Goal: Contribute content

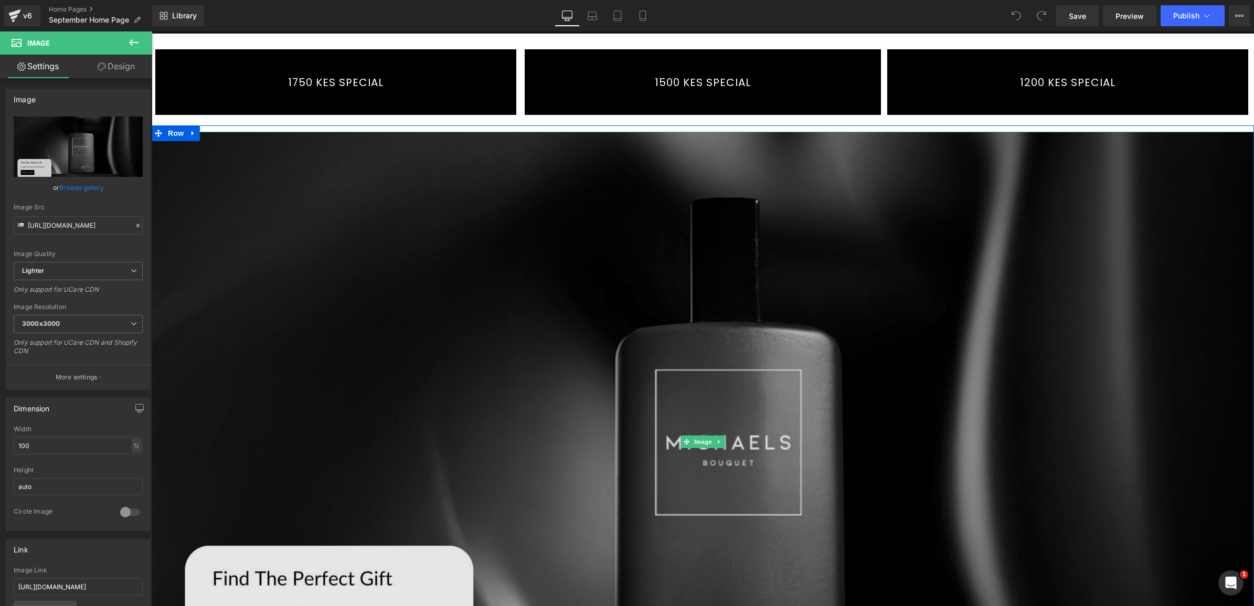
click at [664, 322] on img at bounding box center [703, 442] width 1103 height 620
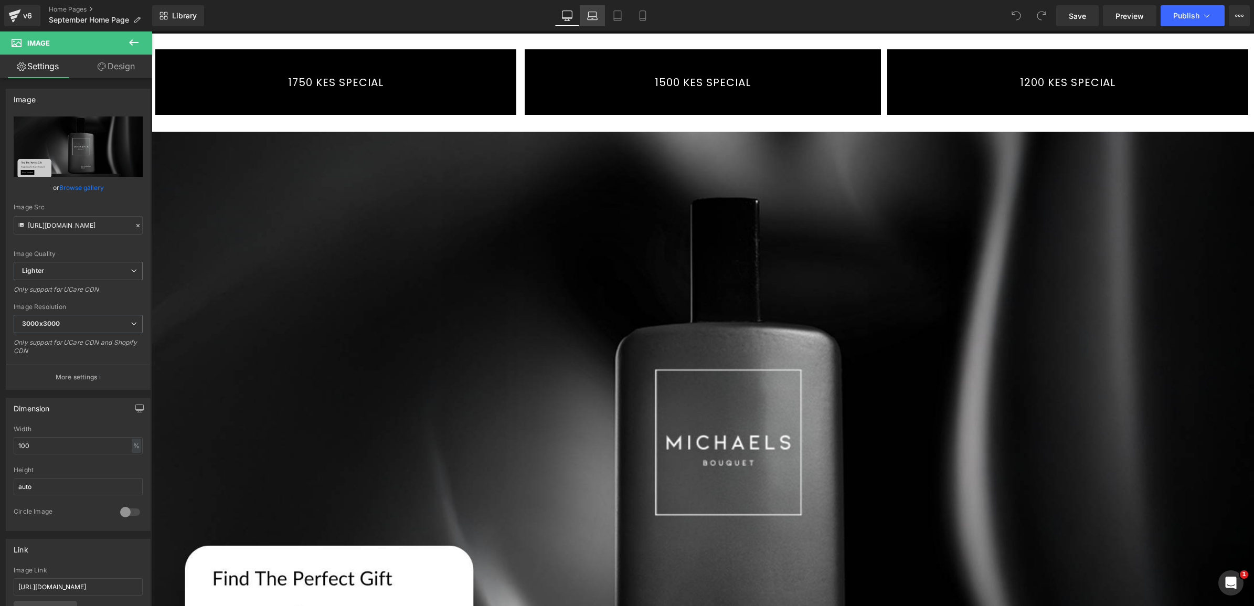
click at [590, 17] on icon at bounding box center [593, 18] width 10 height 3
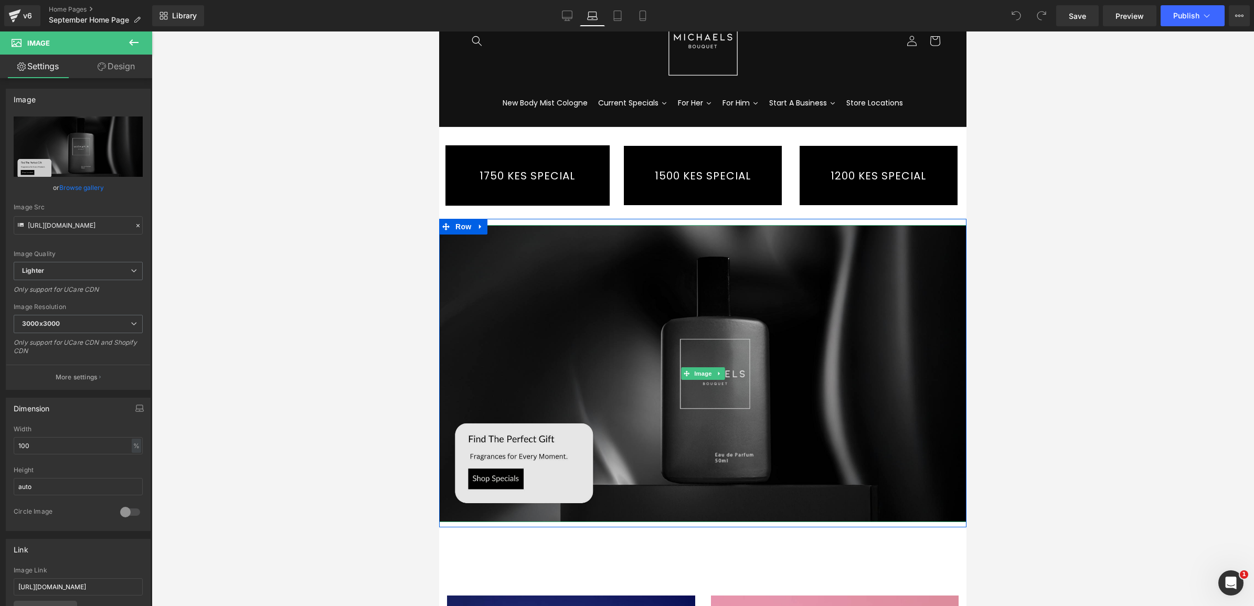
click at [617, 306] on img at bounding box center [702, 373] width 527 height 297
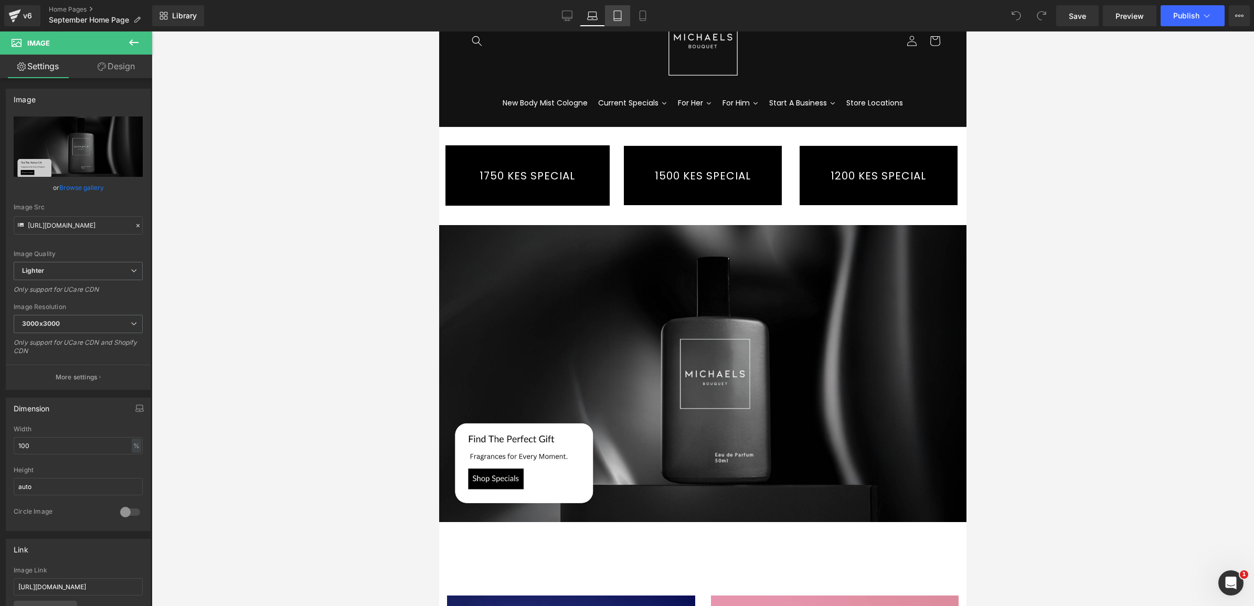
click at [619, 11] on icon at bounding box center [617, 16] width 7 height 10
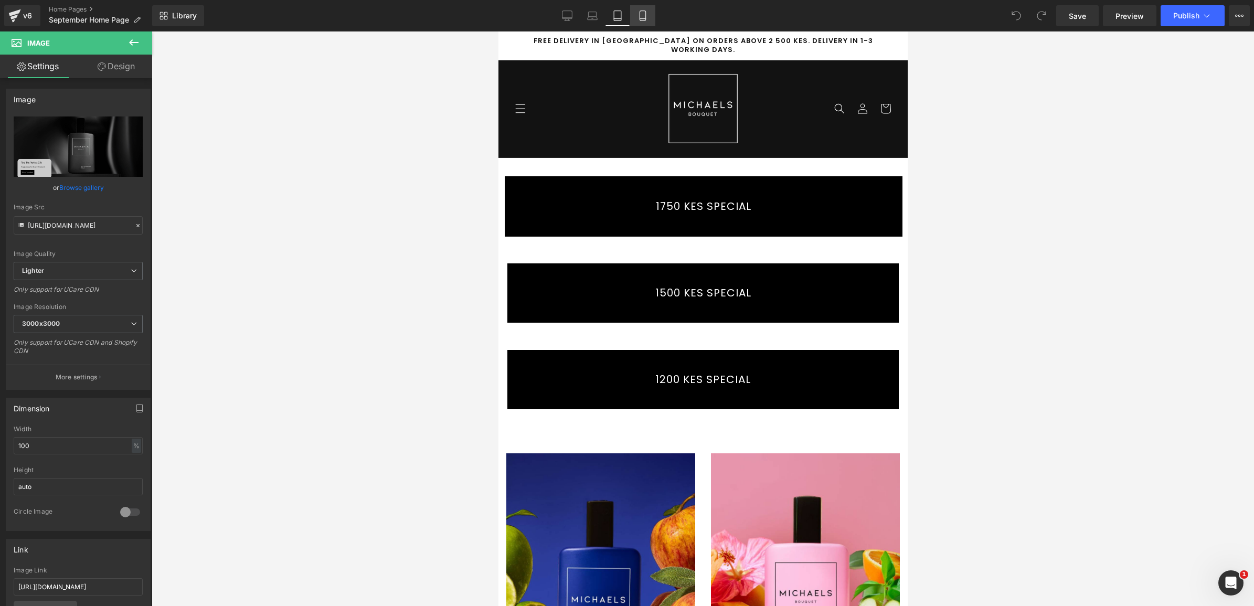
click at [641, 5] on link "Mobile" at bounding box center [642, 15] width 25 height 21
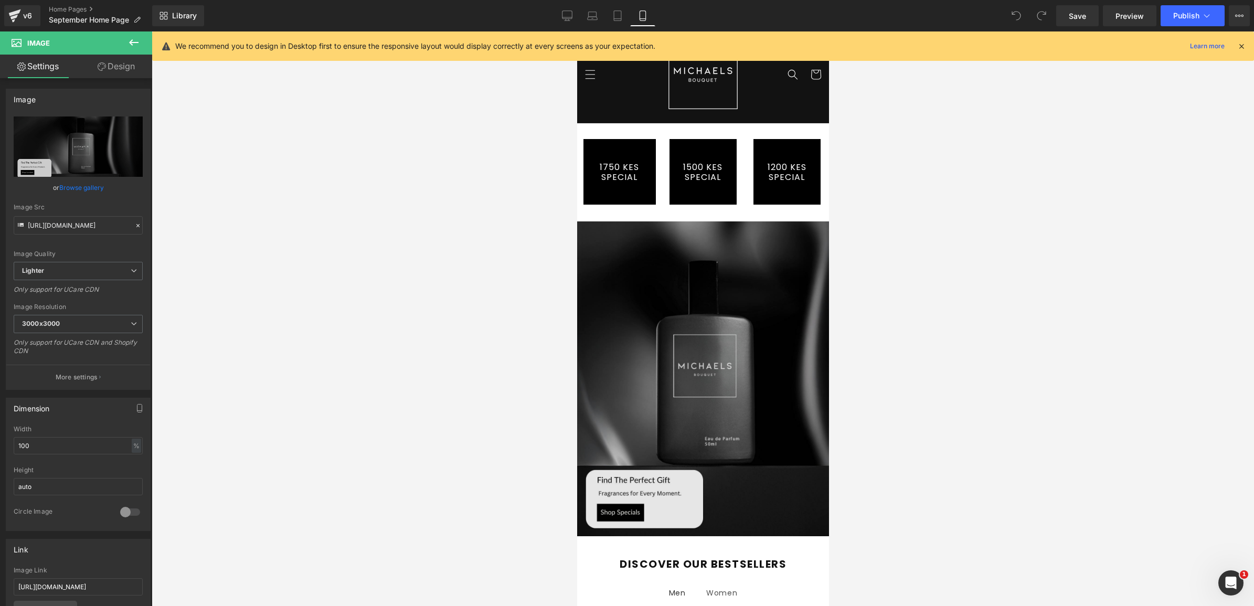
scroll to position [66, 0]
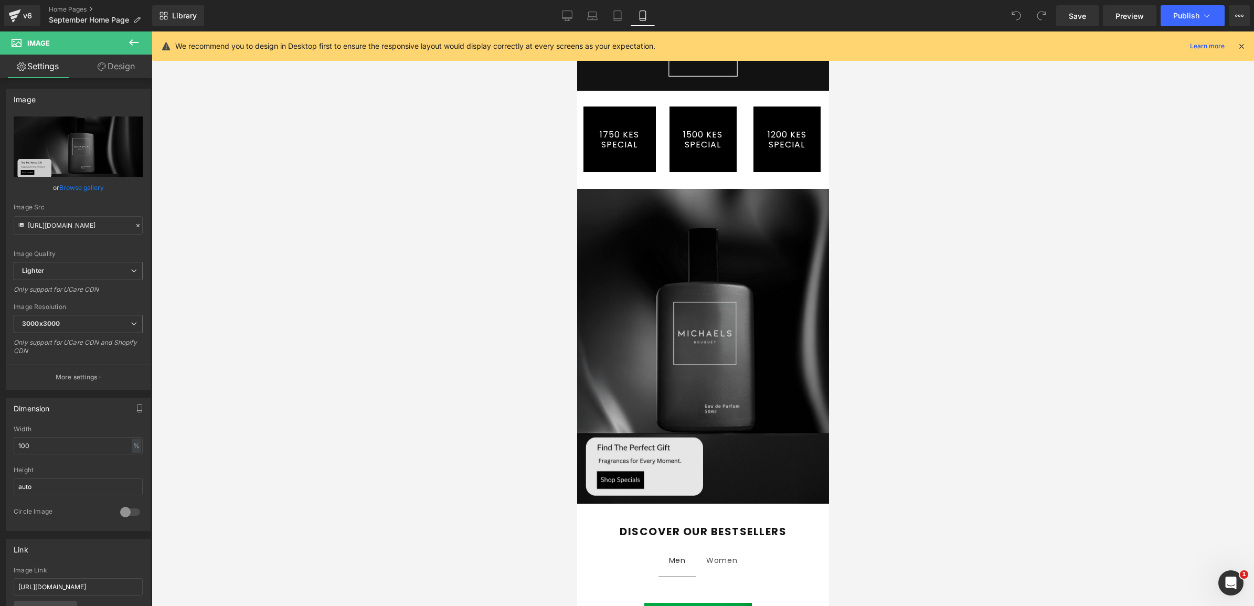
click at [754, 307] on img at bounding box center [703, 346] width 252 height 315
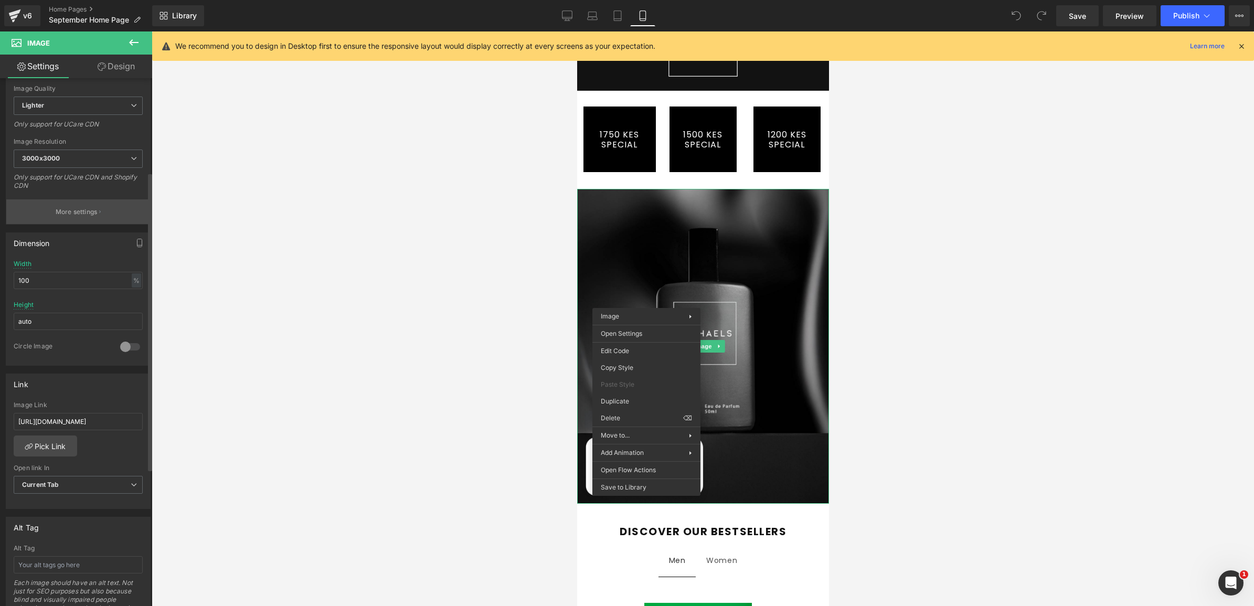
scroll to position [197, 0]
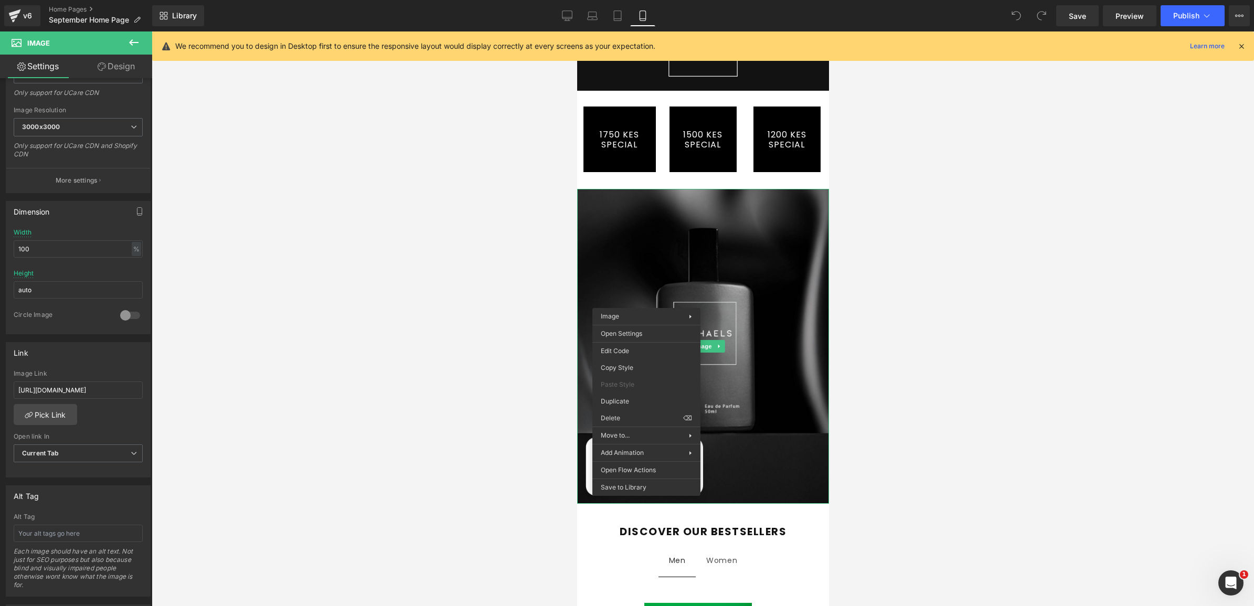
click at [915, 268] on div at bounding box center [703, 318] width 1103 height 575
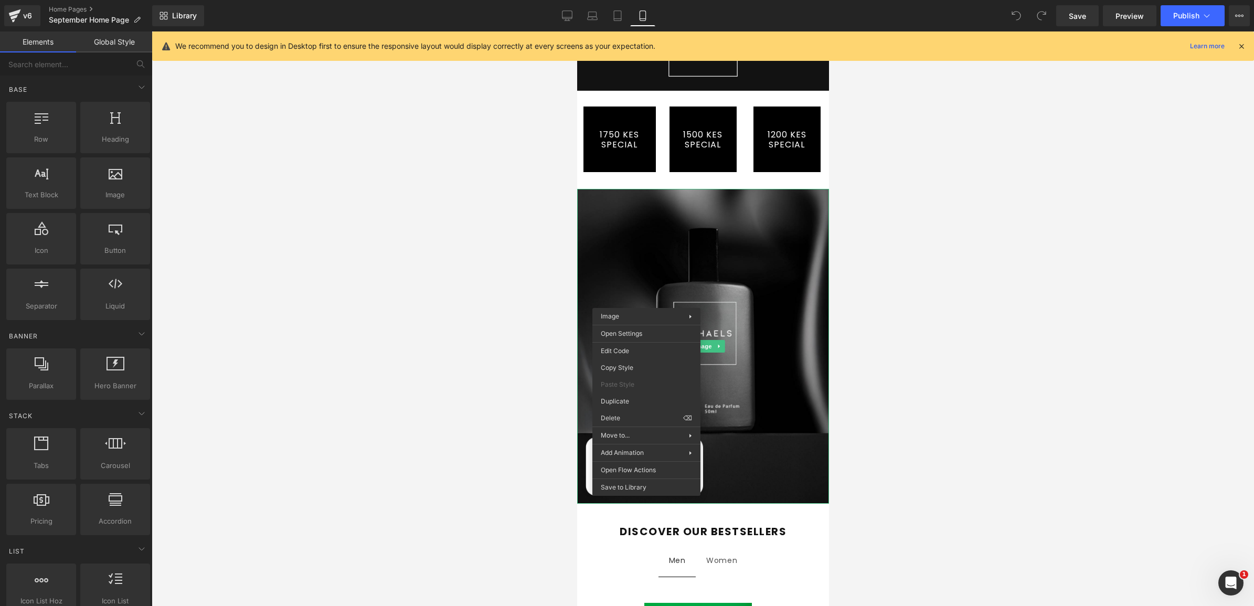
click at [934, 231] on div at bounding box center [703, 318] width 1103 height 575
click at [637, 161] on link "1750 KES SPECIAL" at bounding box center [619, 140] width 72 height 66
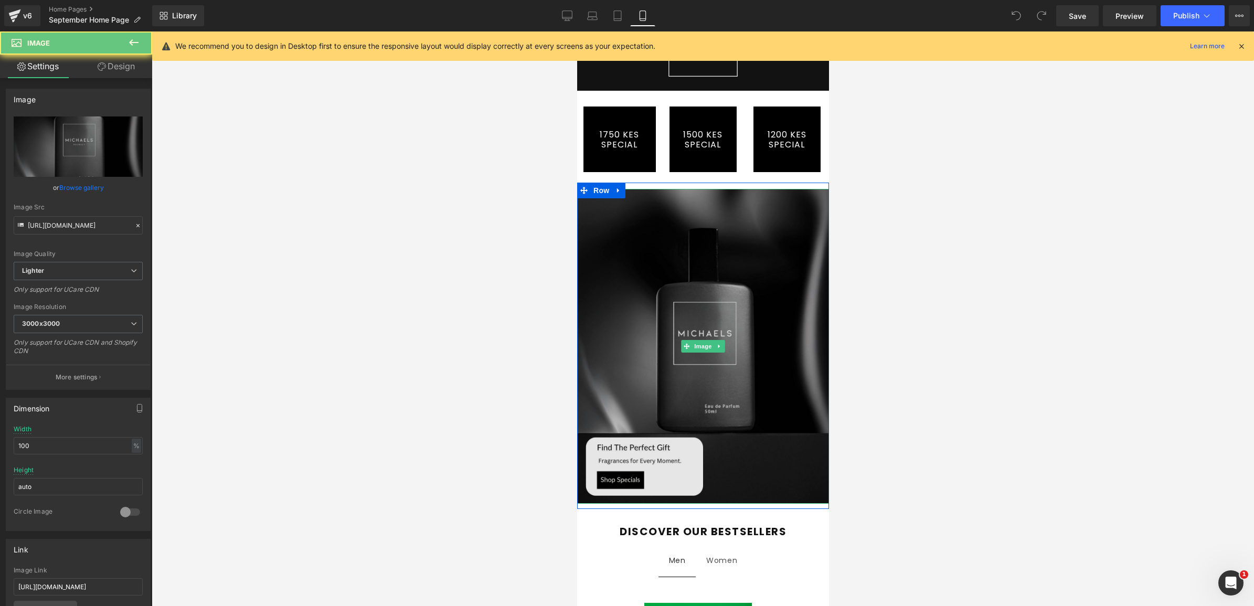
click at [642, 246] on img at bounding box center [703, 346] width 252 height 315
click at [648, 298] on img at bounding box center [703, 346] width 252 height 315
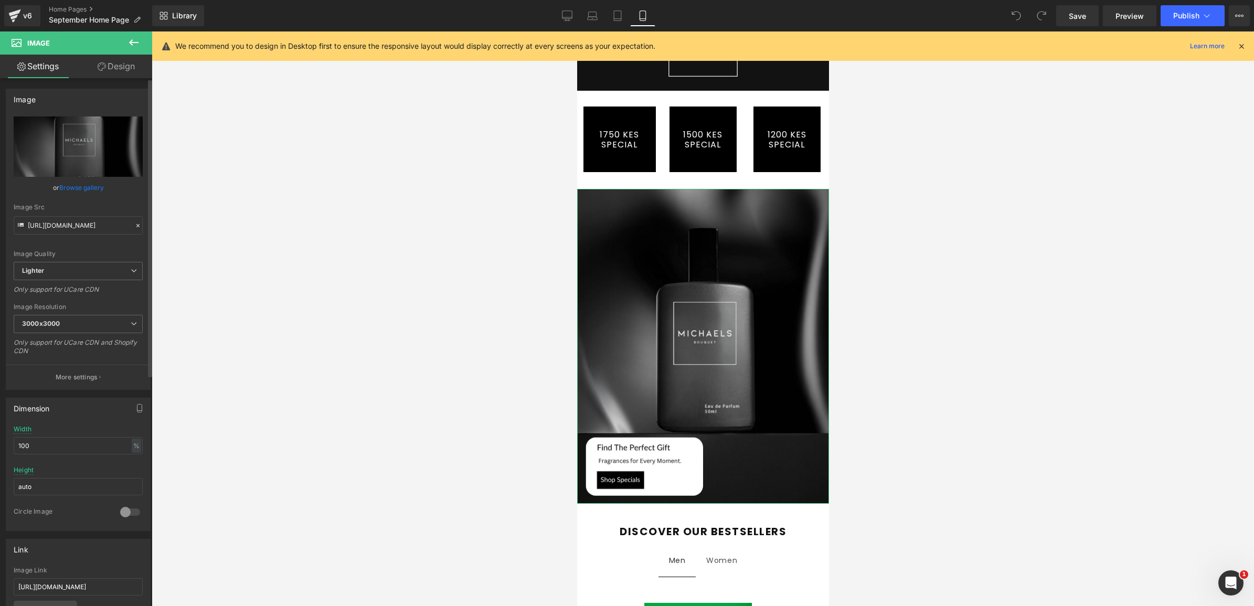
click at [78, 185] on link "Browse gallery" at bounding box center [81, 187] width 45 height 18
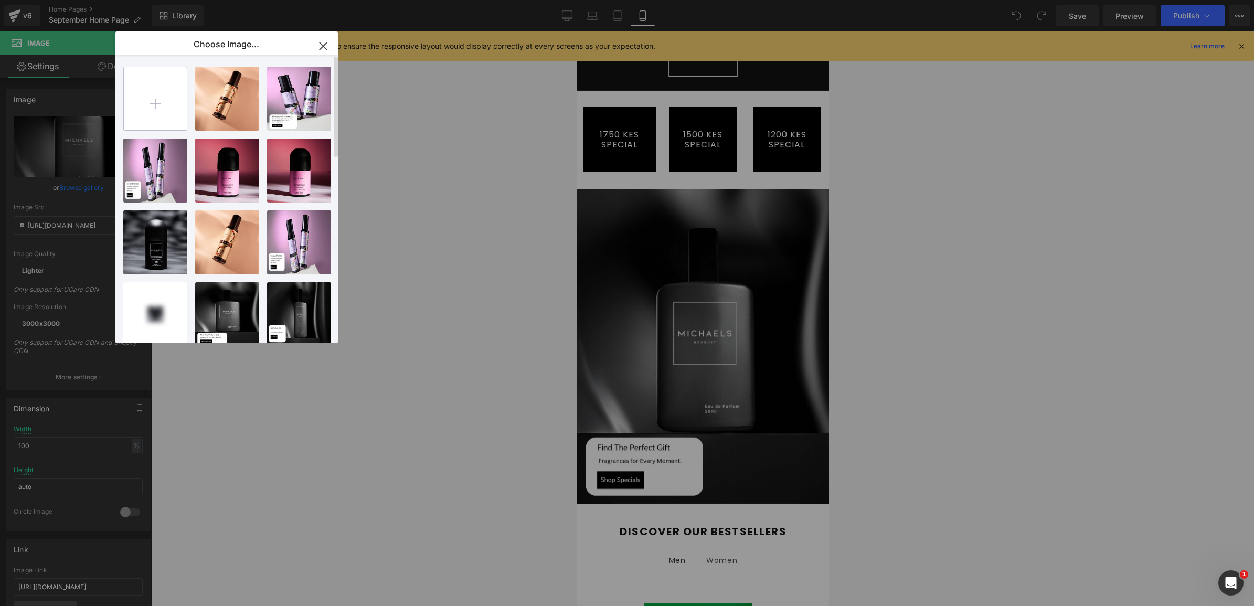
click at [152, 92] on input "file" at bounding box center [155, 98] width 63 height 63
type input "C:\fakepath\September Banner Mobile.png"
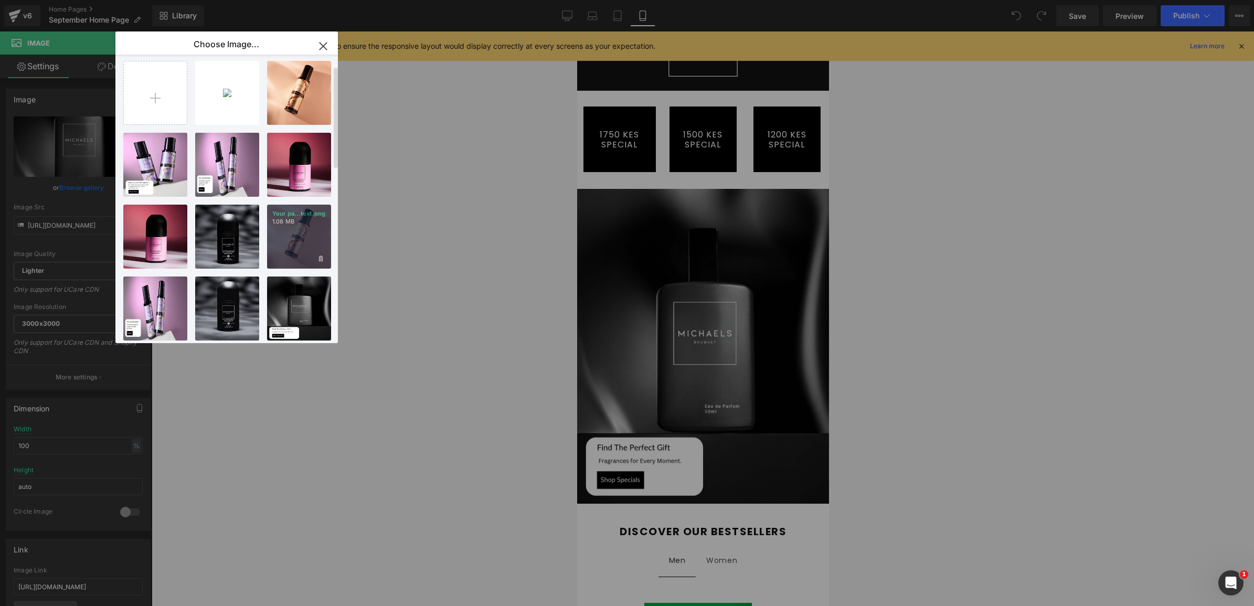
scroll to position [0, 0]
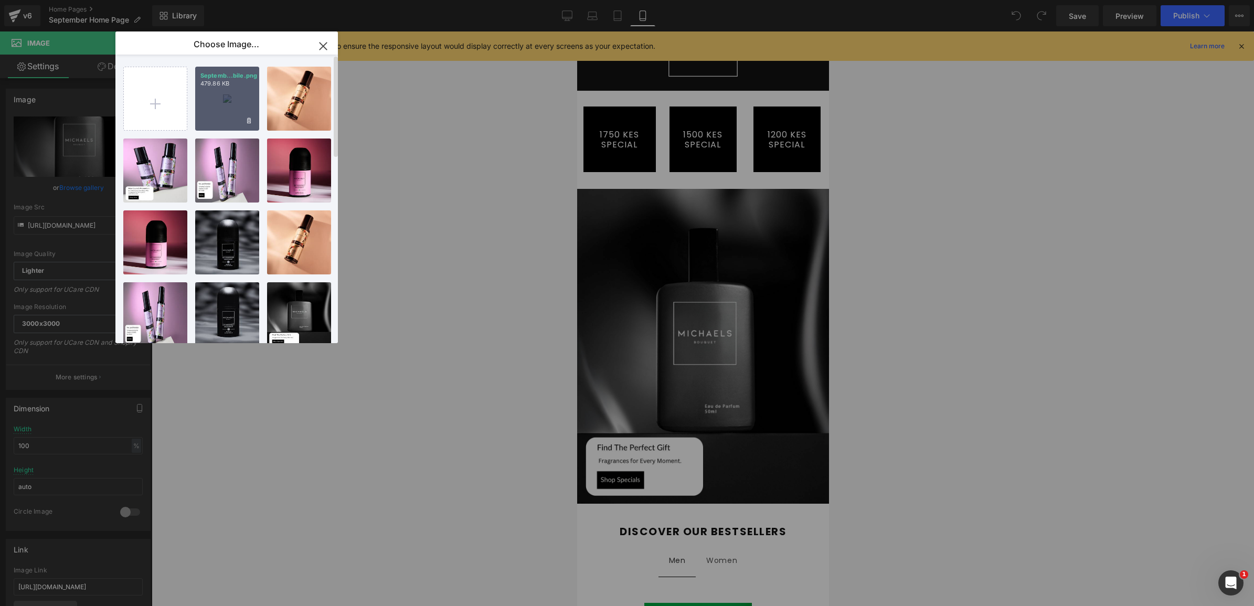
click at [232, 103] on div "Septemb...bile.png 479.86 KB" at bounding box center [227, 99] width 64 height 64
type input "[URL][DOMAIN_NAME]"
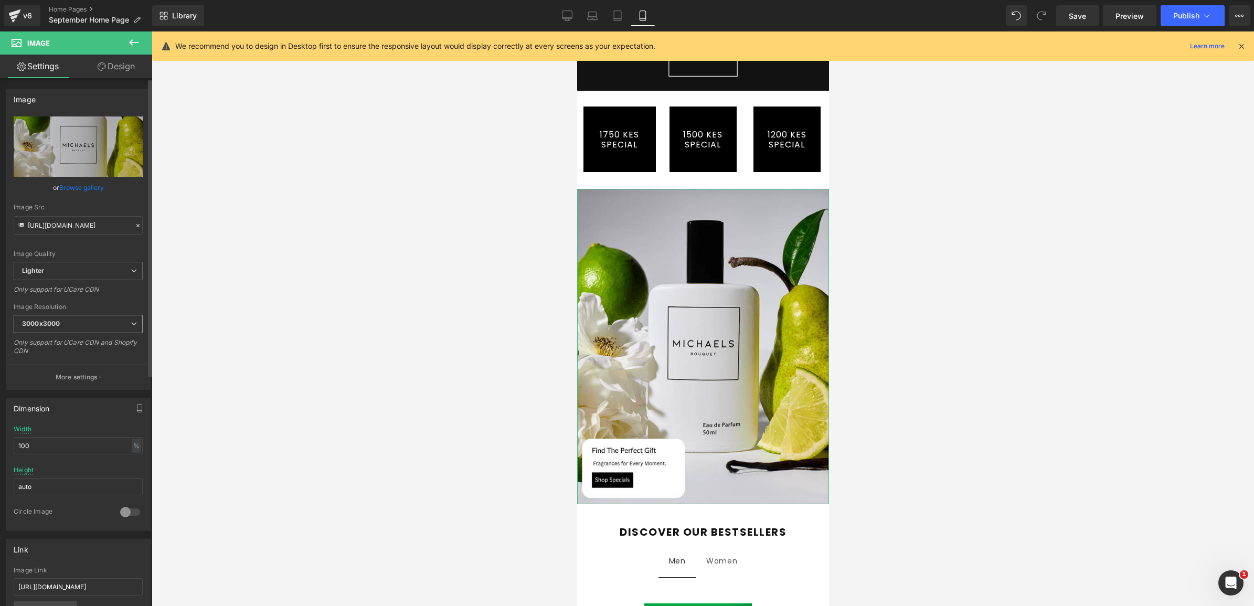
click at [80, 324] on span "3000x3000" at bounding box center [78, 324] width 129 height 18
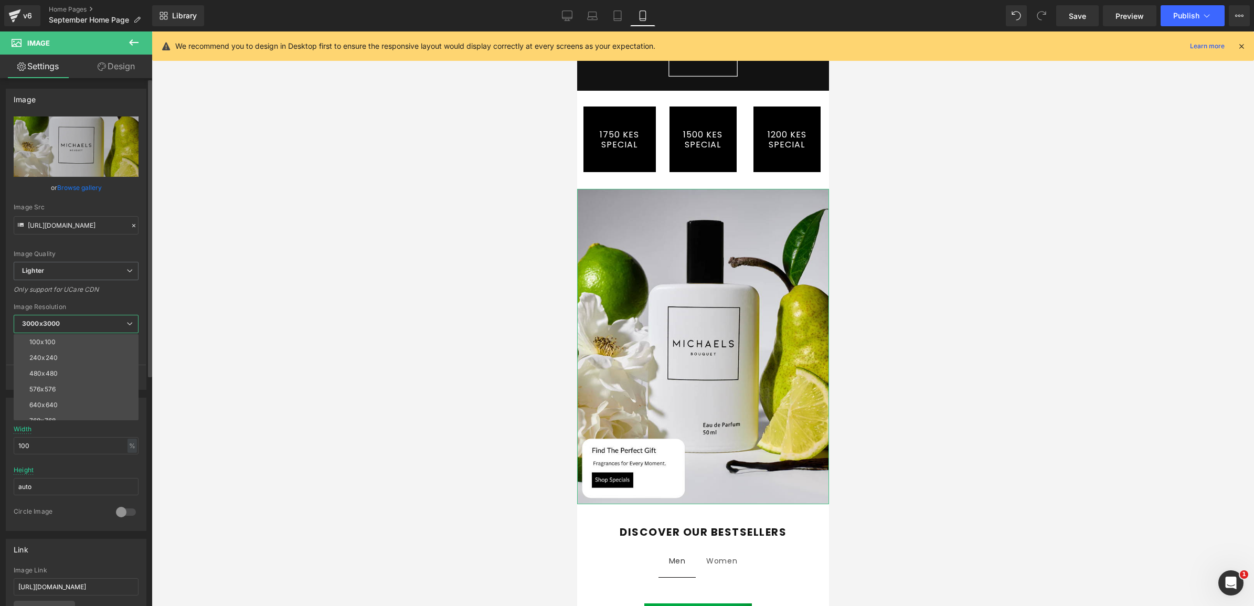
click at [82, 320] on span "3000x3000" at bounding box center [76, 324] width 125 height 18
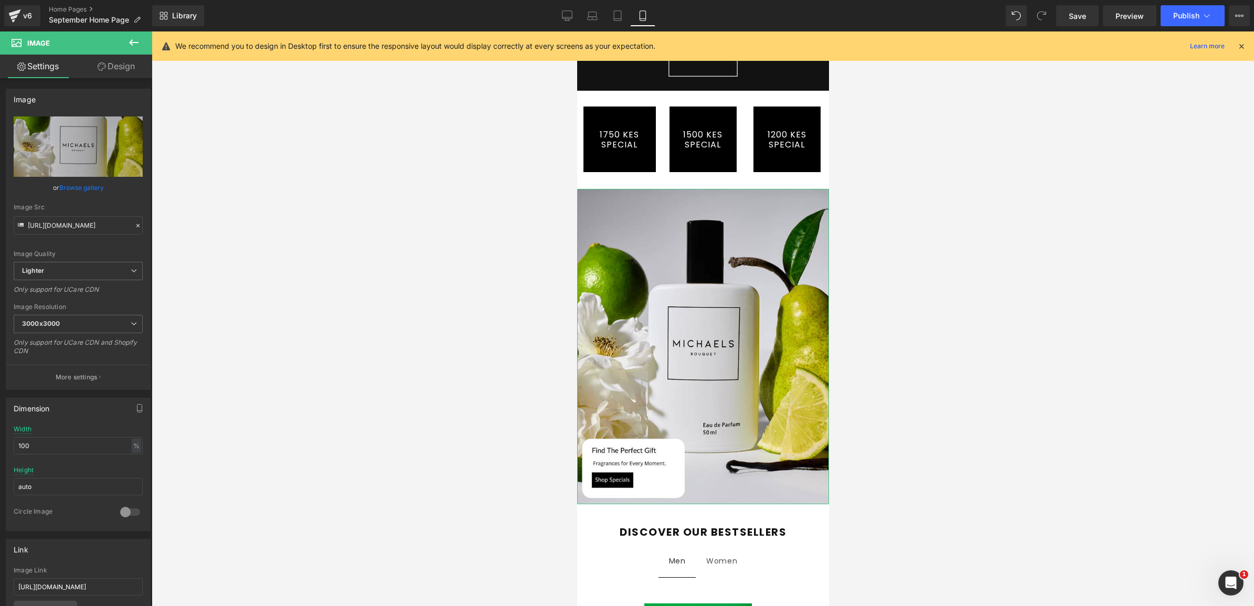
drag, startPoint x: 80, startPoint y: 184, endPoint x: 79, endPoint y: 175, distance: 8.9
click at [80, 184] on link "Browse gallery" at bounding box center [81, 187] width 45 height 18
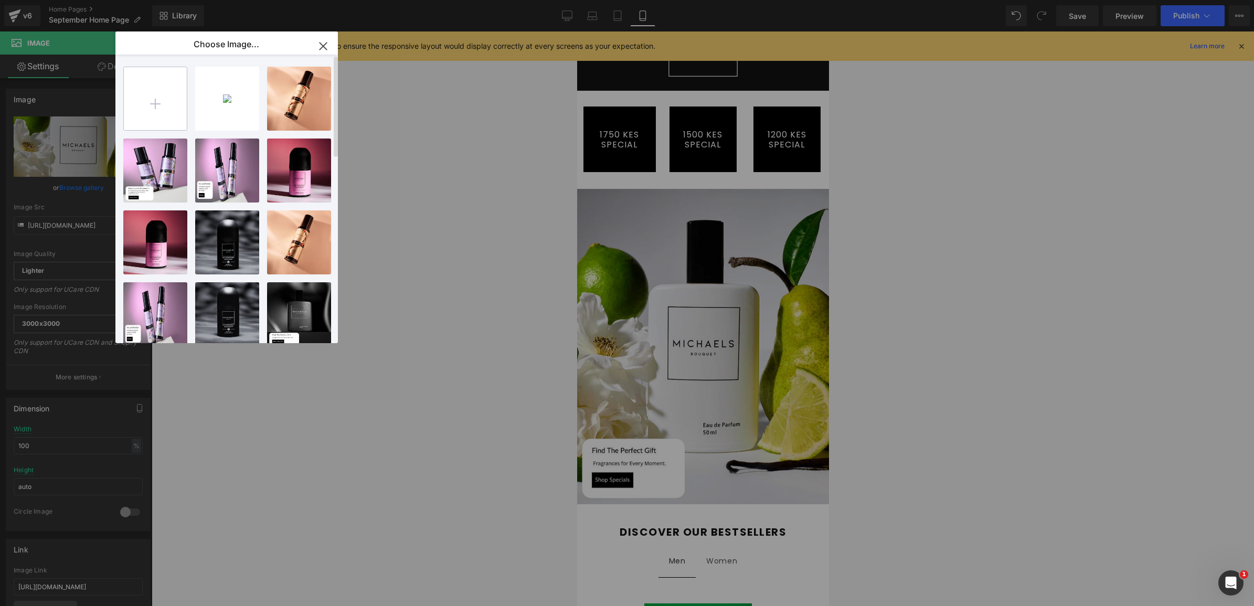
click at [161, 100] on input "file" at bounding box center [155, 98] width 63 height 63
type input "C:\fakepath\Mobile Website Banners.png"
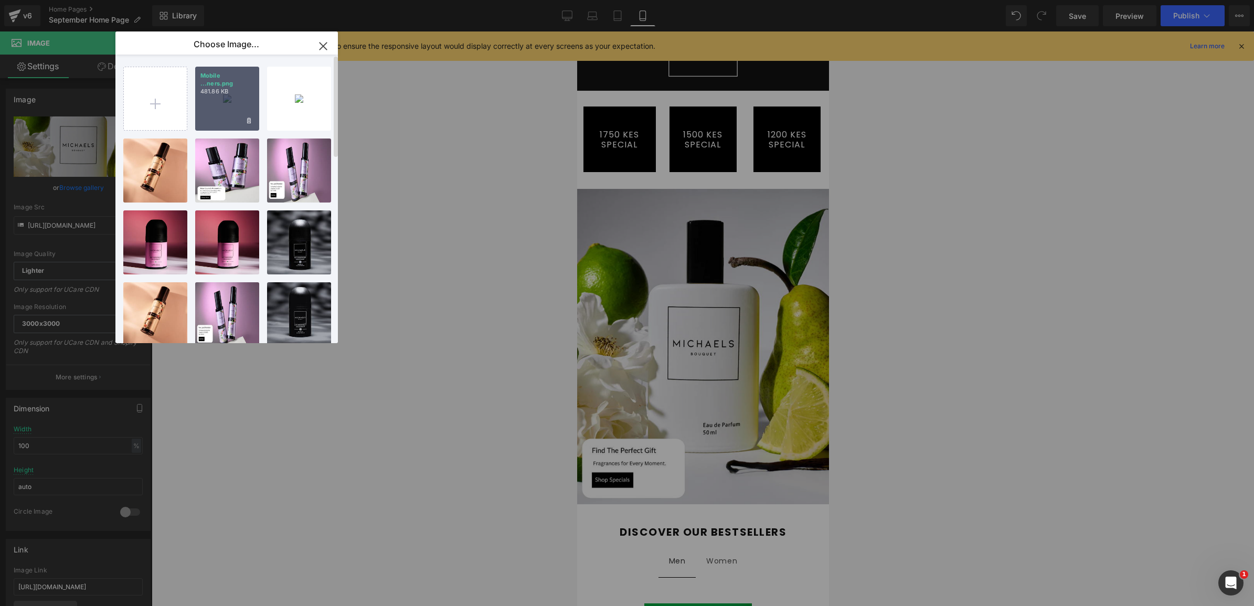
click at [236, 97] on div "Mobile ...ners.png 481.86 KB" at bounding box center [227, 99] width 64 height 64
type input "[URL][DOMAIN_NAME]"
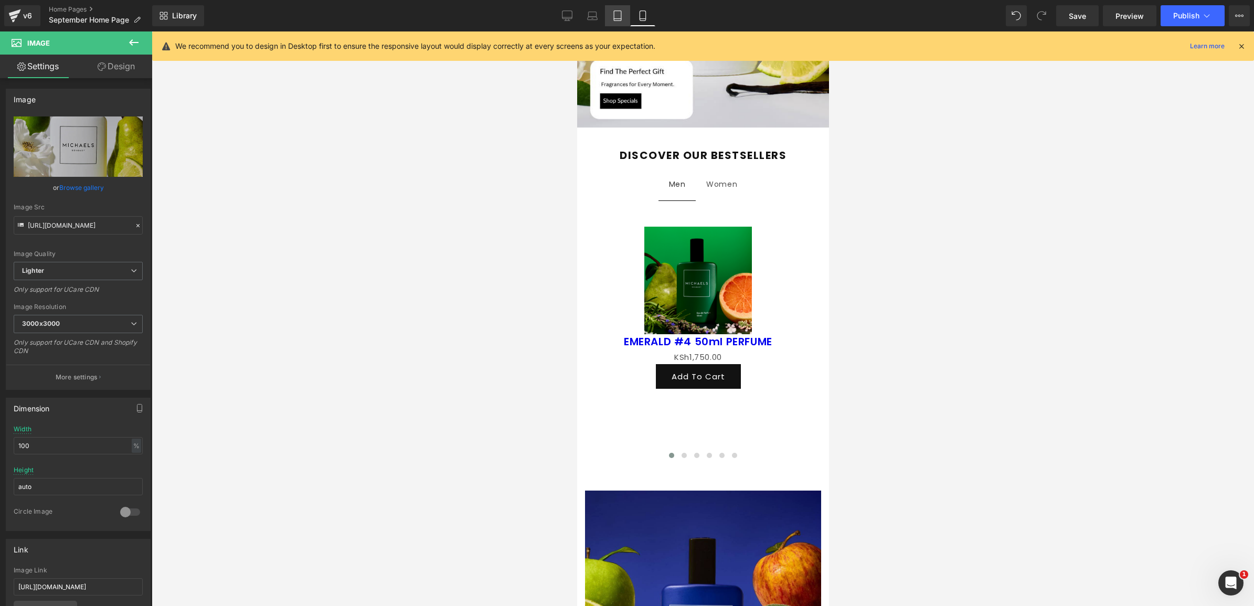
scroll to position [328, 0]
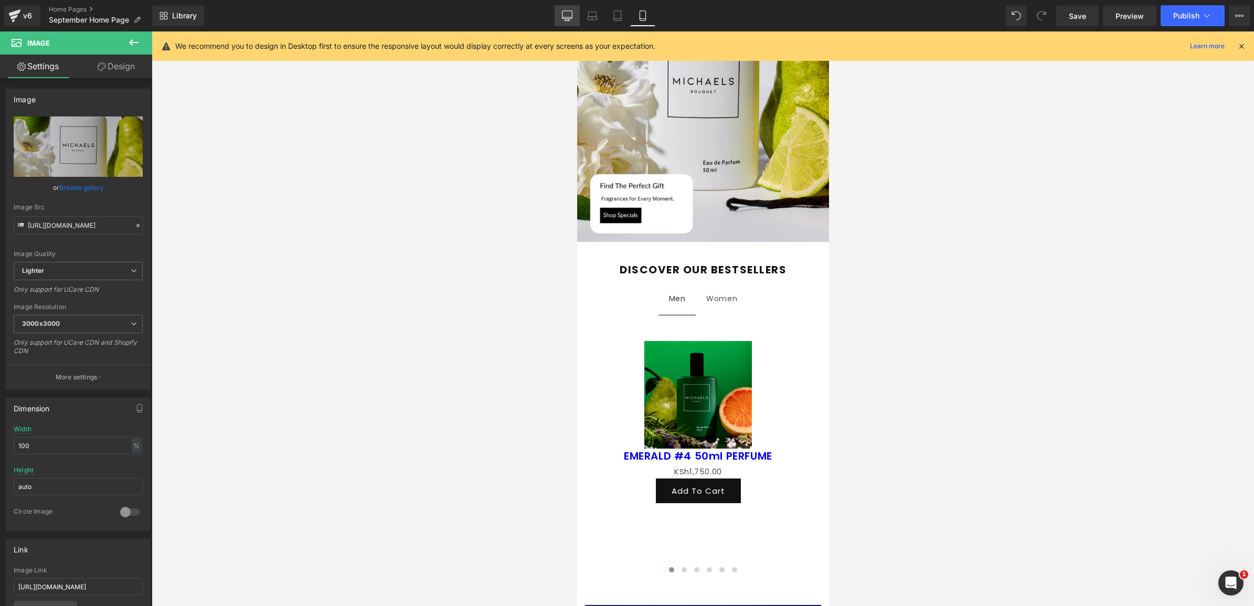
click at [567, 17] on icon at bounding box center [568, 17] width 10 height 0
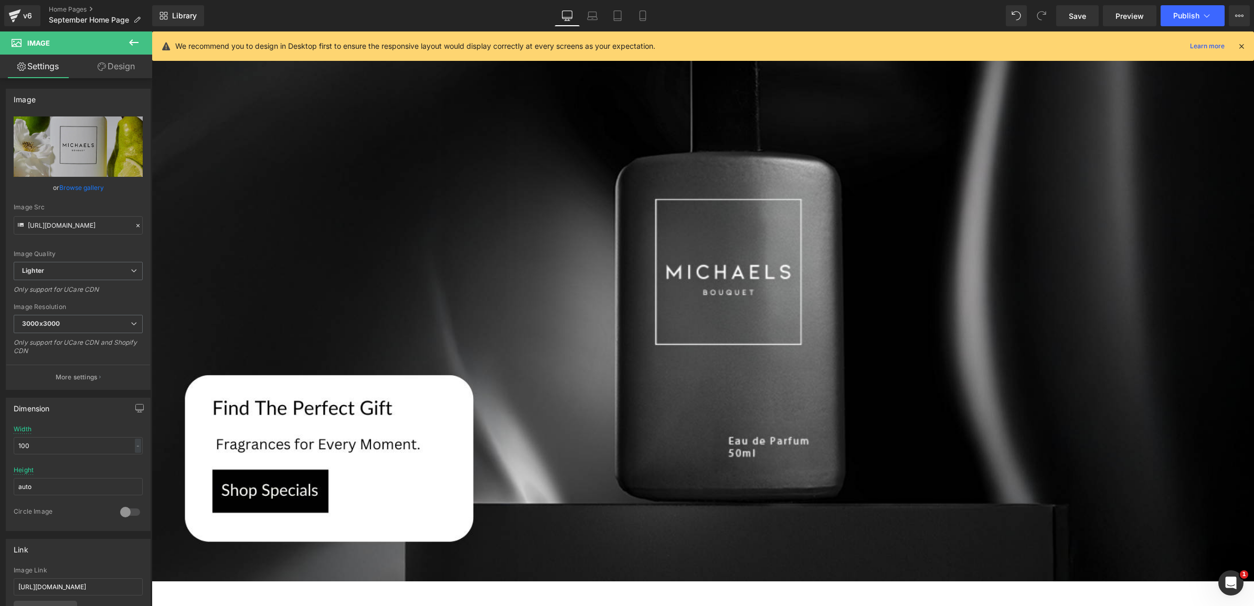
type input "auto"
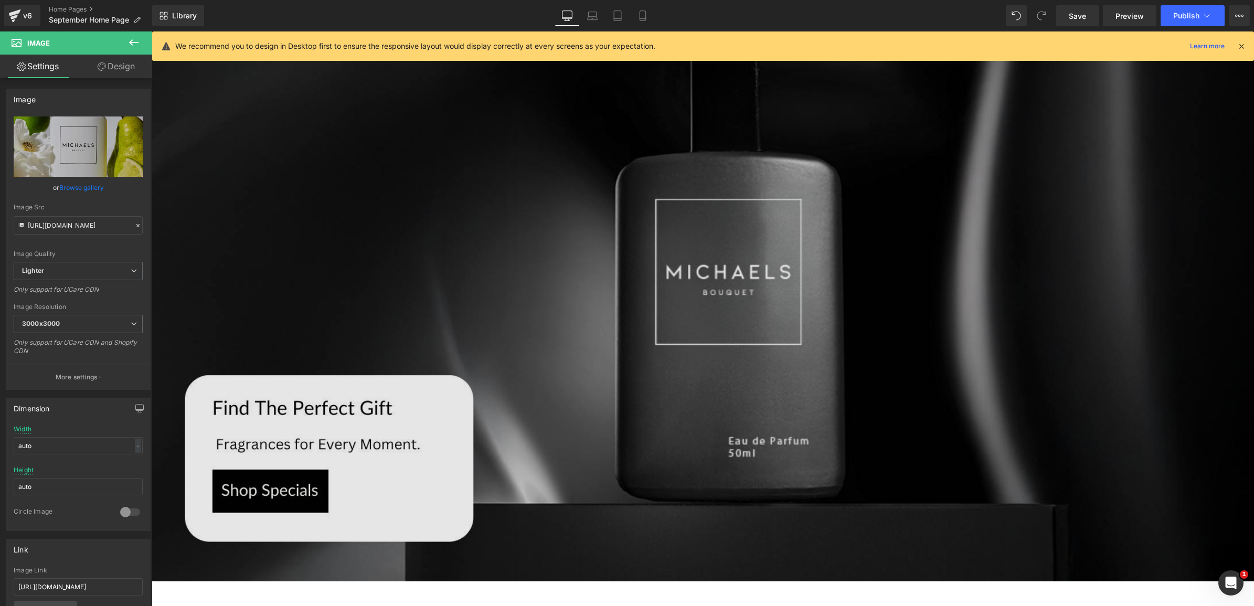
click at [605, 234] on img at bounding box center [703, 271] width 1103 height 620
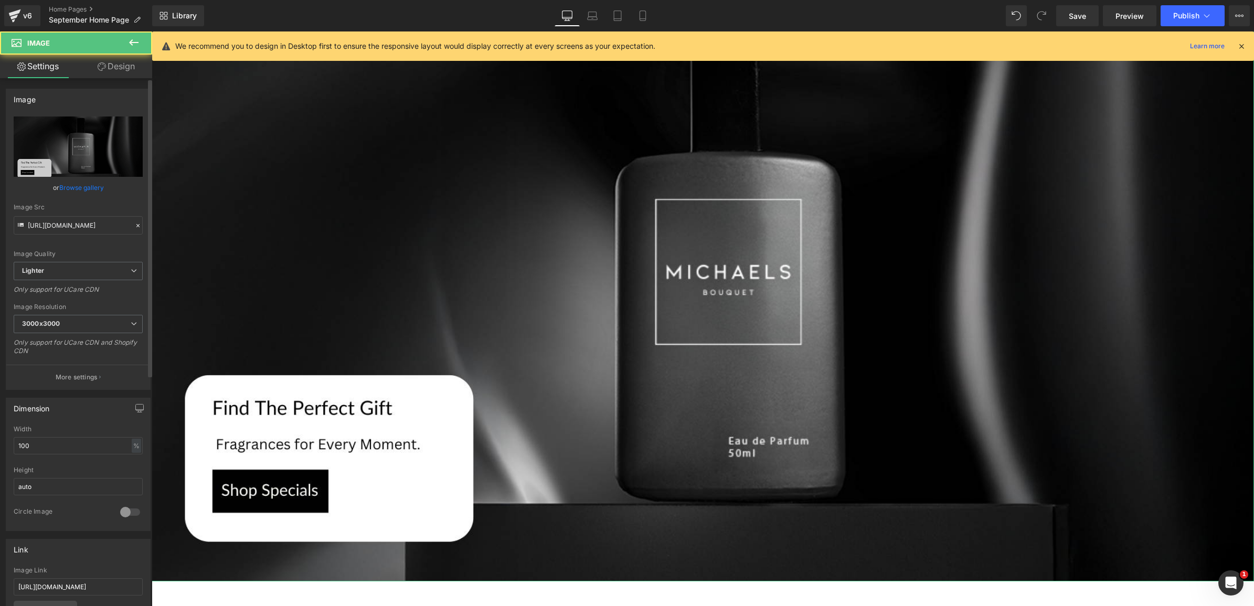
click at [81, 184] on link "Browse gallery" at bounding box center [81, 187] width 45 height 18
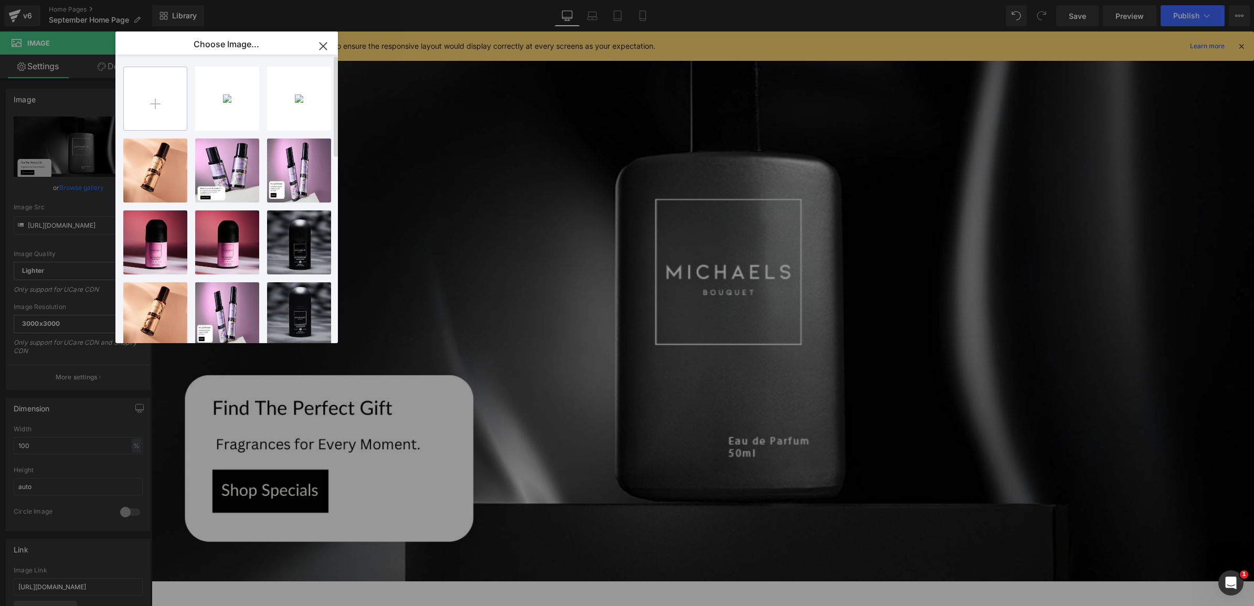
click at [171, 103] on input "file" at bounding box center [155, 98] width 63 height 63
type input "C:\fakepath\September Banner.png"
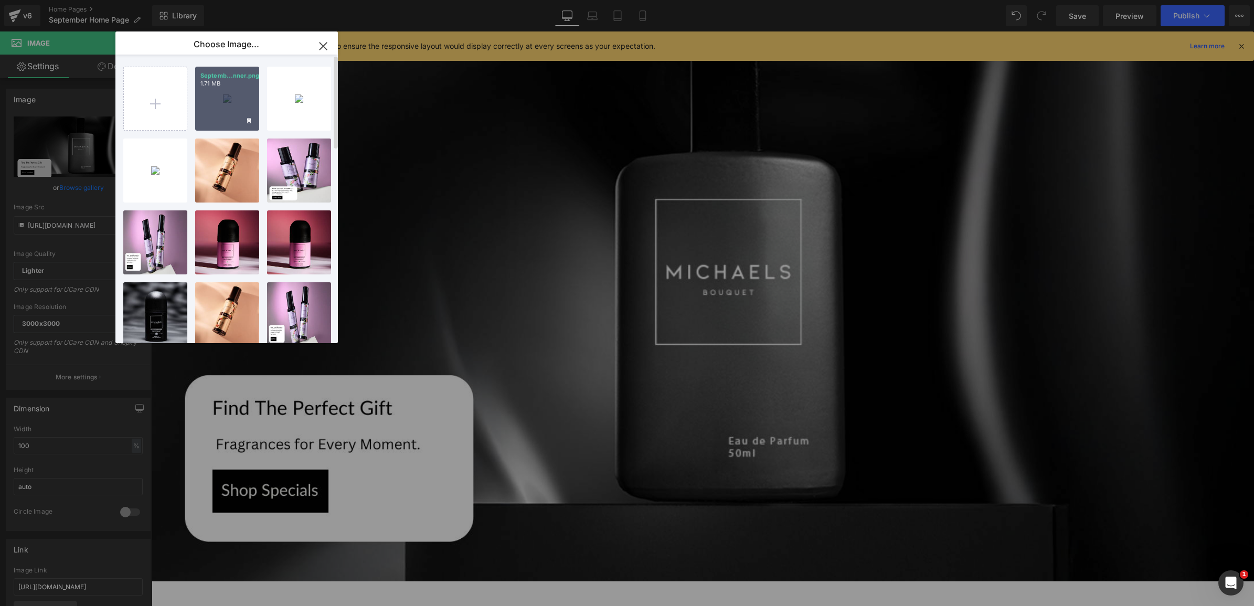
click at [224, 90] on div "Septemb...nner.png 1.71 MB" at bounding box center [227, 99] width 64 height 64
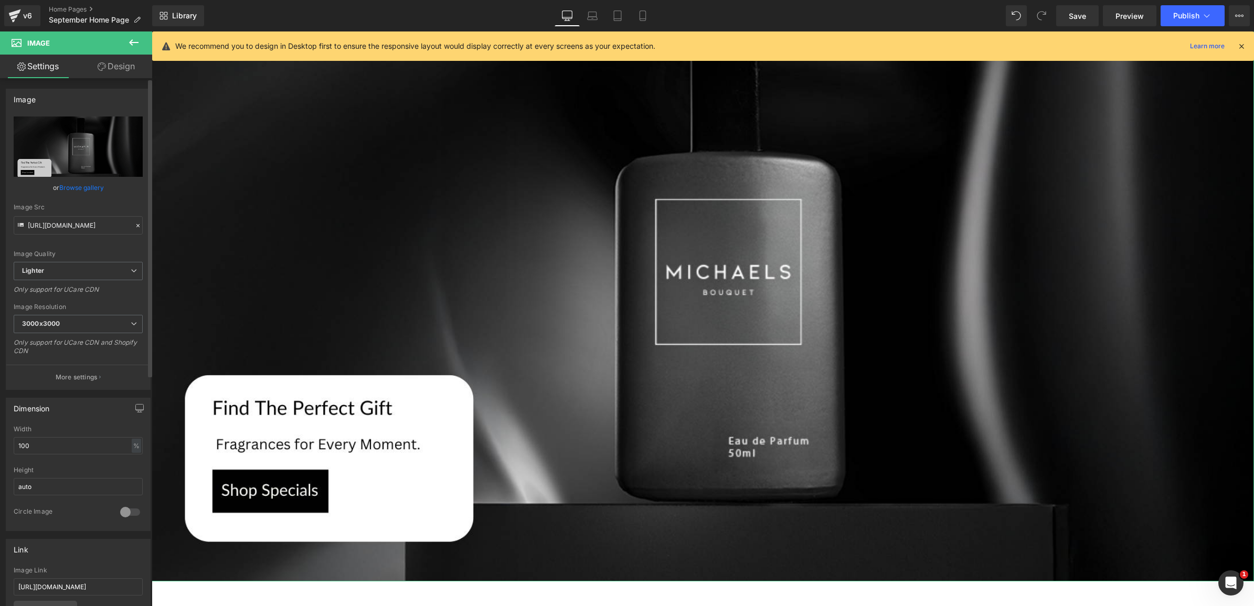
click at [89, 187] on link "Browse gallery" at bounding box center [81, 187] width 45 height 18
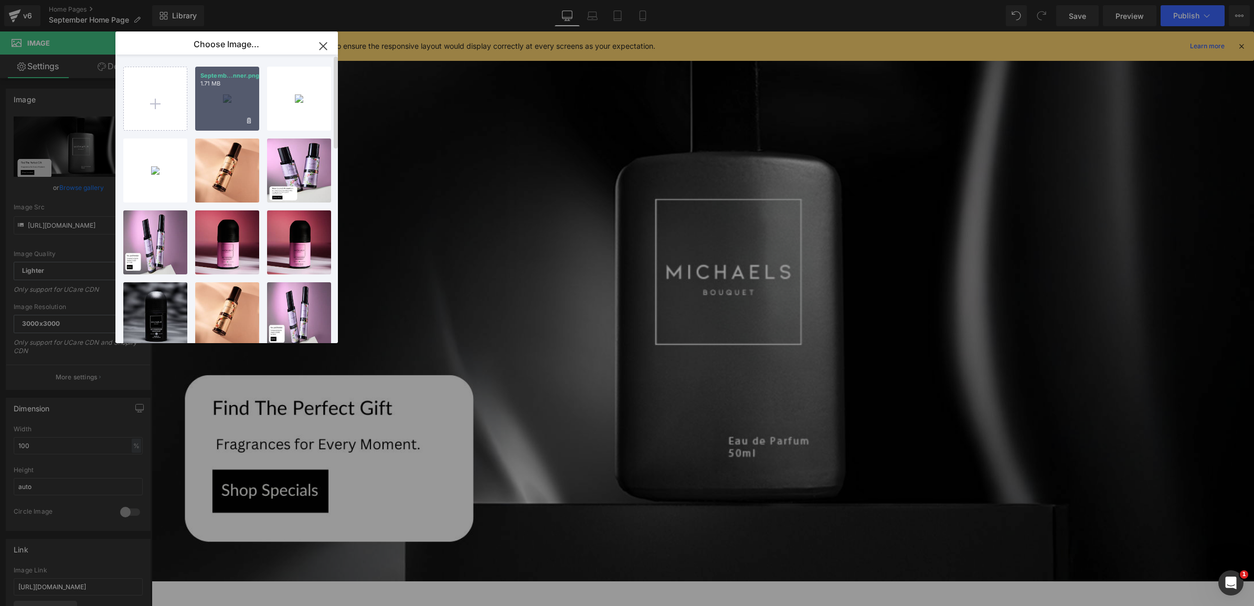
click at [240, 112] on div "Septemb...nner.png 1.71 MB" at bounding box center [227, 99] width 64 height 64
type input "[URL][DOMAIN_NAME]"
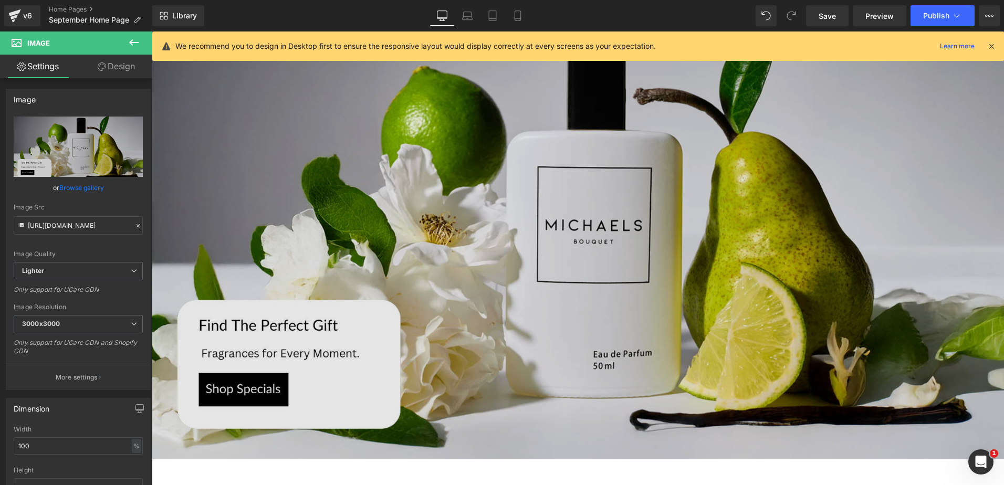
scroll to position [197, 0]
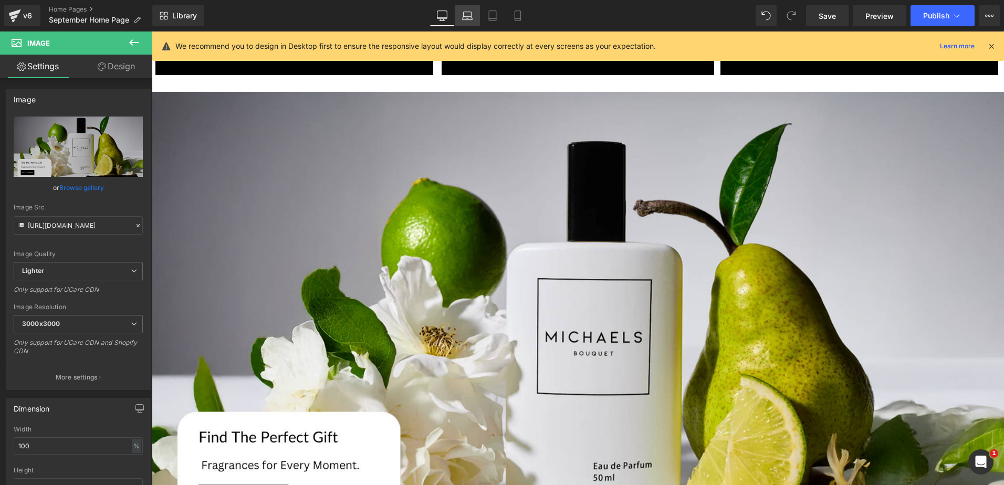
click at [463, 12] on icon at bounding box center [467, 15] width 10 height 10
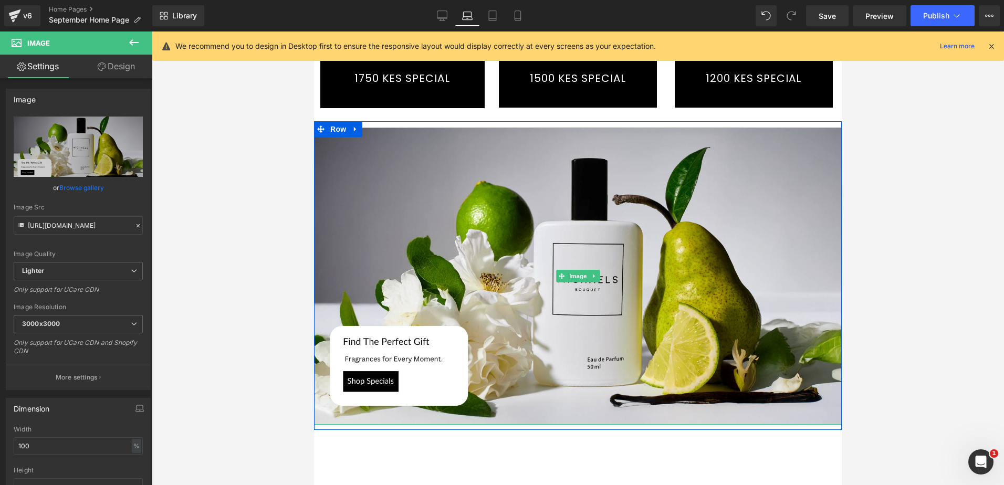
scroll to position [145, 0]
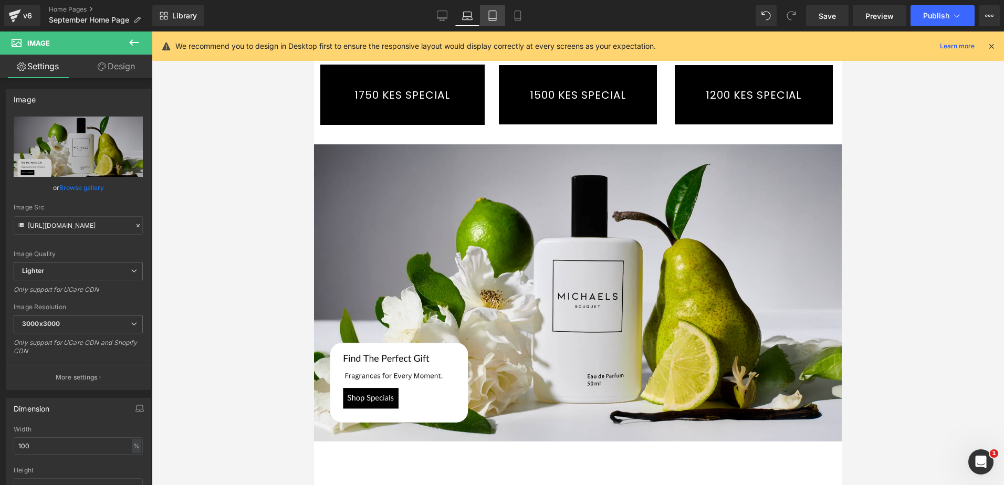
click at [494, 14] on icon at bounding box center [492, 15] width 10 height 10
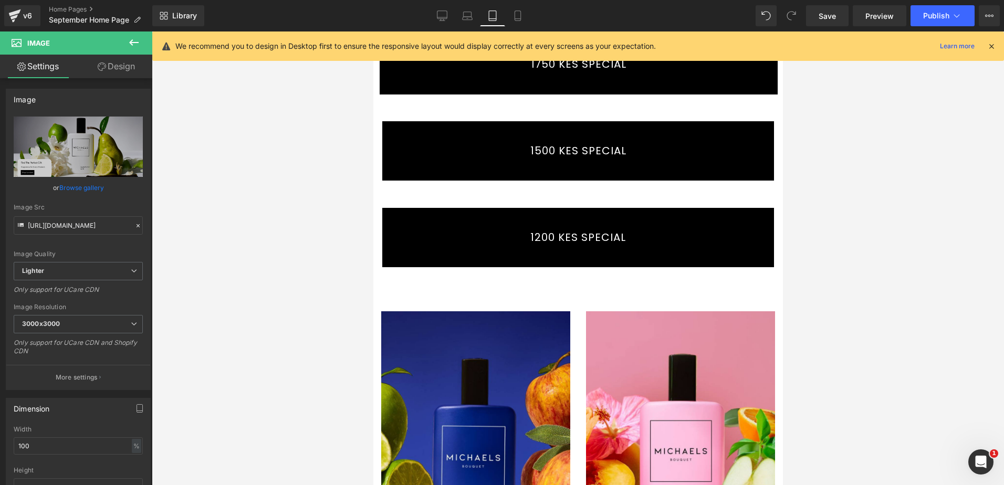
scroll to position [0, 0]
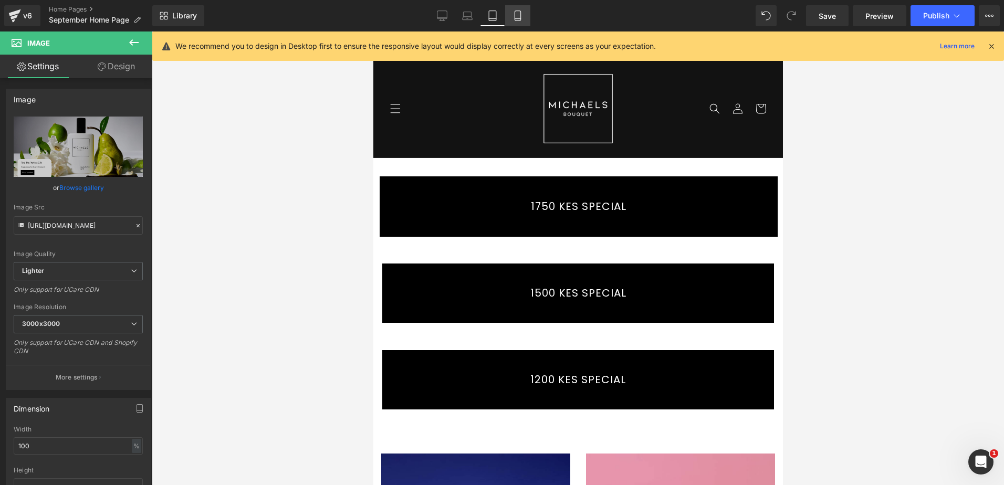
click at [519, 18] on icon at bounding box center [517, 15] width 10 height 10
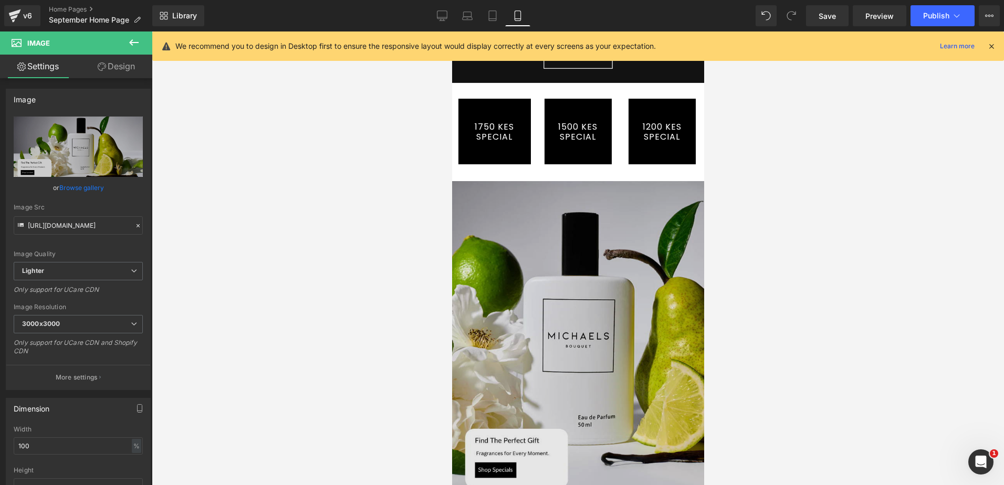
scroll to position [210, 0]
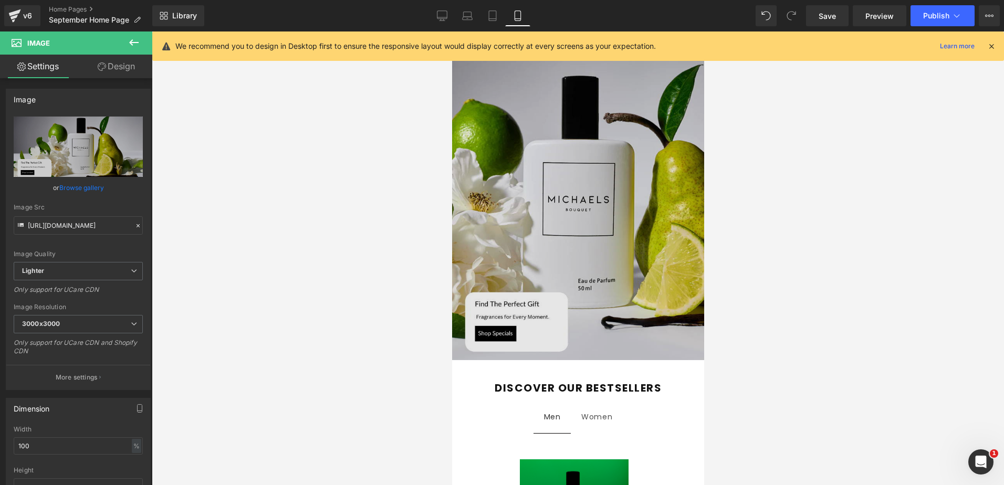
click at [655, 141] on img at bounding box center [577, 202] width 252 height 315
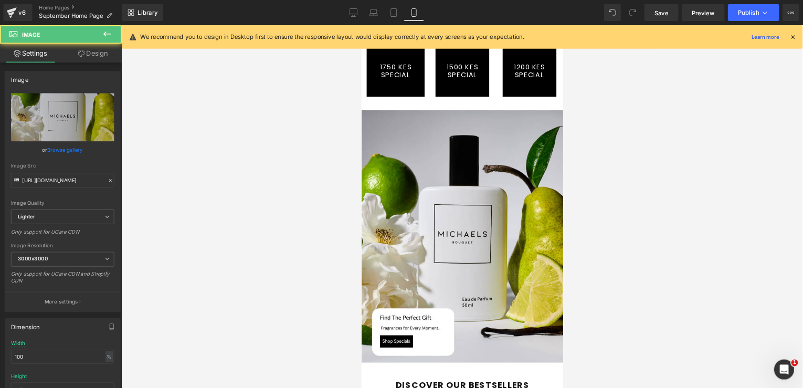
scroll to position [0, 0]
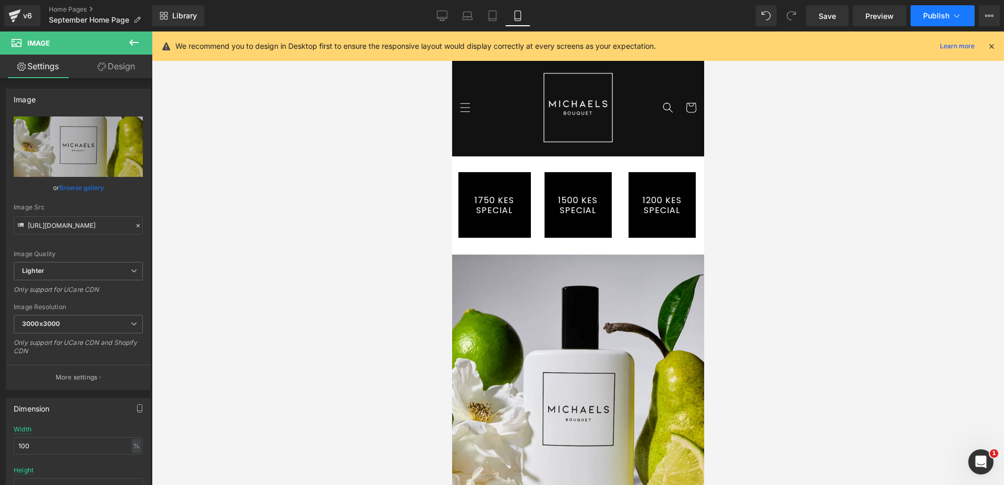
click at [931, 12] on span "Publish" at bounding box center [936, 16] width 26 height 8
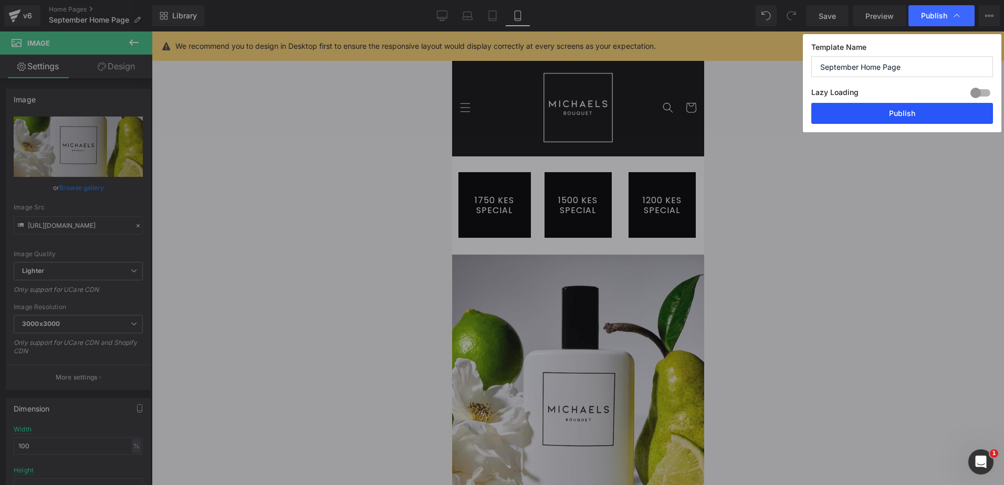
click at [892, 114] on button "Publish" at bounding box center [902, 113] width 182 height 21
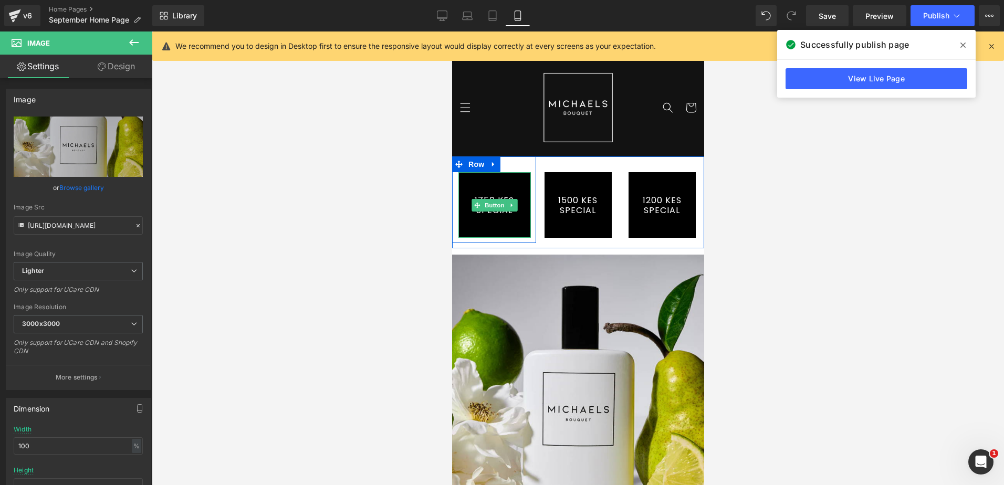
click at [497, 186] on link "1750 KES SPECIAL" at bounding box center [494, 205] width 72 height 66
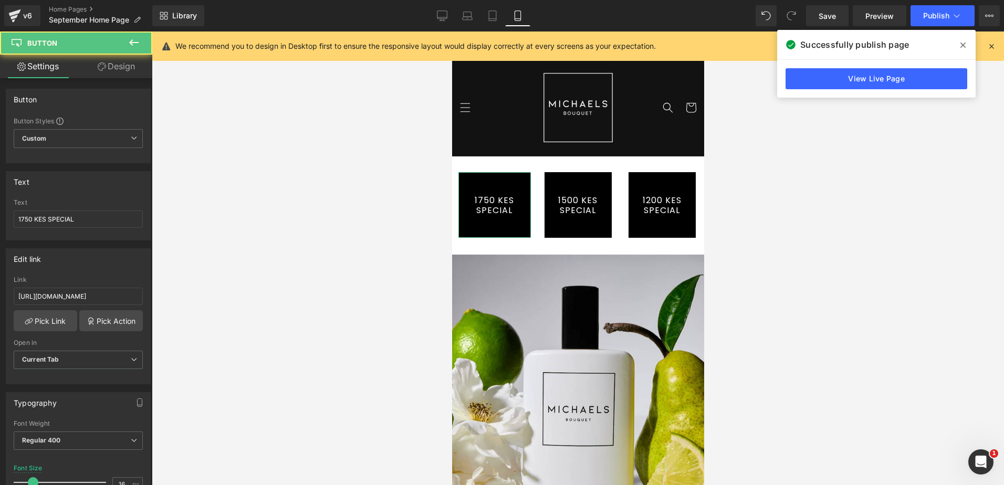
click at [114, 64] on link "Design" at bounding box center [116, 67] width 76 height 24
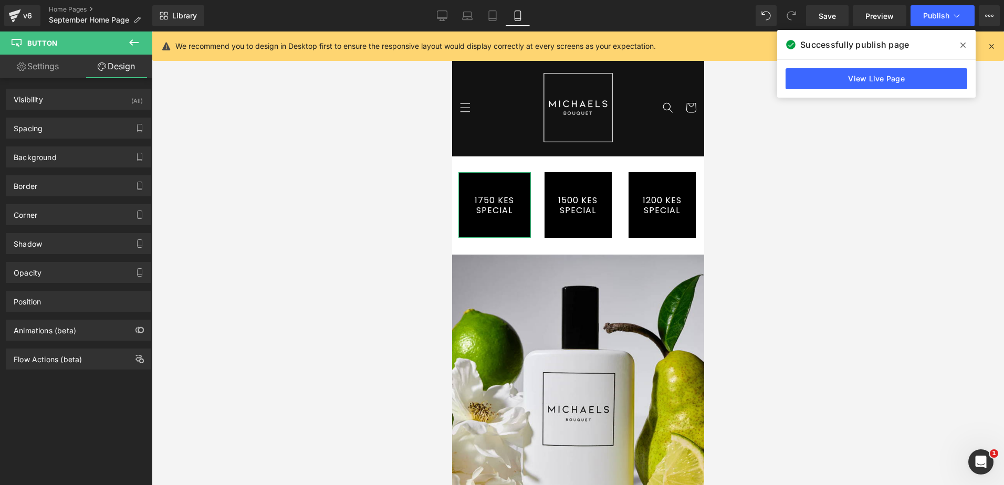
type input "0"
type input "5"
type input "0"
type input "5"
type input "0"
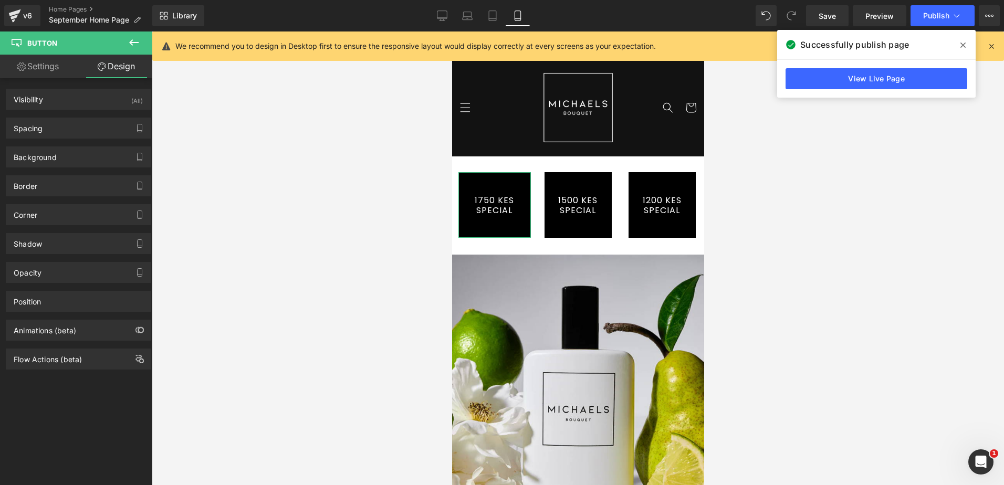
type input "5"
type input "0"
type input "5"
click at [57, 130] on div "Spacing" at bounding box center [78, 128] width 144 height 20
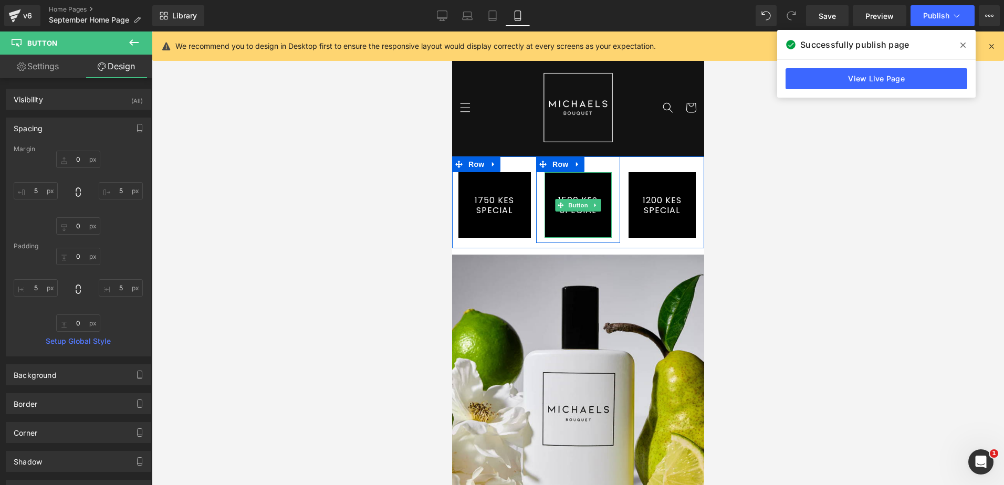
click at [565, 191] on link "1500 KES SPECIAL" at bounding box center [577, 205] width 67 height 66
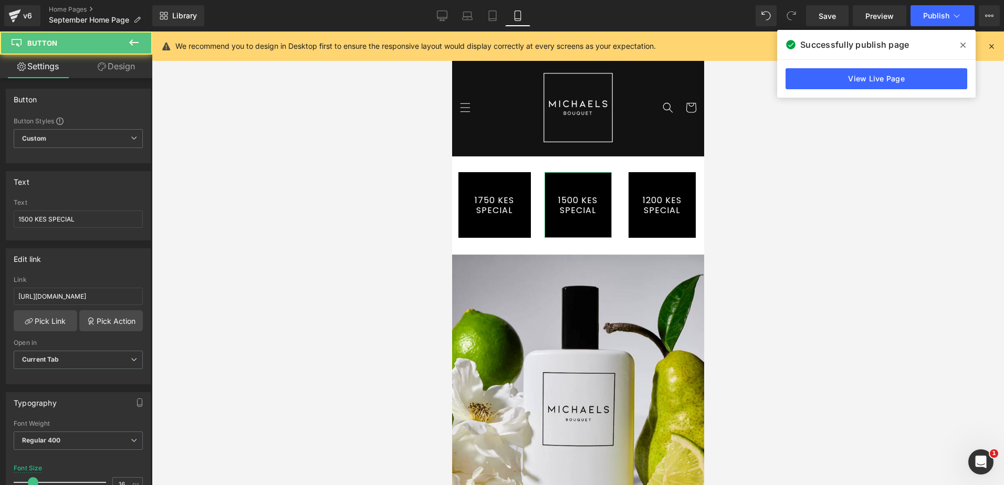
click at [109, 62] on link "Design" at bounding box center [116, 67] width 76 height 24
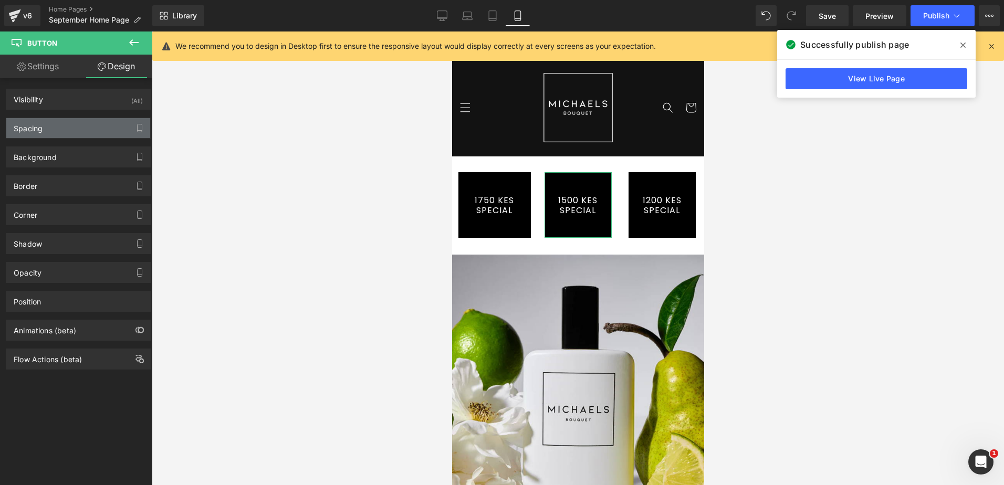
click at [96, 120] on div "Spacing" at bounding box center [78, 128] width 144 height 20
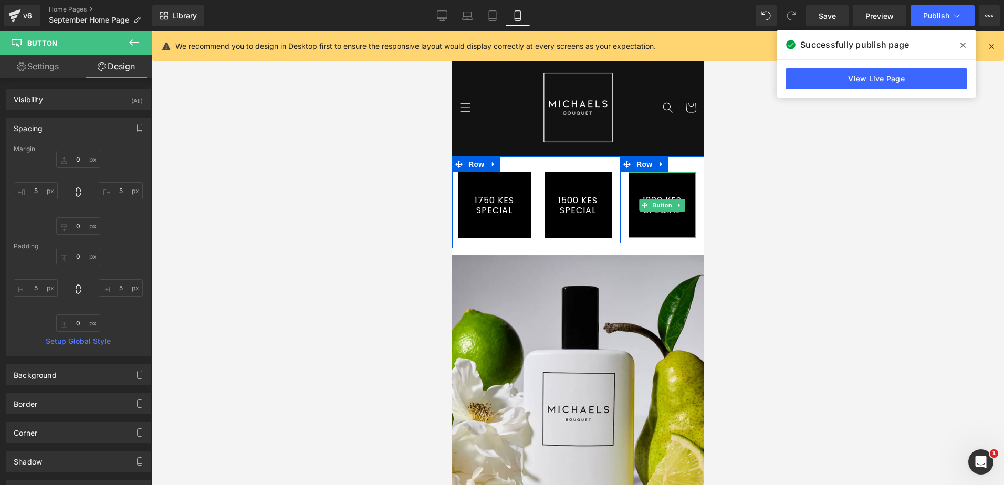
click at [655, 176] on link "1200 KES SPECIAL" at bounding box center [661, 205] width 67 height 66
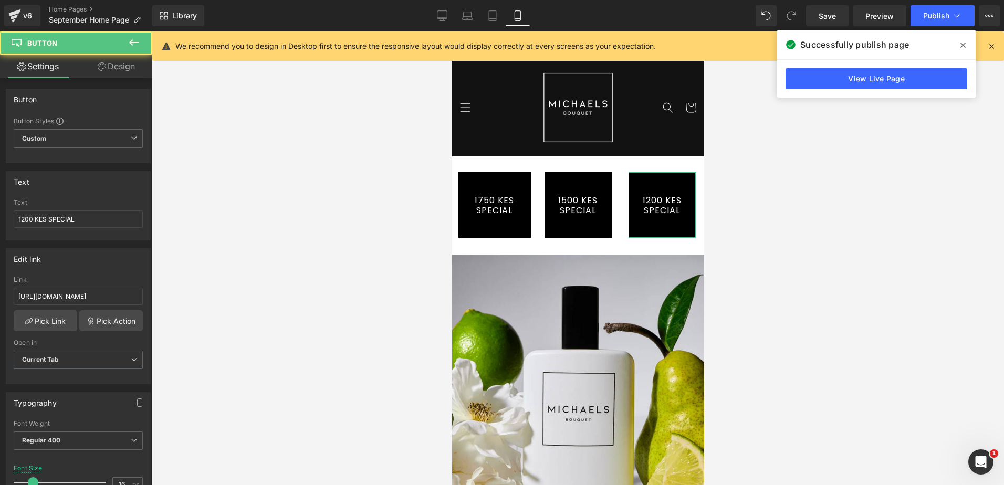
click at [118, 66] on link "Design" at bounding box center [116, 67] width 76 height 24
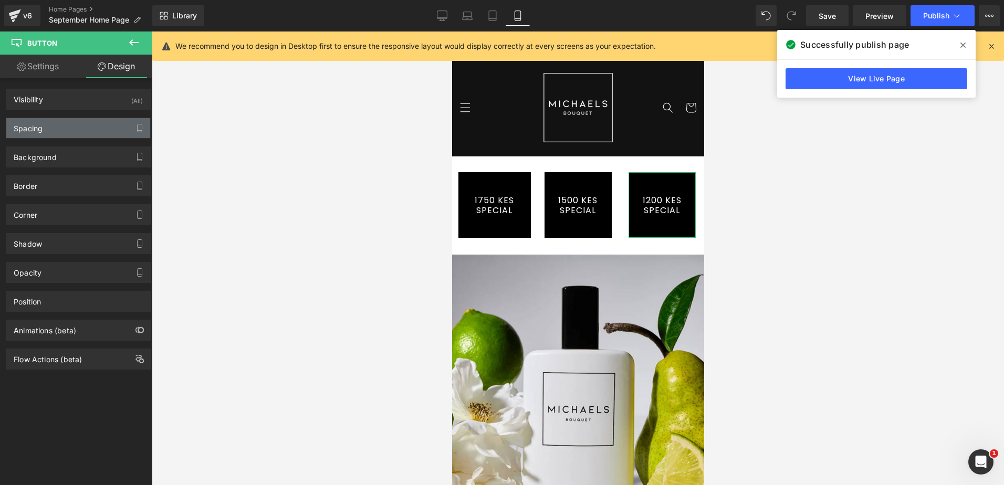
click at [91, 125] on div "Spacing" at bounding box center [78, 128] width 144 height 20
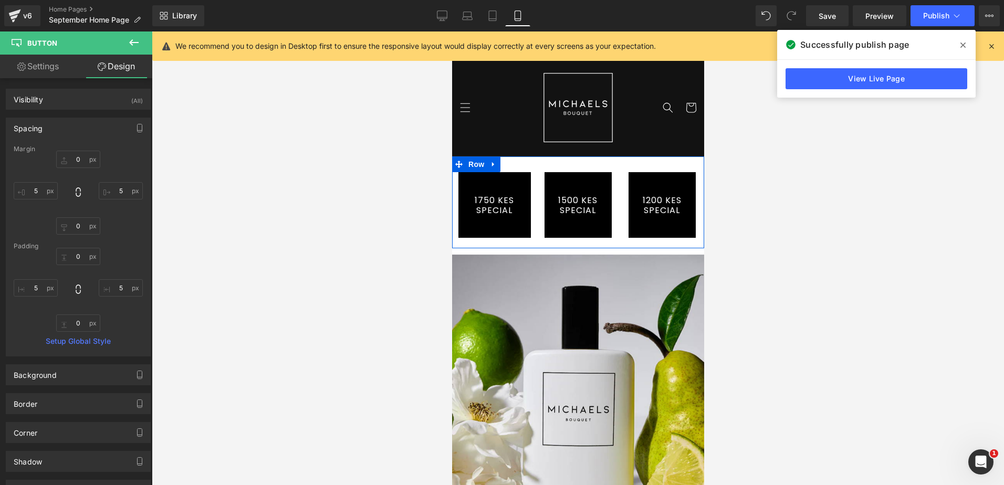
click at [511, 162] on div "1750 KES SPECIAL Button Row" at bounding box center [493, 199] width 84 height 87
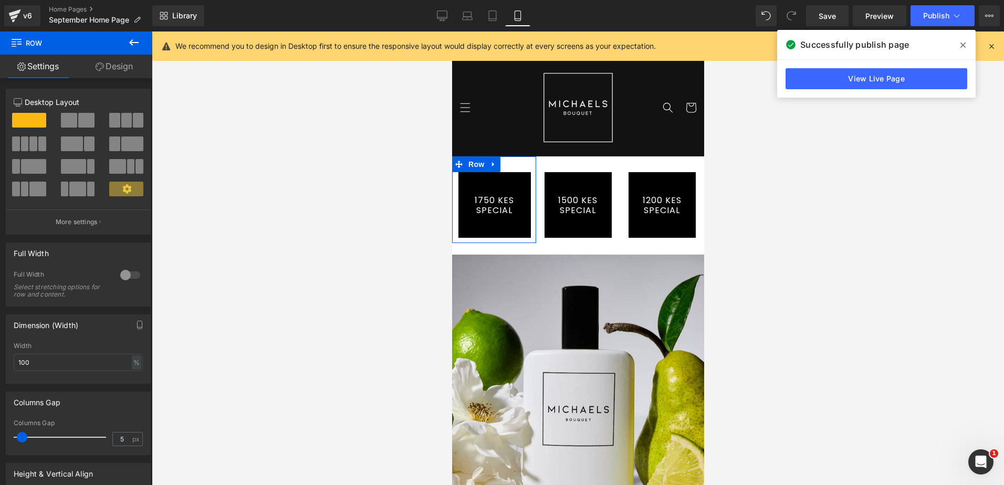
click at [112, 67] on link "Design" at bounding box center [114, 67] width 76 height 24
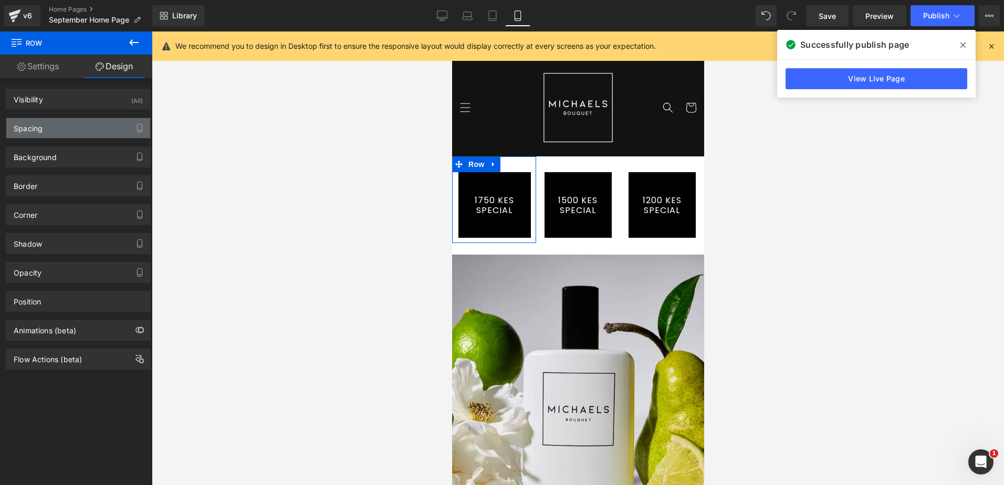
click at [89, 126] on div "Spacing" at bounding box center [78, 128] width 144 height 20
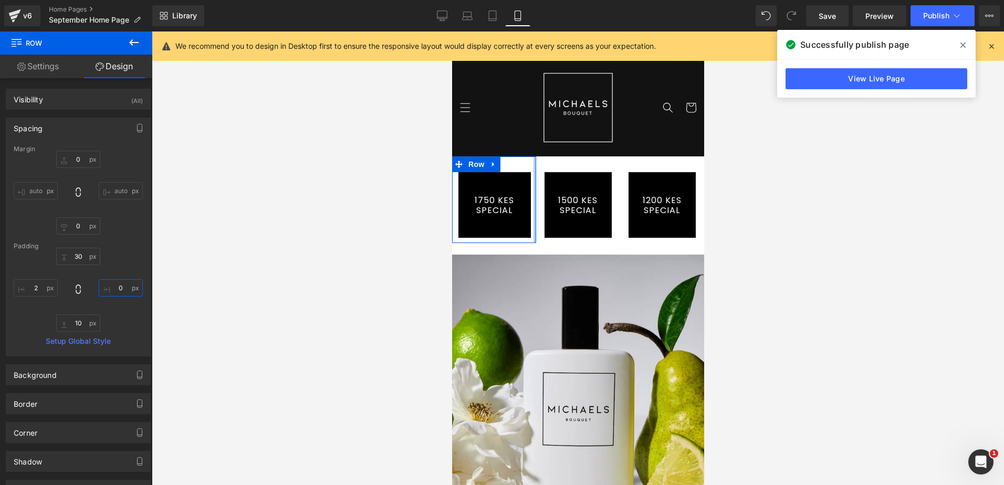
click at [119, 286] on input "0" at bounding box center [121, 287] width 44 height 17
type input "2"
click at [476, 158] on span "Row" at bounding box center [475, 164] width 21 height 16
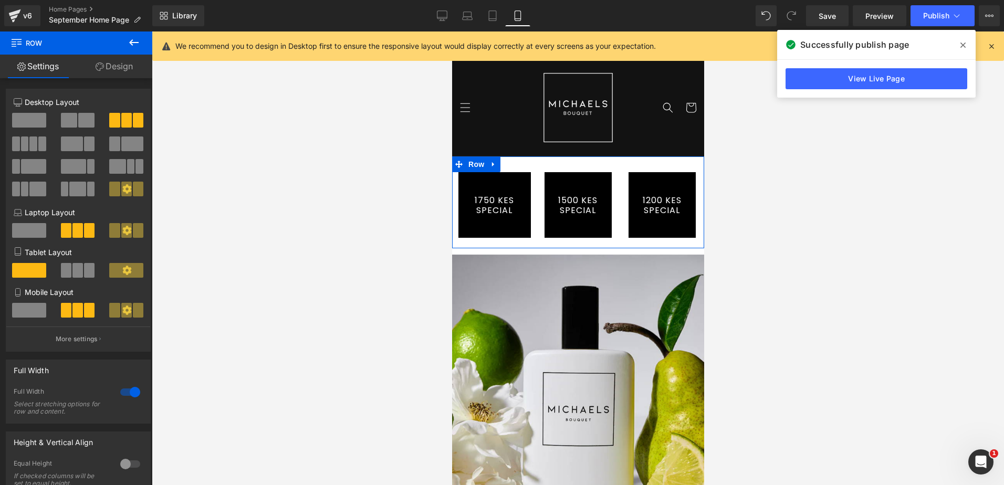
click at [132, 67] on link "Design" at bounding box center [114, 67] width 76 height 24
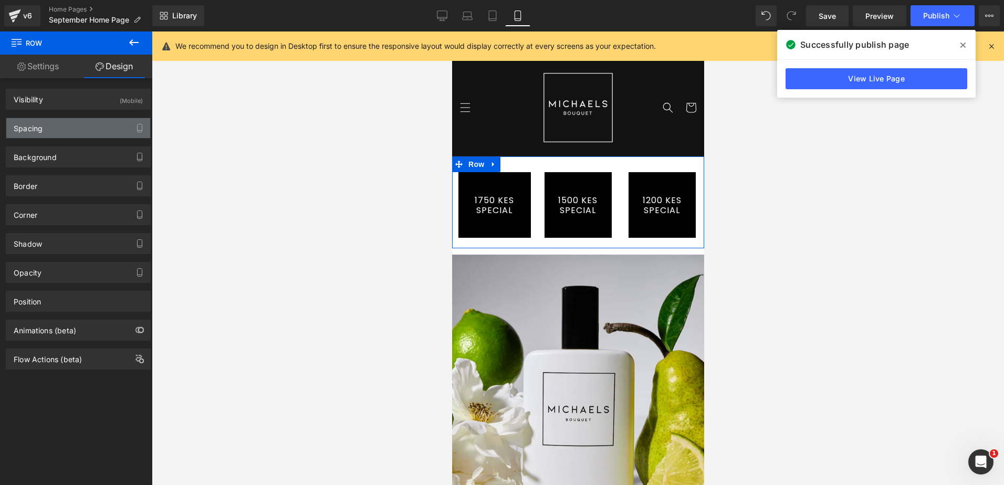
click at [51, 127] on div "Spacing" at bounding box center [78, 128] width 144 height 20
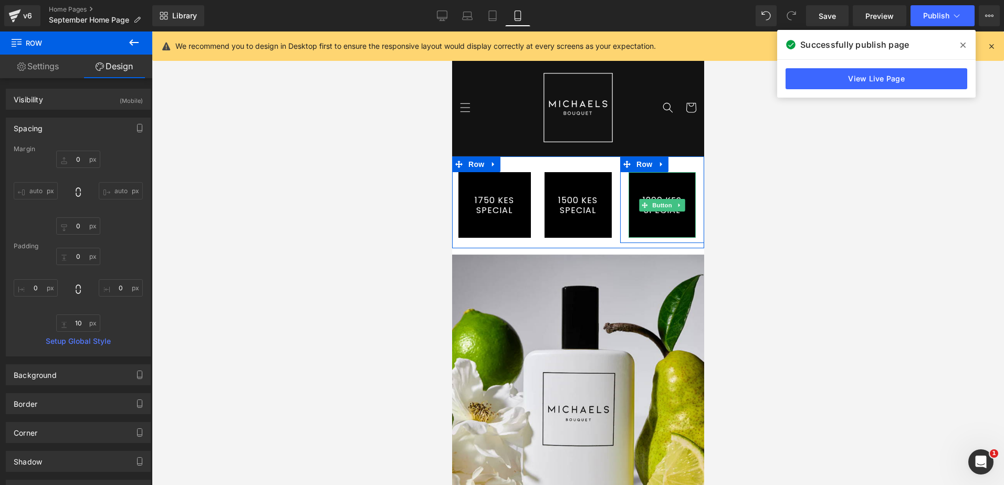
click at [669, 184] on link "1200 KES SPECIAL" at bounding box center [661, 205] width 67 height 66
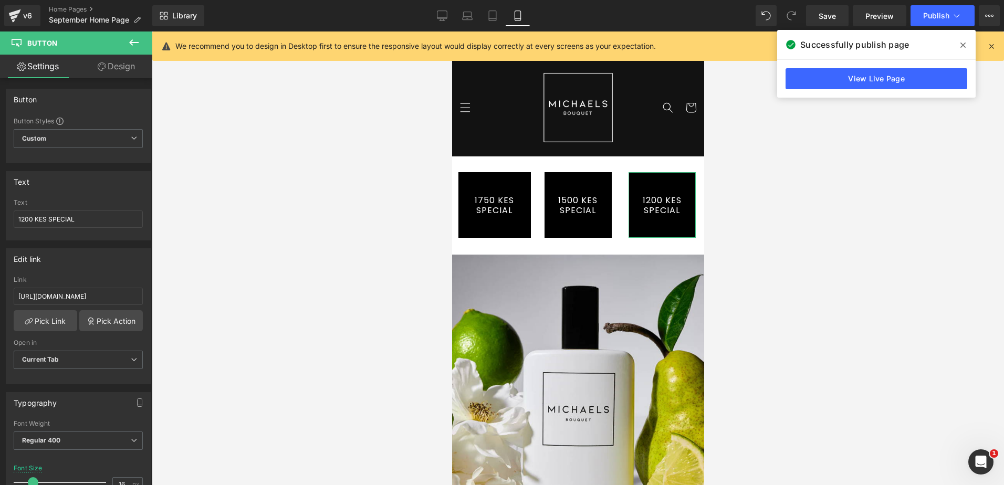
click at [112, 66] on link "Design" at bounding box center [116, 67] width 76 height 24
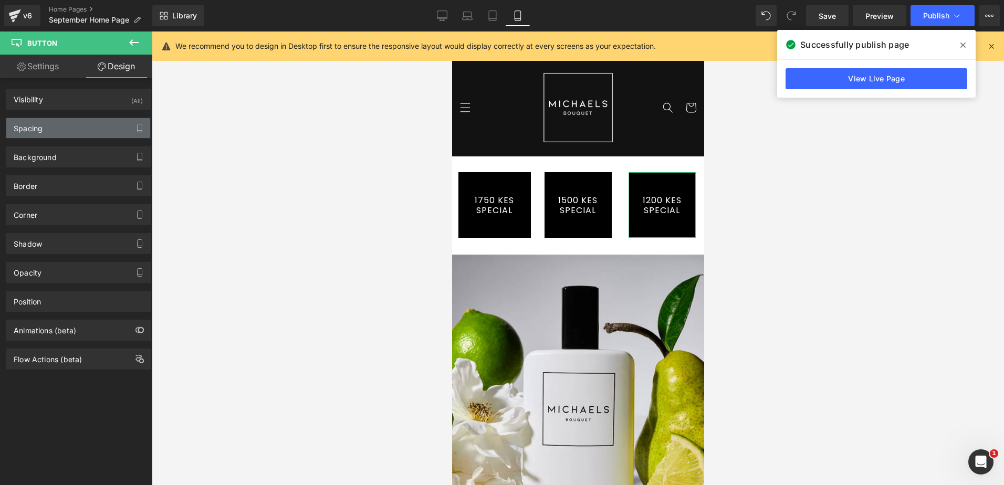
click at [73, 132] on div "Spacing" at bounding box center [78, 128] width 144 height 20
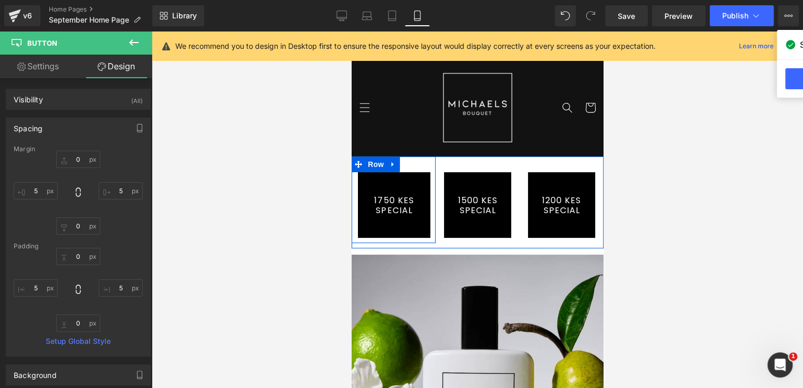
click at [413, 164] on div "1750 KES SPECIAL Button Row NaNpx" at bounding box center [393, 199] width 84 height 87
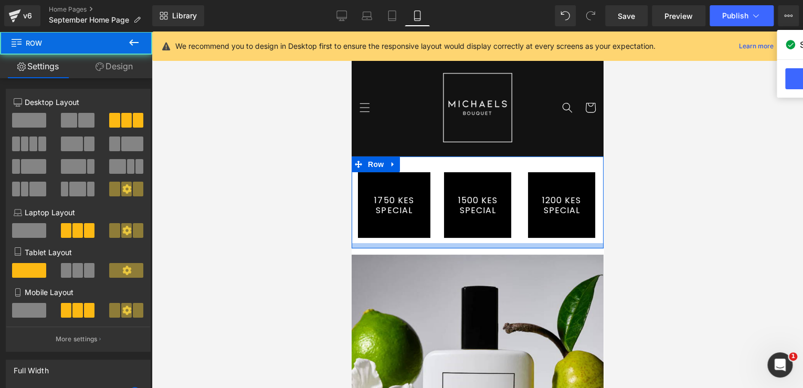
click at [430, 246] on div at bounding box center [477, 245] width 252 height 5
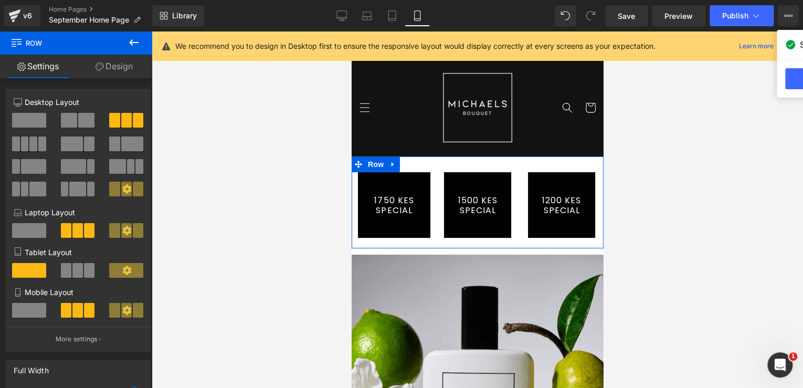
click at [124, 65] on link "Design" at bounding box center [114, 67] width 76 height 24
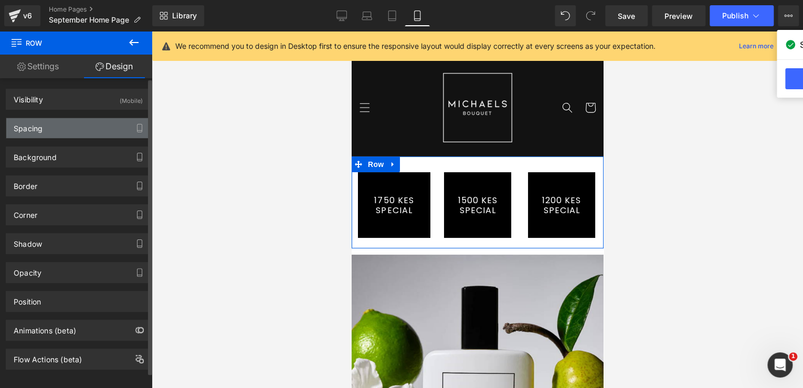
drag, startPoint x: 84, startPoint y: 126, endPoint x: 84, endPoint y: 137, distance: 11.0
click at [83, 126] on div "Spacing" at bounding box center [78, 128] width 144 height 20
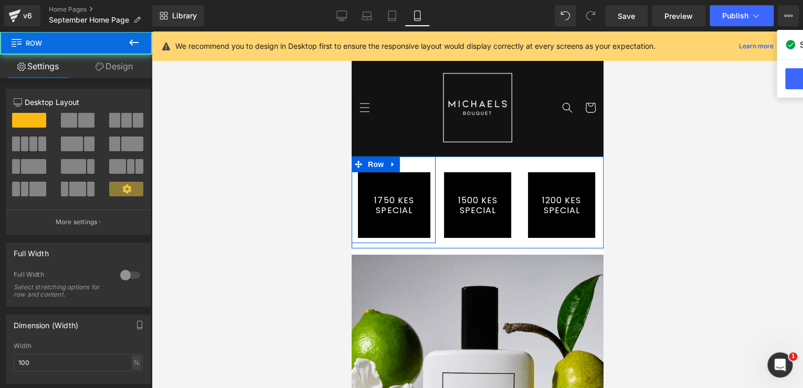
click at [428, 210] on div "1750 KES SPECIAL Button" at bounding box center [393, 205] width 83 height 66
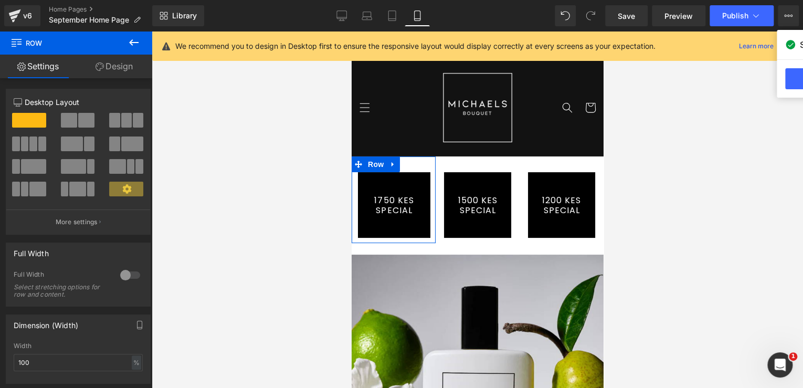
click at [124, 65] on link "Design" at bounding box center [114, 67] width 76 height 24
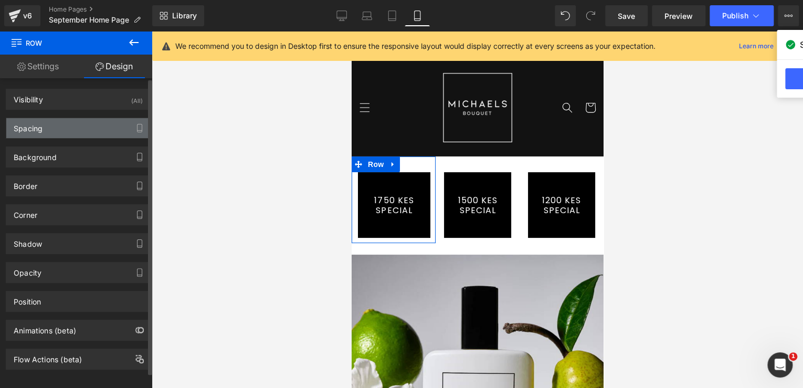
click at [82, 125] on div "Spacing" at bounding box center [78, 128] width 144 height 20
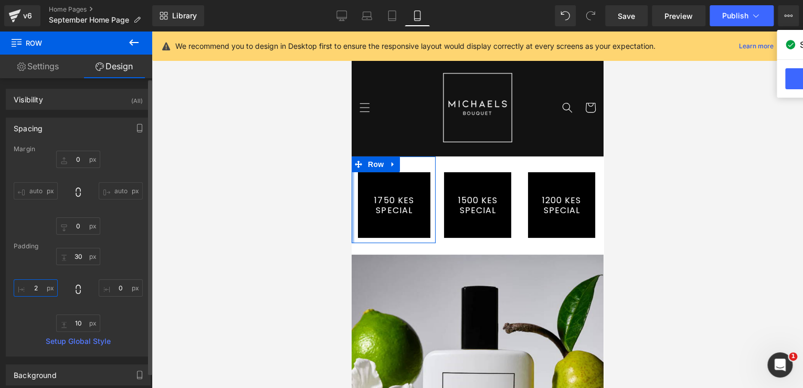
click at [37, 286] on input "2" at bounding box center [36, 287] width 44 height 17
type input "0"
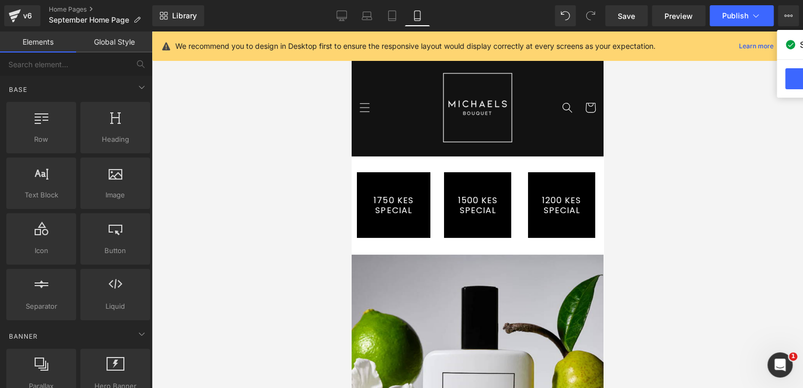
click at [303, 150] on div at bounding box center [477, 209] width 651 height 356
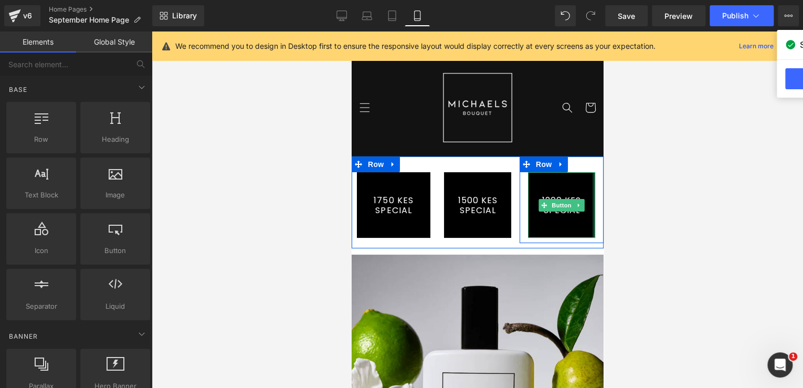
click at [592, 186] on div at bounding box center [593, 205] width 3 height 66
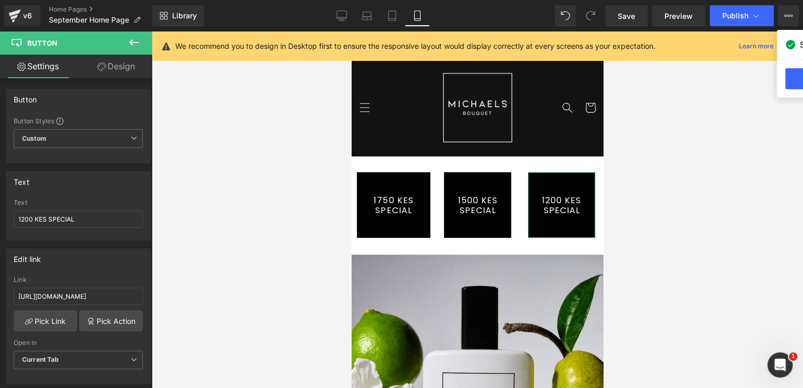
click at [120, 67] on link "Design" at bounding box center [116, 67] width 76 height 24
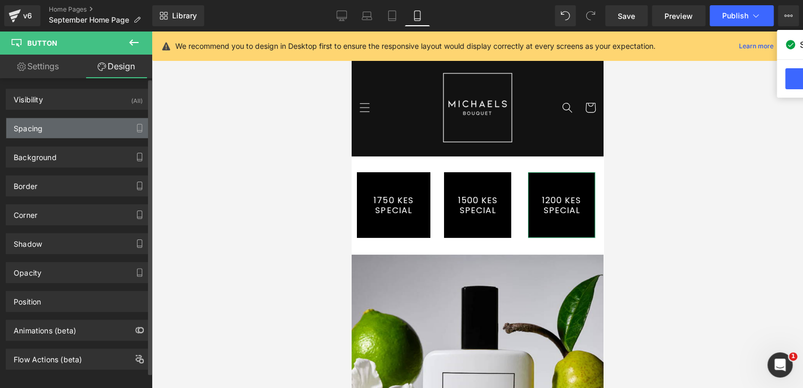
click at [39, 127] on div "Spacing" at bounding box center [28, 125] width 29 height 15
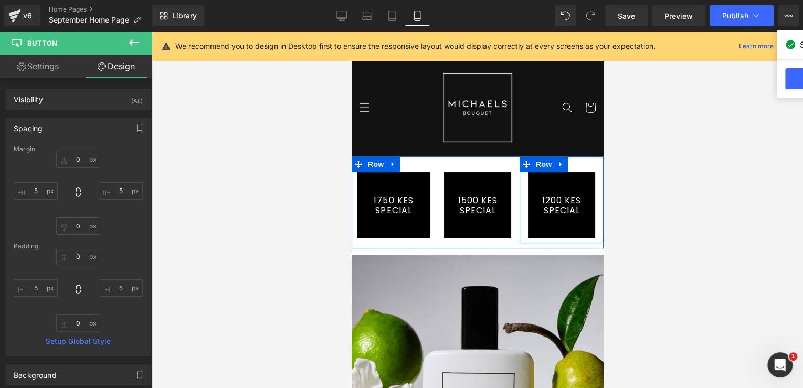
click at [593, 187] on div "1200 KES SPECIAL Button" at bounding box center [561, 205] width 84 height 66
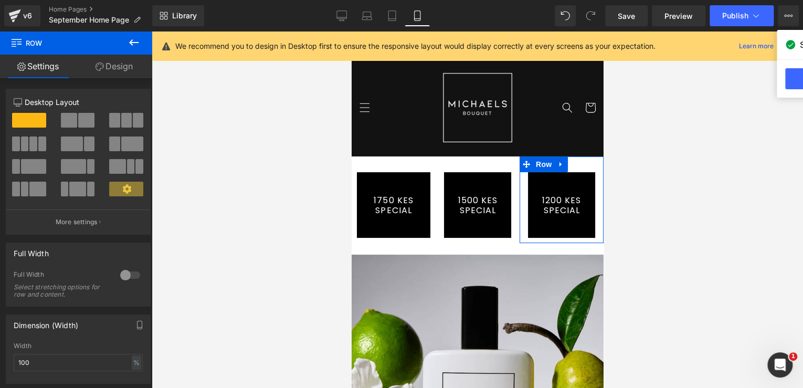
click at [117, 65] on link "Design" at bounding box center [114, 67] width 76 height 24
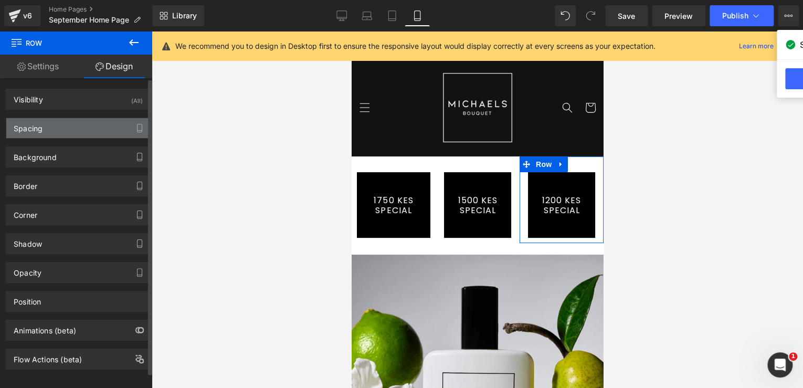
drag, startPoint x: 80, startPoint y: 123, endPoint x: 75, endPoint y: 126, distance: 5.4
click at [79, 123] on div "Spacing" at bounding box center [78, 128] width 144 height 20
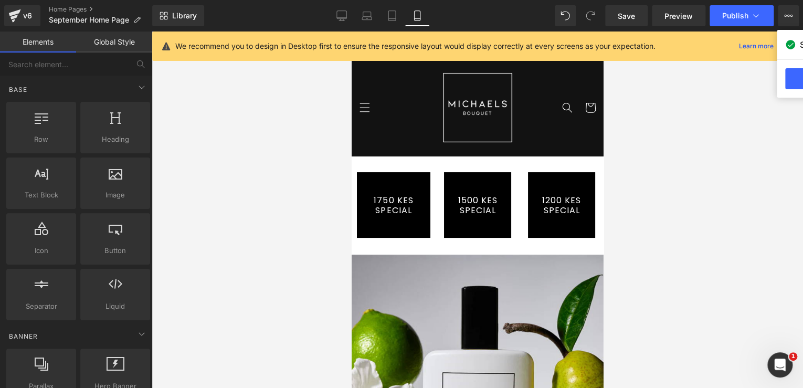
click at [651, 184] on div at bounding box center [477, 209] width 651 height 356
click at [736, 9] on button "Publish" at bounding box center [742, 15] width 64 height 21
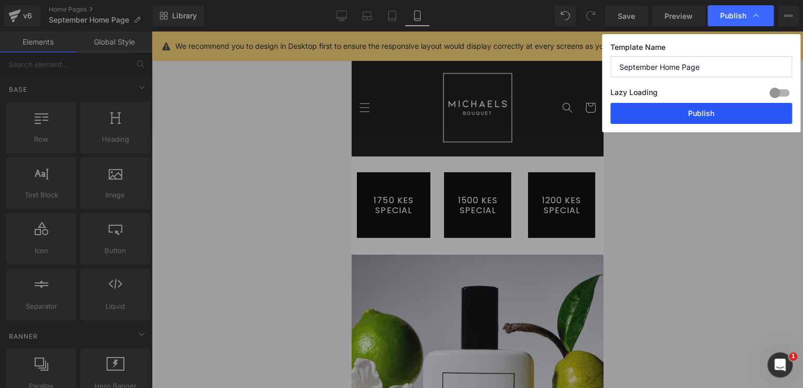
click at [661, 114] on button "Publish" at bounding box center [701, 113] width 182 height 21
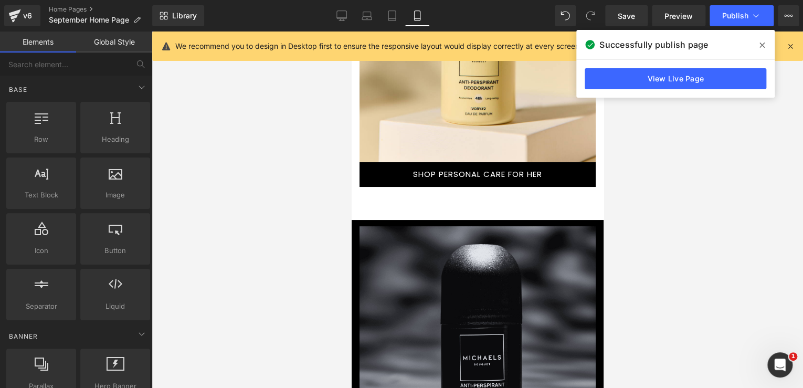
scroll to position [2057, 0]
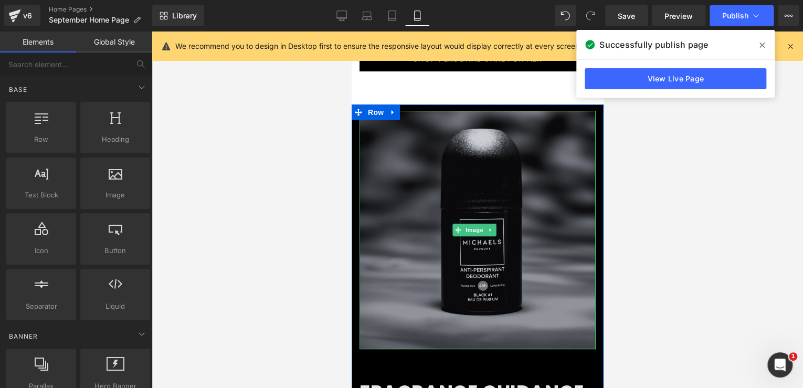
click at [425, 179] on img at bounding box center [477, 230] width 236 height 238
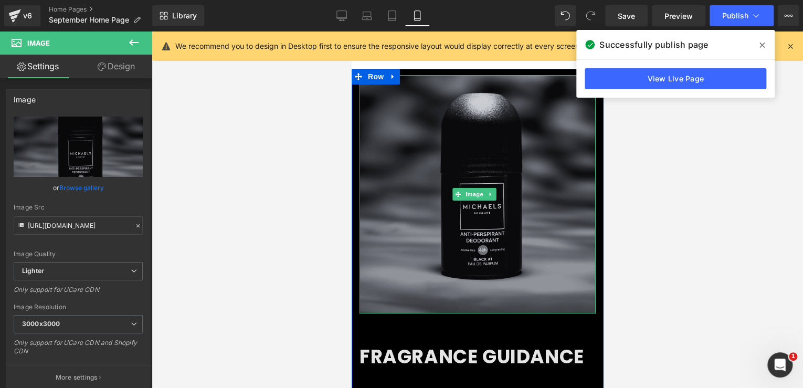
scroll to position [2141, 0]
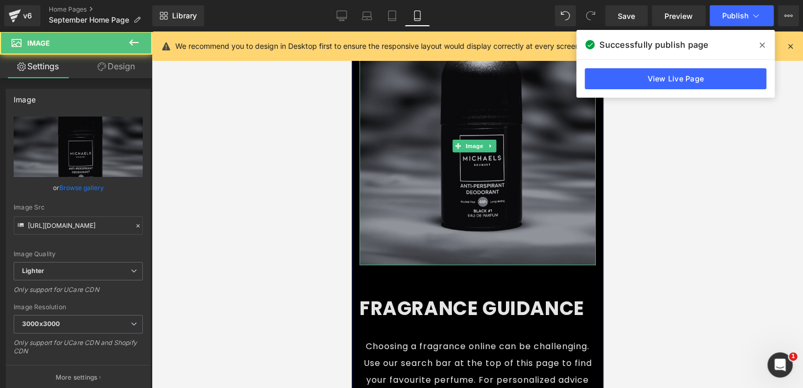
click at [397, 146] on img at bounding box center [477, 146] width 236 height 238
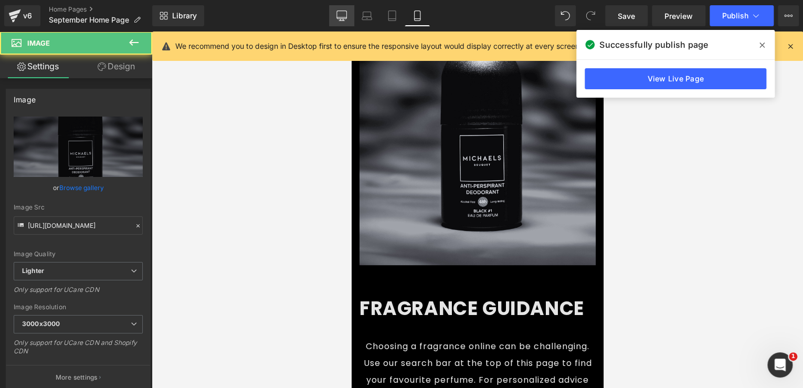
click at [343, 16] on icon at bounding box center [341, 15] width 10 height 10
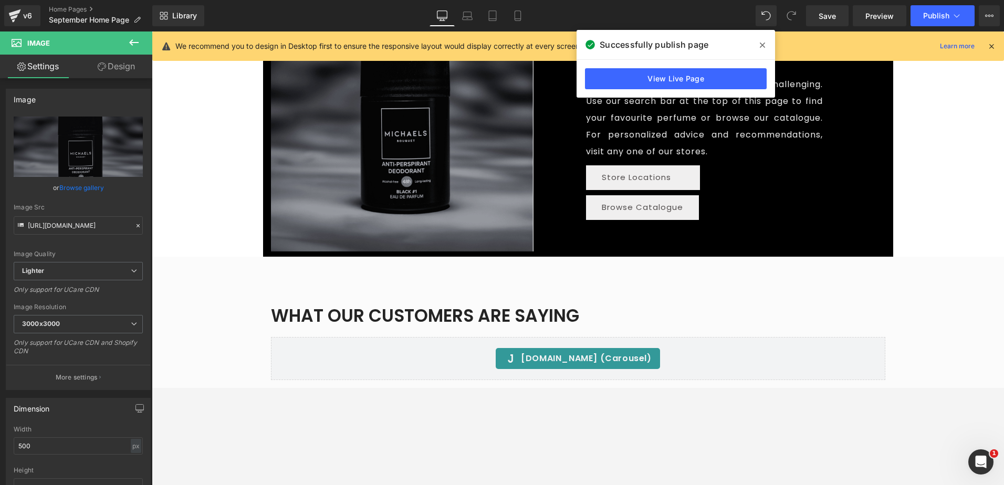
scroll to position [1357, 0]
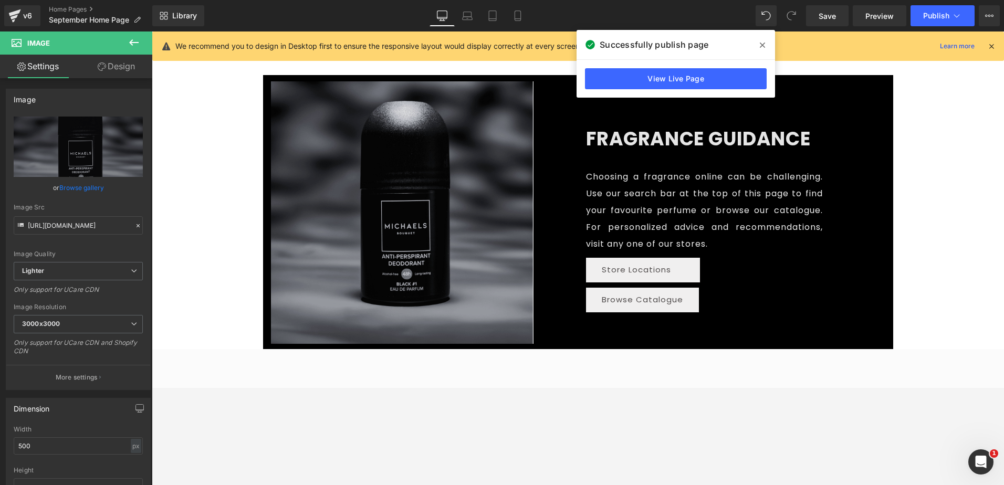
click at [424, 191] on img at bounding box center [402, 212] width 262 height 262
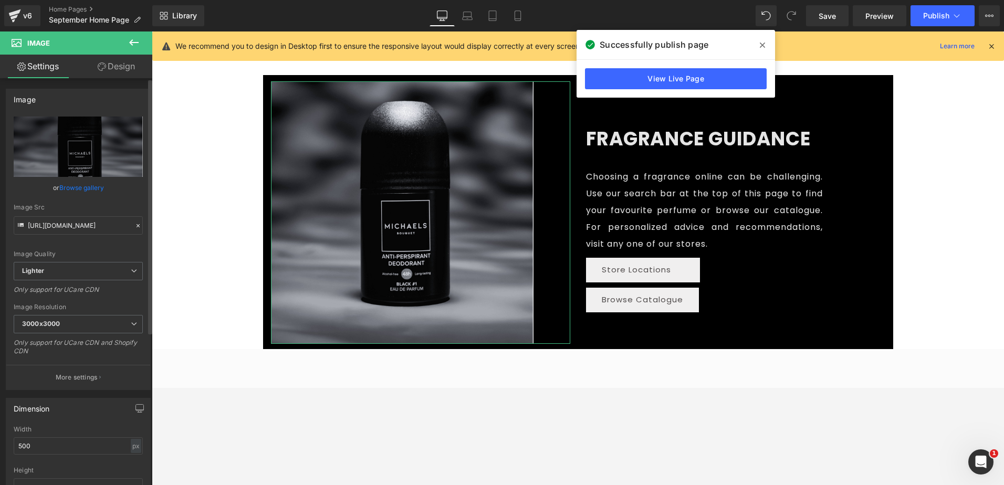
click at [81, 187] on link "Browse gallery" at bounding box center [81, 187] width 45 height 18
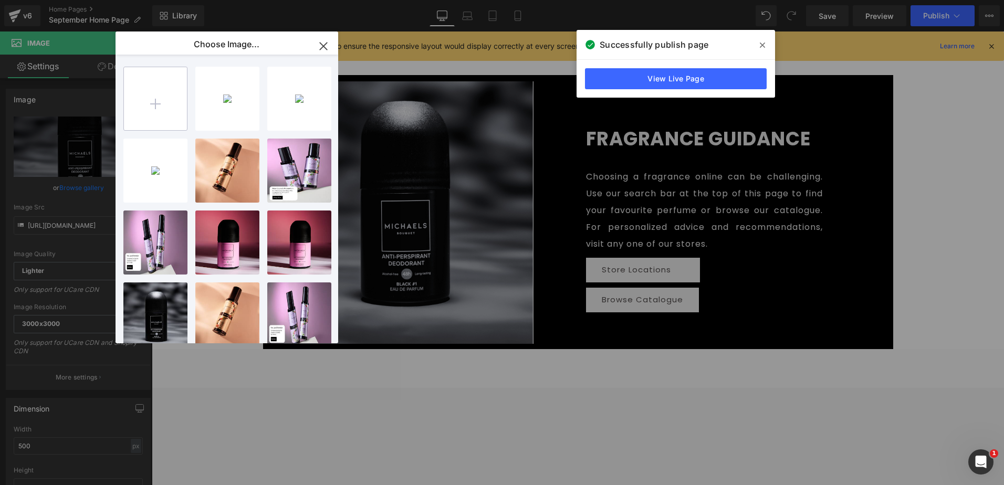
click at [146, 95] on input "file" at bounding box center [155, 98] width 63 height 63
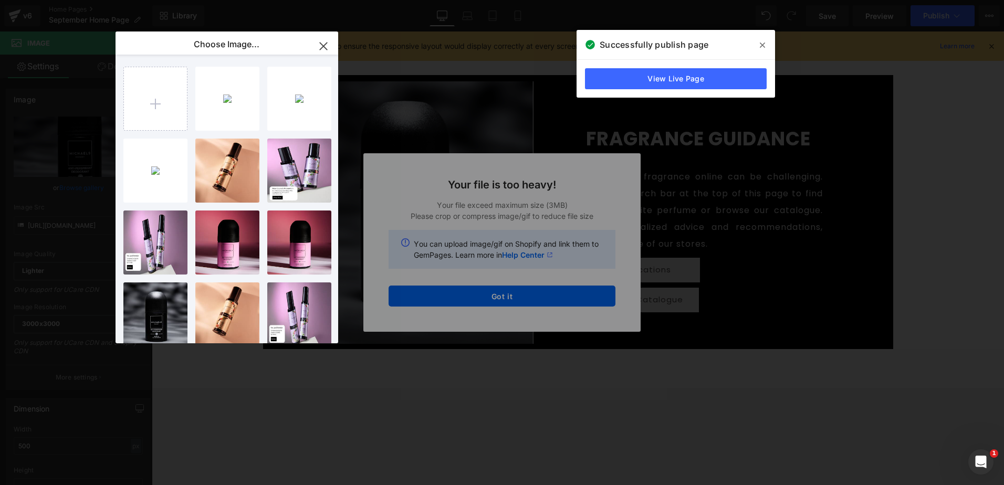
click at [327, 46] on icon "button" at bounding box center [323, 46] width 17 height 17
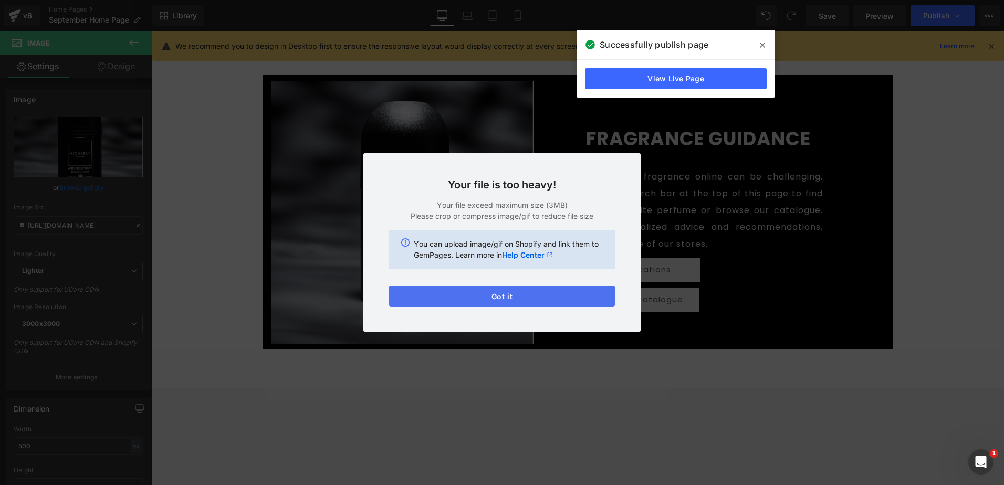
click at [526, 296] on button "Got it" at bounding box center [501, 296] width 227 height 21
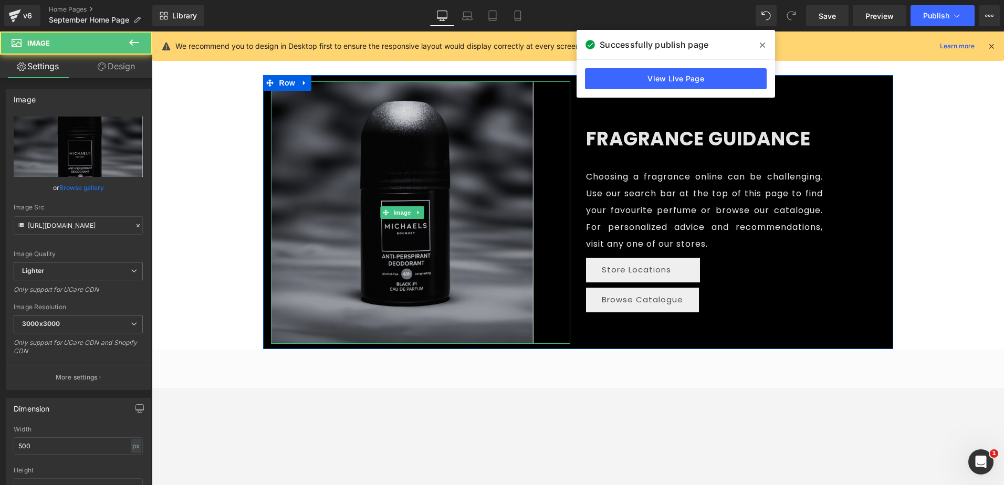
click at [297, 184] on img at bounding box center [402, 212] width 262 height 262
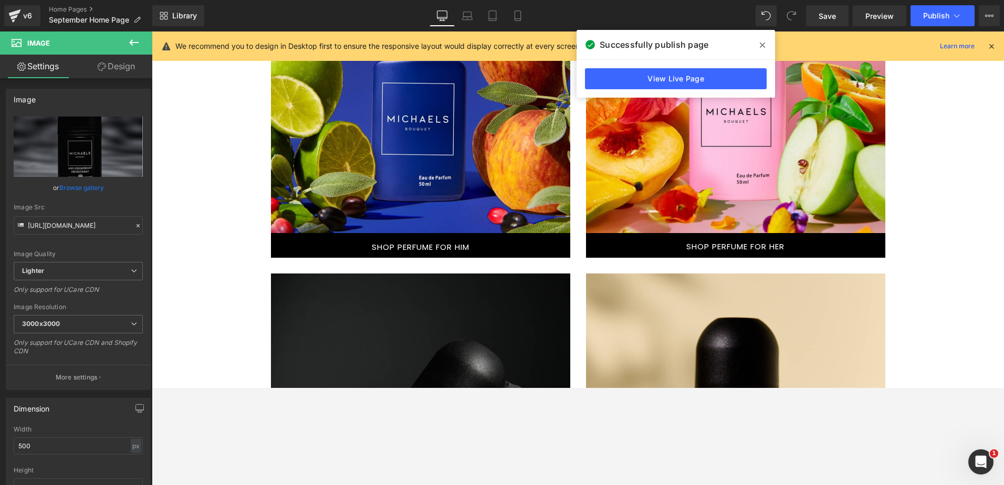
scroll to position [727, 0]
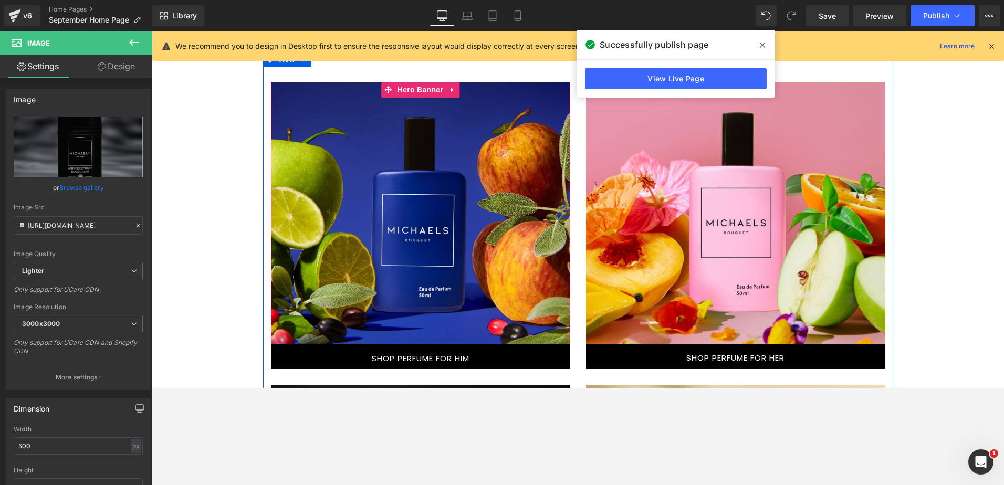
click at [409, 190] on div at bounding box center [420, 213] width 299 height 262
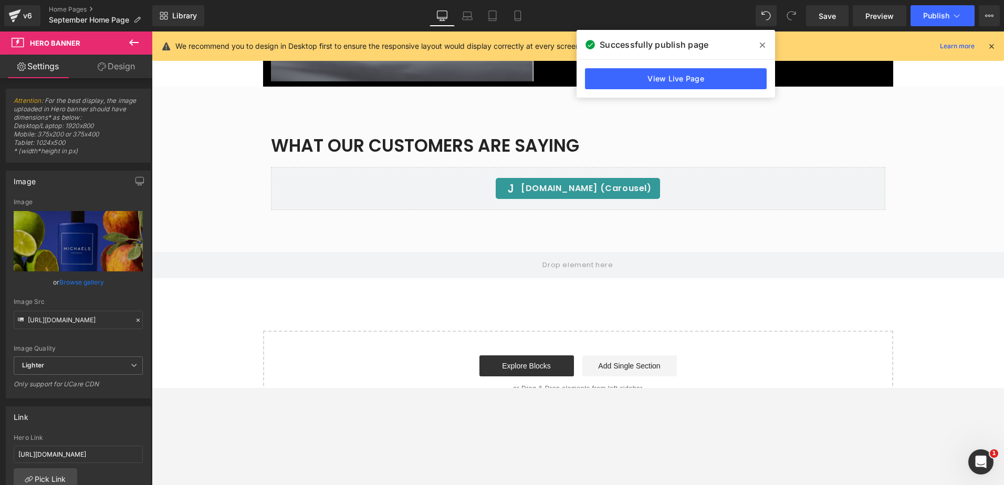
scroll to position [1410, 0]
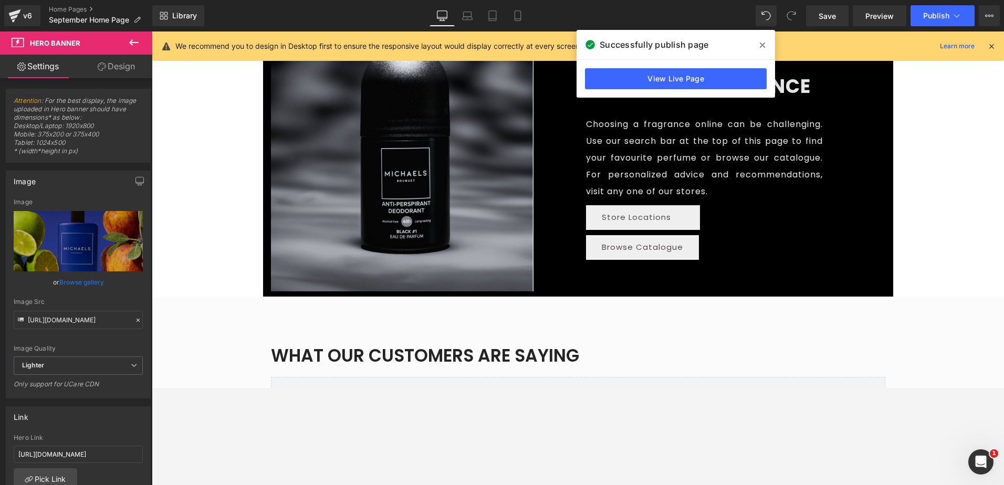
click at [348, 207] on img at bounding box center [402, 160] width 262 height 262
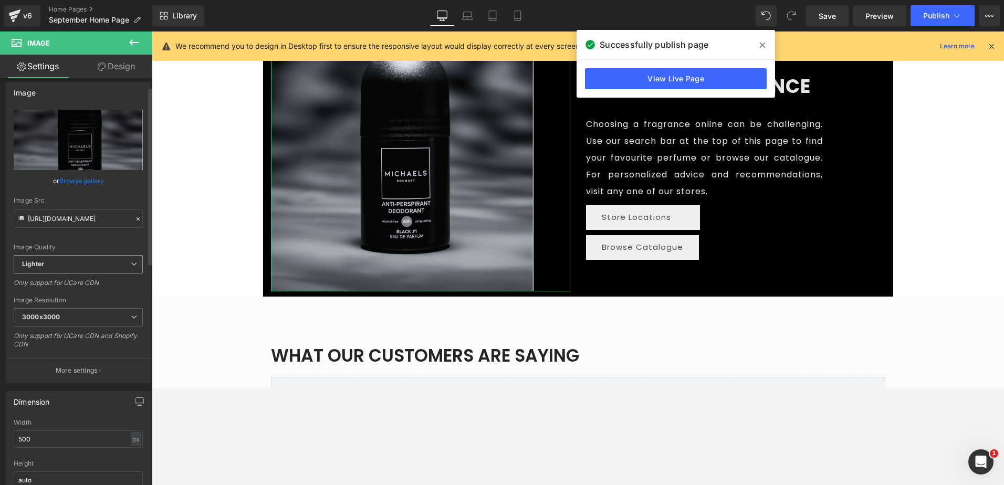
scroll to position [0, 0]
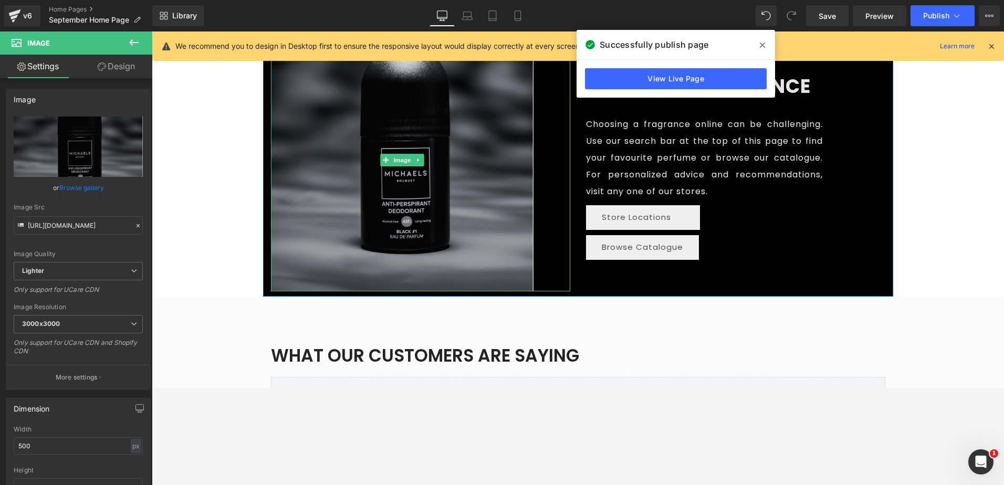
click at [329, 183] on img at bounding box center [402, 160] width 262 height 262
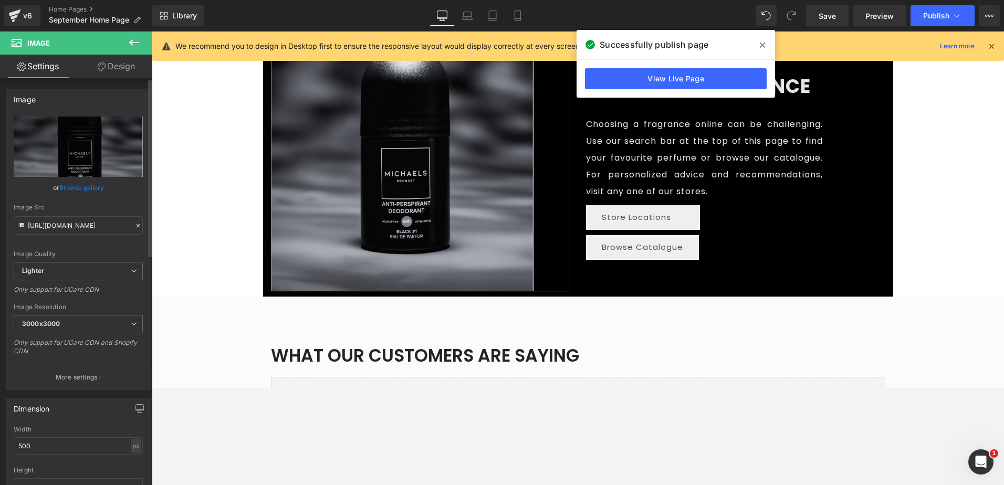
click at [79, 183] on link "Browse gallery" at bounding box center [81, 187] width 45 height 18
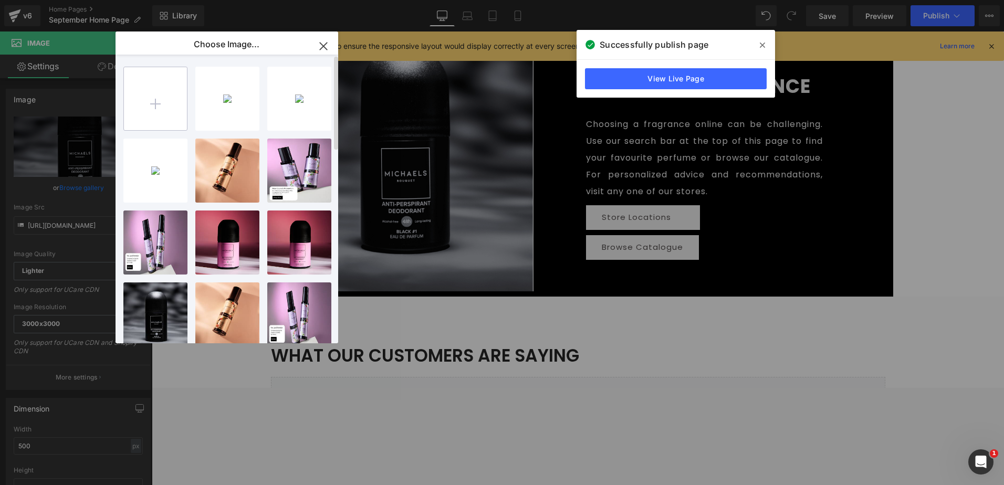
click at [156, 100] on input "file" at bounding box center [155, 98] width 63 height 63
type input "C:\fakepath\Untitled-4.png"
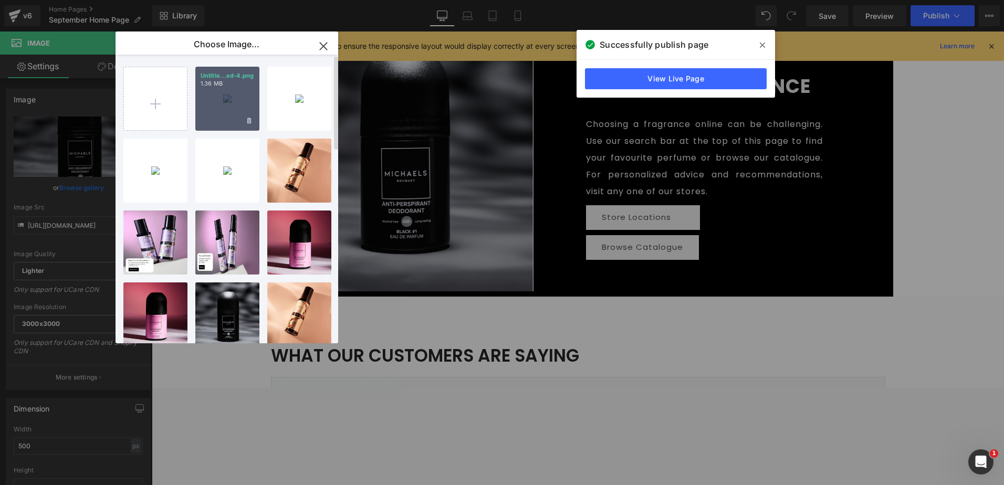
click at [210, 97] on div "Untitle...ed-4.png 1.36 MB" at bounding box center [227, 99] width 64 height 64
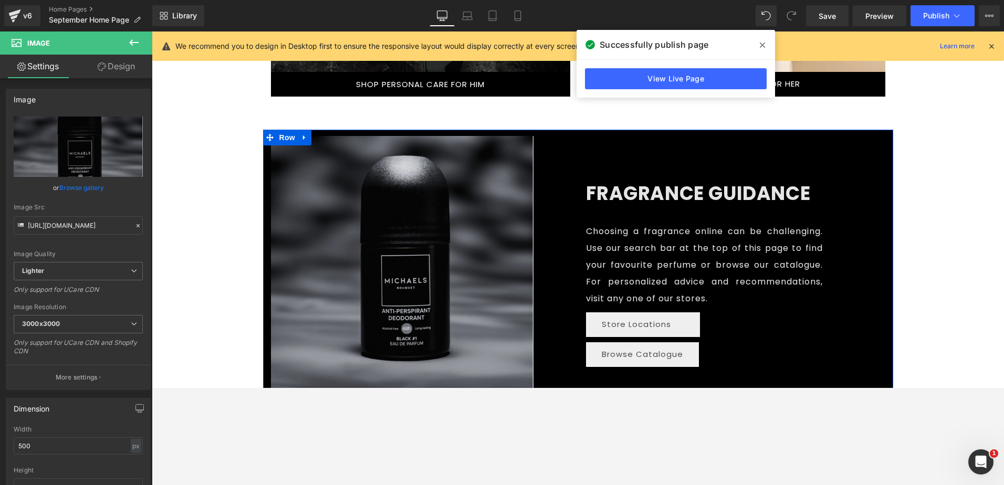
scroll to position [1357, 0]
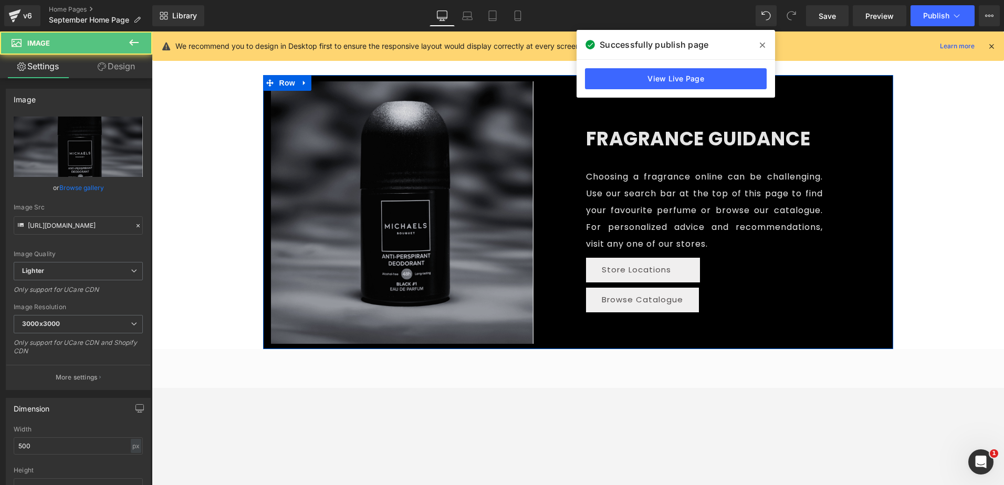
click at [343, 182] on img at bounding box center [402, 212] width 262 height 262
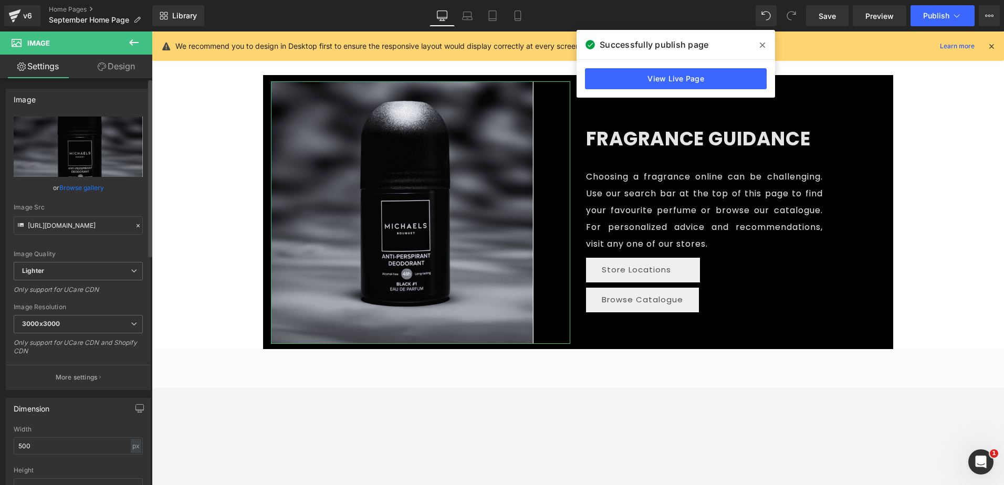
click at [77, 186] on link "Browse gallery" at bounding box center [81, 187] width 45 height 18
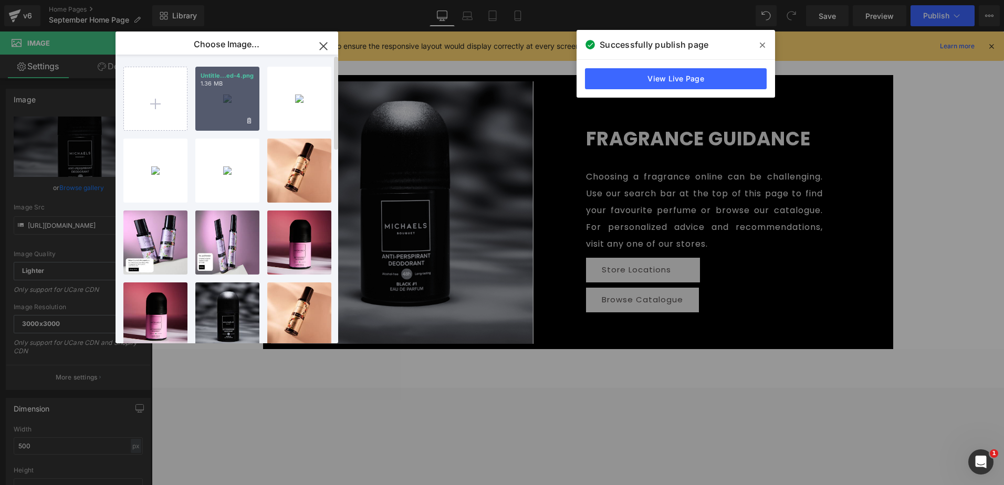
click at [212, 105] on div "Untitle...ed-4.png 1.36 MB" at bounding box center [227, 99] width 64 height 64
type input "[URL][DOMAIN_NAME]"
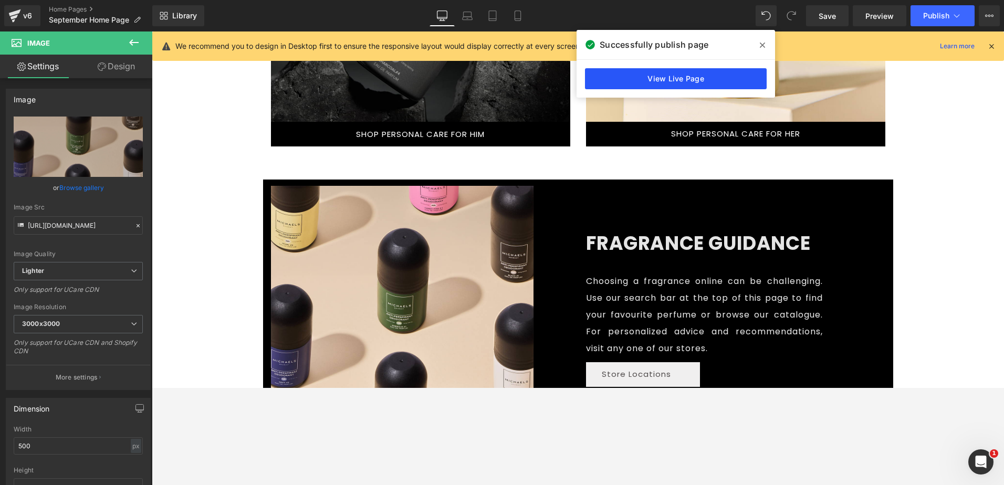
scroll to position [1252, 0]
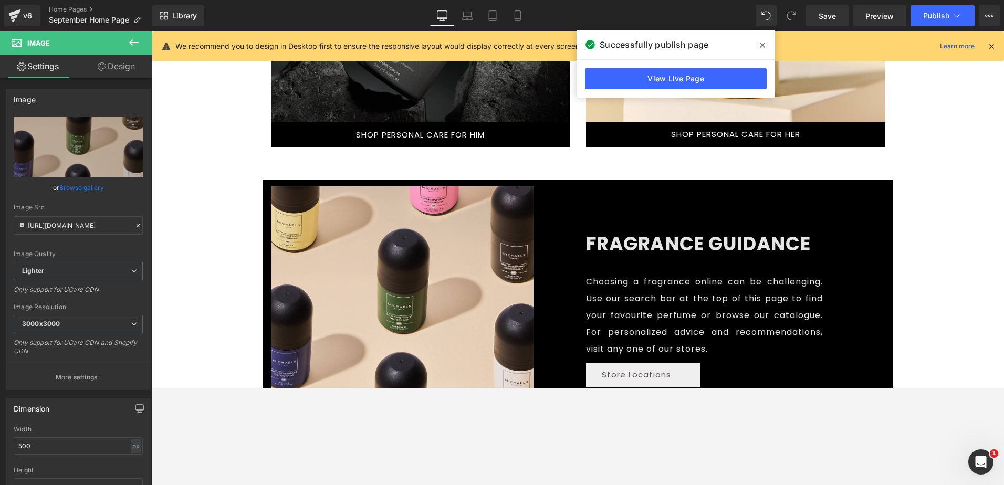
click at [763, 44] on icon at bounding box center [761, 45] width 5 height 5
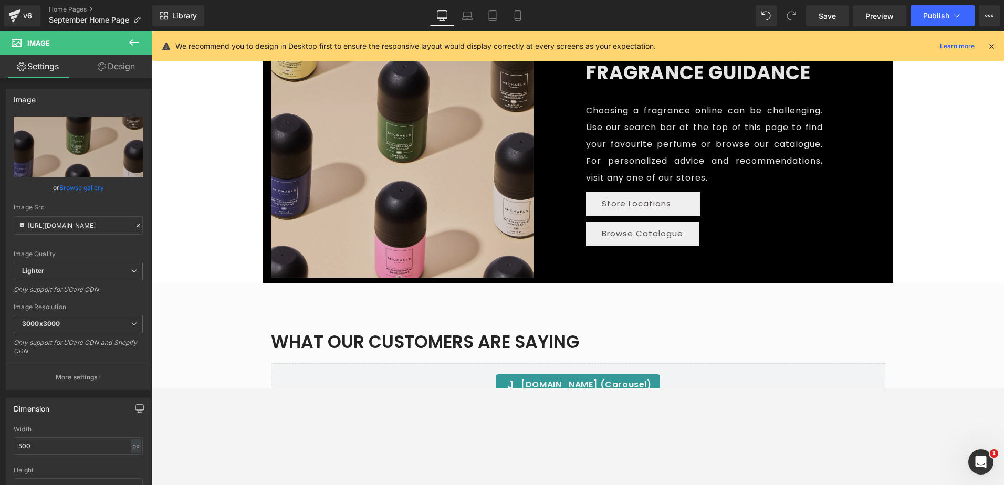
scroll to position [1410, 0]
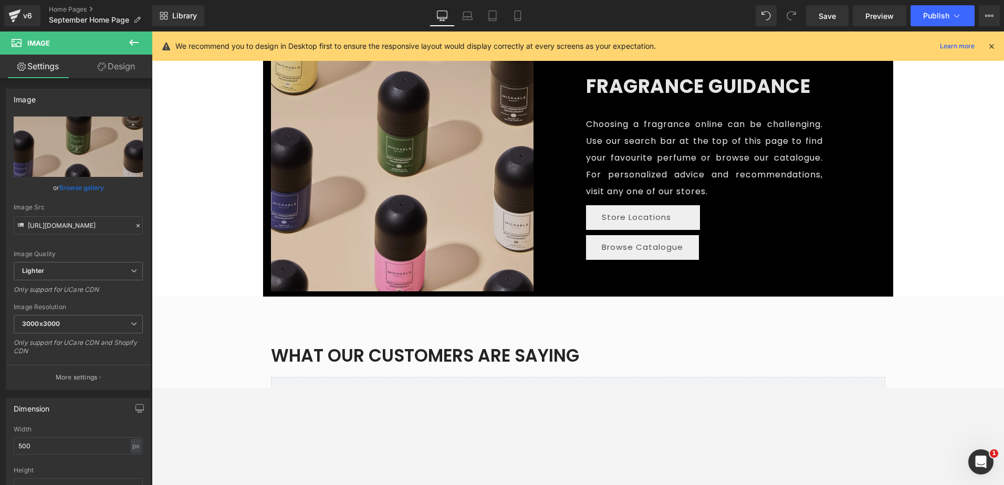
click at [354, 175] on img at bounding box center [402, 160] width 262 height 262
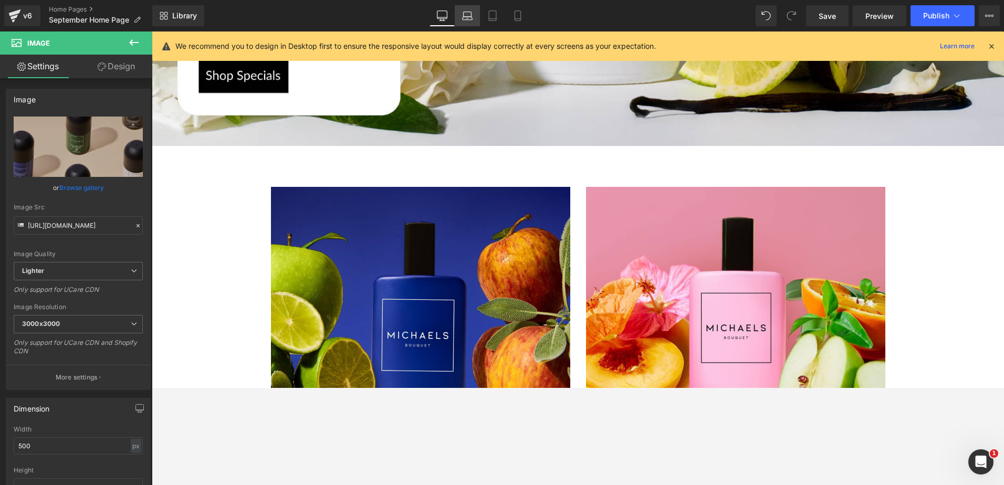
click at [471, 14] on icon at bounding box center [467, 14] width 8 height 5
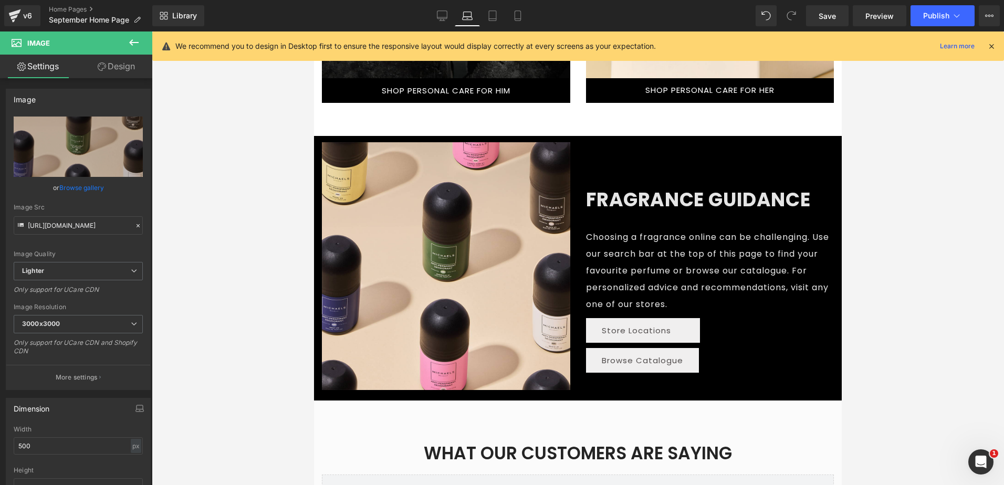
scroll to position [992, 0]
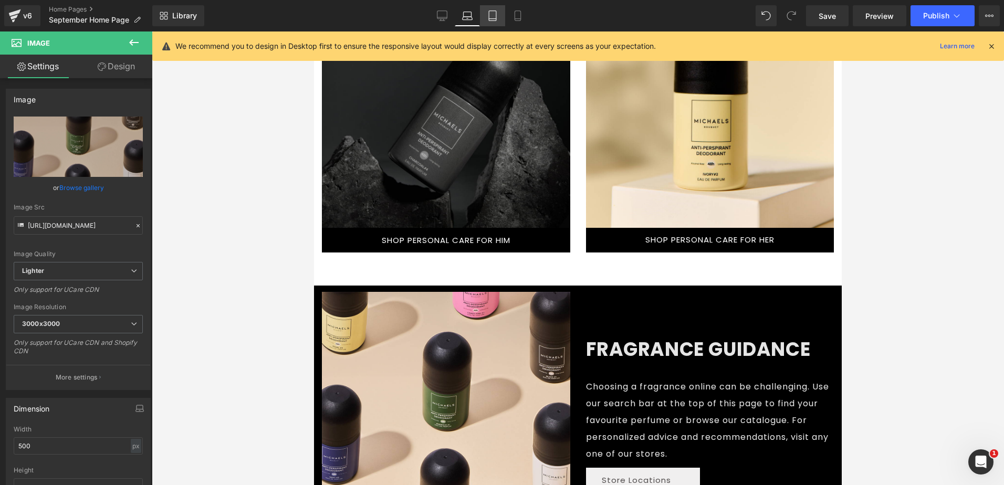
click at [497, 20] on icon at bounding box center [492, 15] width 10 height 10
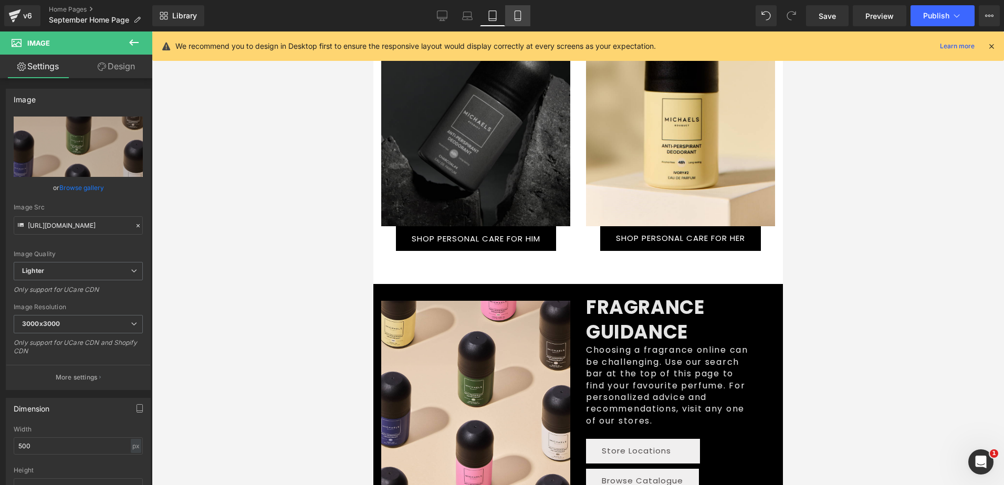
click at [515, 17] on icon at bounding box center [517, 16] width 6 height 10
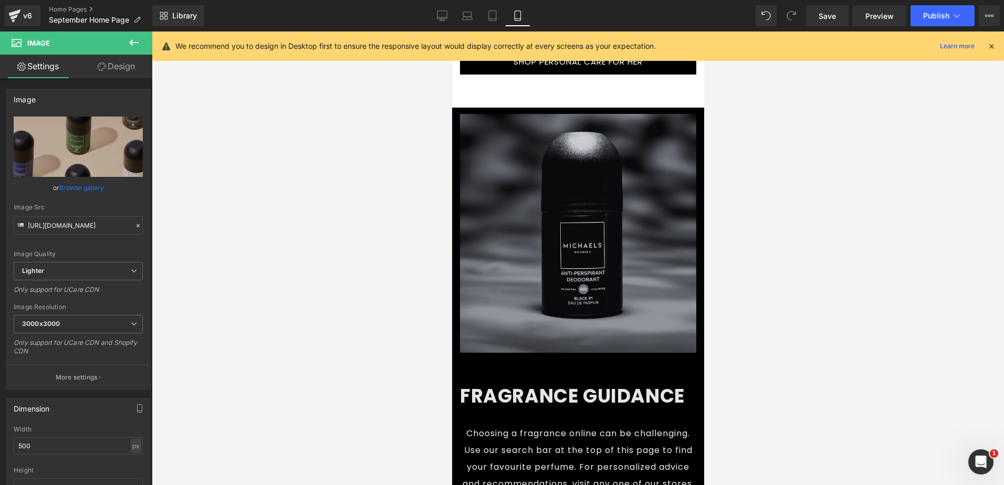
scroll to position [2047, 0]
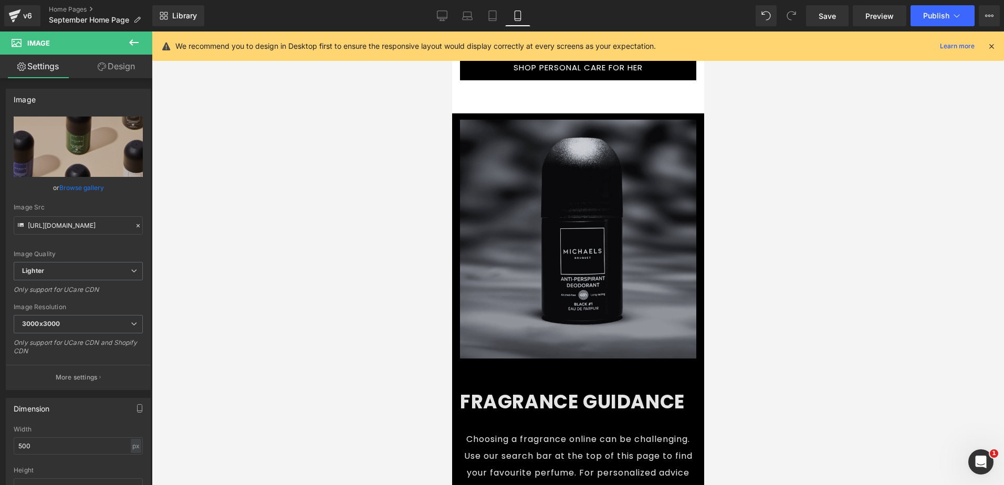
click at [527, 192] on img at bounding box center [577, 239] width 236 height 238
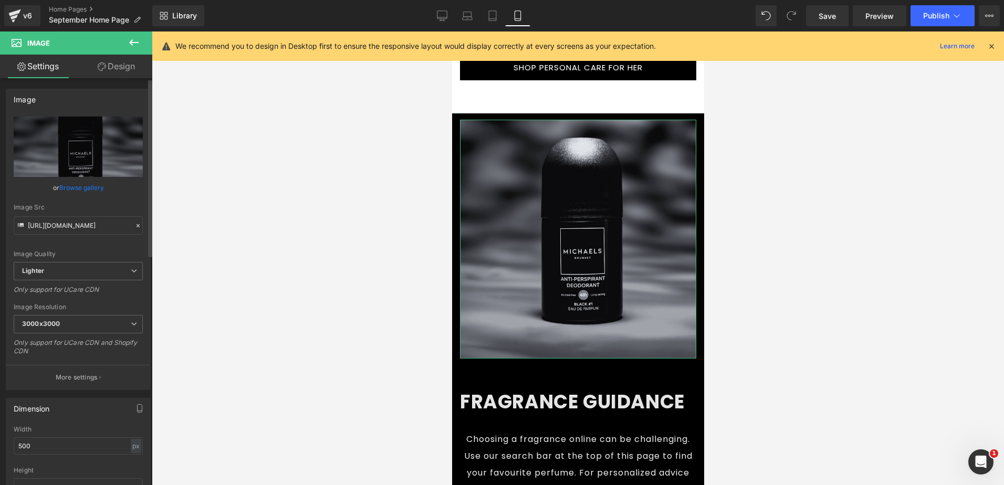
click at [86, 186] on link "Browse gallery" at bounding box center [81, 187] width 45 height 18
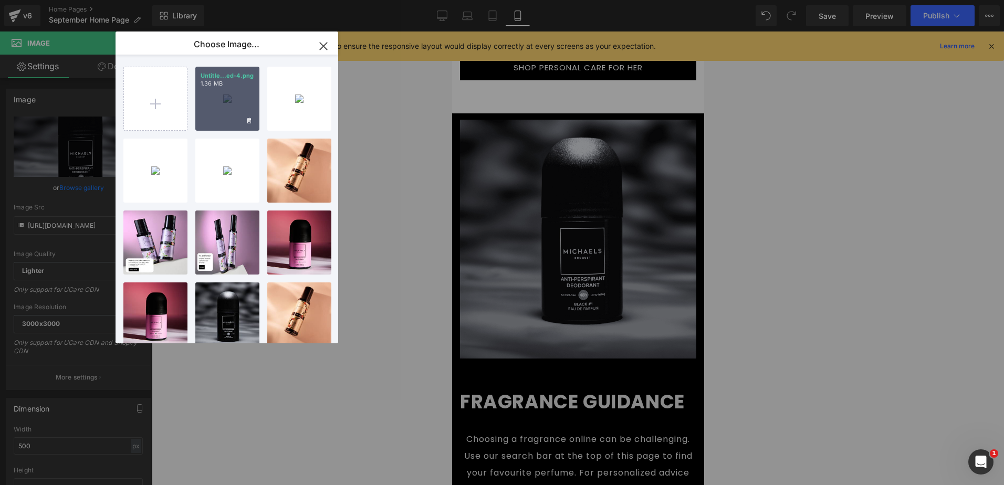
click at [209, 103] on div "Untitle...ed-4.png 1.36 MB" at bounding box center [227, 99] width 64 height 64
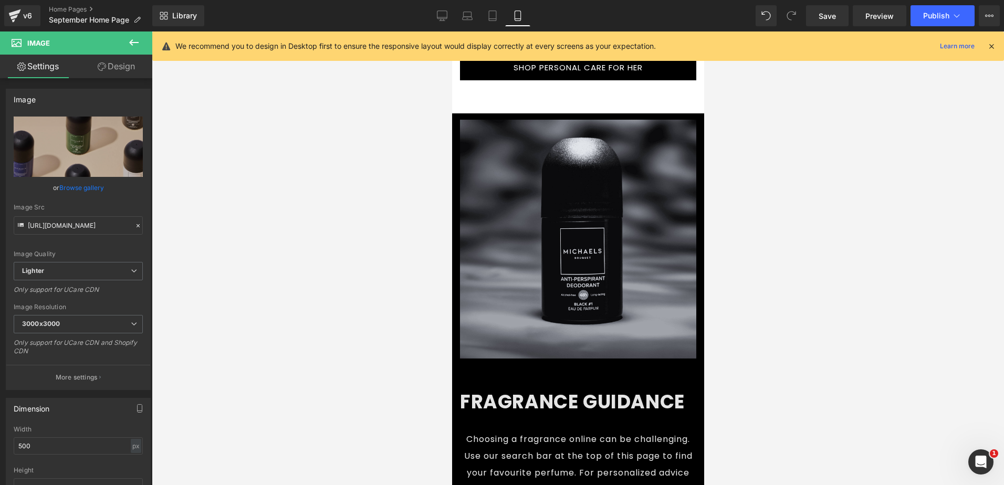
type input "[URL][DOMAIN_NAME]"
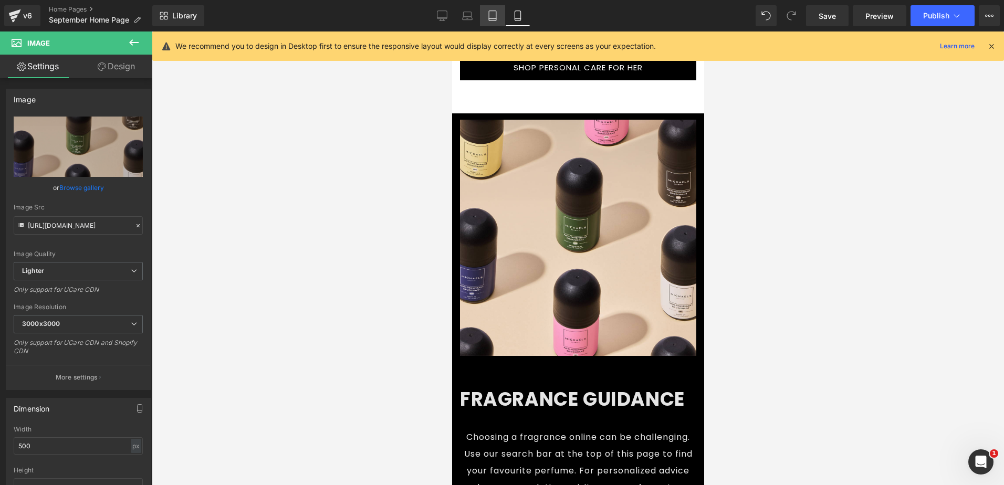
click at [495, 13] on icon at bounding box center [492, 15] width 10 height 10
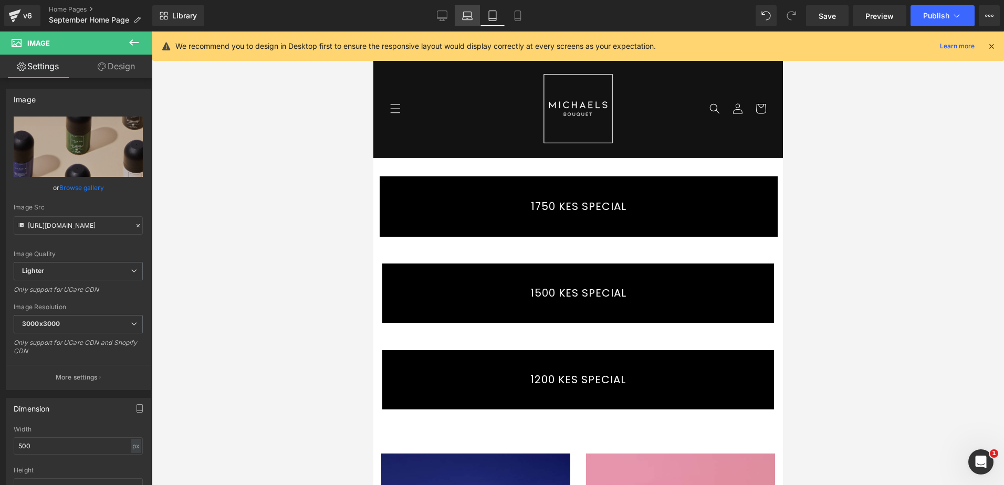
click at [469, 14] on icon at bounding box center [467, 15] width 10 height 10
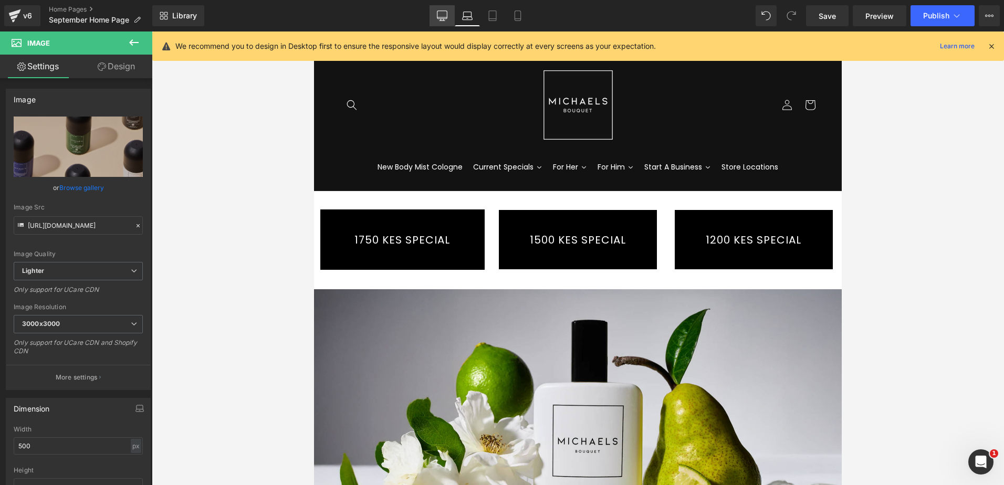
click at [441, 16] on icon at bounding box center [442, 15] width 10 height 10
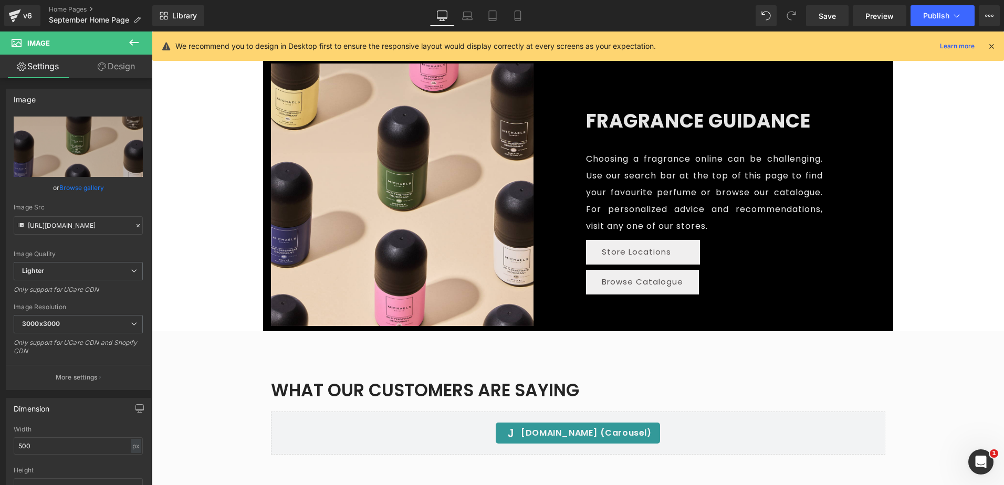
scroll to position [1321, 0]
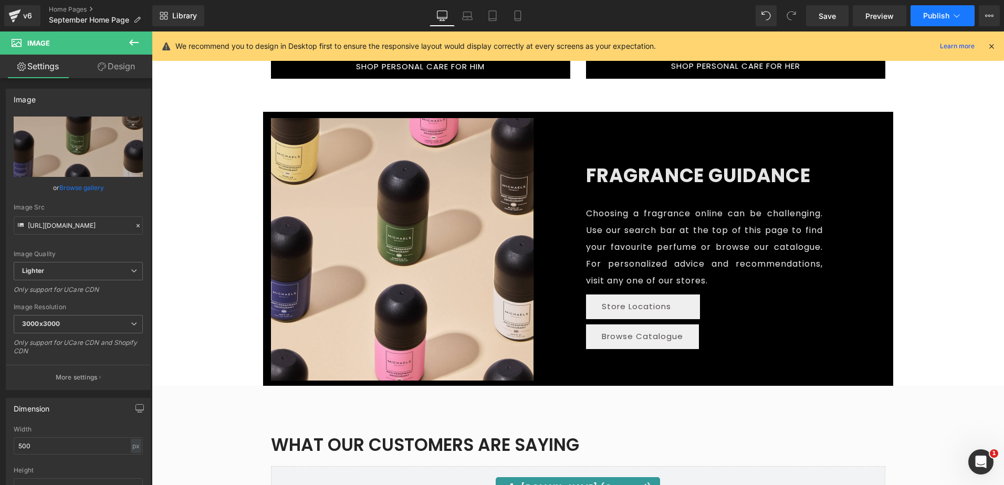
click at [925, 19] on span "Publish" at bounding box center [936, 16] width 26 height 8
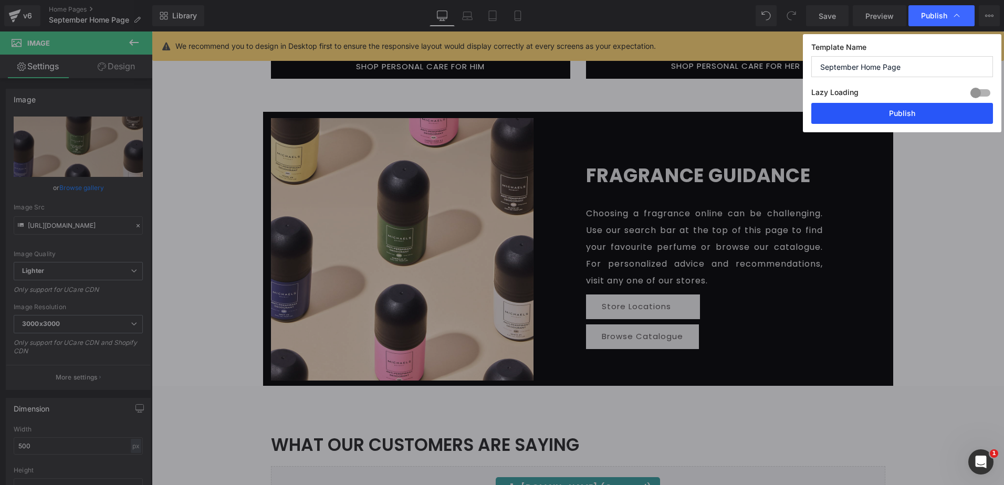
click at [876, 112] on button "Publish" at bounding box center [902, 113] width 182 height 21
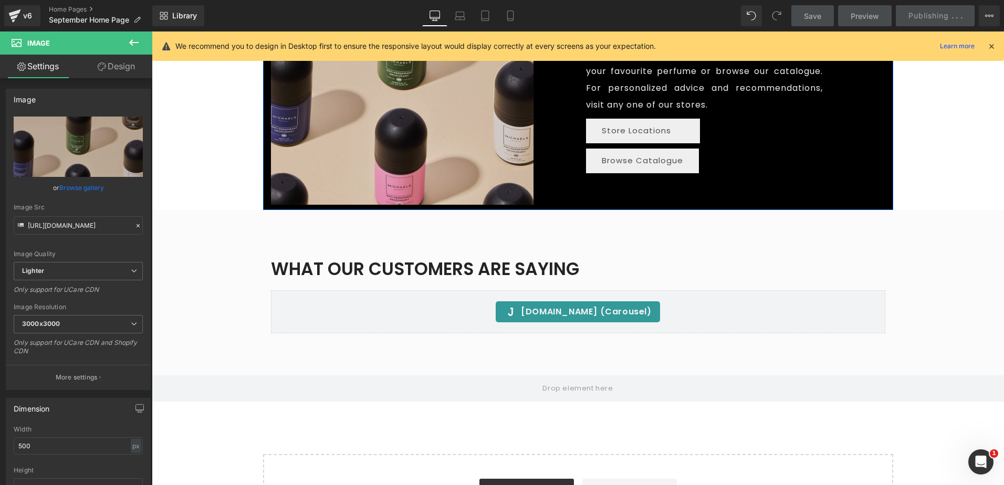
scroll to position [1478, 0]
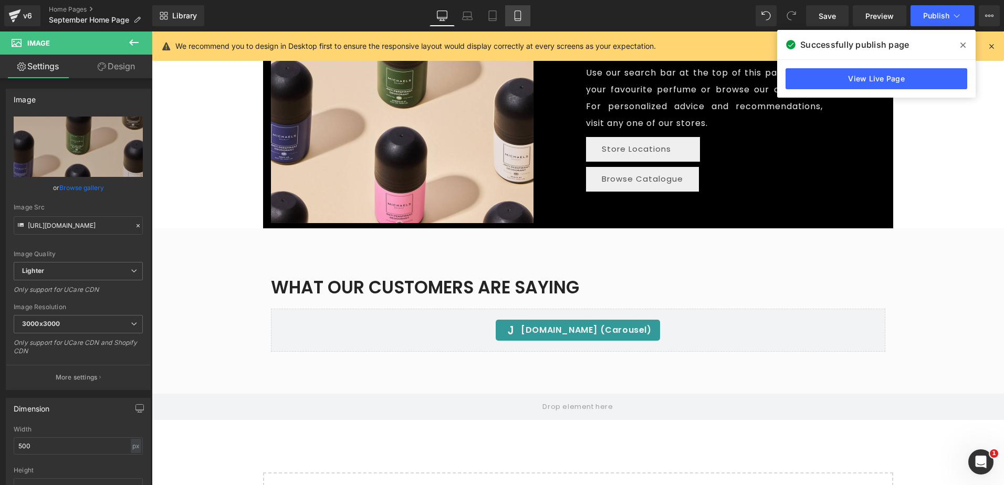
click at [510, 11] on link "Mobile" at bounding box center [517, 15] width 25 height 21
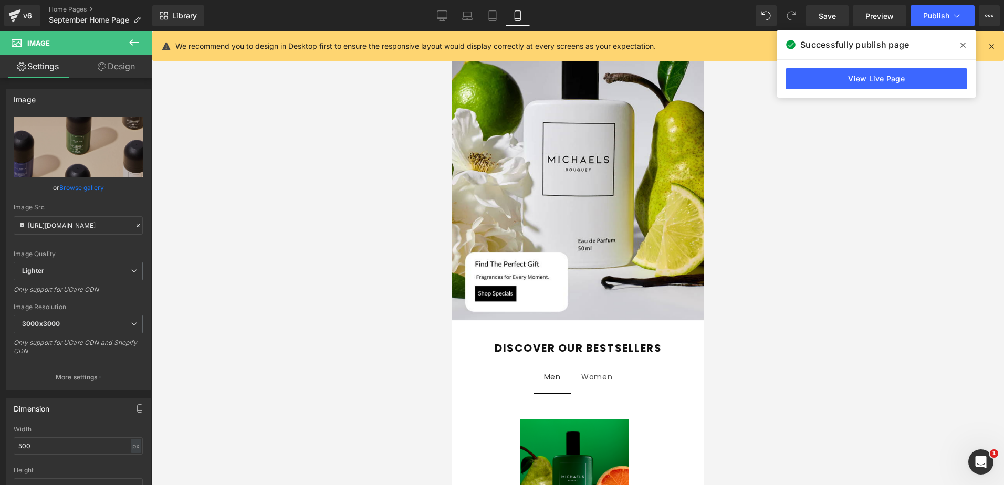
scroll to position [0, 0]
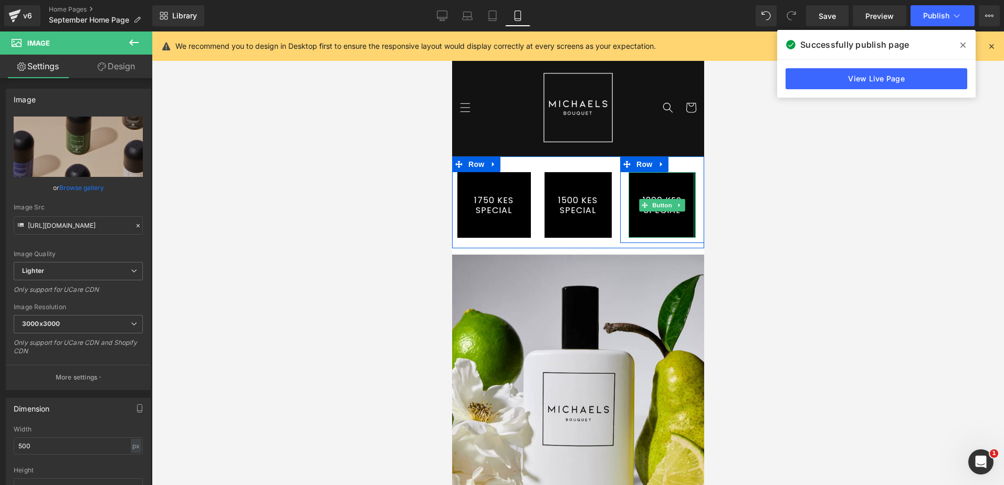
click at [675, 181] on link "1200 KES SPECIAL" at bounding box center [661, 205] width 67 height 66
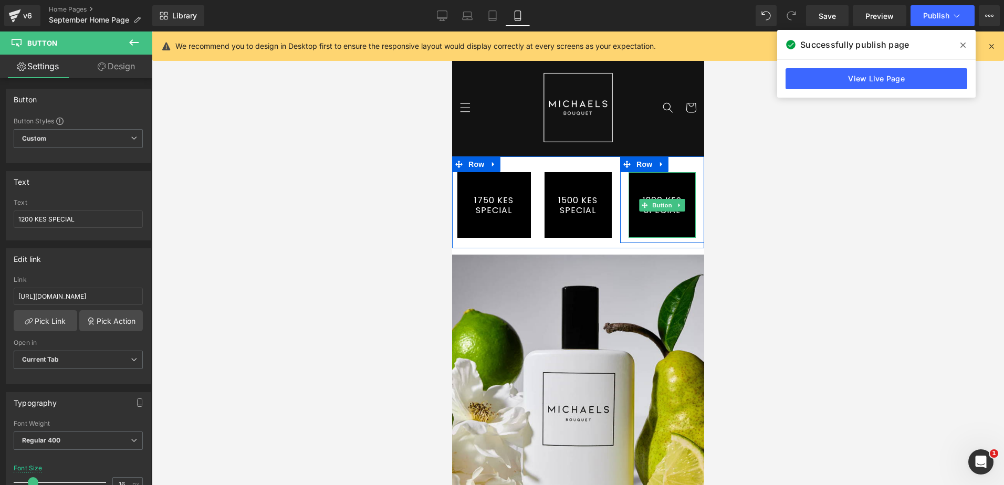
click at [654, 192] on link "1200 KES SPECIAL" at bounding box center [661, 205] width 67 height 66
click at [565, 193] on link "1500 KES SPECIAL" at bounding box center [577, 205] width 67 height 66
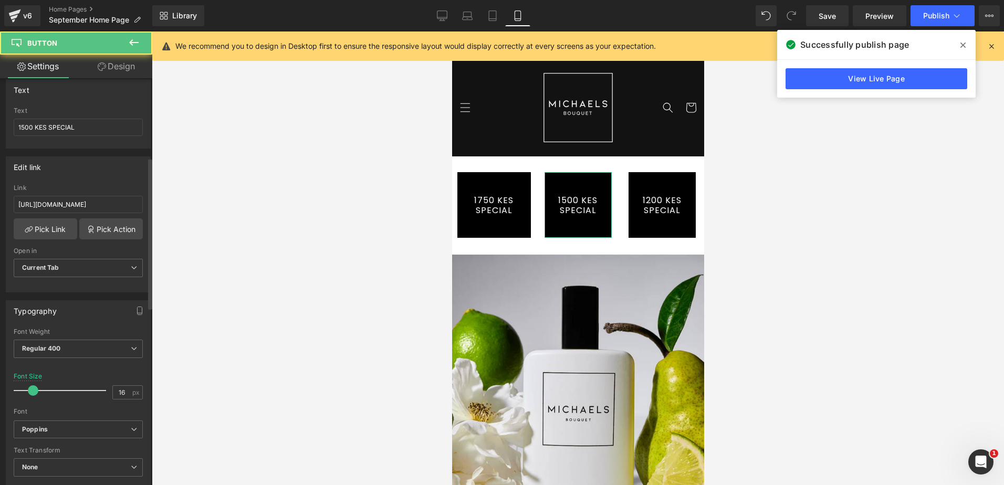
scroll to position [315, 0]
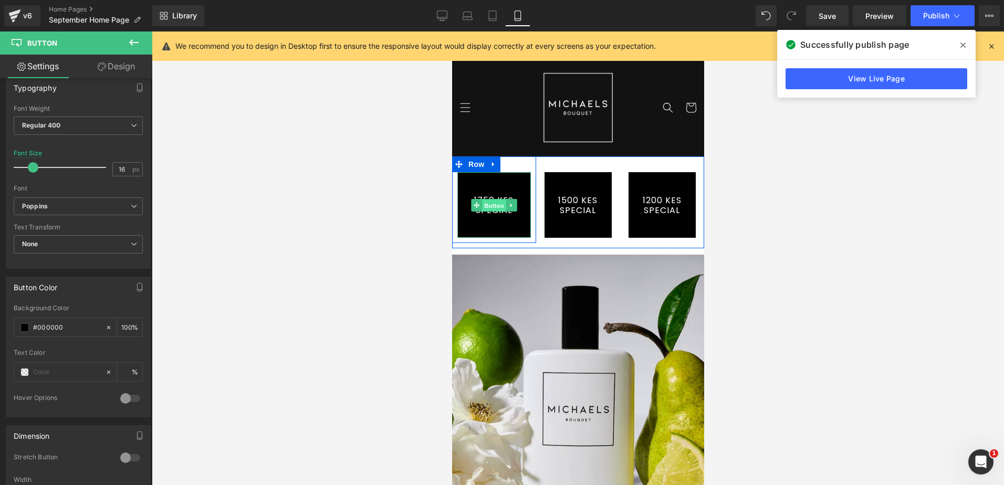
click at [491, 203] on span "Button" at bounding box center [493, 205] width 24 height 13
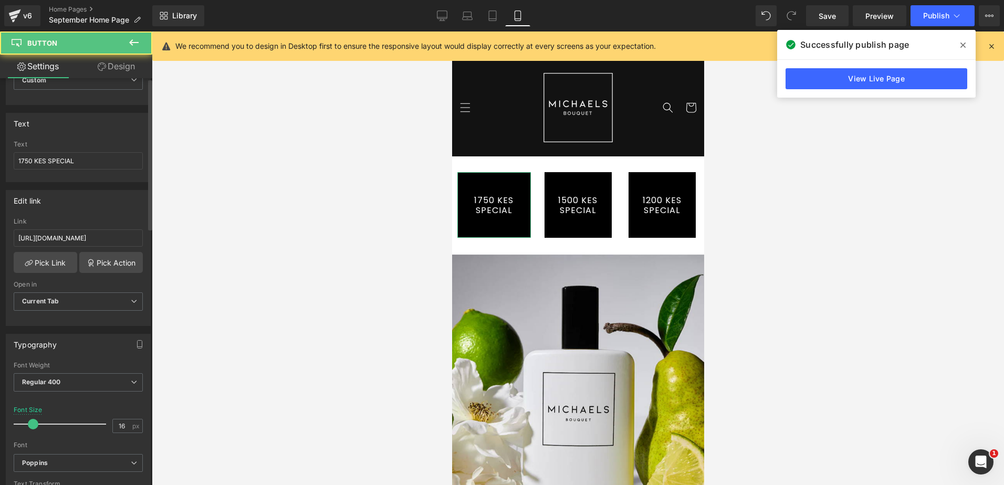
scroll to position [105, 0]
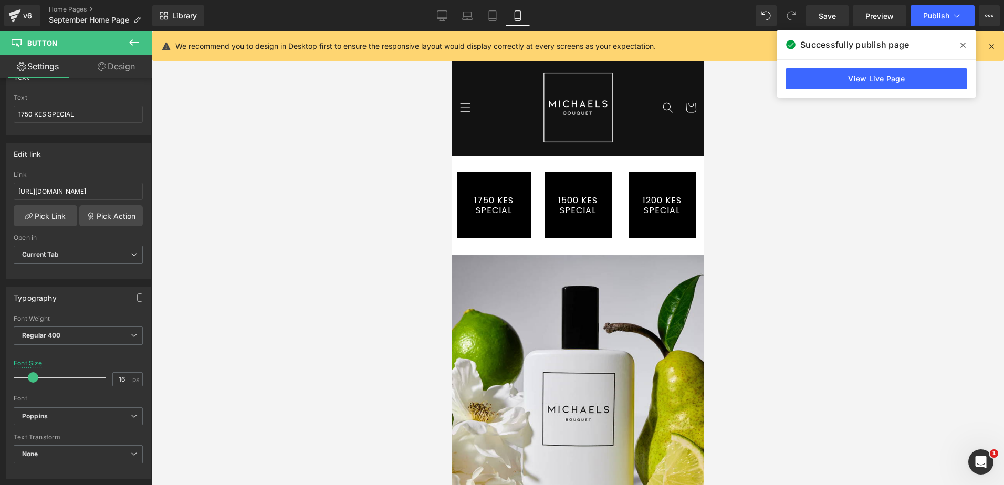
click at [576, 196] on link "1500 KES SPECIAL" at bounding box center [577, 205] width 67 height 66
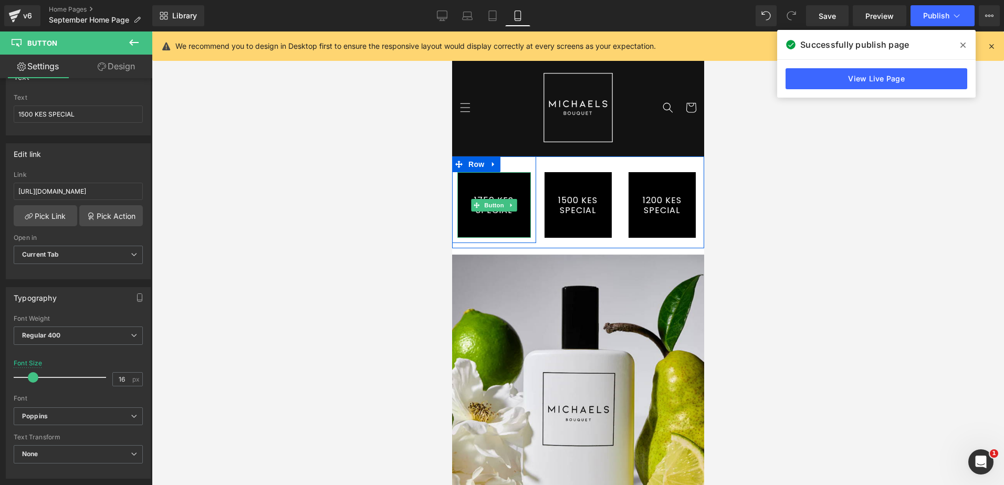
click at [496, 212] on link "1750 KES SPECIAL" at bounding box center [493, 205] width 73 height 66
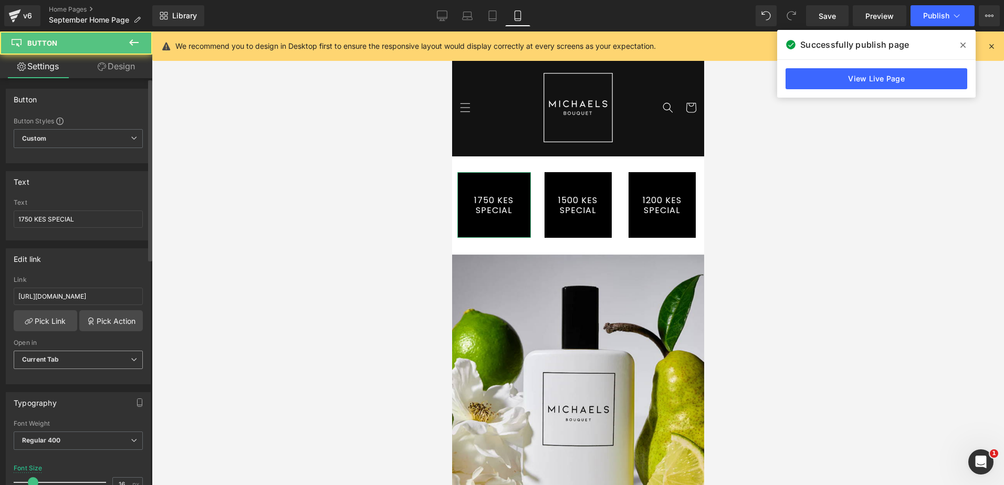
scroll to position [52, 0]
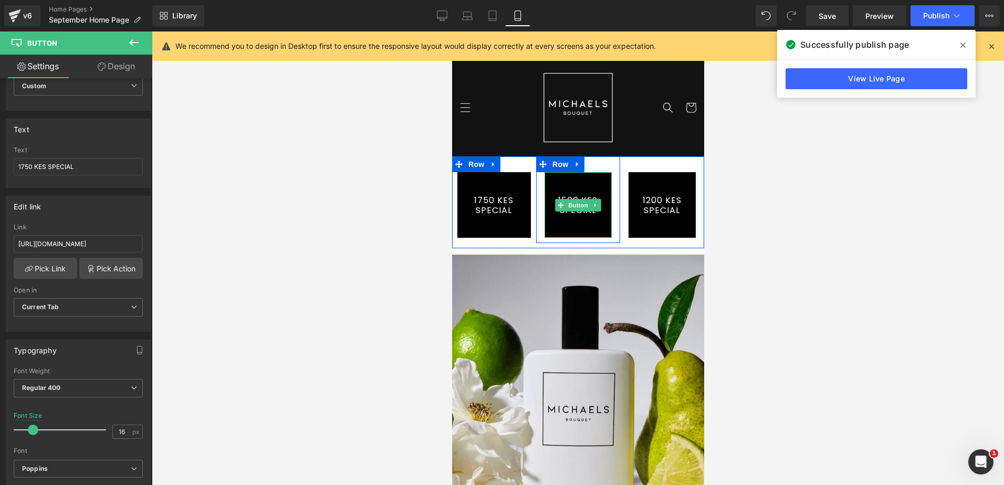
click at [588, 189] on link "1500 KES SPECIAL" at bounding box center [577, 205] width 67 height 66
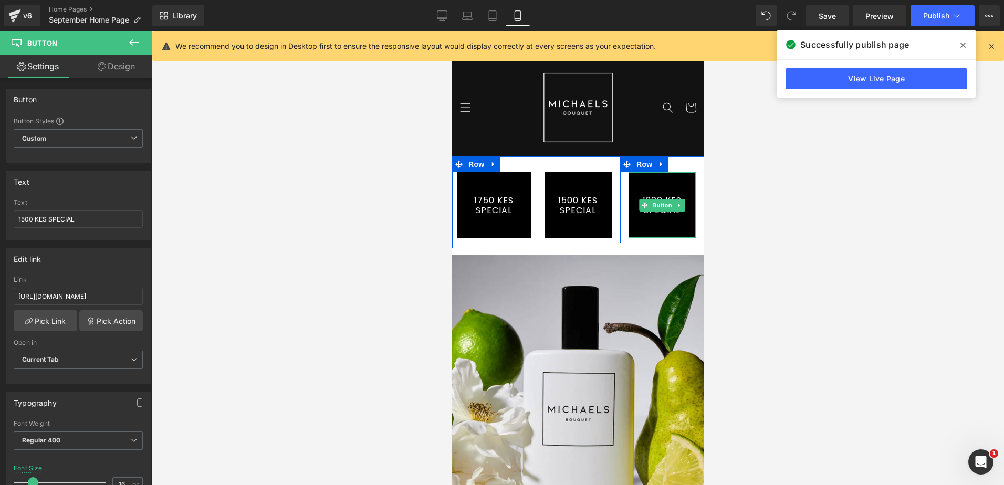
click at [662, 186] on link "1200 KES SPECIAL" at bounding box center [661, 205] width 67 height 66
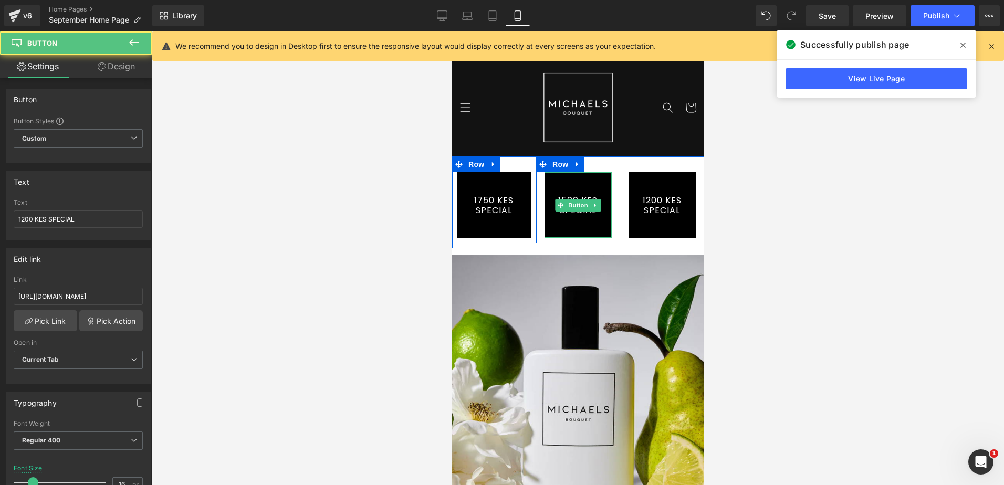
click at [569, 196] on link "1500 KES SPECIAL" at bounding box center [577, 205] width 67 height 66
click at [472, 195] on link "1750 KES SPECIAL" at bounding box center [493, 205] width 73 height 66
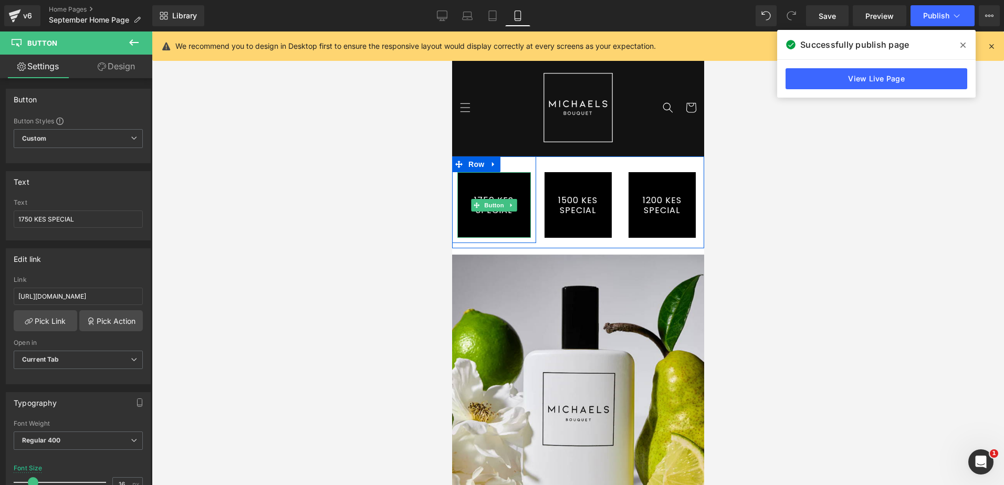
click at [483, 226] on link "1750 KES SPECIAL" at bounding box center [493, 205] width 73 height 66
click at [515, 165] on div "1750 KES SPECIAL Button Row" at bounding box center [493, 199] width 84 height 87
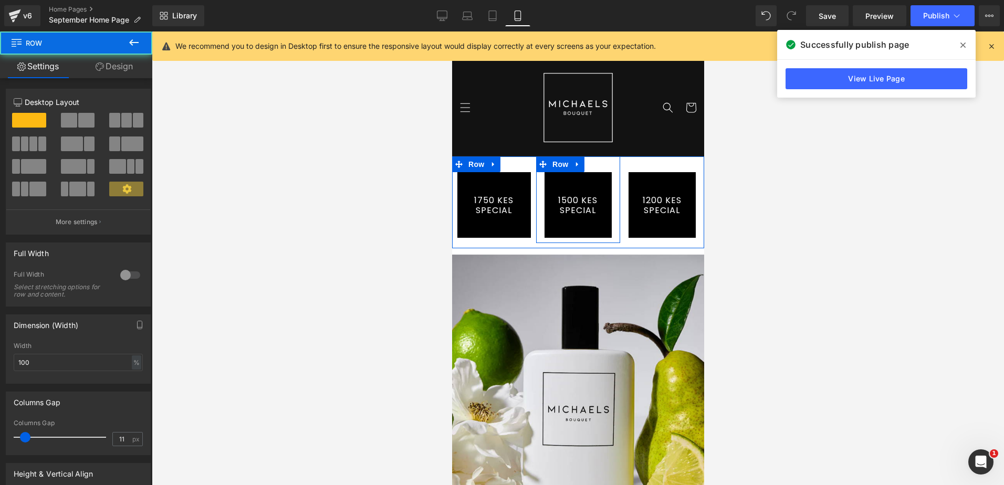
click at [584, 166] on div "1500 KES SPECIAL Button Row" at bounding box center [577, 199] width 84 height 87
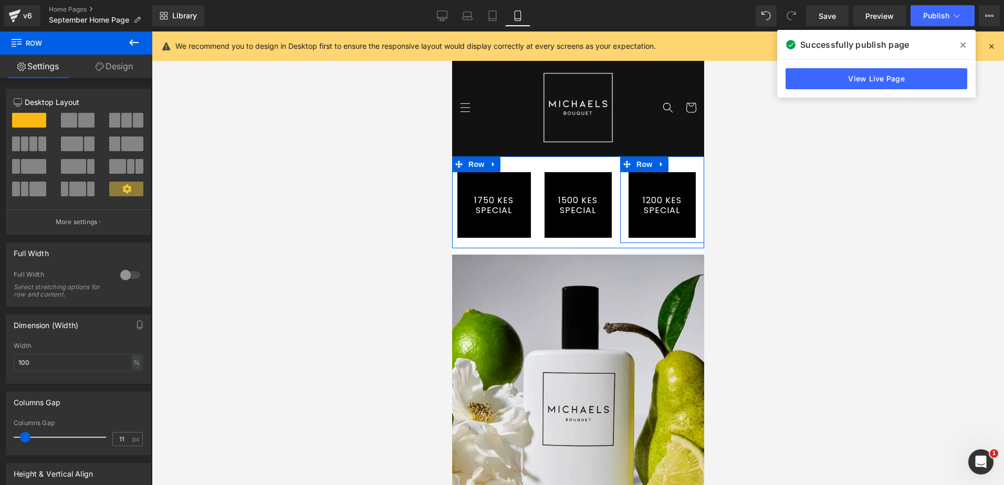
click at [672, 162] on div "1200 KES SPECIAL Button Row" at bounding box center [661, 199] width 84 height 87
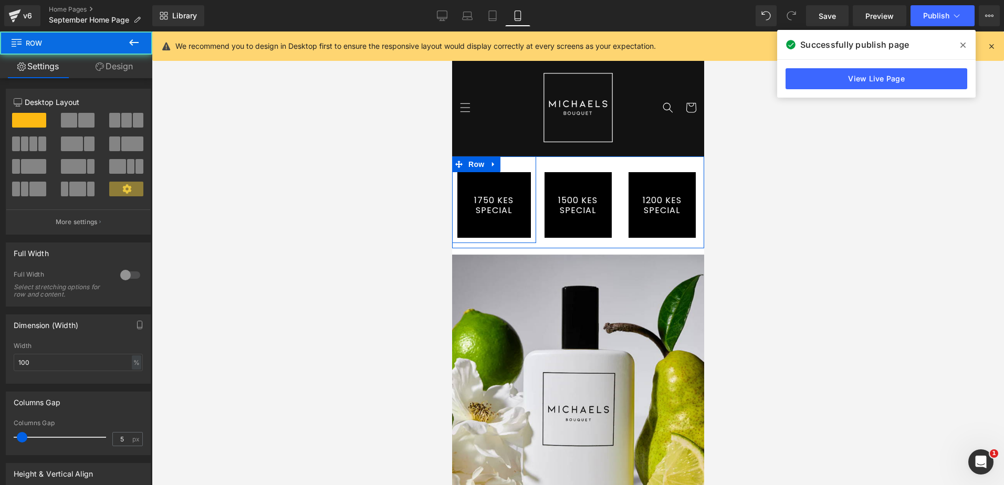
click at [506, 164] on div "1750 KES SPECIAL Button Row" at bounding box center [493, 199] width 84 height 87
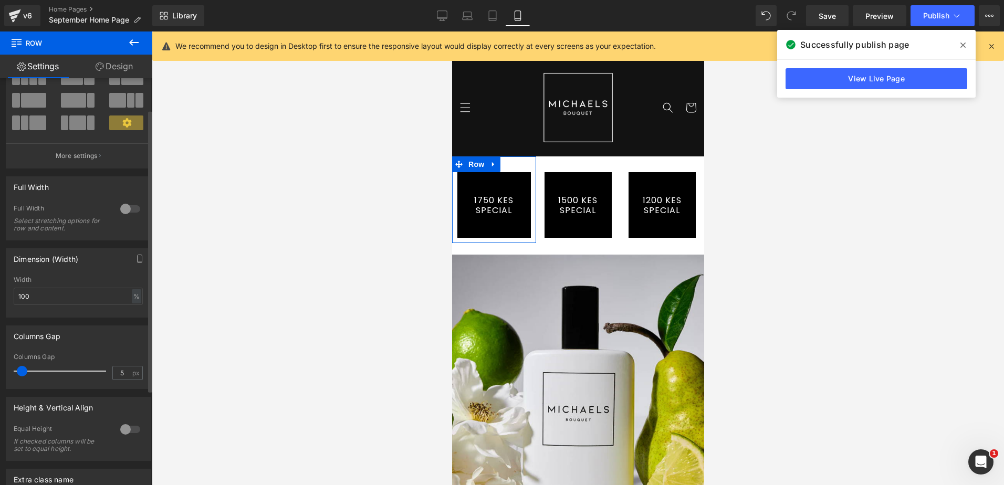
scroll to position [157, 0]
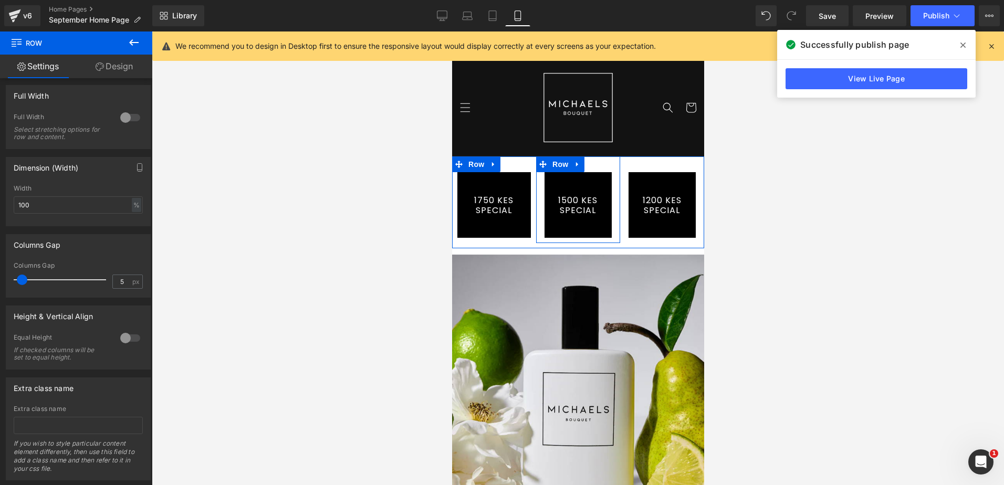
click at [586, 161] on div "1500 KES SPECIAL Button Row" at bounding box center [577, 199] width 84 height 87
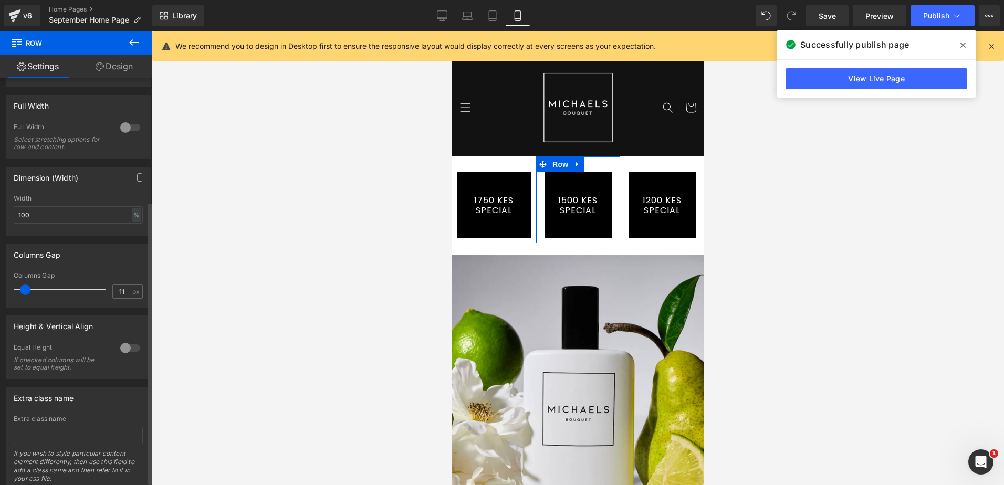
scroll to position [182, 0]
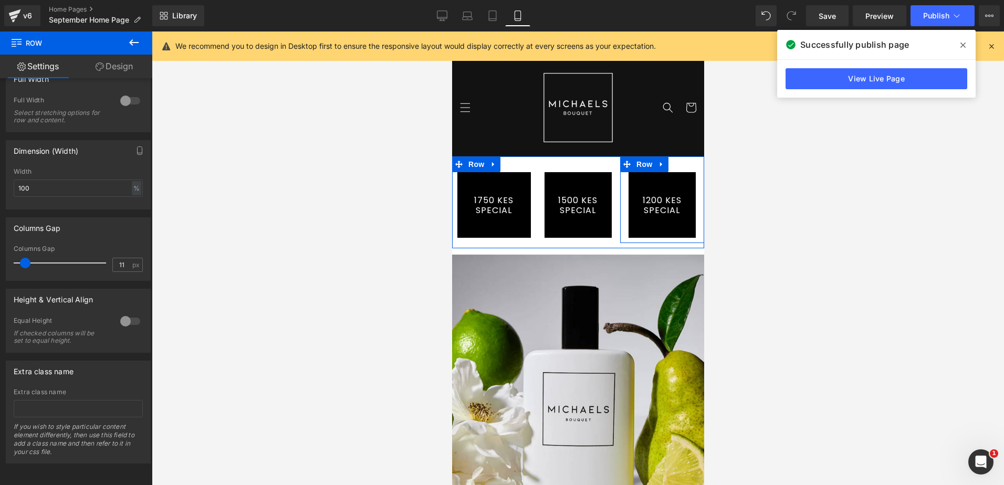
click at [667, 166] on div "1200 KES SPECIAL Button Row" at bounding box center [661, 199] width 84 height 87
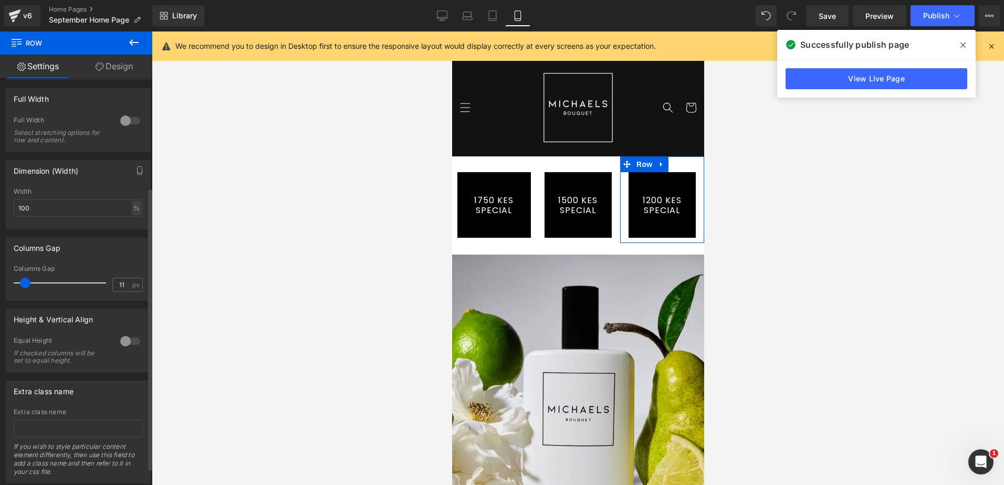
scroll to position [157, 0]
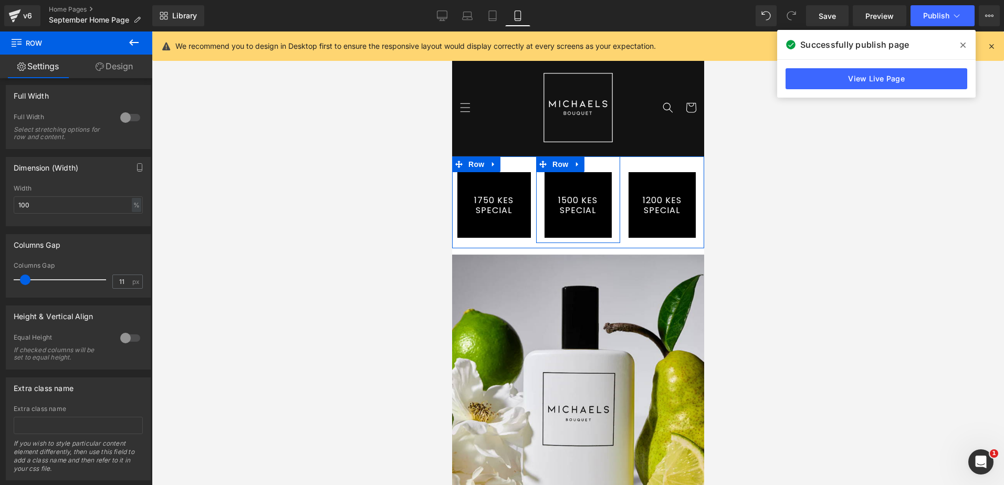
click at [585, 164] on div "1500 KES SPECIAL Button Row" at bounding box center [577, 199] width 84 height 87
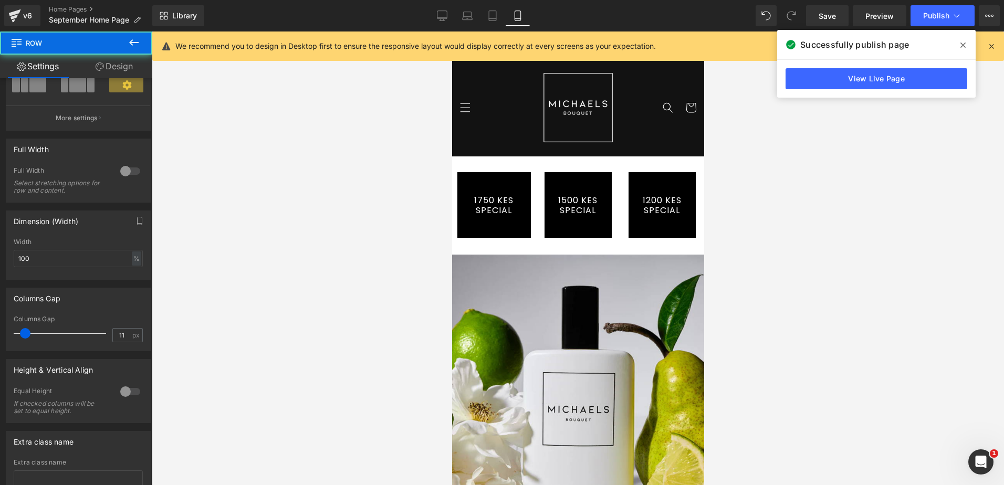
scroll to position [105, 0]
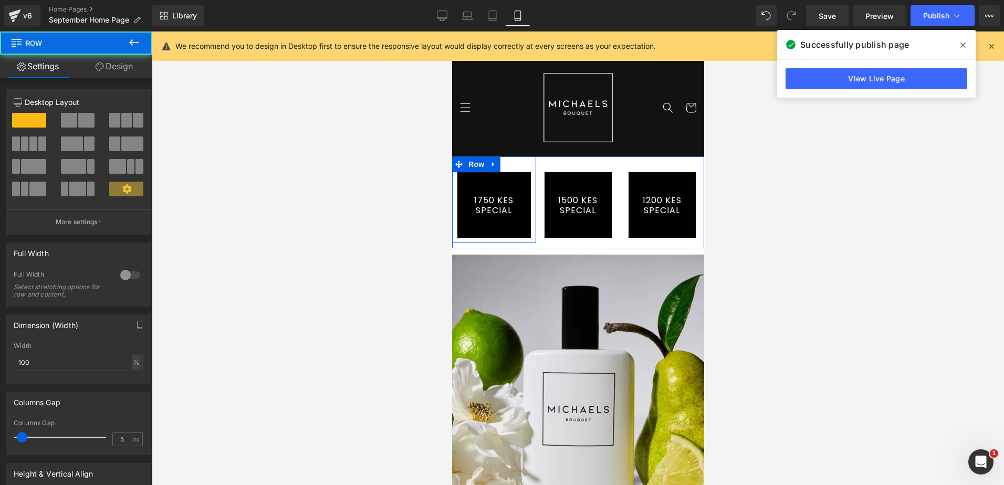
click at [508, 163] on div "1750 KES SPECIAL Button Row" at bounding box center [493, 199] width 84 height 87
click at [673, 166] on div "1200 KES SPECIAL Button Row" at bounding box center [661, 199] width 84 height 87
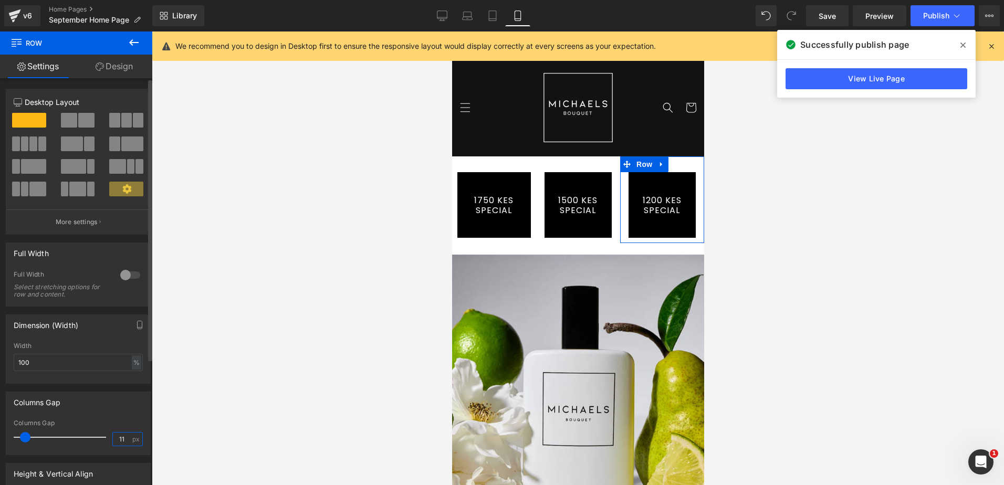
click at [115, 439] on input "11" at bounding box center [122, 438] width 18 height 13
type input "5"
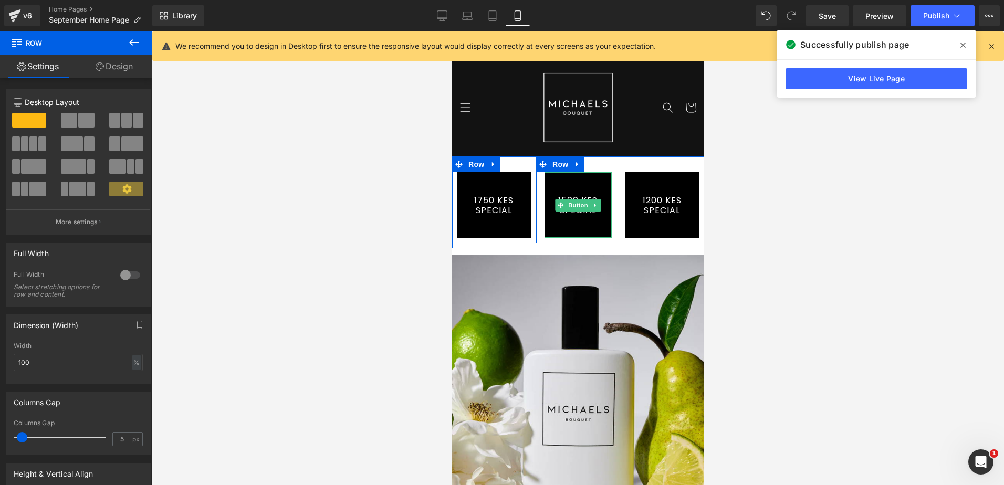
click at [560, 185] on link "1500 KES SPECIAL" at bounding box center [577, 205] width 67 height 66
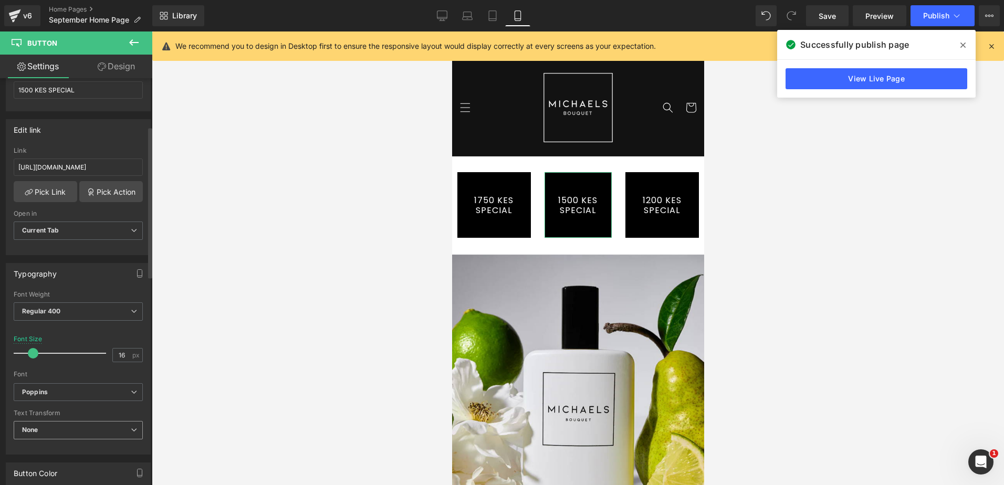
scroll to position [157, 0]
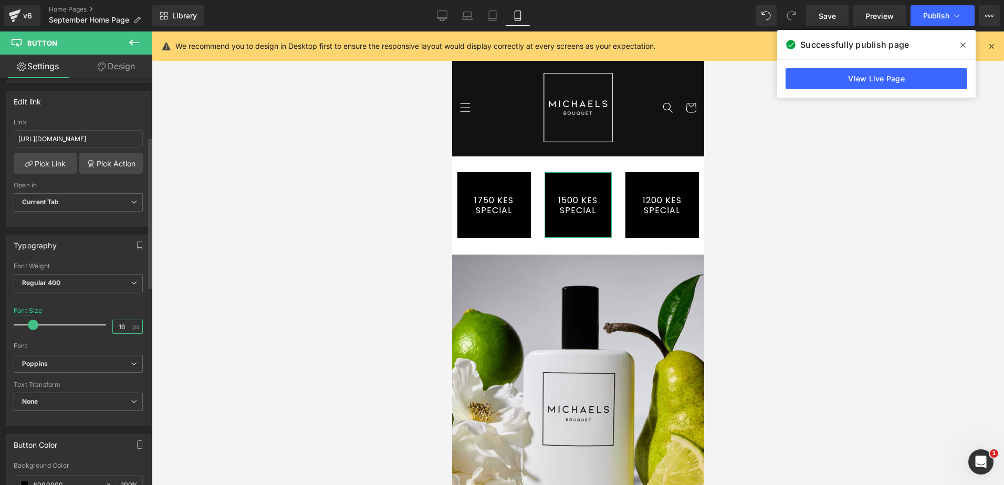
click at [121, 320] on input "16" at bounding box center [122, 326] width 18 height 13
click at [122, 325] on input "16" at bounding box center [122, 326] width 18 height 13
click at [118, 325] on input "16" at bounding box center [122, 326] width 18 height 13
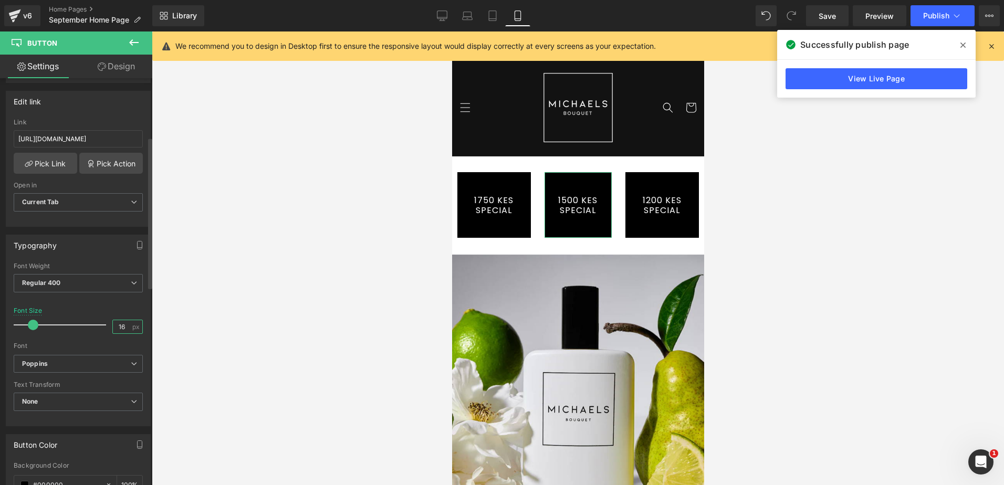
click at [118, 325] on input "16" at bounding box center [122, 326] width 18 height 13
type input "16"
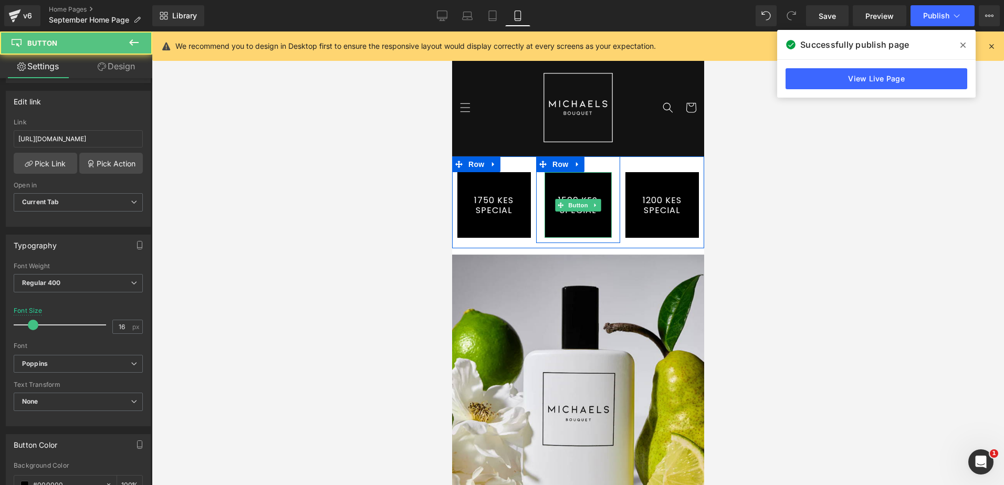
click at [576, 221] on link "1500 KES SPECIAL" at bounding box center [577, 205] width 67 height 66
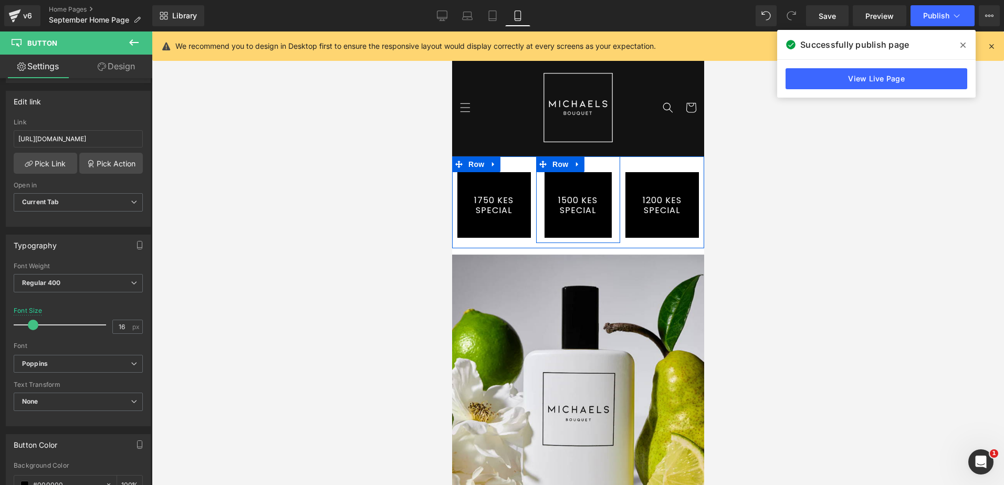
click at [609, 219] on div "1500 KES SPECIAL Button" at bounding box center [577, 205] width 84 height 66
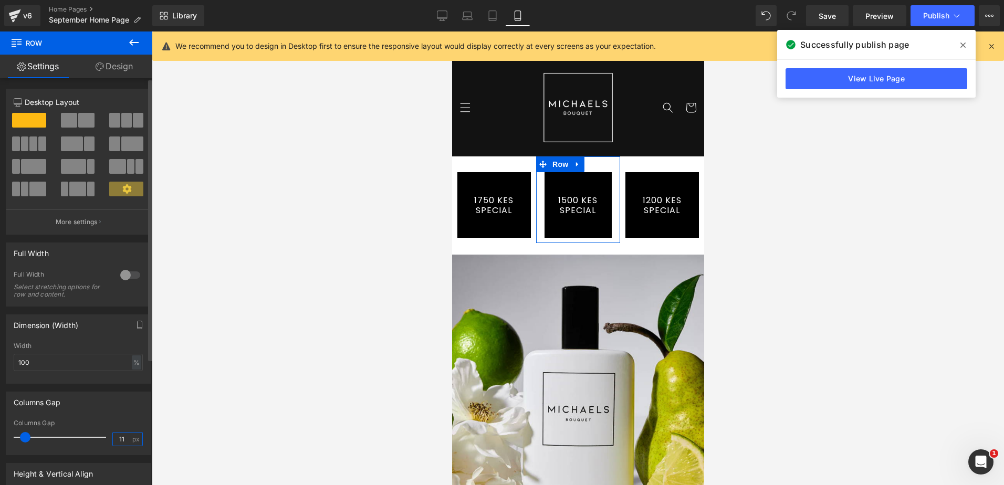
click at [119, 441] on input "11" at bounding box center [122, 438] width 18 height 13
click at [115, 438] on input "11" at bounding box center [122, 438] width 18 height 13
type input "5"
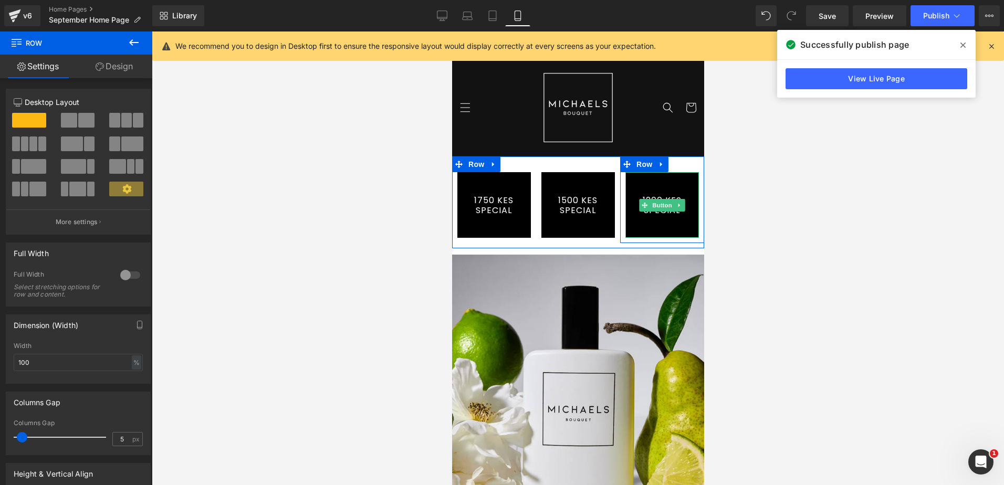
click at [640, 221] on link "1200 KES SPECIAL" at bounding box center [661, 205] width 73 height 66
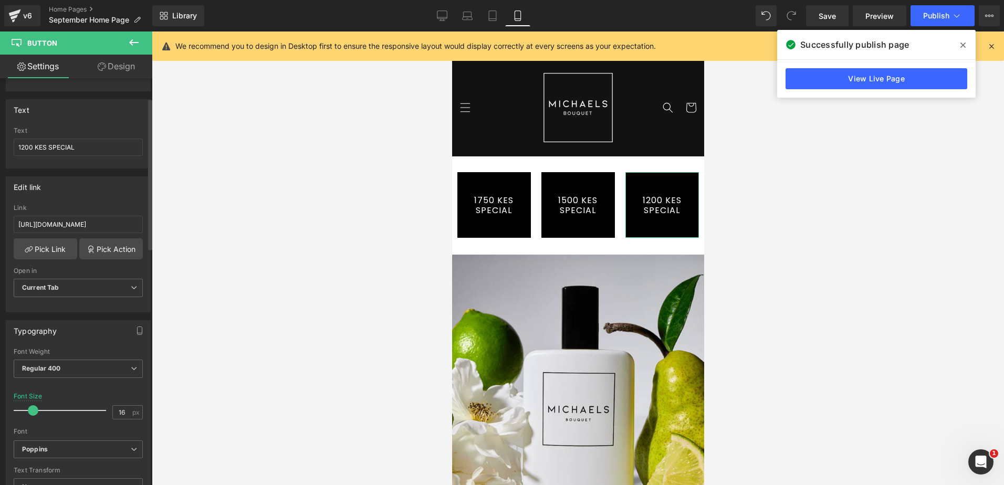
scroll to position [105, 0]
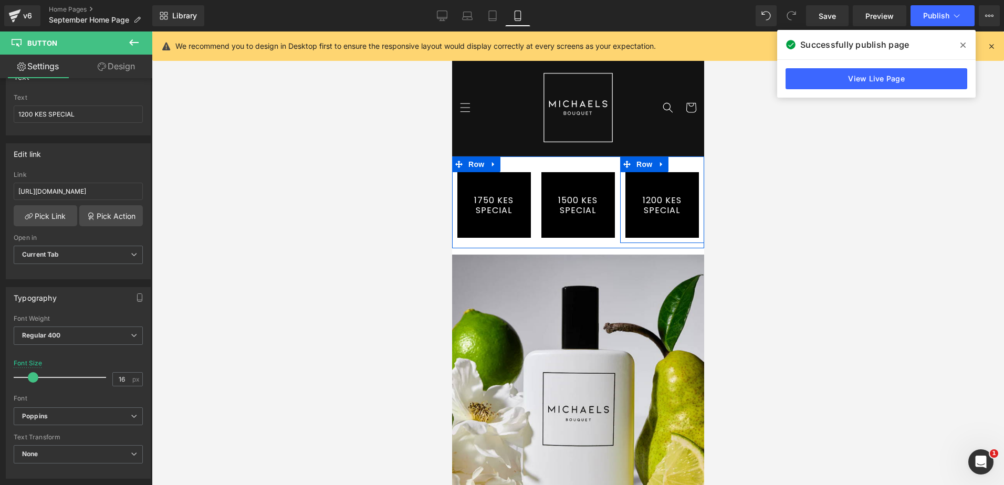
click at [619, 229] on div "1200 KES SPECIAL Button" at bounding box center [661, 205] width 84 height 66
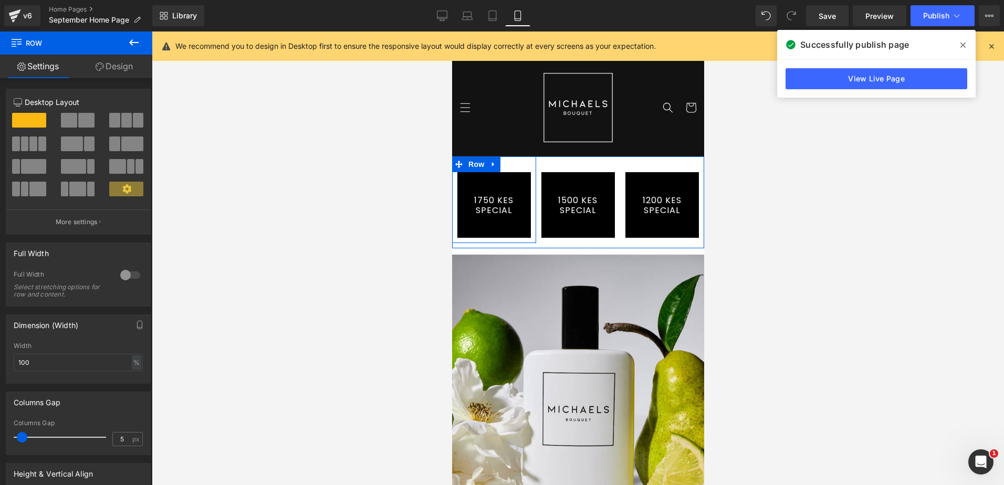
click at [527, 220] on div "1750 KES SPECIAL Button" at bounding box center [493, 205] width 84 height 66
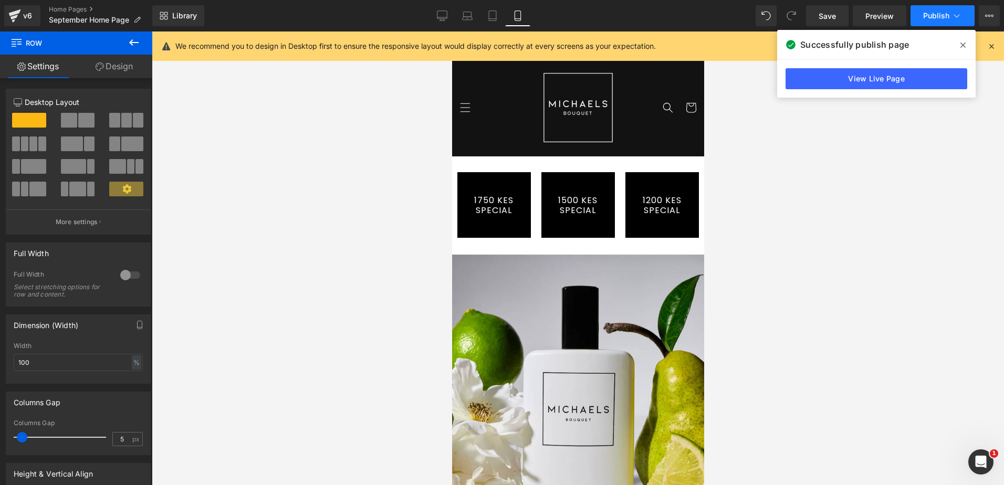
click at [928, 22] on button "Publish" at bounding box center [942, 15] width 64 height 21
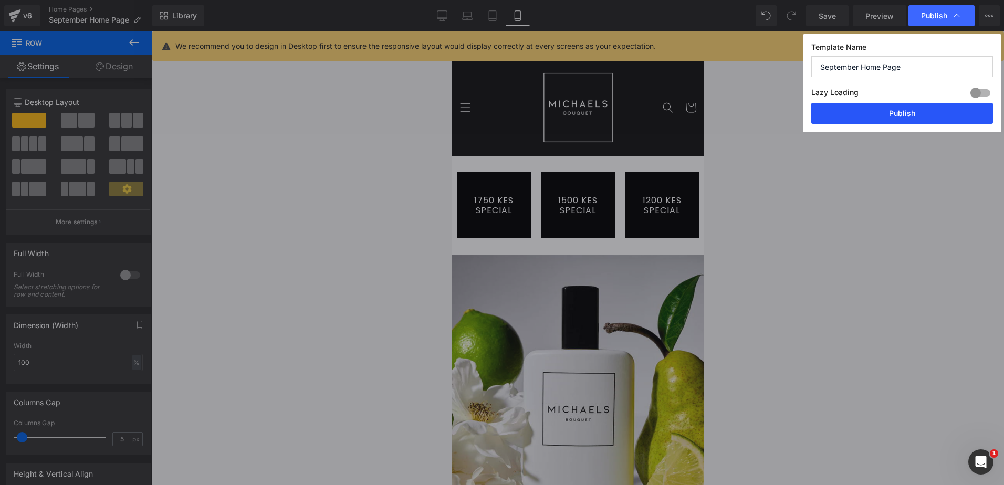
click at [893, 109] on button "Publish" at bounding box center [902, 113] width 182 height 21
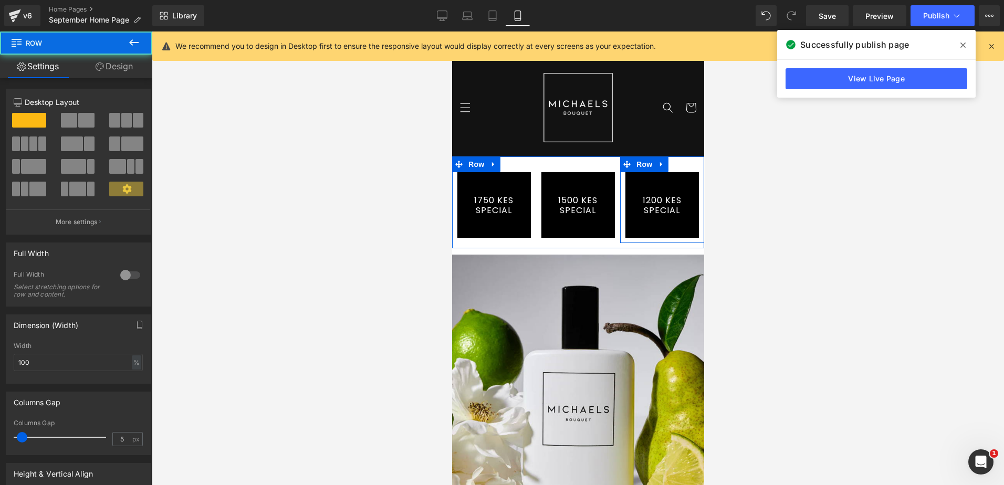
click at [681, 161] on div "1200 KES SPECIAL Button Row" at bounding box center [661, 199] width 84 height 87
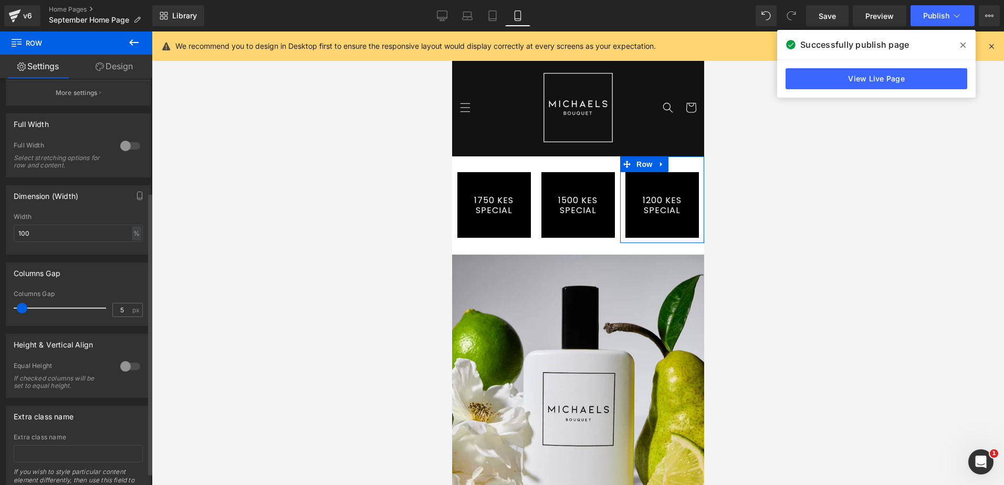
scroll to position [182, 0]
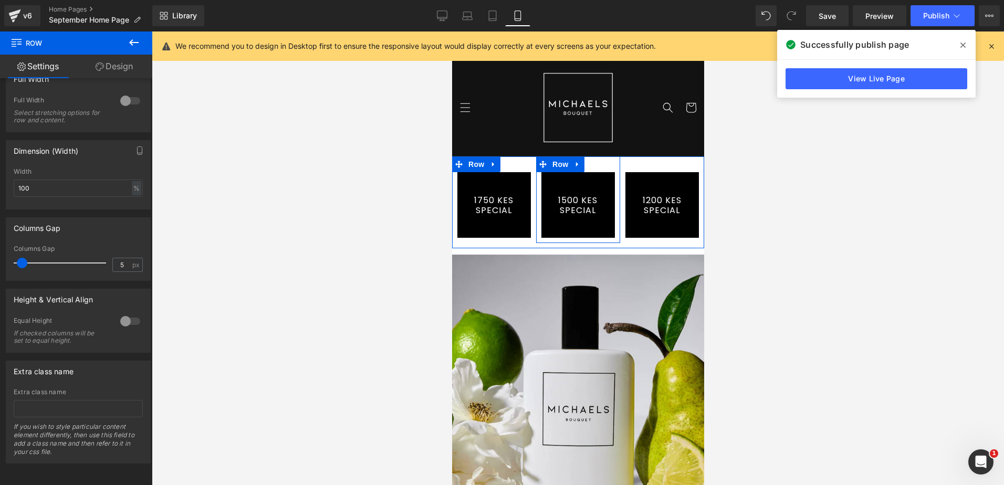
click at [596, 164] on div "1500 KES SPECIAL Button Row" at bounding box center [577, 199] width 84 height 87
click at [510, 167] on div "1750 KES SPECIAL Button Row" at bounding box center [493, 199] width 84 height 87
click at [521, 189] on link "1750 KES SPECIAL" at bounding box center [493, 205] width 73 height 66
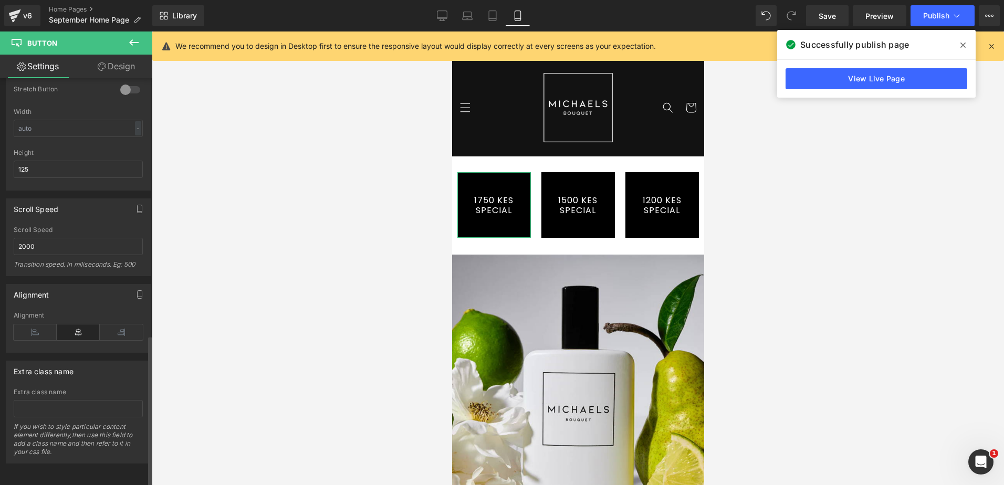
scroll to position [691, 0]
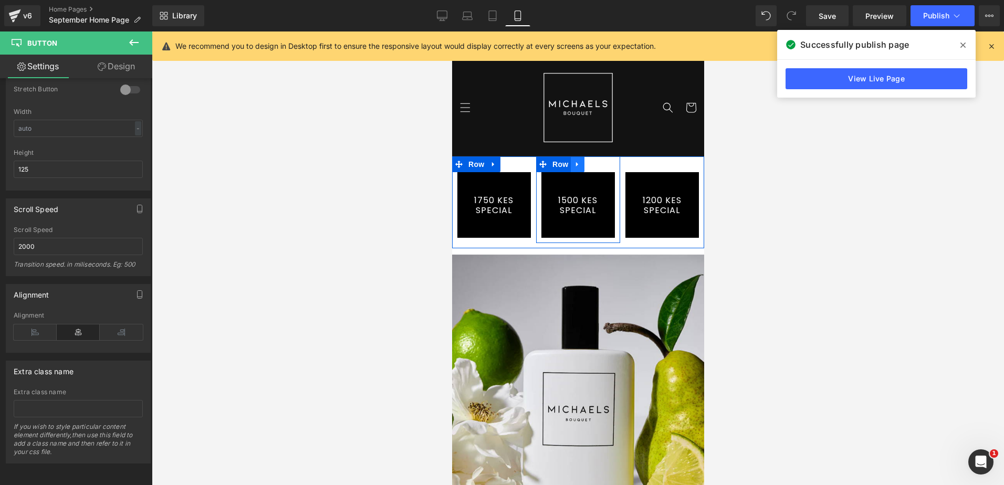
click at [570, 166] on link at bounding box center [577, 164] width 14 height 16
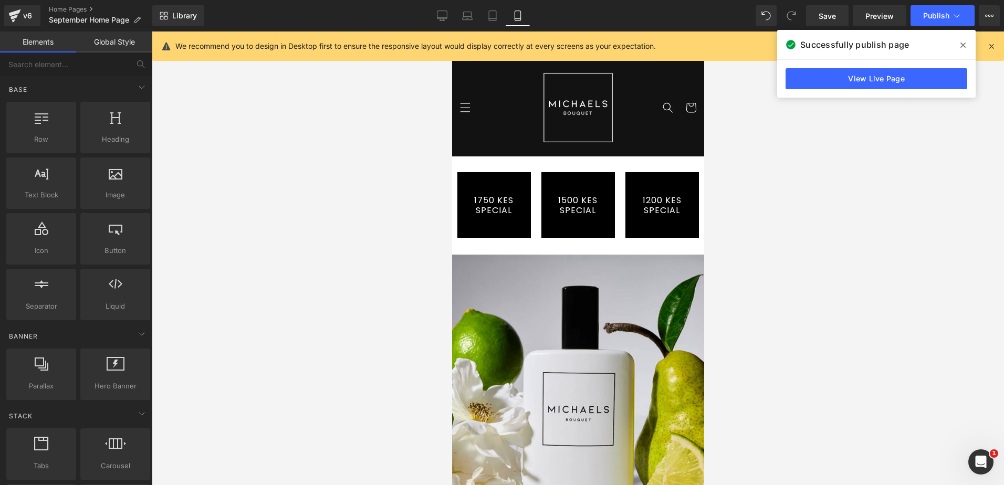
click at [782, 217] on div at bounding box center [578, 257] width 852 height 453
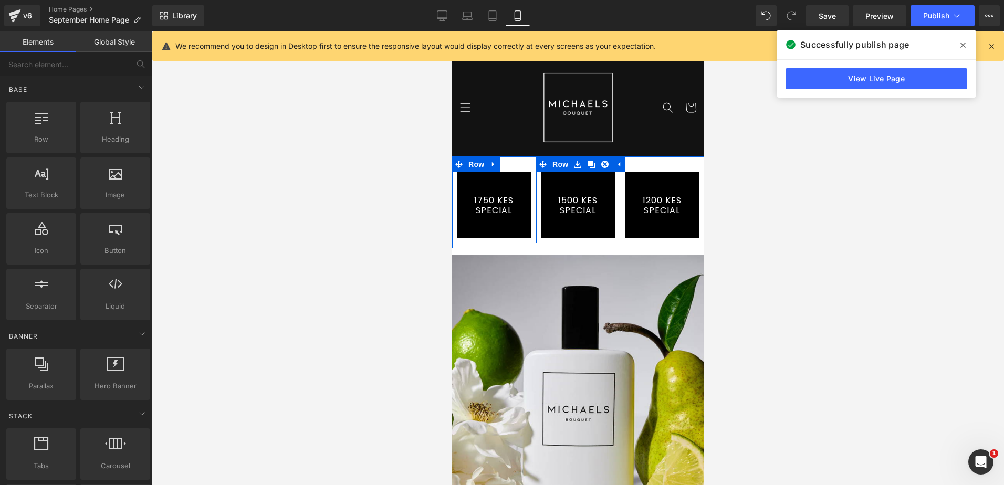
click at [535, 177] on div "1500 KES SPECIAL Button" at bounding box center [577, 205] width 84 height 66
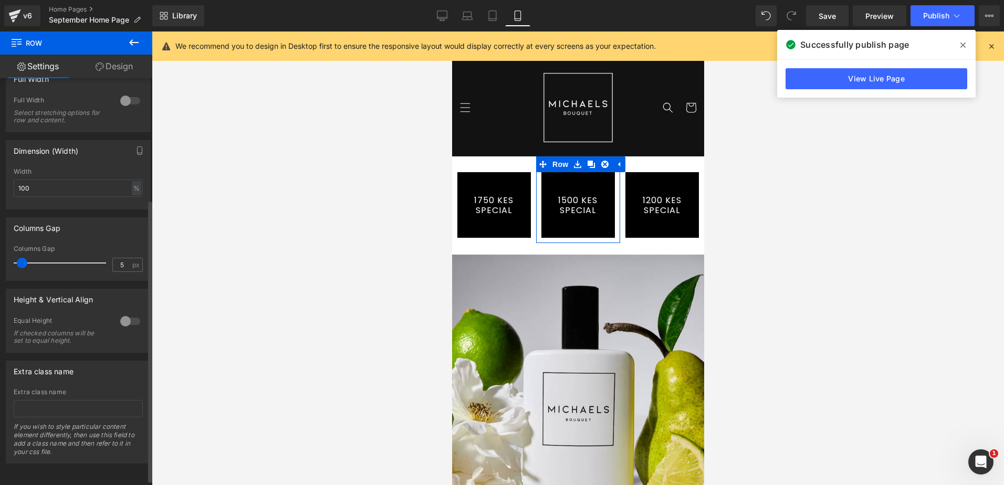
scroll to position [182, 0]
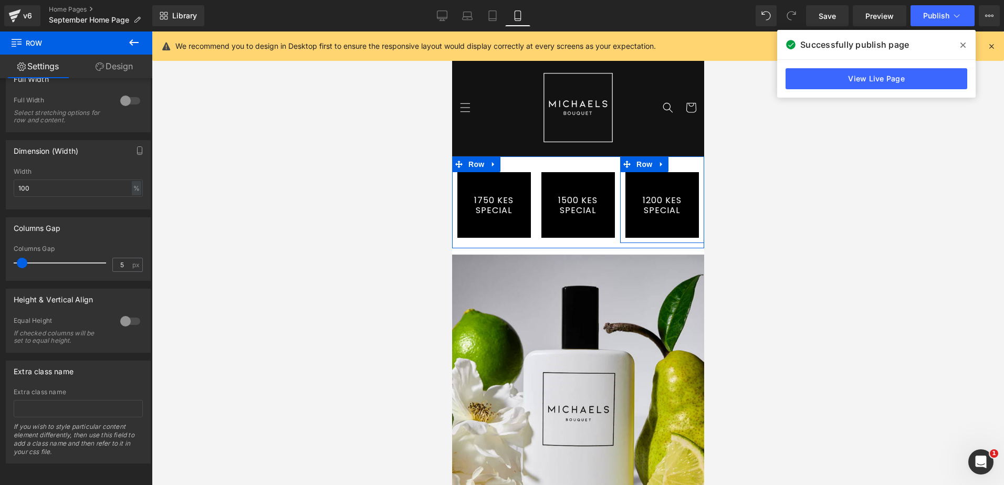
click at [619, 216] on div "1200 KES SPECIAL Button" at bounding box center [661, 205] width 84 height 66
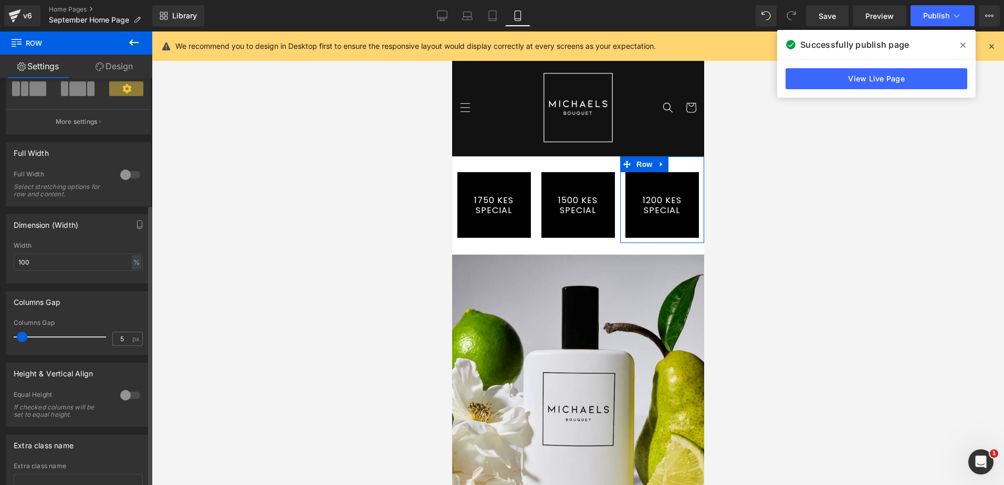
scroll to position [0, 0]
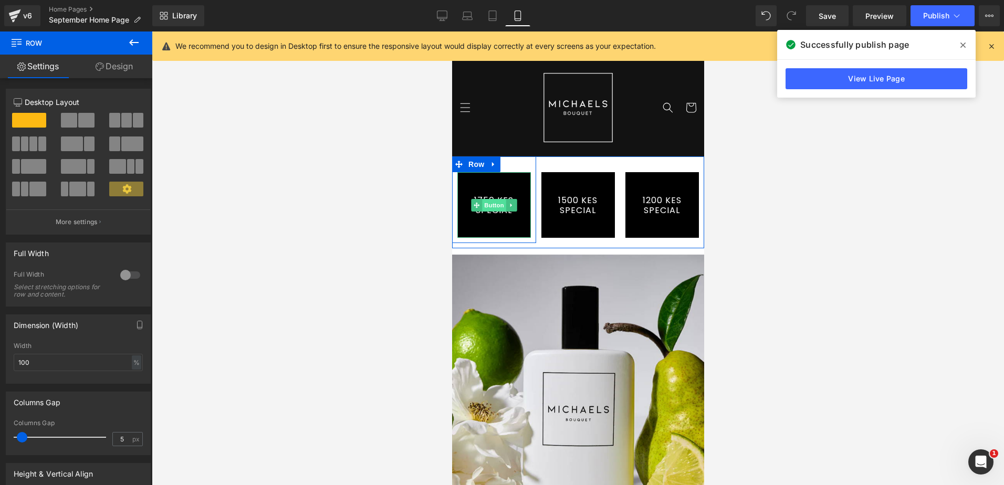
click at [488, 201] on span "Button" at bounding box center [493, 205] width 24 height 13
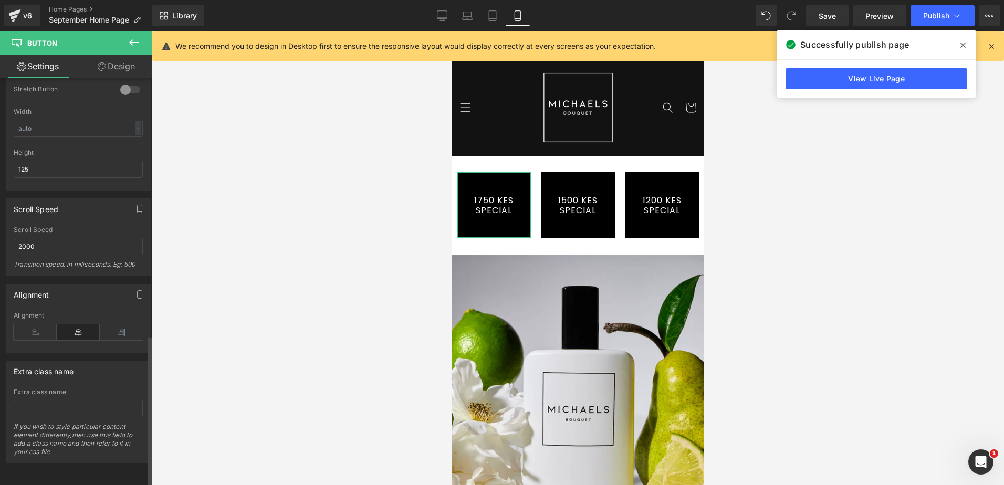
scroll to position [691, 0]
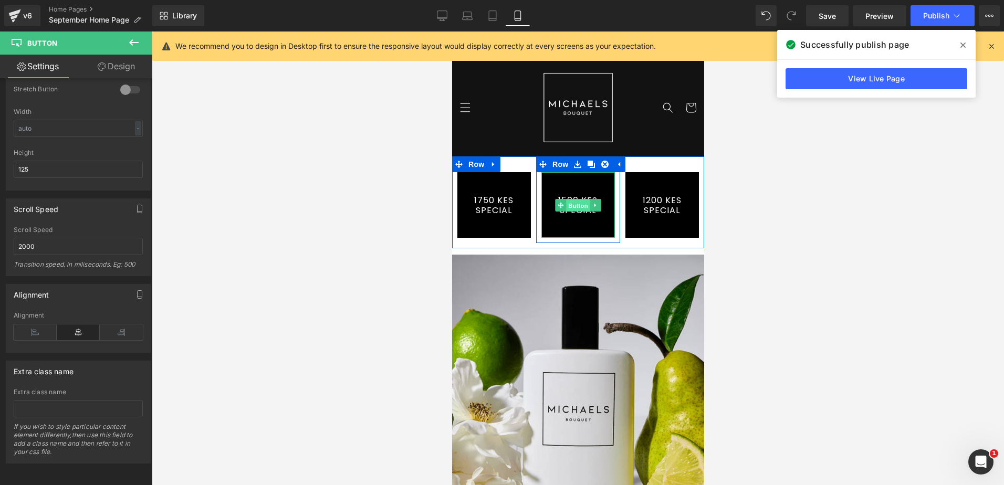
click at [569, 202] on span "Button" at bounding box center [577, 205] width 24 height 13
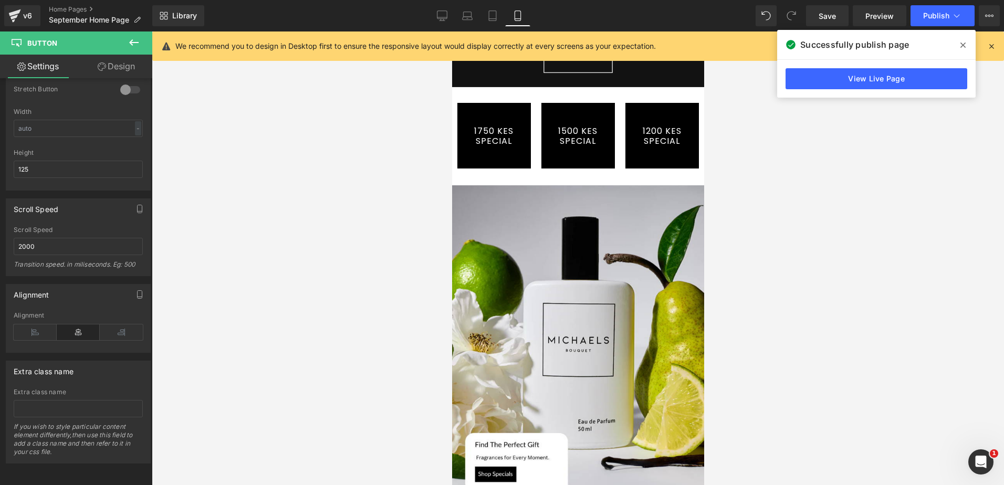
scroll to position [0, 0]
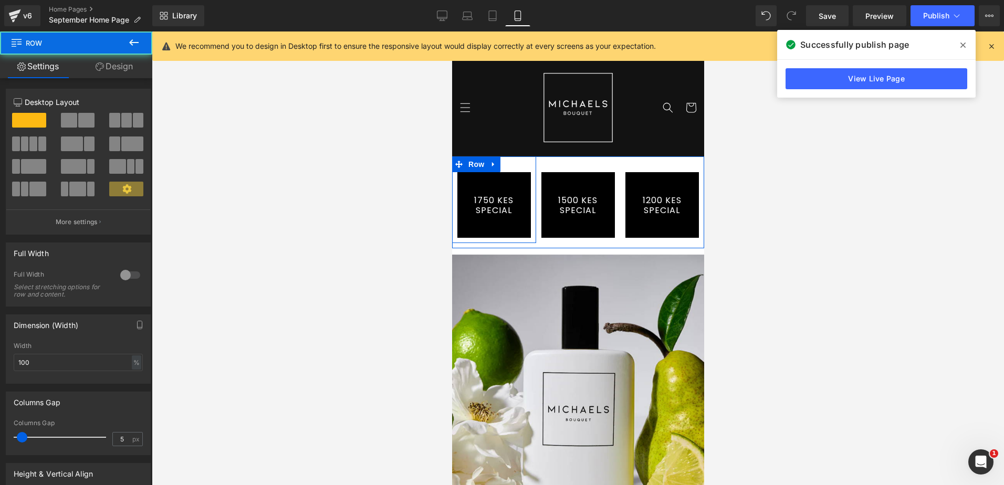
click at [514, 160] on div "1750 KES SPECIAL Button Row" at bounding box center [493, 199] width 84 height 87
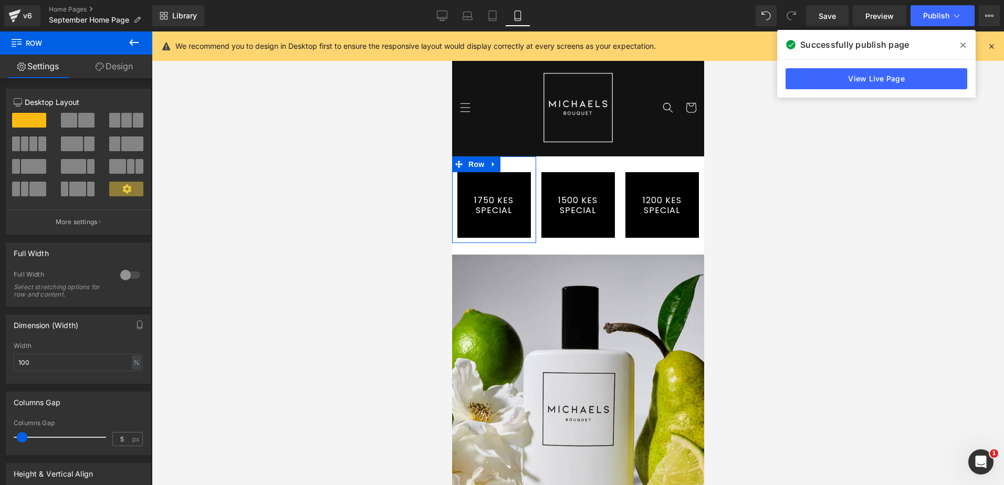
click at [135, 62] on link "Design" at bounding box center [114, 67] width 76 height 24
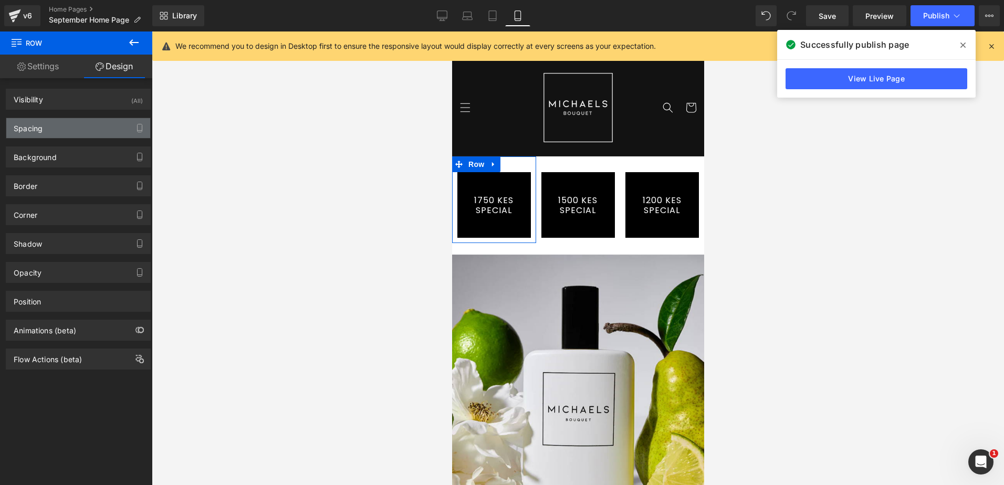
click at [112, 121] on div "Spacing" at bounding box center [78, 128] width 144 height 20
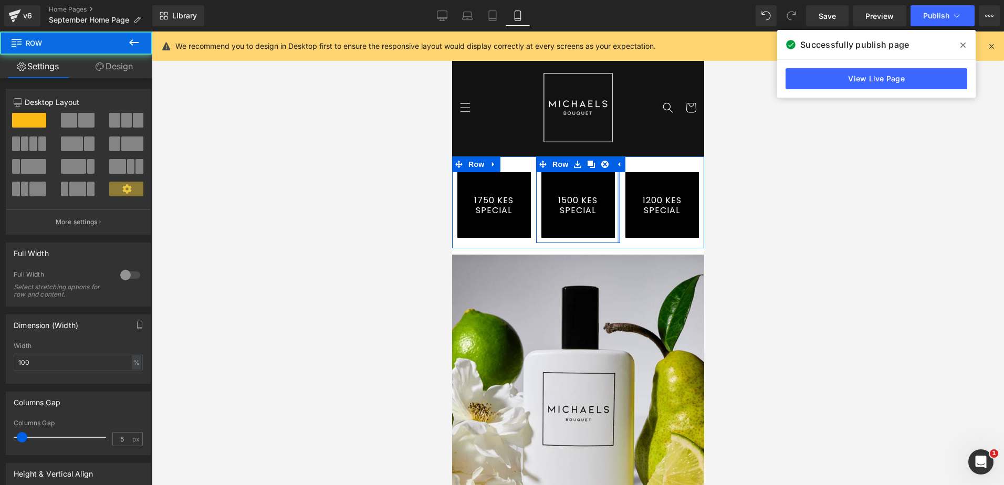
click at [617, 200] on div at bounding box center [618, 199] width 3 height 87
click at [617, 196] on div at bounding box center [618, 199] width 3 height 87
click at [610, 195] on div "1500 KES SPECIAL Button" at bounding box center [577, 205] width 84 height 66
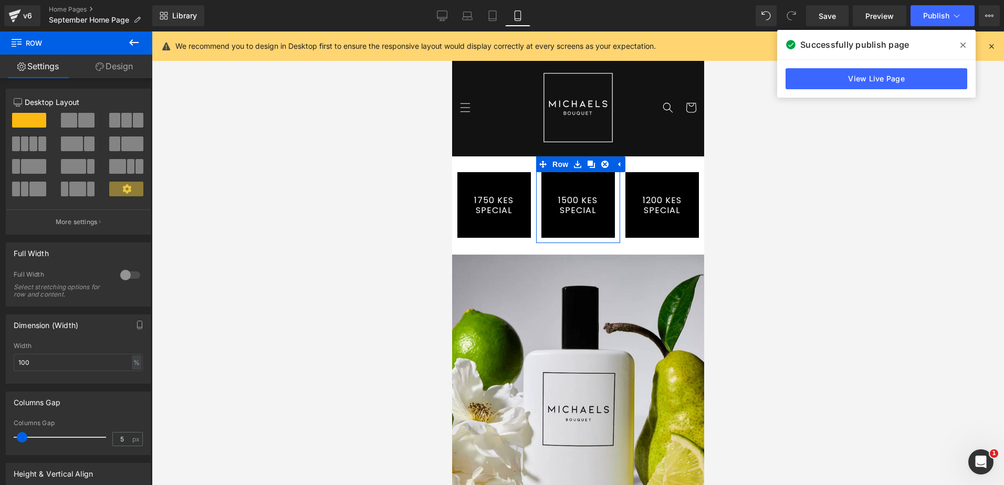
click at [112, 73] on link "Design" at bounding box center [114, 67] width 76 height 24
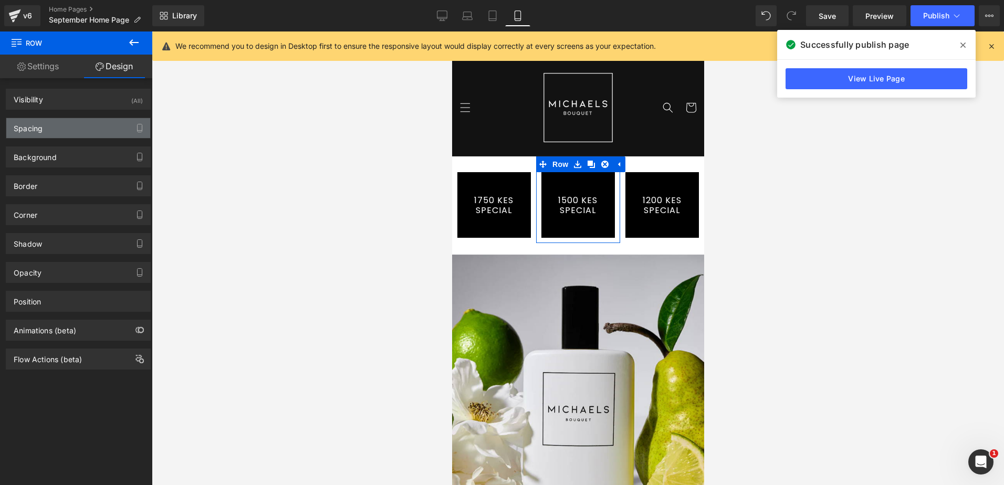
click at [102, 124] on div "Spacing" at bounding box center [78, 128] width 144 height 20
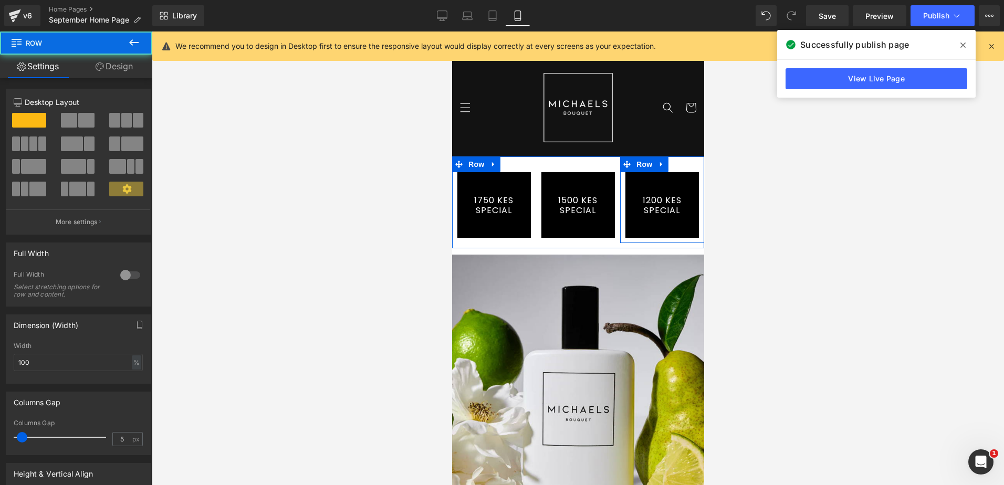
click at [688, 164] on div "1200 KES SPECIAL Button Row" at bounding box center [661, 199] width 84 height 87
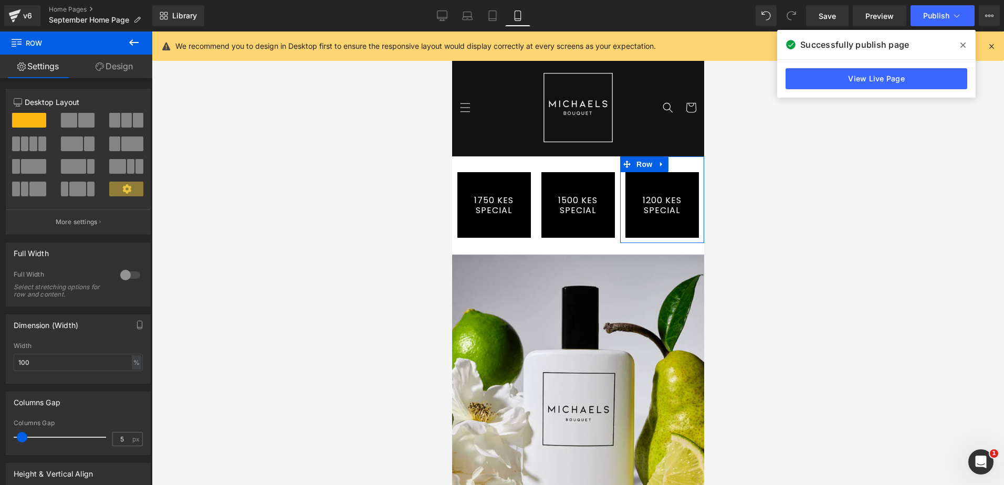
click at [125, 70] on link "Design" at bounding box center [114, 67] width 76 height 24
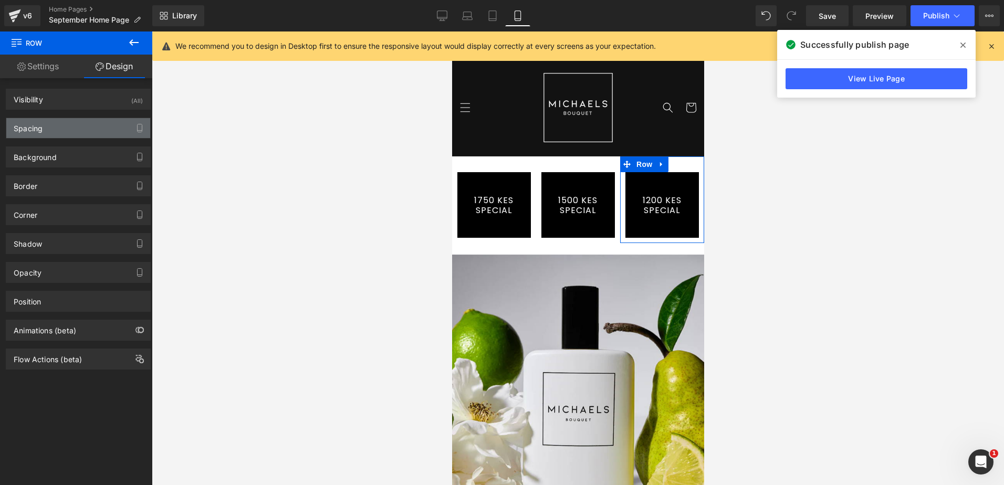
click at [66, 126] on div "Spacing" at bounding box center [78, 128] width 144 height 20
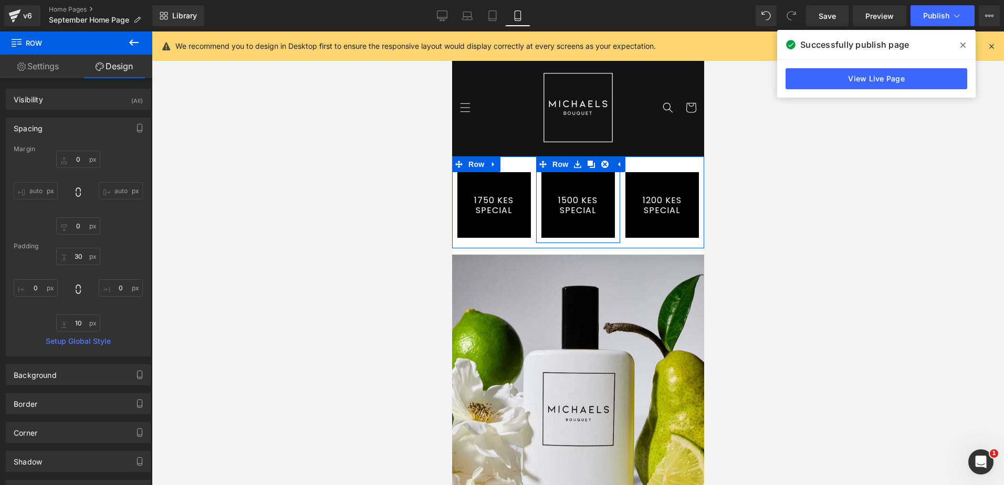
click at [611, 182] on div "1500 KES SPECIAL Button" at bounding box center [577, 205] width 84 height 66
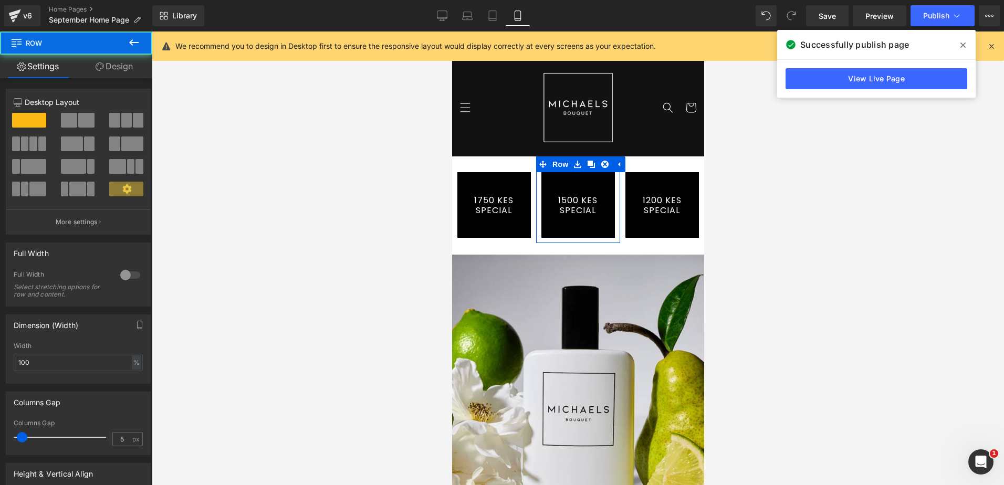
click at [133, 68] on link "Design" at bounding box center [114, 67] width 76 height 24
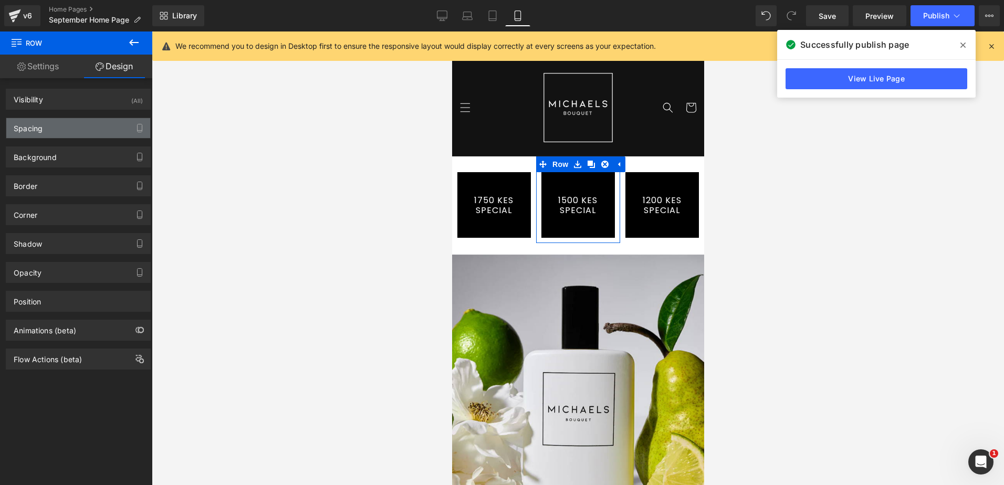
click at [90, 125] on div "Spacing" at bounding box center [78, 128] width 144 height 20
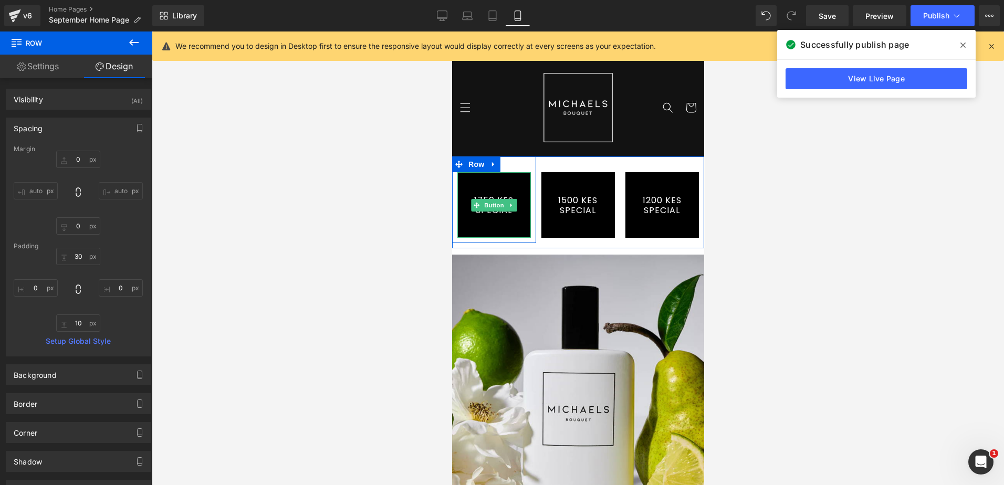
click at [497, 219] on link "1750 KES SPECIAL" at bounding box center [493, 205] width 73 height 66
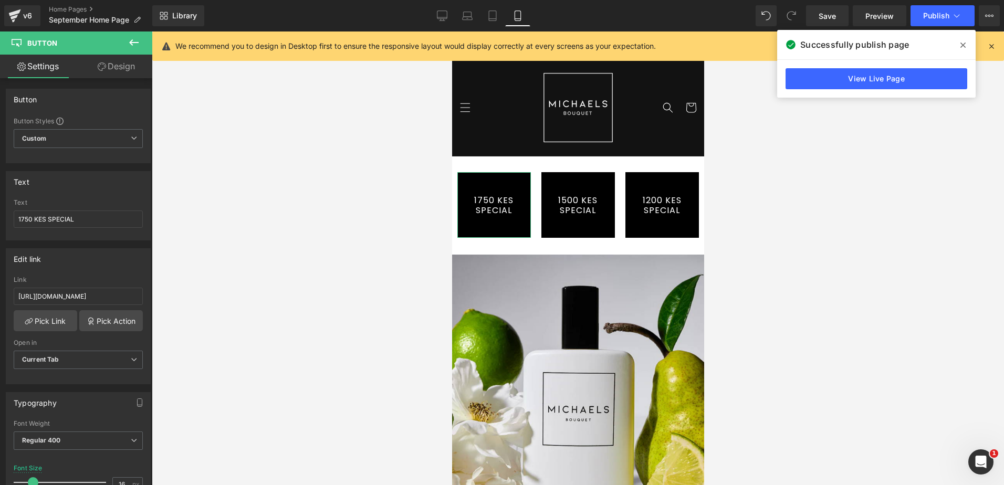
click at [124, 69] on link "Design" at bounding box center [116, 67] width 76 height 24
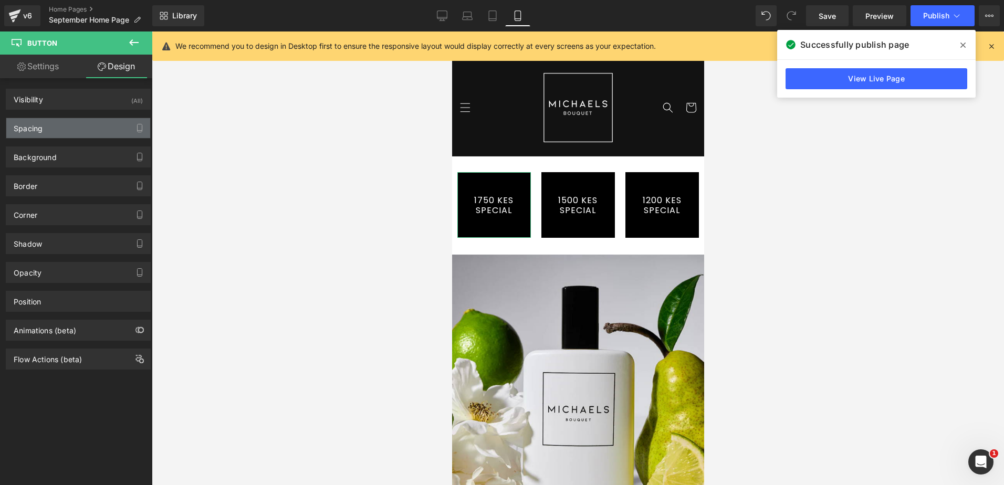
click at [75, 125] on div "Spacing" at bounding box center [78, 128] width 144 height 20
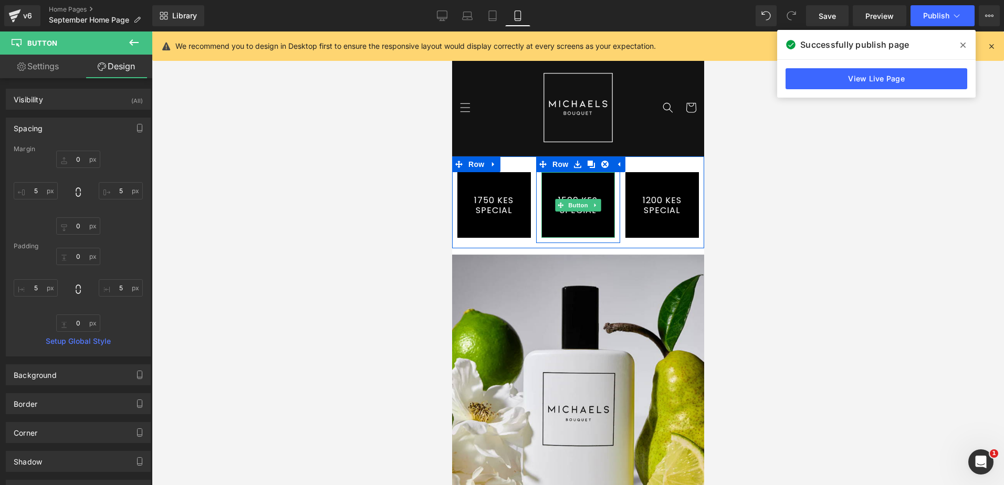
click at [603, 213] on link "1500 KES SPECIAL" at bounding box center [577, 205] width 73 height 66
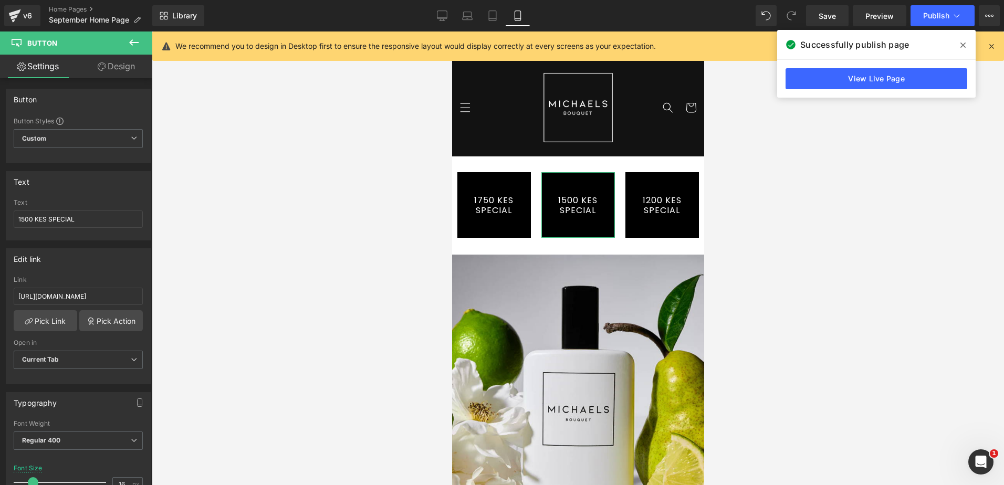
click at [108, 71] on link "Design" at bounding box center [116, 67] width 76 height 24
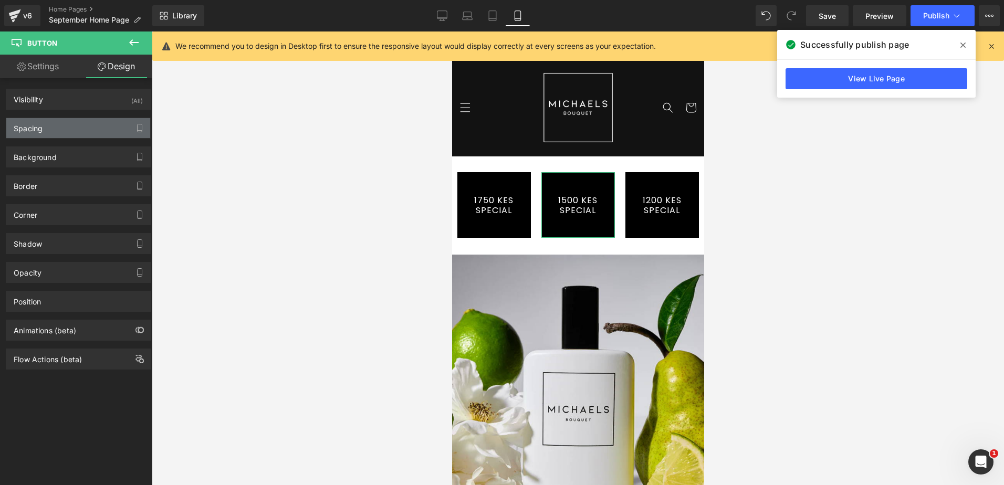
click at [98, 128] on div "Spacing" at bounding box center [78, 128] width 144 height 20
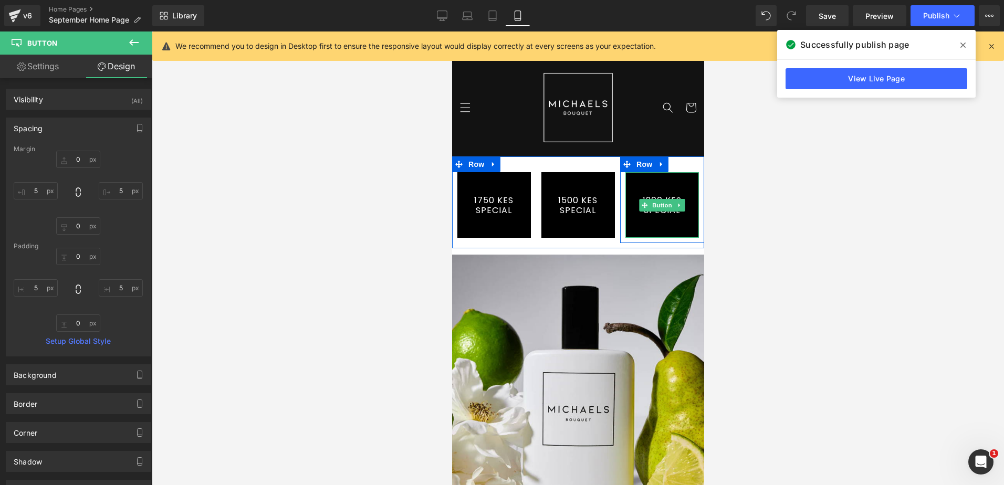
click at [686, 200] on link "1200 KES SPECIAL" at bounding box center [661, 205] width 73 height 66
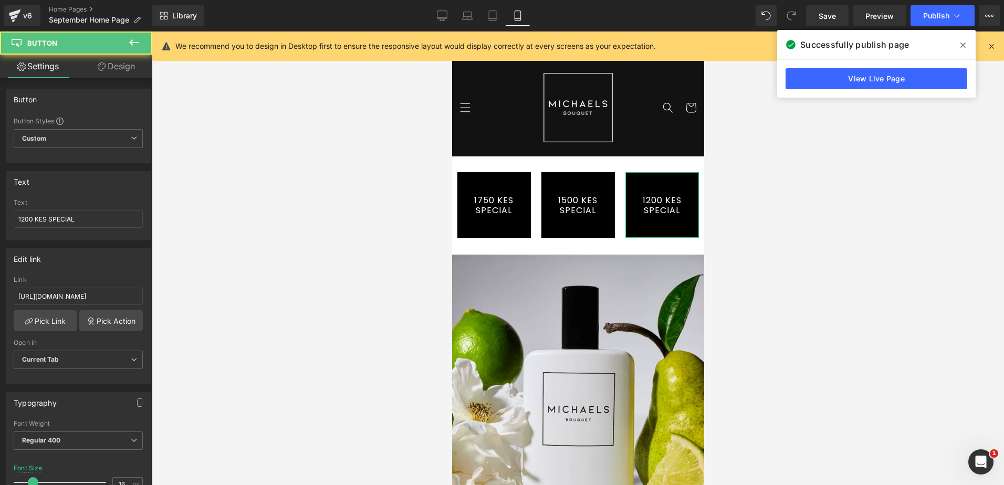
click at [121, 67] on link "Design" at bounding box center [116, 67] width 76 height 24
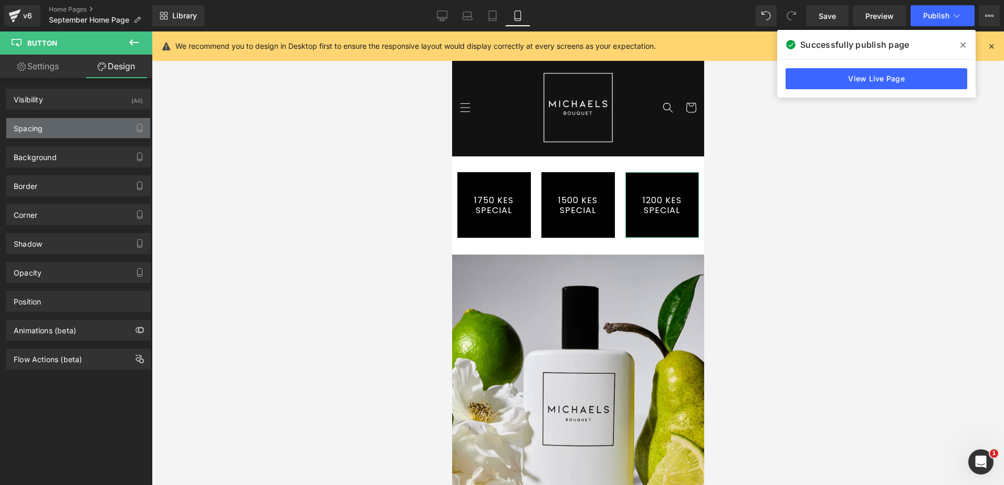
click at [77, 132] on div "Spacing" at bounding box center [78, 128] width 144 height 20
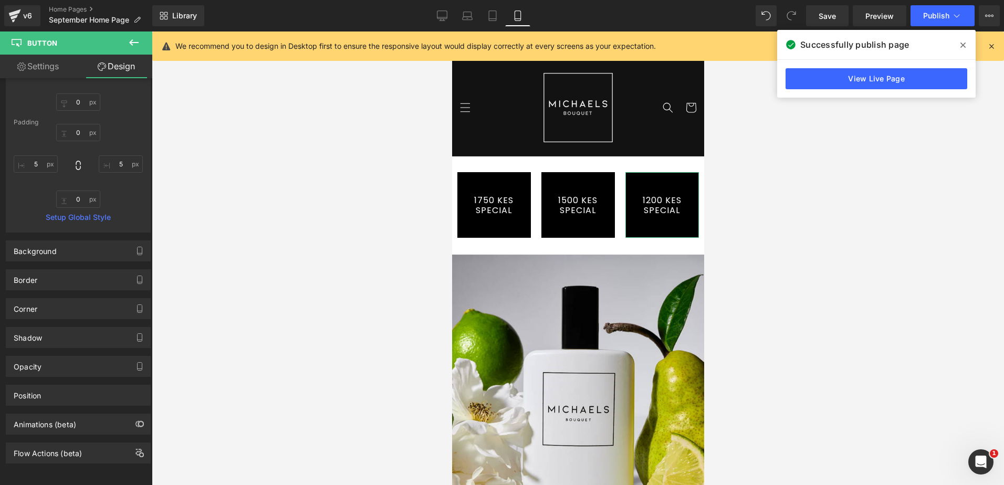
scroll to position [132, 0]
click at [71, 270] on div "Border" at bounding box center [78, 280] width 144 height 20
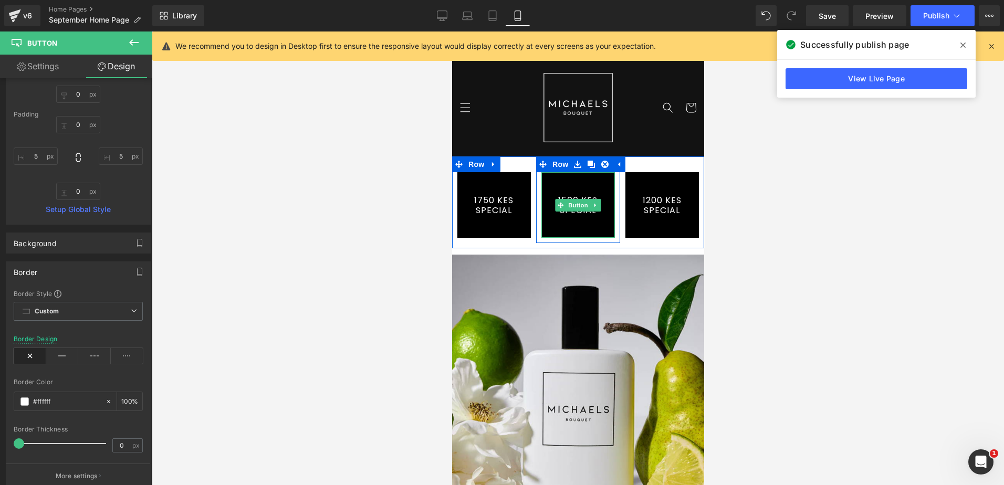
click at [605, 227] on link "1500 KES SPECIAL" at bounding box center [577, 205] width 73 height 66
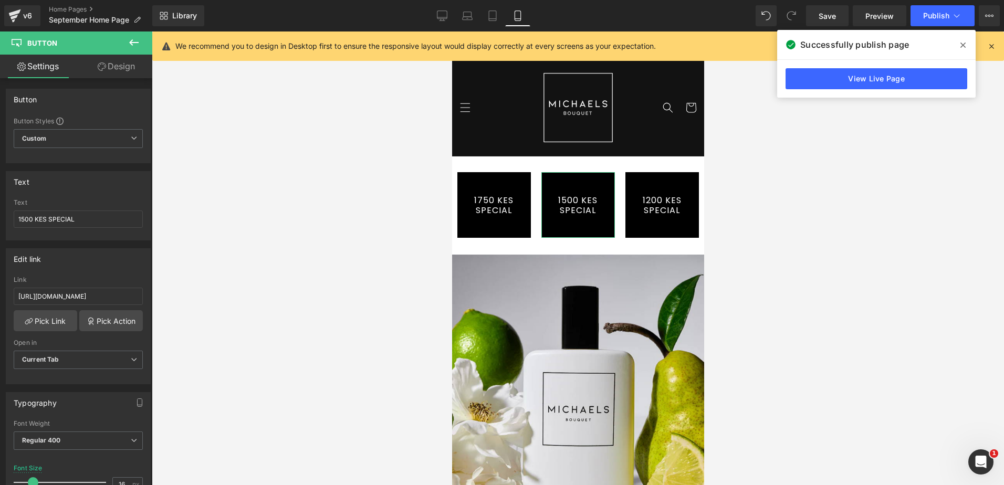
click at [115, 69] on link "Design" at bounding box center [116, 67] width 76 height 24
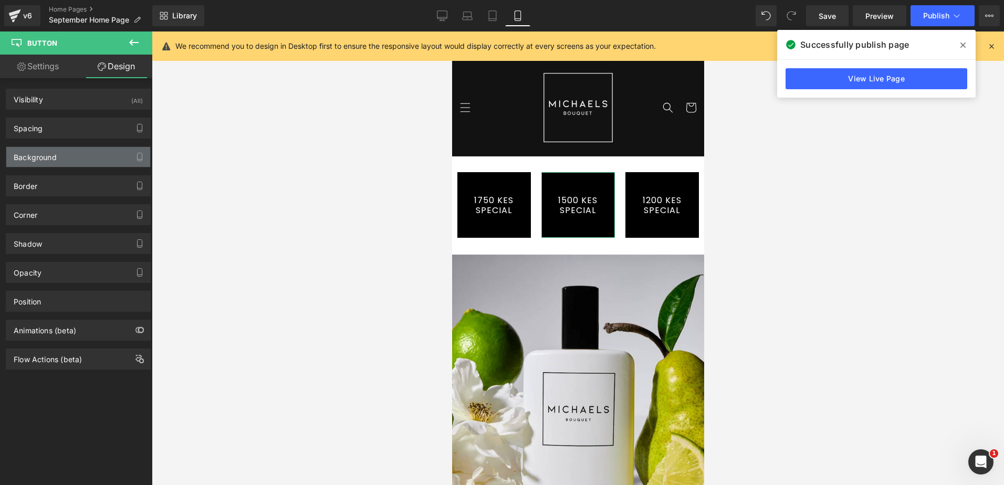
click at [58, 160] on div "Background" at bounding box center [78, 157] width 144 height 20
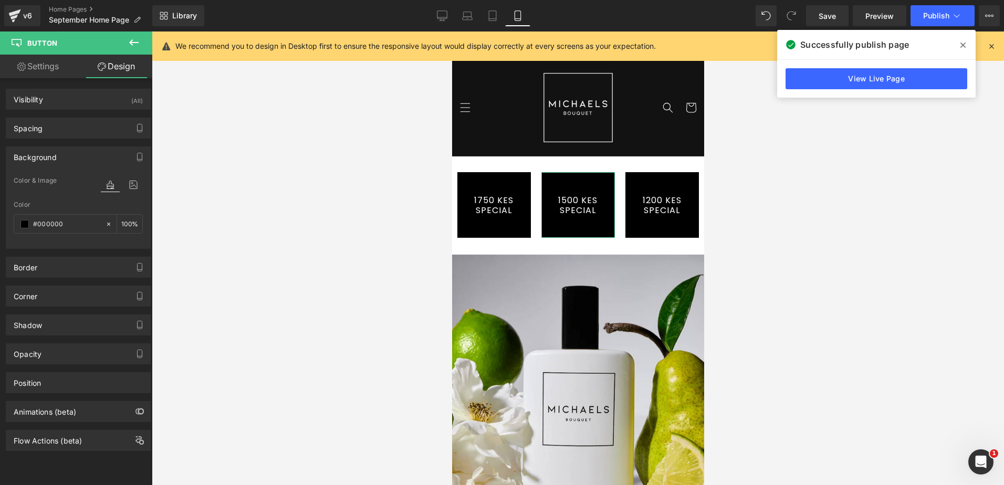
click at [61, 156] on div "Background" at bounding box center [78, 157] width 144 height 20
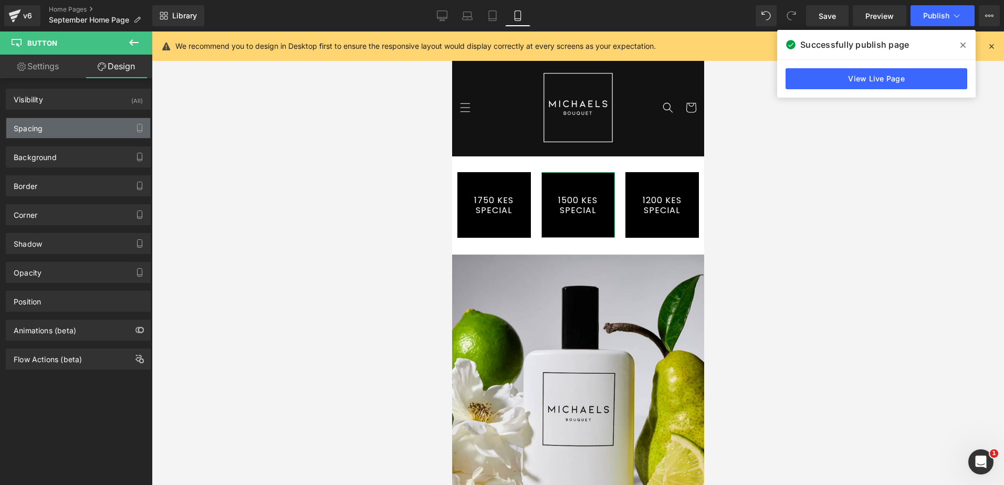
click at [62, 134] on div "Spacing" at bounding box center [78, 128] width 144 height 20
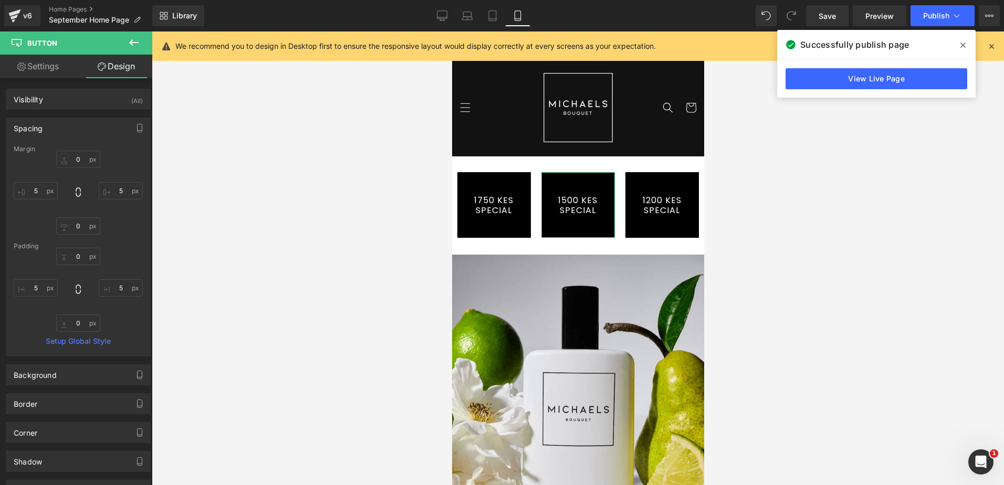
click at [62, 134] on div "Spacing" at bounding box center [78, 128] width 144 height 20
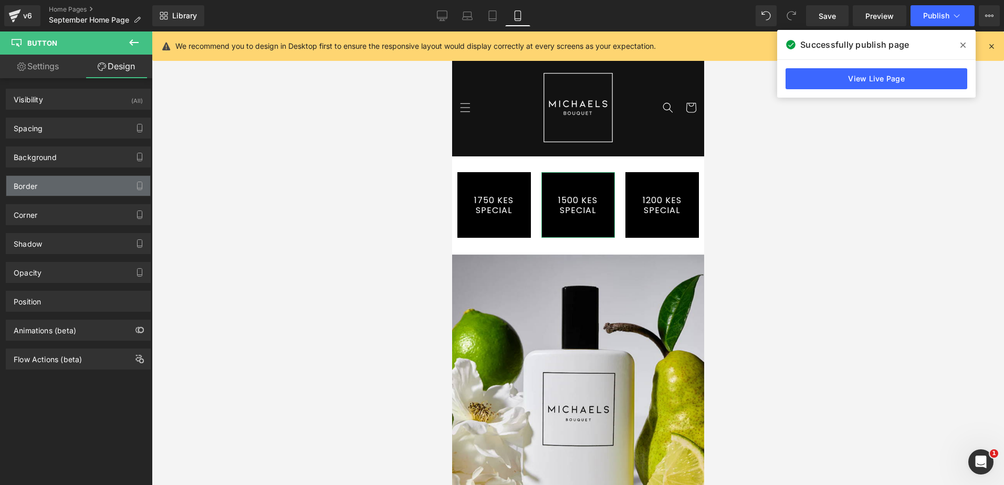
click at [65, 176] on div "Border" at bounding box center [78, 186] width 144 height 20
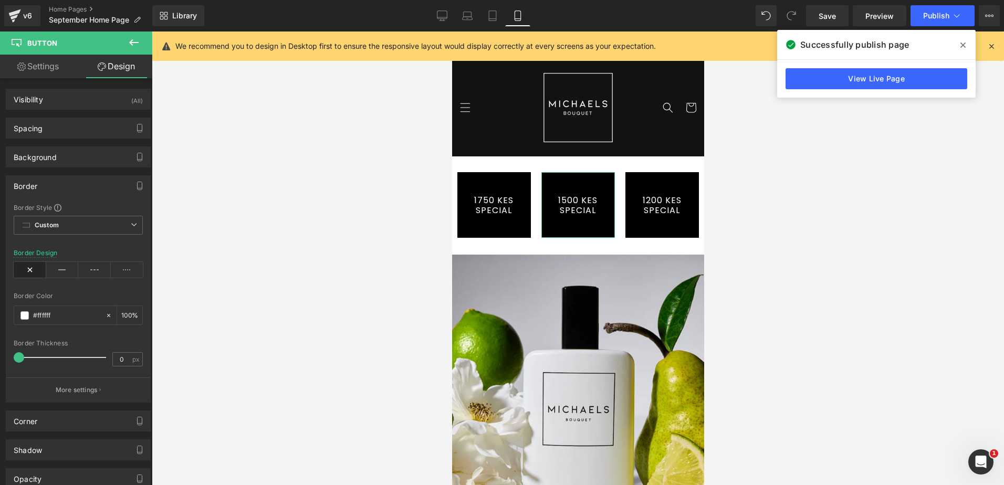
click at [64, 180] on div "Border" at bounding box center [78, 186] width 144 height 20
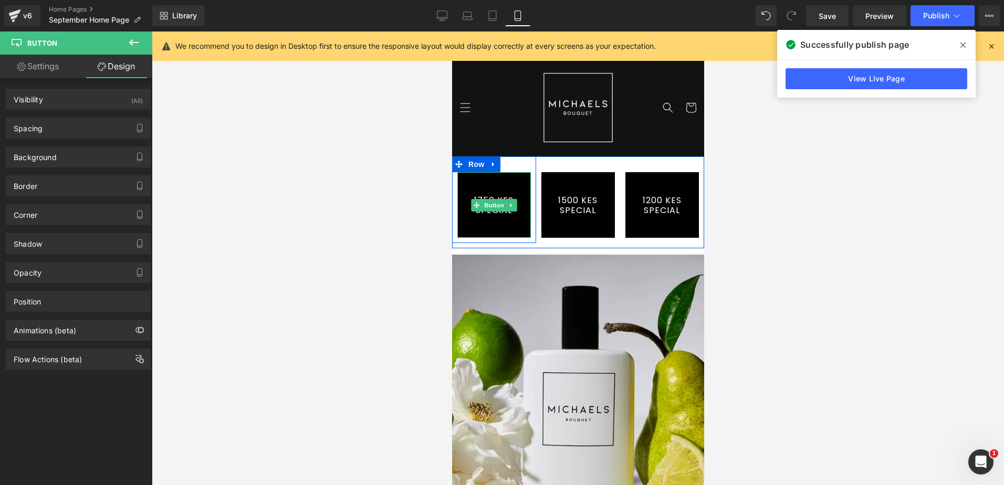
click at [510, 223] on link "1750 KES SPECIAL" at bounding box center [493, 205] width 73 height 66
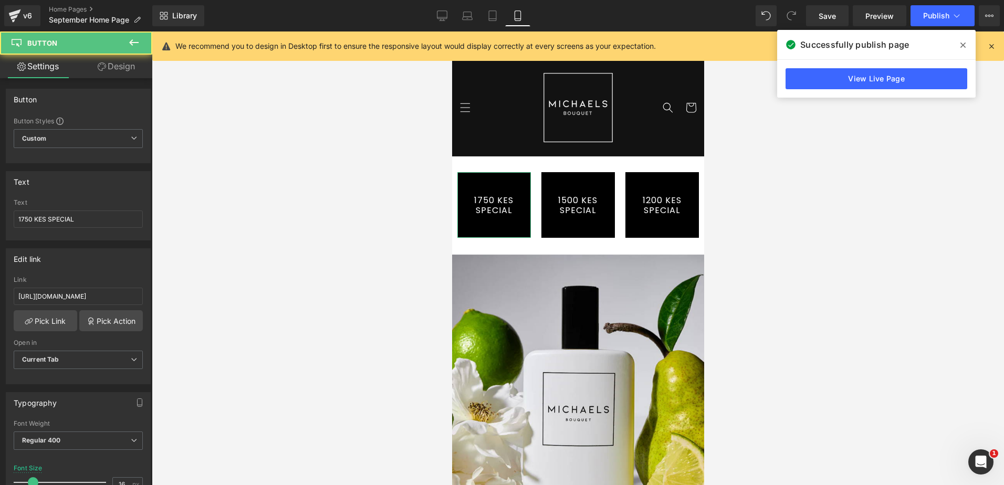
click at [122, 70] on link "Design" at bounding box center [116, 67] width 76 height 24
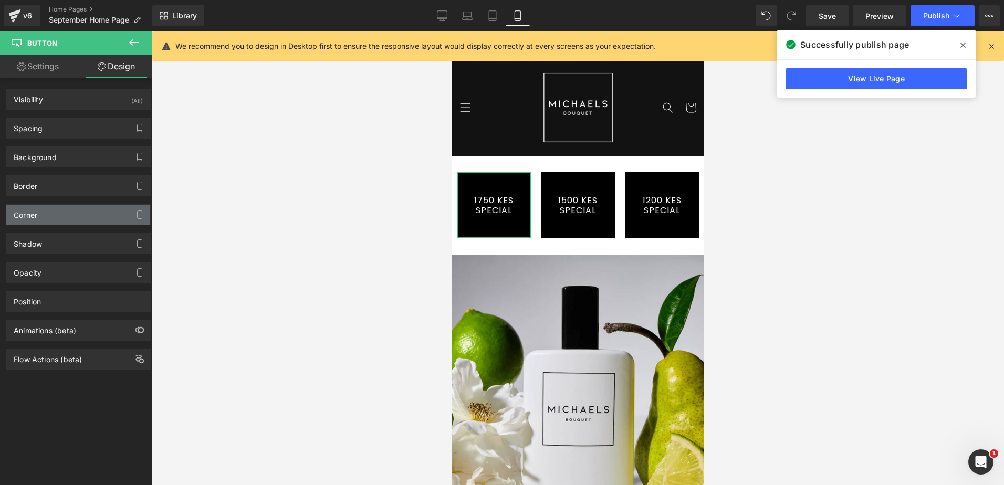
click at [71, 209] on div "Corner" at bounding box center [78, 215] width 144 height 20
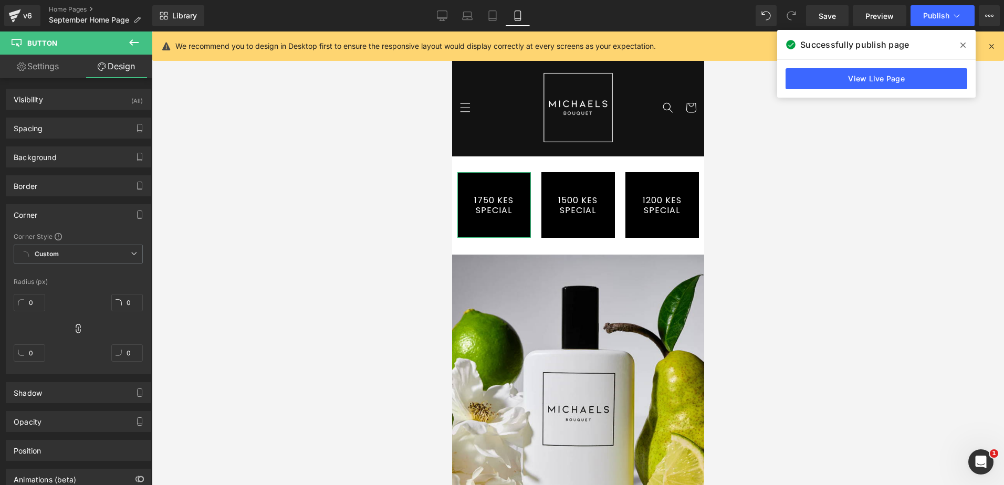
click at [71, 209] on div "Corner" at bounding box center [78, 215] width 144 height 20
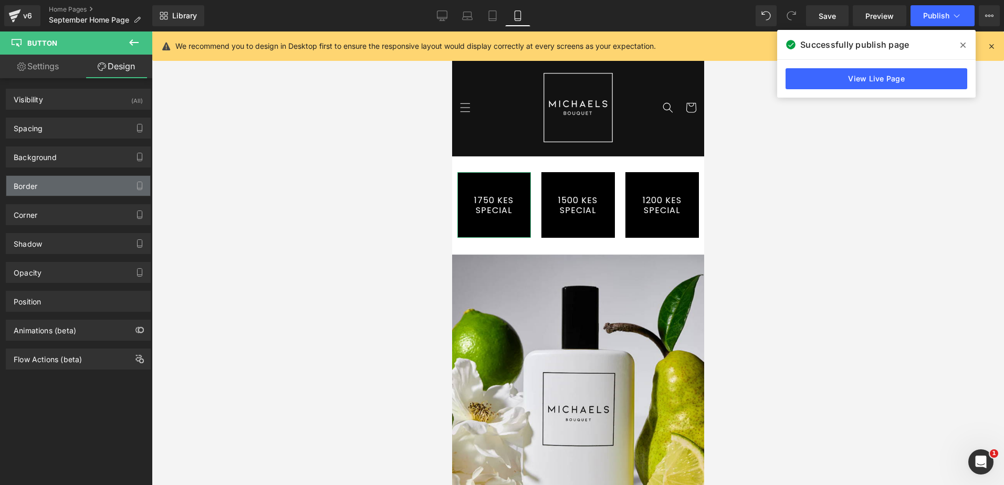
click at [67, 192] on div "Border" at bounding box center [78, 186] width 144 height 20
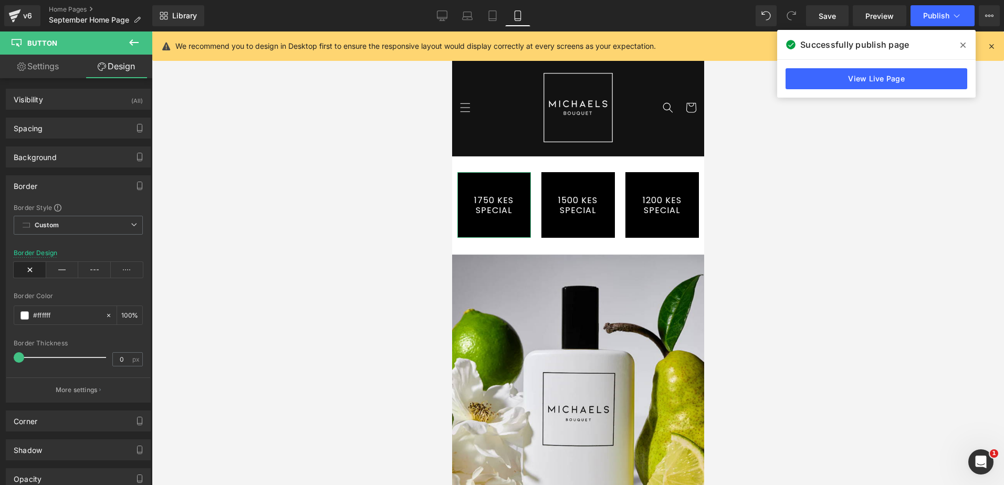
click at [67, 187] on div "Border" at bounding box center [78, 186] width 144 height 20
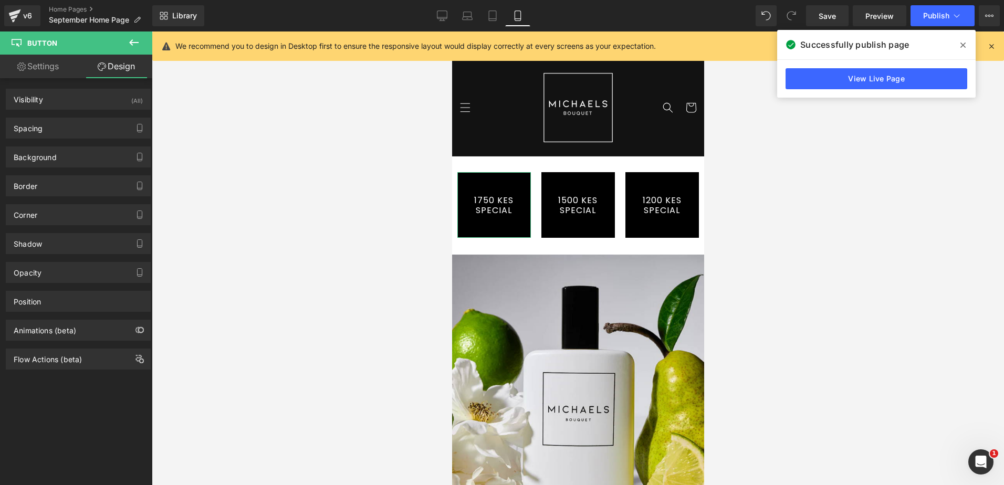
click at [49, 66] on link "Settings" at bounding box center [38, 67] width 76 height 24
type input "100"
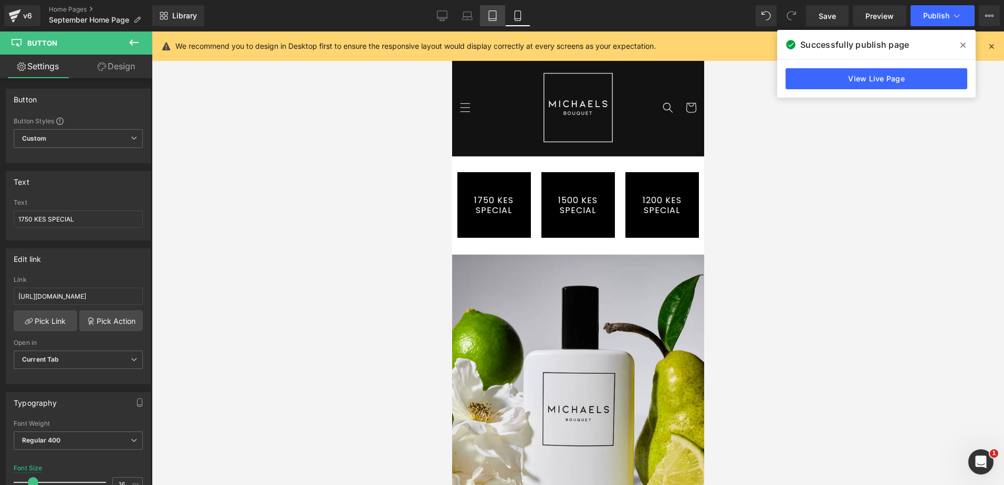
click at [492, 18] on icon at bounding box center [492, 15] width 10 height 10
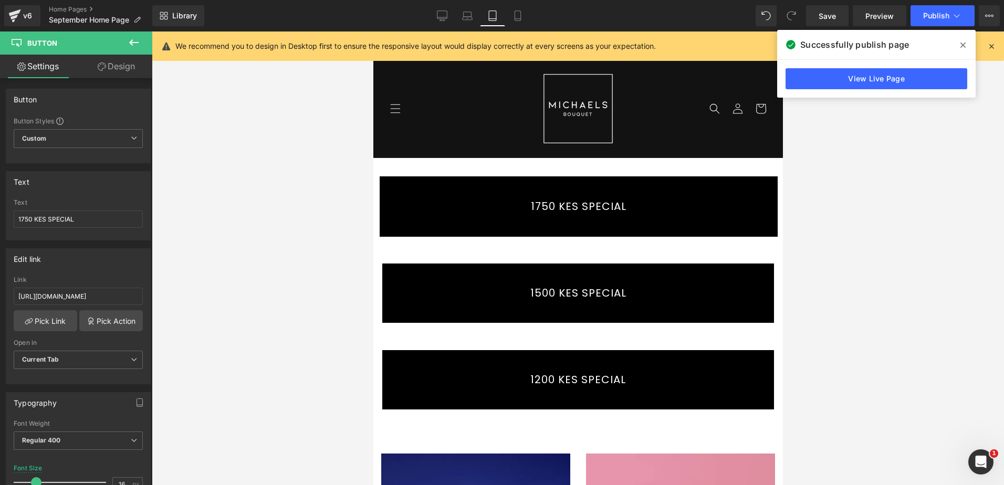
type input "20"
type input "100"
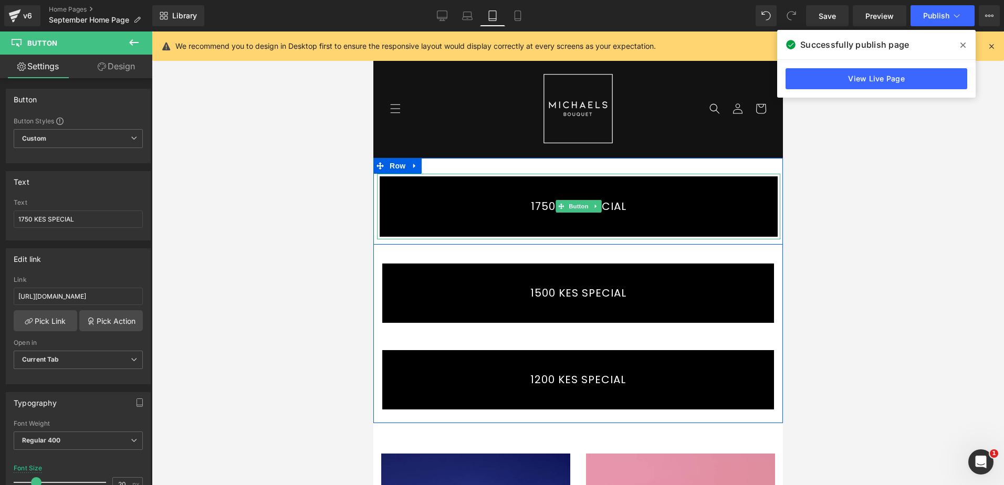
click at [730, 182] on link "1750 KES SPECIAL" at bounding box center [577, 207] width 403 height 66
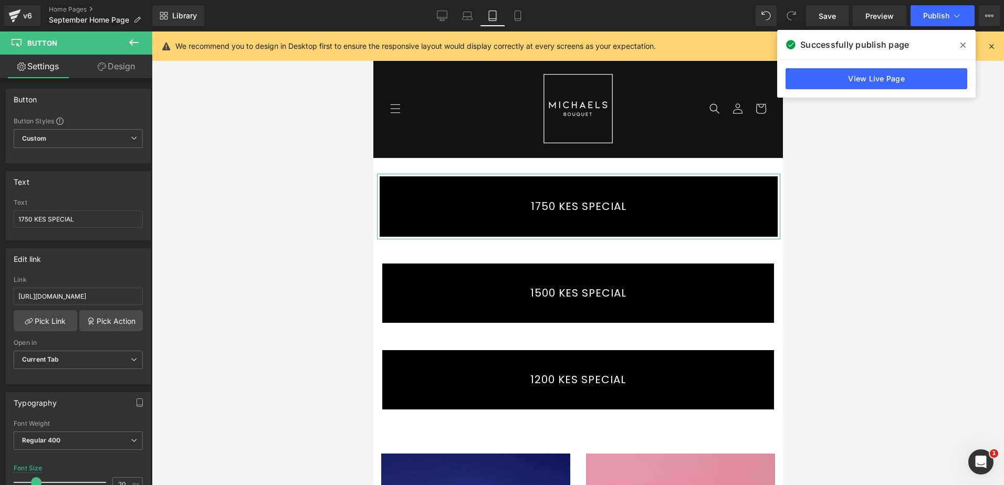
click at [102, 66] on icon at bounding box center [102, 66] width 8 height 8
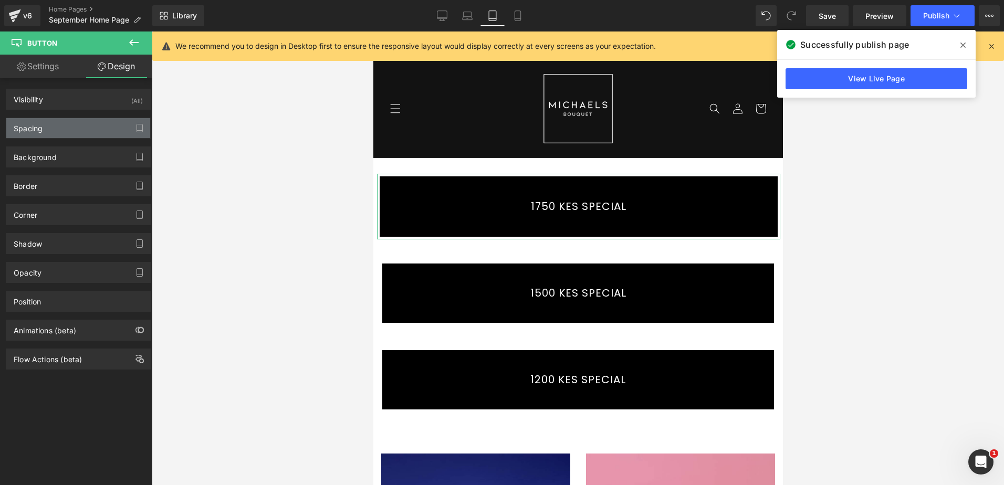
click at [98, 123] on div "Spacing" at bounding box center [78, 128] width 144 height 20
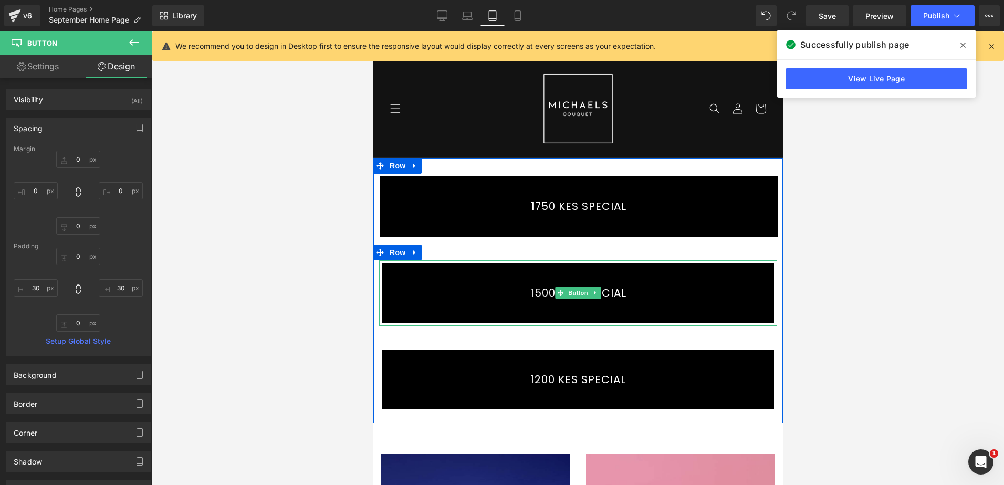
click at [681, 283] on link "1500 KES SPECIAL" at bounding box center [577, 293] width 398 height 66
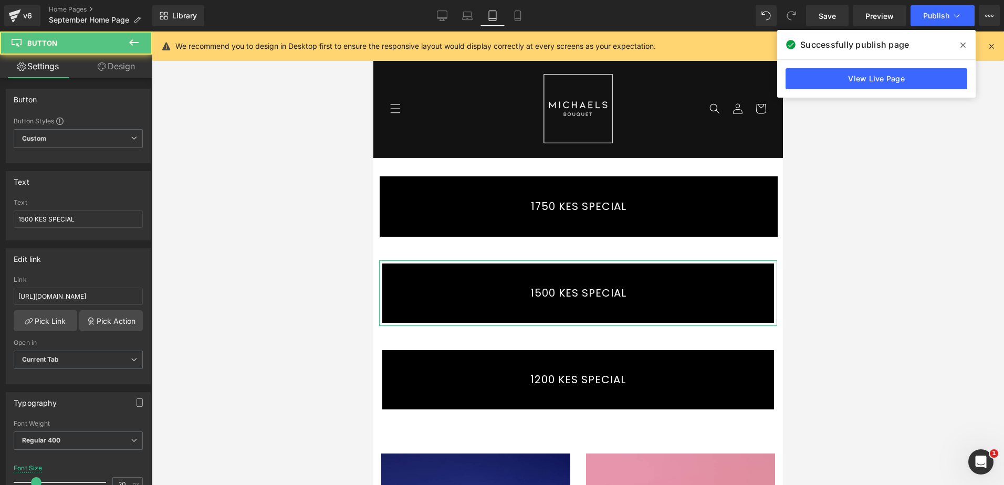
click at [114, 70] on link "Design" at bounding box center [116, 67] width 76 height 24
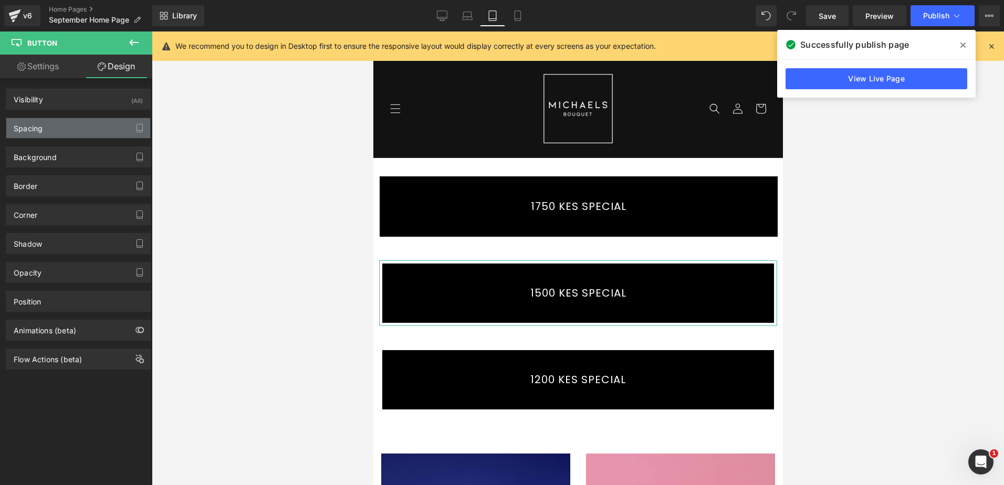
click at [95, 125] on div "Spacing" at bounding box center [78, 128] width 144 height 20
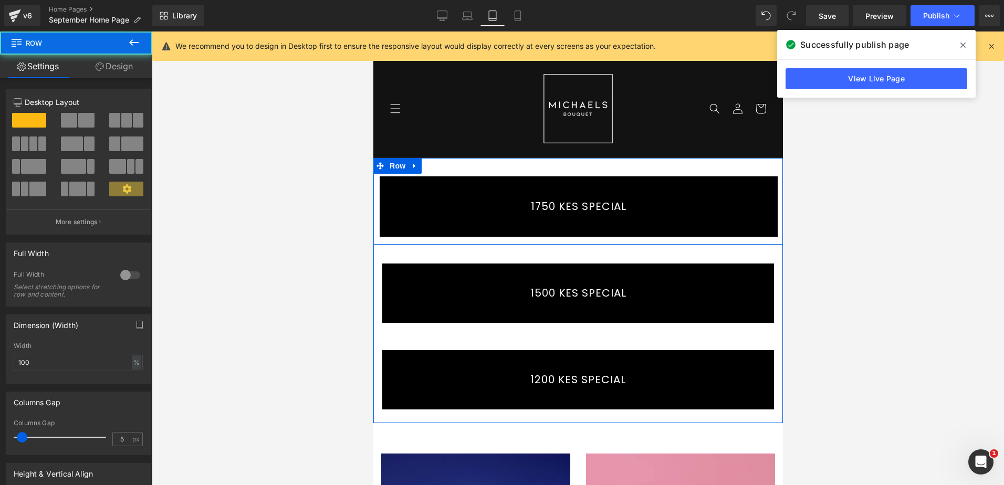
click at [463, 158] on div "1750 KES SPECIAL Button Row" at bounding box center [577, 201] width 409 height 87
click at [113, 62] on link "Design" at bounding box center [114, 67] width 76 height 24
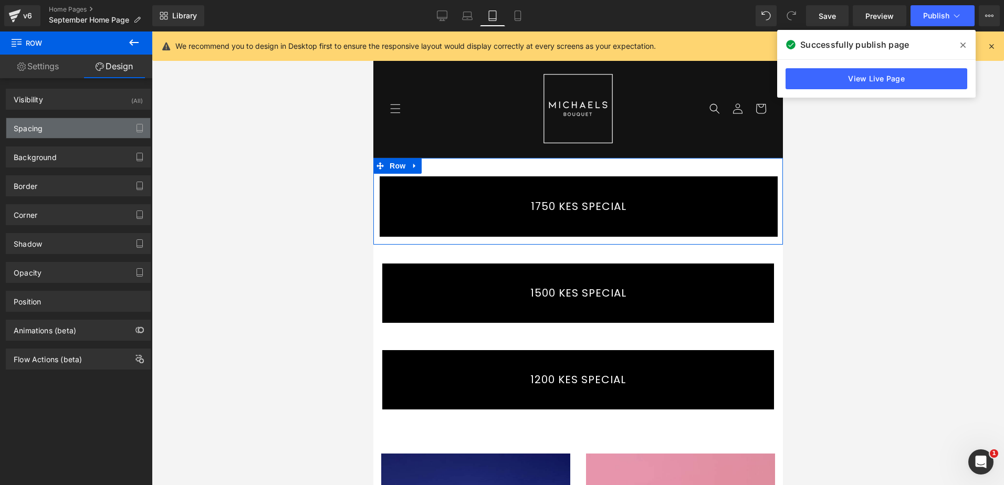
click at [100, 122] on div "Spacing" at bounding box center [78, 128] width 144 height 20
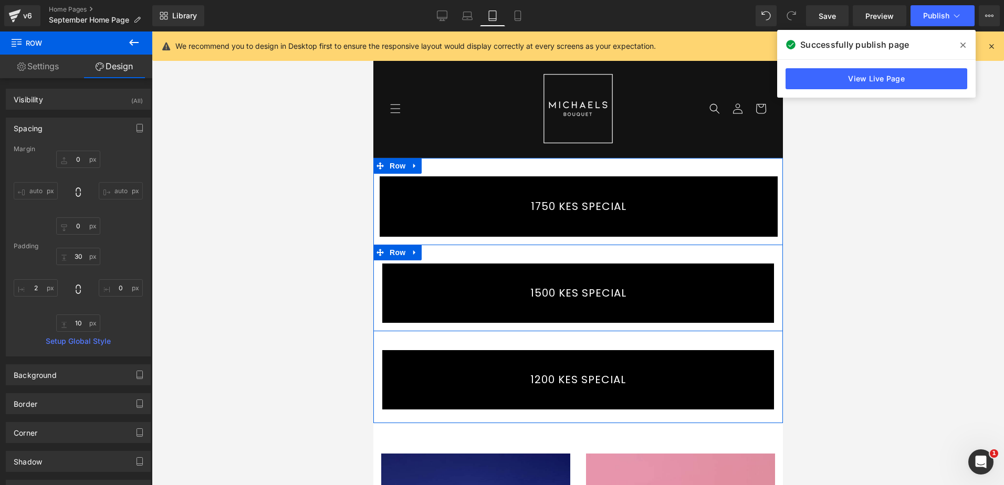
click at [506, 246] on div "1500 KES SPECIAL Button Row" at bounding box center [577, 288] width 409 height 87
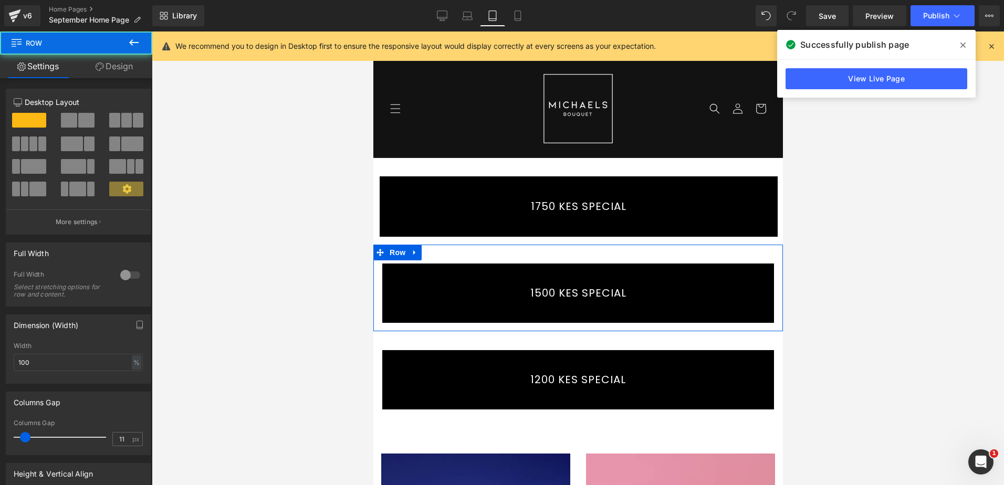
click at [97, 68] on icon at bounding box center [100, 66] width 8 height 8
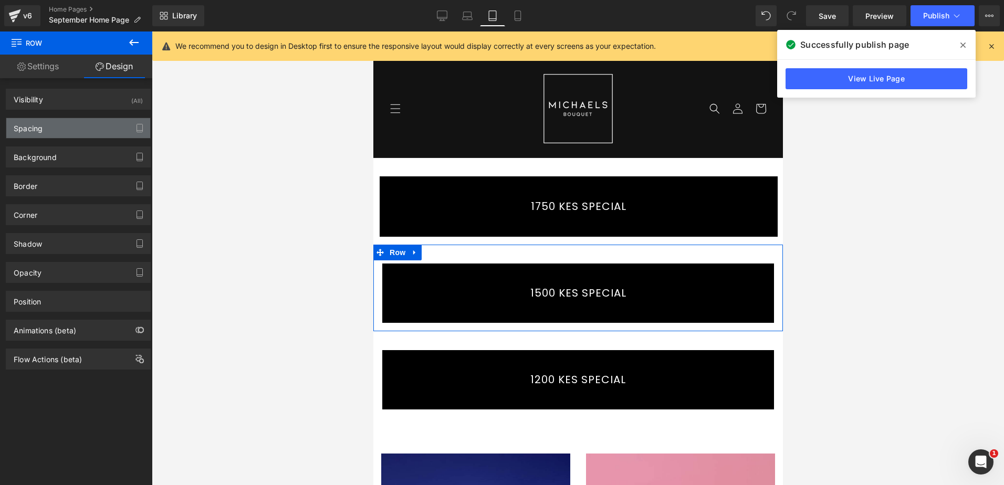
click at [50, 132] on div "Spacing" at bounding box center [78, 128] width 144 height 20
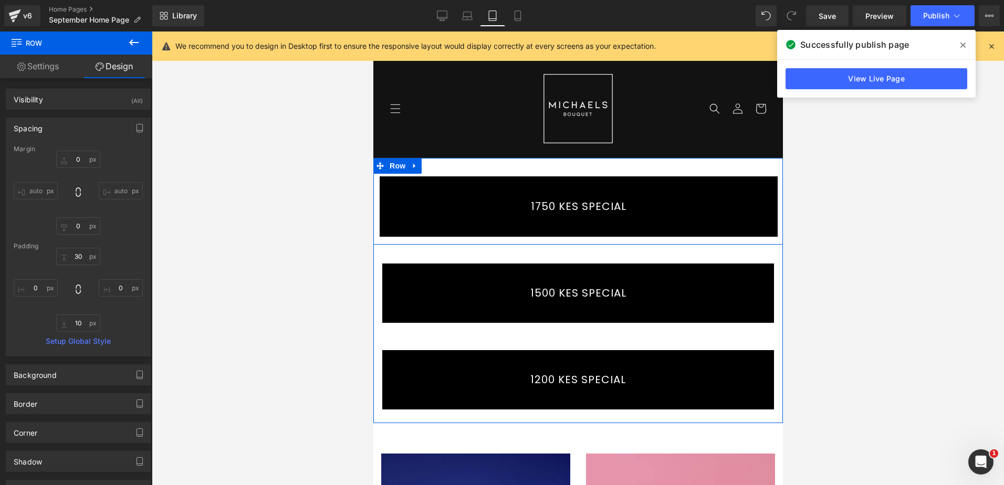
click at [512, 158] on div "1750 KES SPECIAL Button Row" at bounding box center [577, 201] width 409 height 87
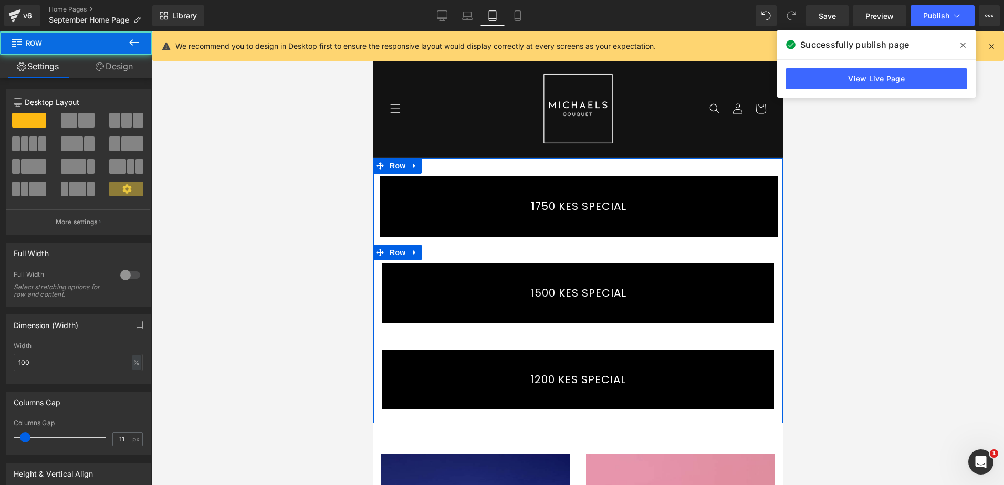
click at [530, 245] on div "1500 KES SPECIAL Button Row" at bounding box center [577, 288] width 409 height 87
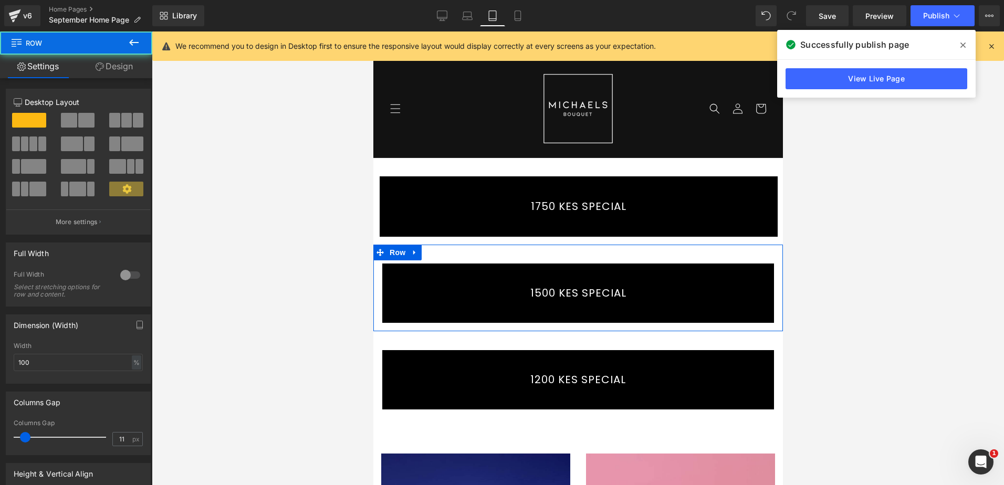
click at [115, 64] on link "Design" at bounding box center [114, 67] width 76 height 24
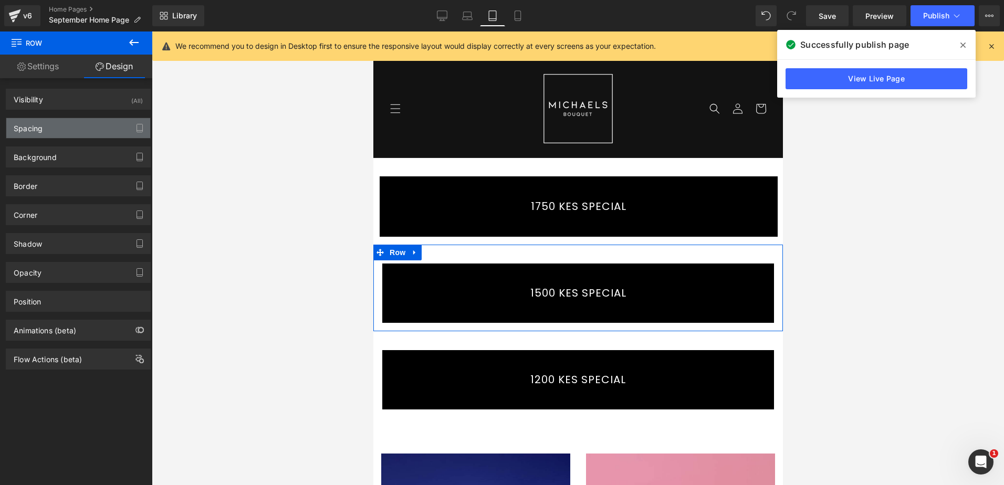
click at [76, 134] on div "Spacing" at bounding box center [78, 128] width 144 height 20
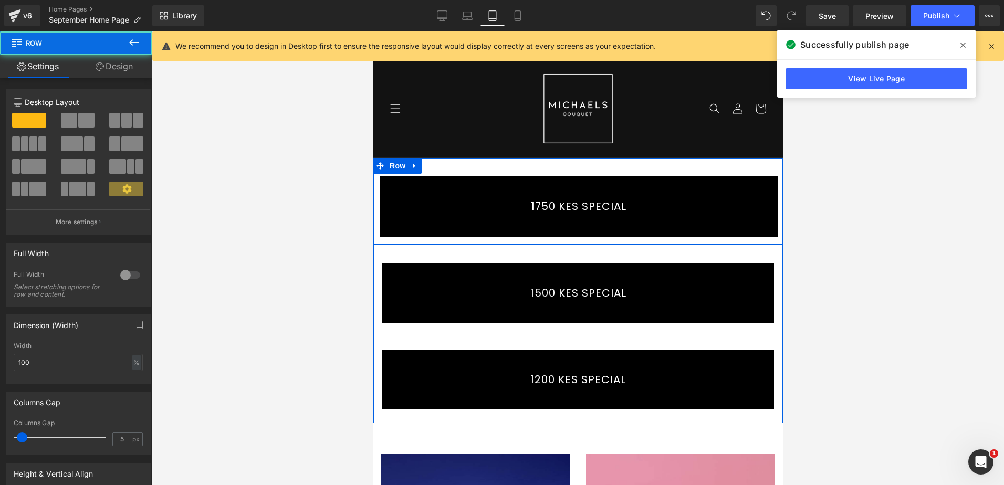
click at [587, 158] on div "1750 KES SPECIAL Button Row" at bounding box center [577, 201] width 409 height 87
click at [122, 67] on link "Design" at bounding box center [114, 67] width 76 height 24
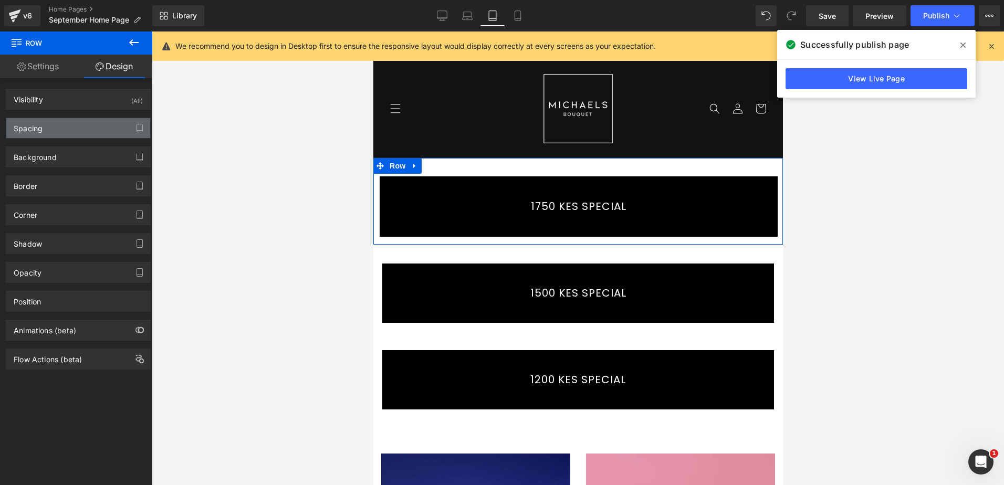
click at [28, 128] on div "Spacing" at bounding box center [28, 125] width 29 height 15
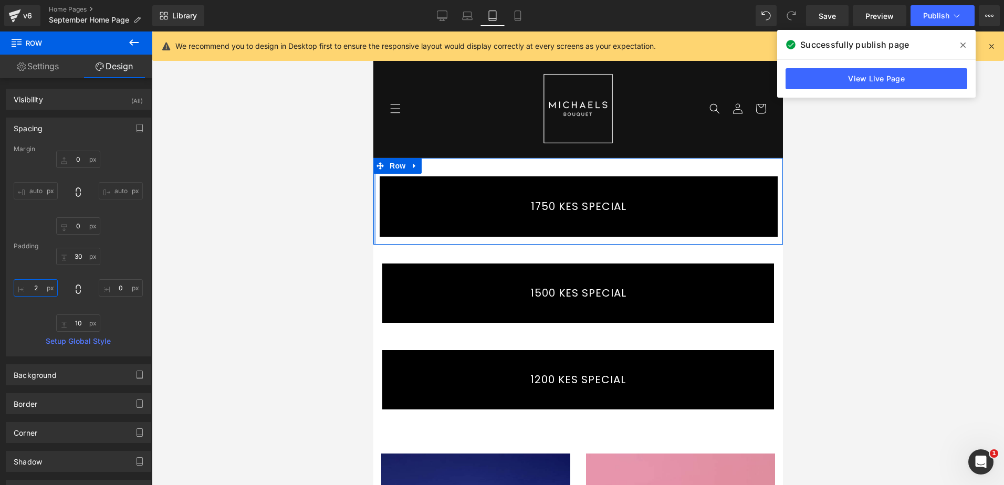
click at [31, 290] on input "2" at bounding box center [36, 287] width 44 height 17
click at [31, 291] on input "2" at bounding box center [36, 287] width 44 height 17
type input "0"
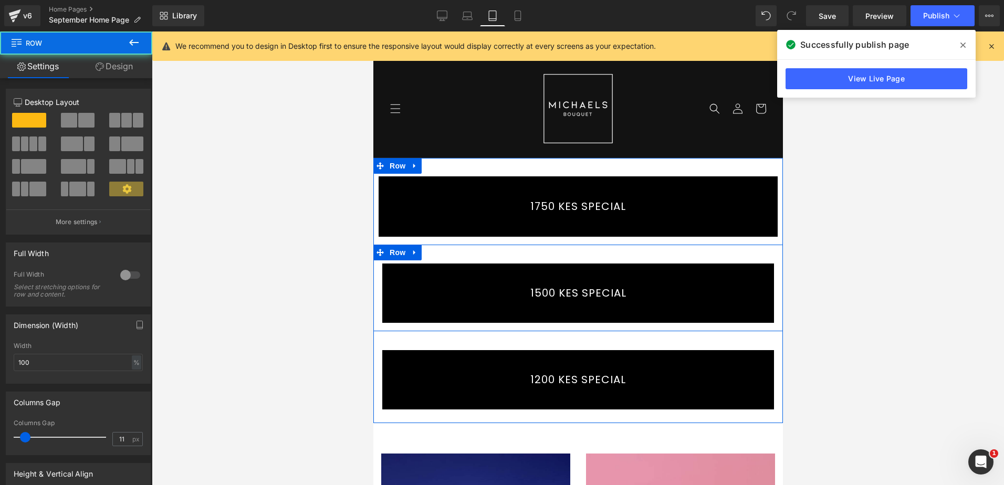
click at [373, 284] on div "1500 KES SPECIAL Button" at bounding box center [577, 293] width 409 height 66
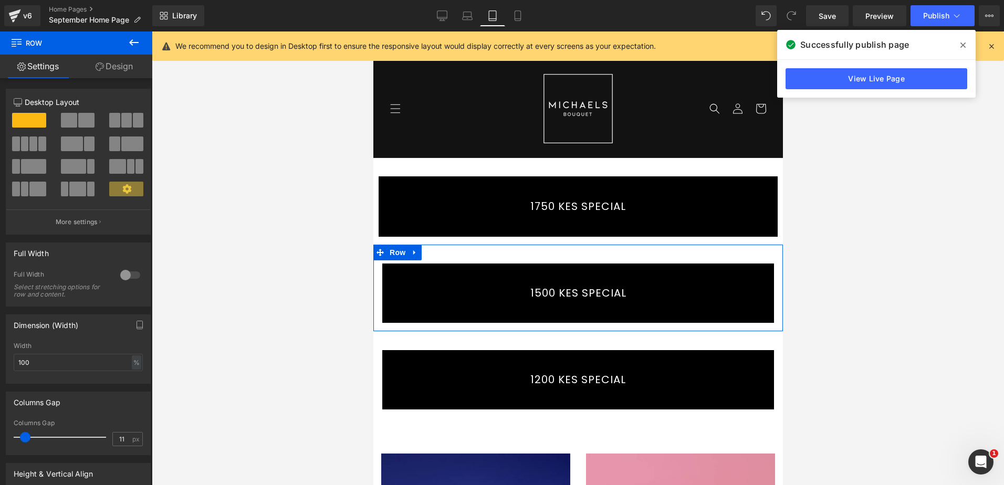
click at [116, 63] on link "Design" at bounding box center [114, 67] width 76 height 24
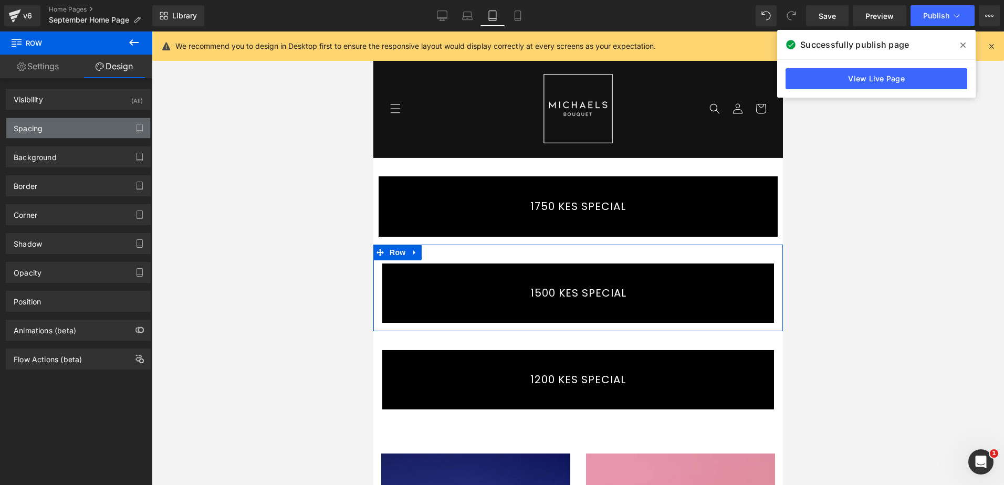
click at [90, 124] on div "Spacing" at bounding box center [78, 128] width 144 height 20
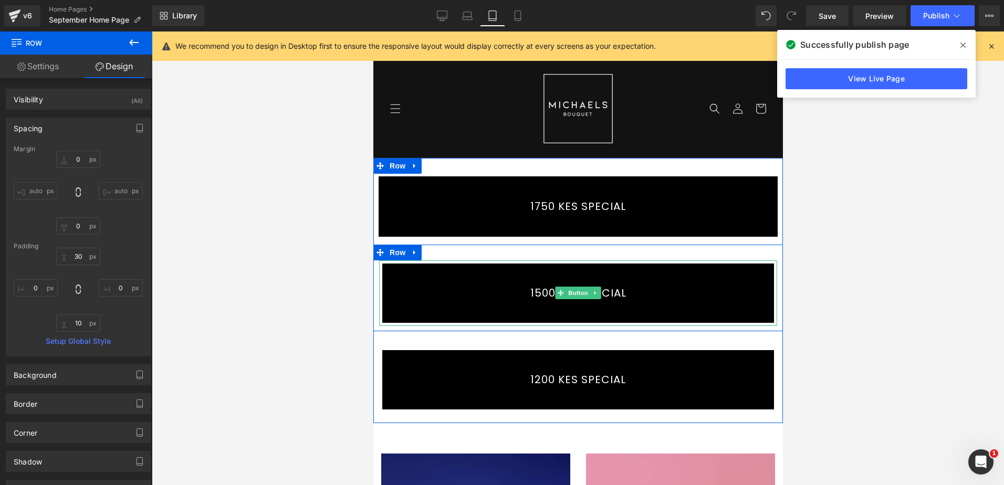
click at [390, 281] on link "1500 KES SPECIAL" at bounding box center [577, 293] width 398 height 66
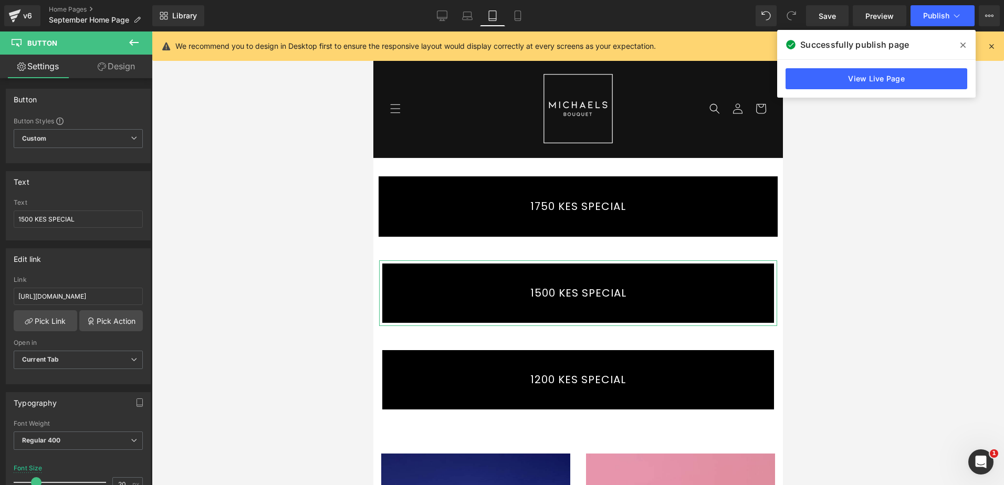
click at [119, 67] on link "Design" at bounding box center [116, 67] width 76 height 24
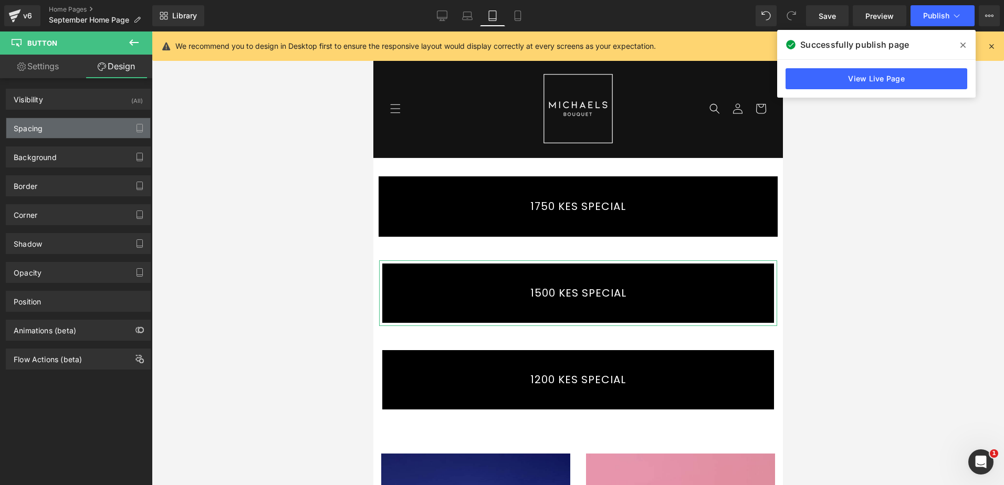
click at [58, 122] on div "Spacing" at bounding box center [78, 128] width 144 height 20
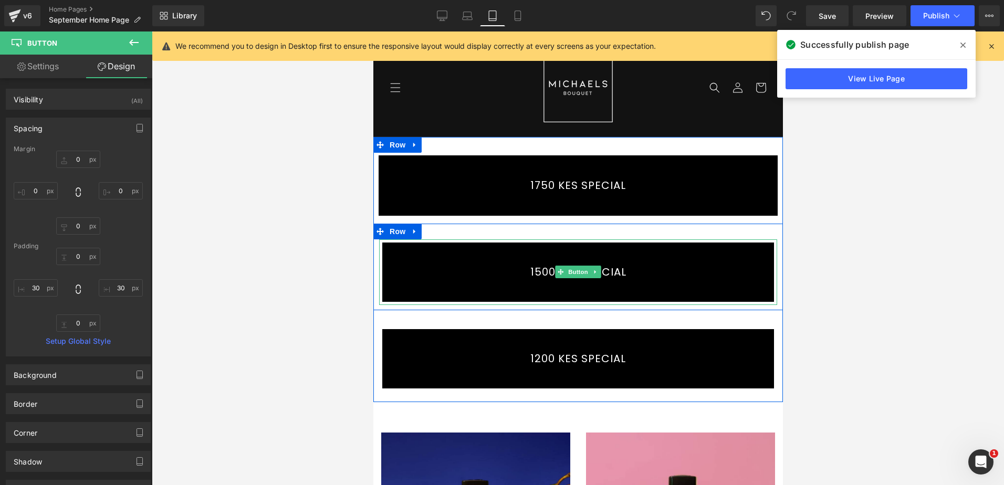
scroll to position [52, 0]
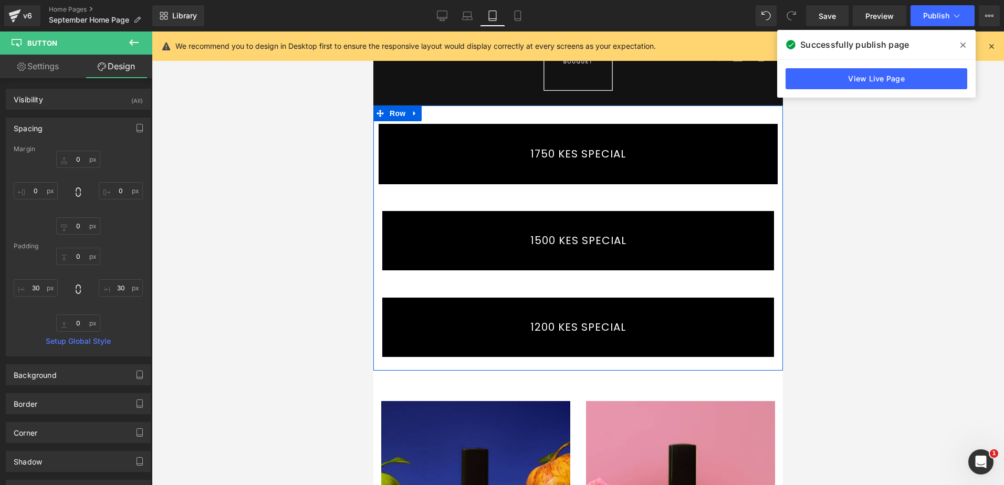
click at [378, 307] on div "1200 KES SPECIAL Button" at bounding box center [577, 327] width 398 height 66
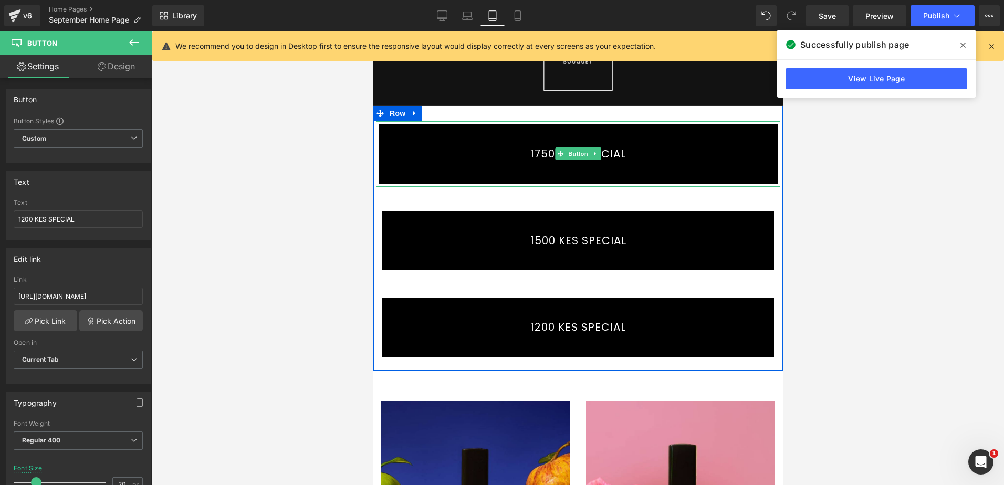
click at [404, 131] on link "1750 KES SPECIAL" at bounding box center [577, 154] width 404 height 66
drag, startPoint x: 373, startPoint y: 142, endPoint x: 340, endPoint y: 149, distance: 34.4
click at [373, 149] on html "Skip to content FREE DELIVERY IN [GEOGRAPHIC_DATA] ON ORDERS ABOVE 2 500 KES. D…" at bounding box center [577, 205] width 409 height 453
click at [434, 136] on div "146px" at bounding box center [413, 154] width 77 height 66
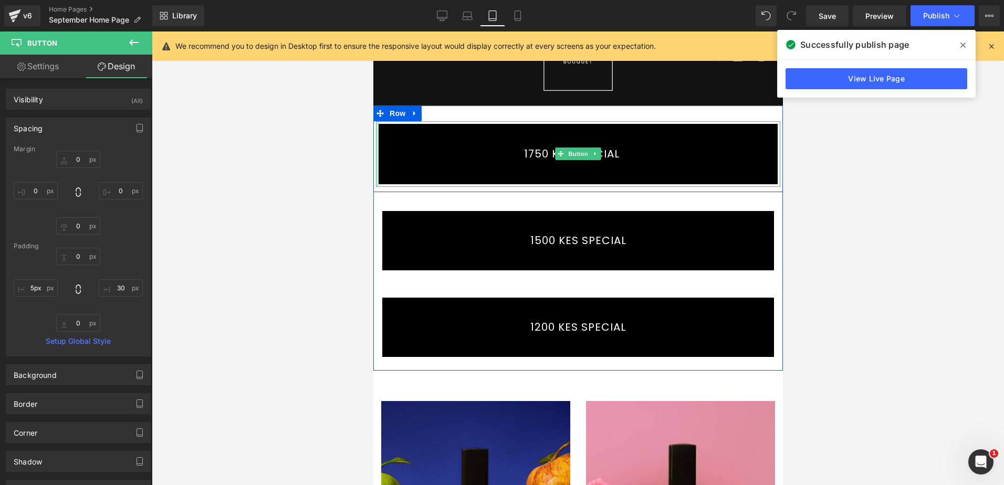
drag, startPoint x: 446, startPoint y: 150, endPoint x: 365, endPoint y: 149, distance: 80.8
click at [373, 149] on html "Skip to content FREE DELIVERY IN [GEOGRAPHIC_DATA] ON ORDERS ABOVE 2 500 KES. D…" at bounding box center [577, 205] width 409 height 453
type input "7px"
click at [238, 151] on div at bounding box center [578, 257] width 852 height 453
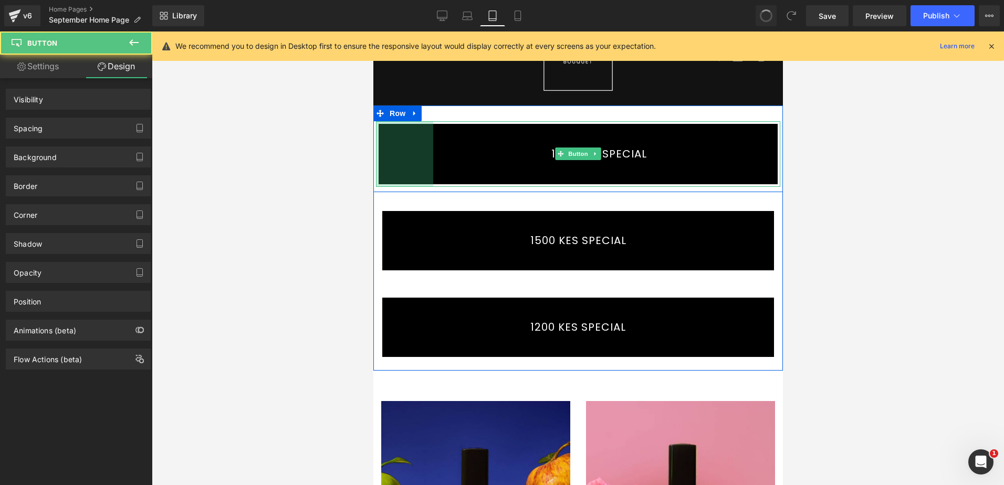
click at [430, 226] on link "1500 KES SPECIAL" at bounding box center [577, 241] width 398 height 66
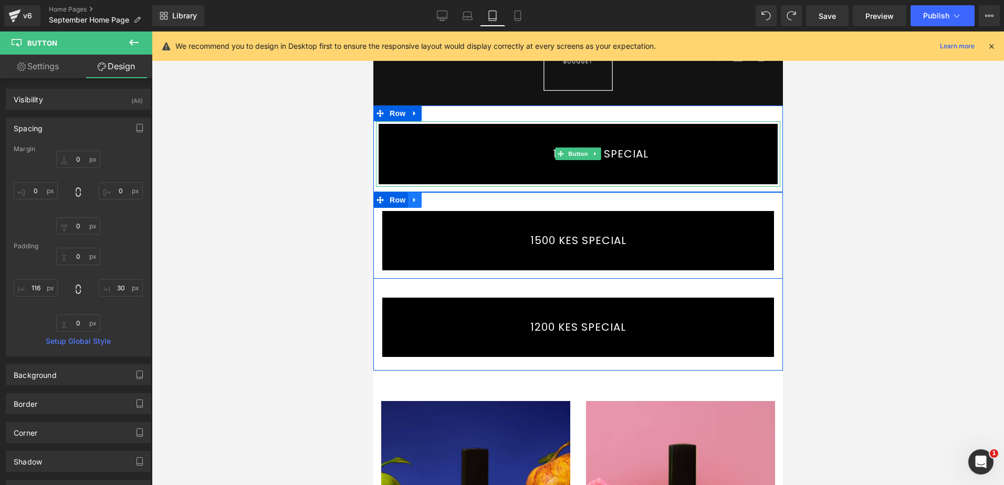
type input "0"
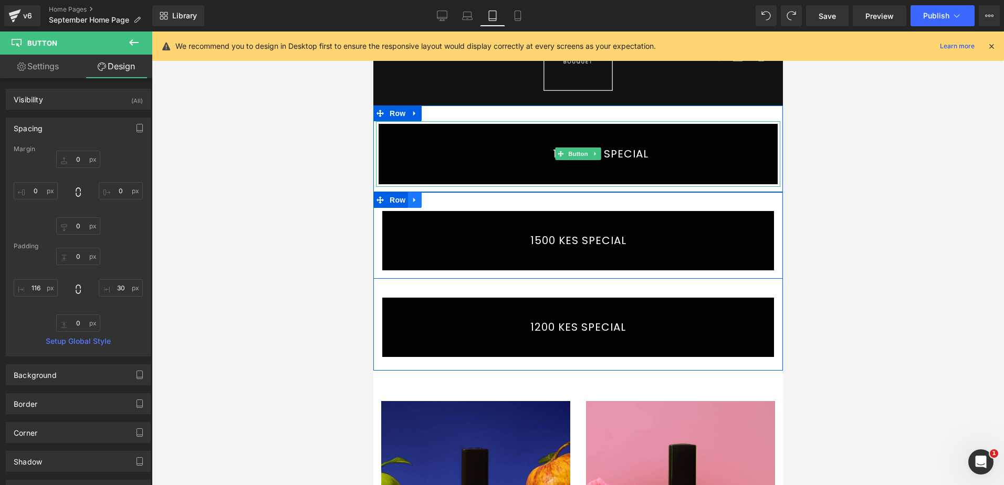
type input "30"
type input "0"
type input "116"
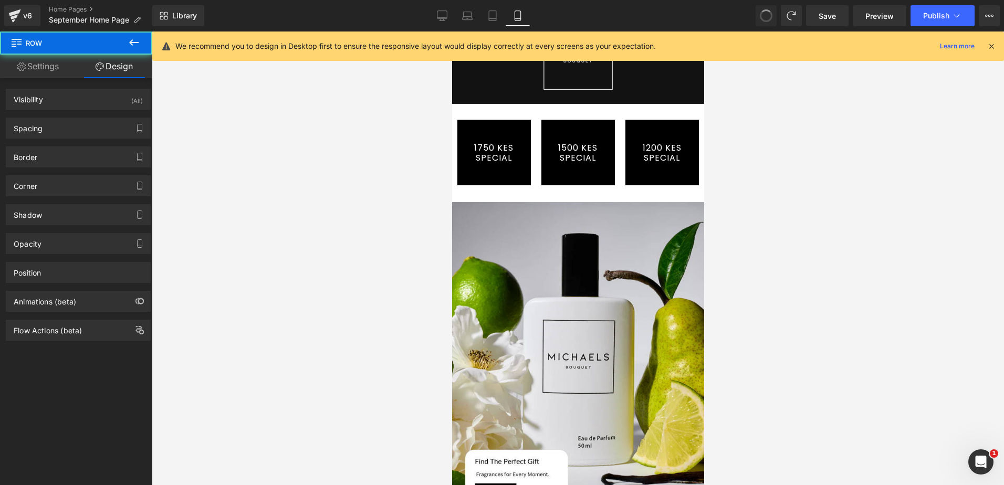
scroll to position [0, 0]
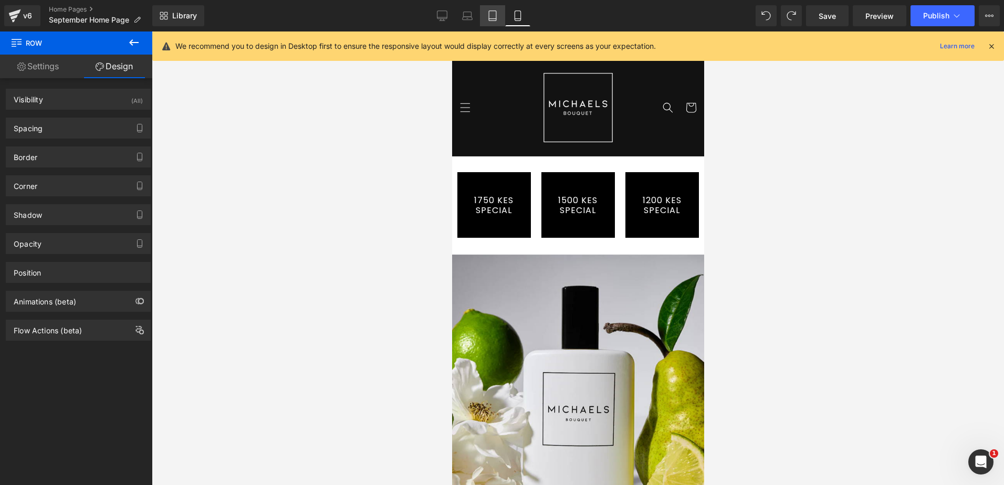
click at [486, 14] on link "Tablet" at bounding box center [492, 15] width 25 height 21
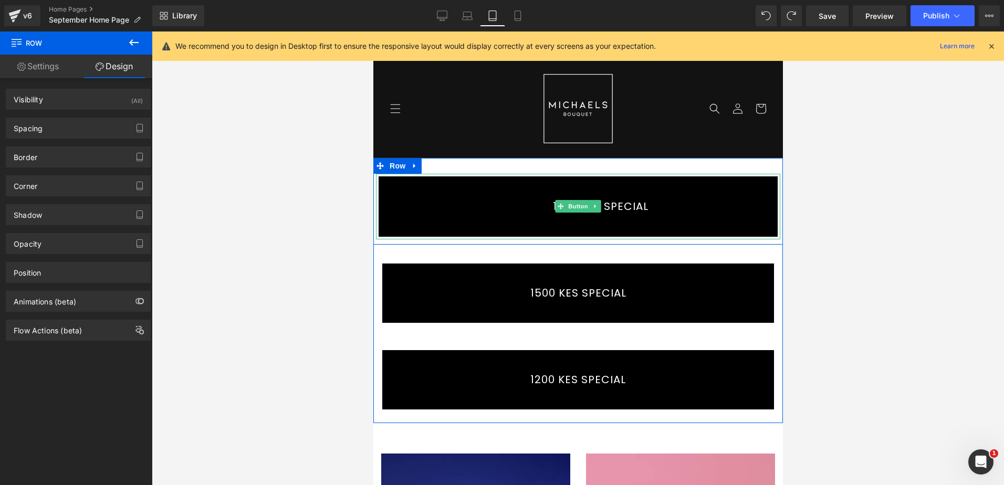
click at [406, 180] on link "1750 KES SPECIAL" at bounding box center [577, 207] width 404 height 66
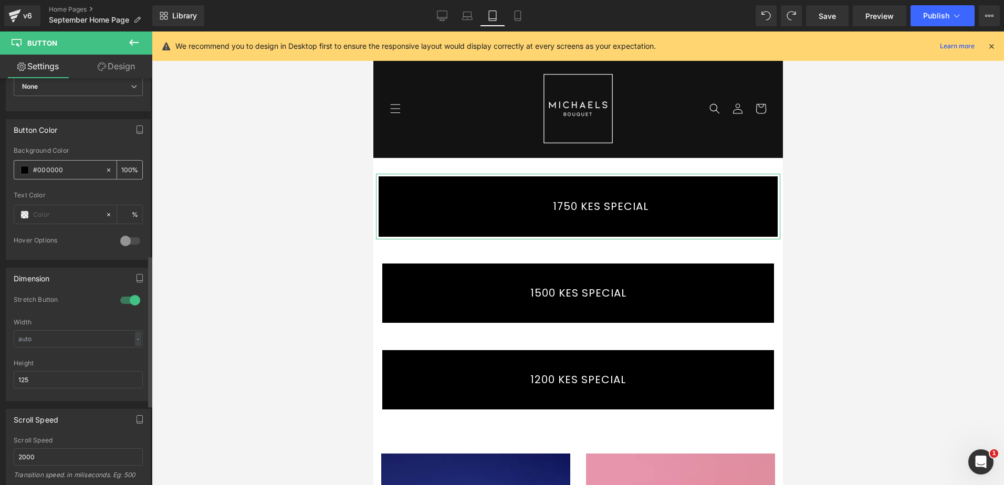
scroll to position [525, 0]
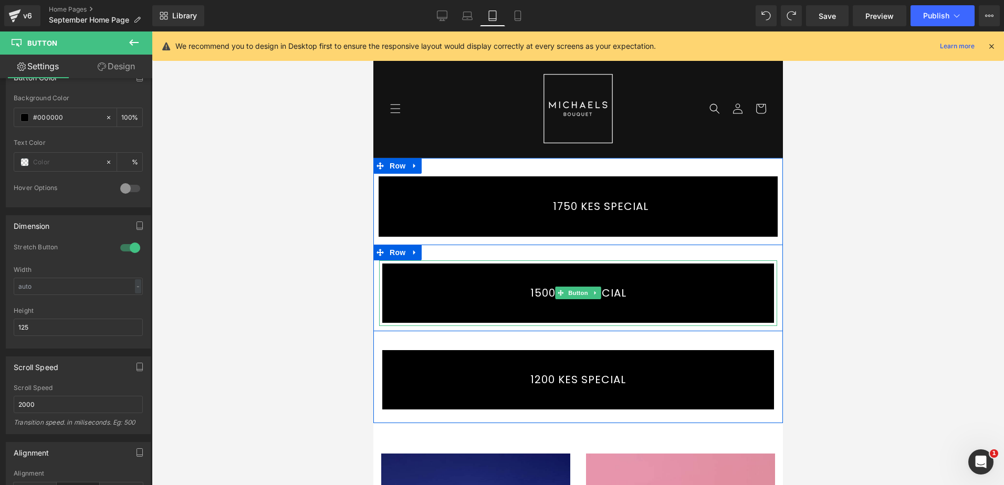
click at [425, 265] on link "1500 KES SPECIAL" at bounding box center [577, 293] width 398 height 66
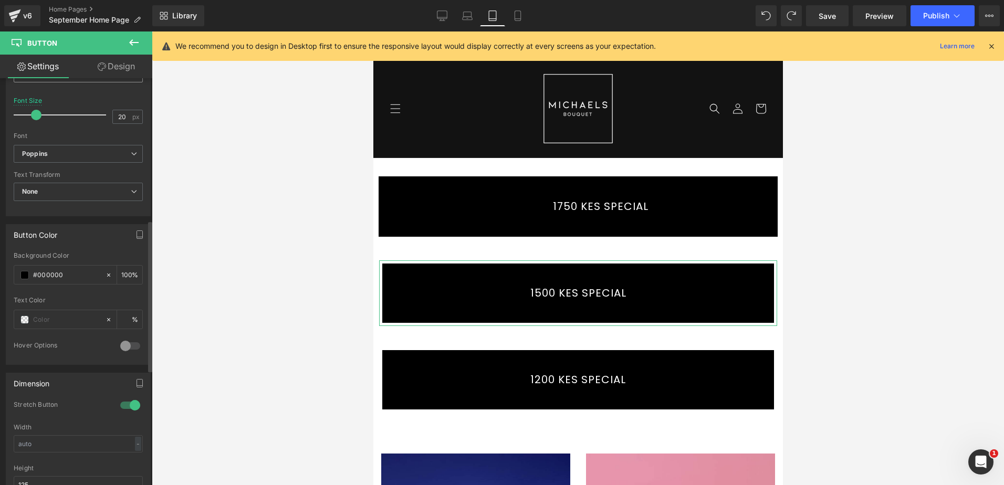
scroll to position [420, 0]
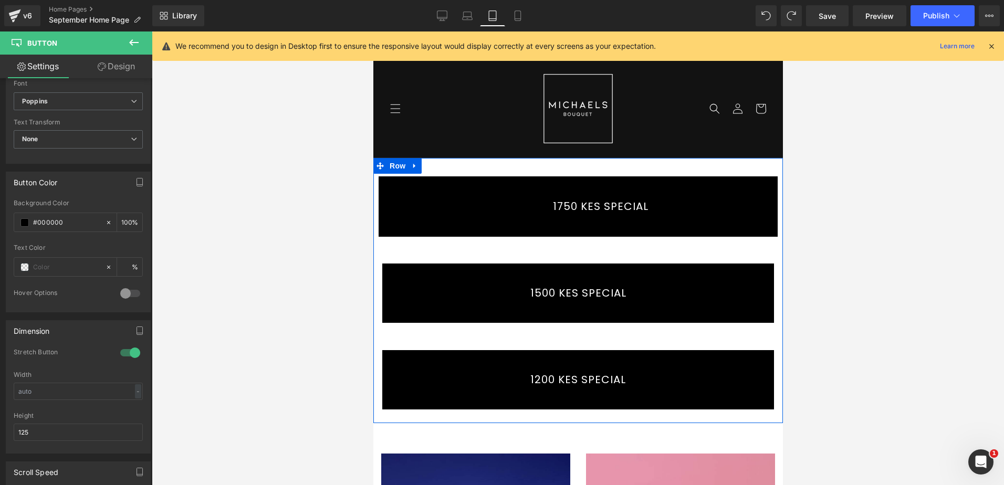
click at [435, 215] on link "1750 KES SPECIAL" at bounding box center [577, 207] width 404 height 66
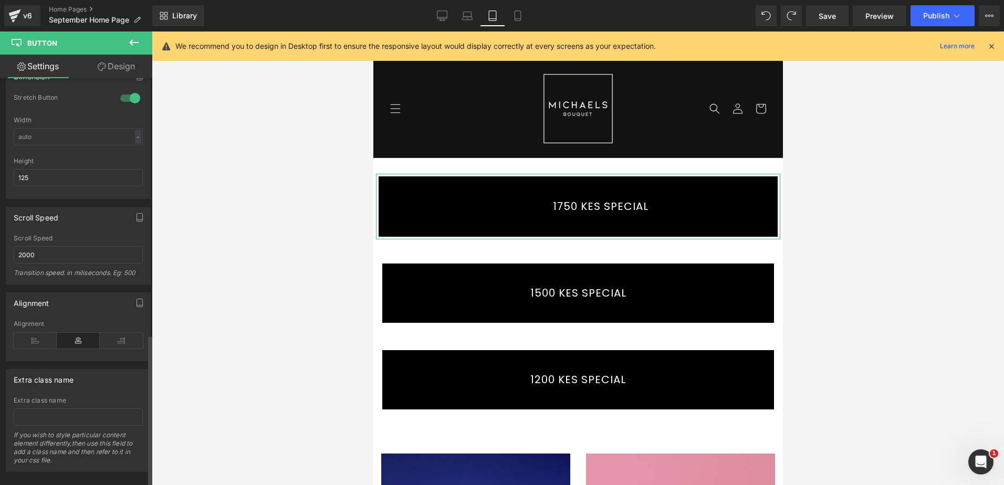
scroll to position [691, 0]
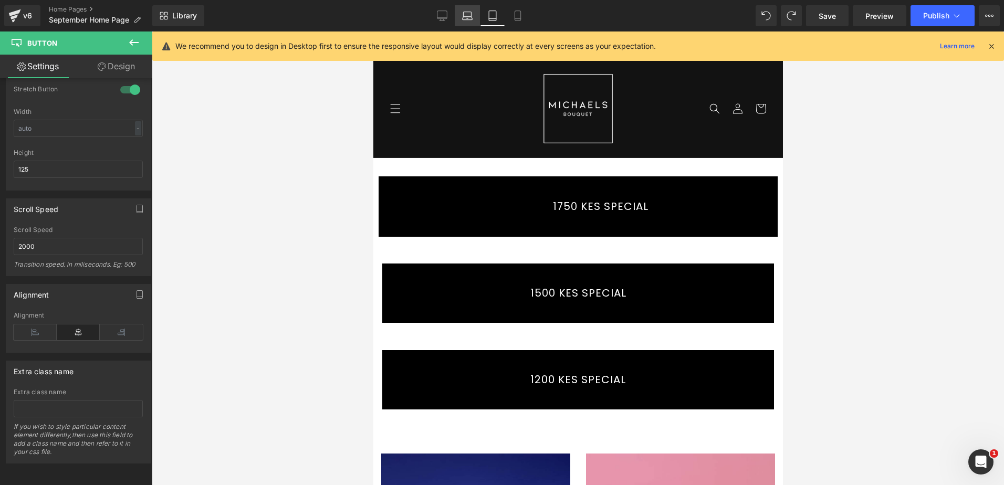
click at [465, 20] on icon at bounding box center [467, 18] width 10 height 3
type input "100"
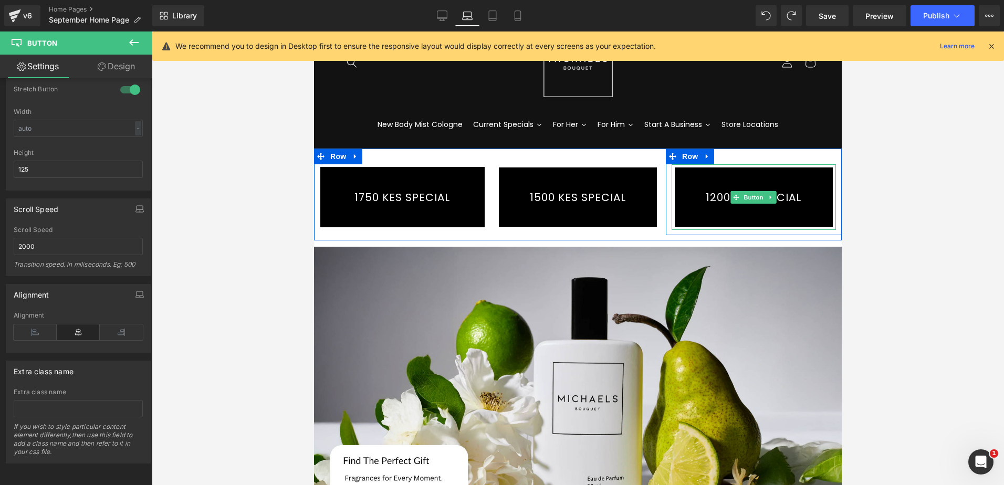
click at [678, 182] on link "1200 KES SPECIAL" at bounding box center [753, 197] width 164 height 66
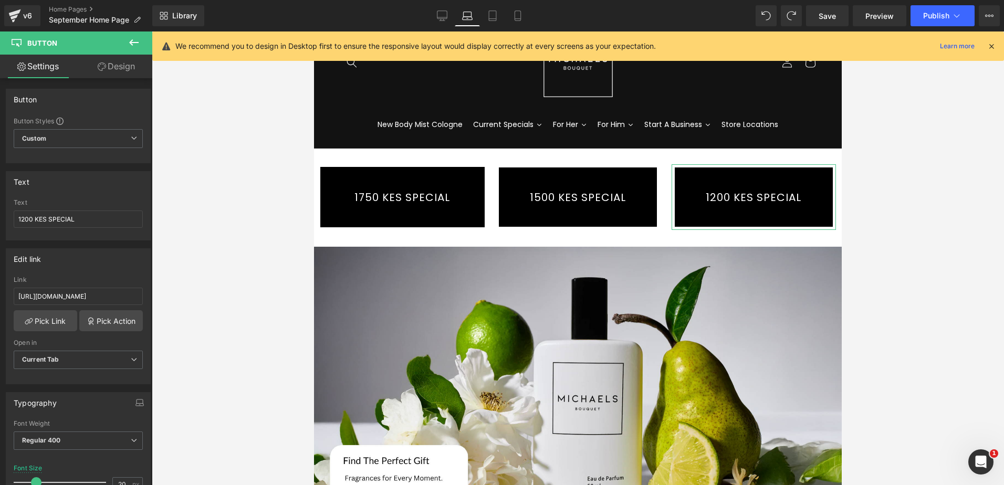
click at [114, 57] on link "Design" at bounding box center [116, 67] width 76 height 24
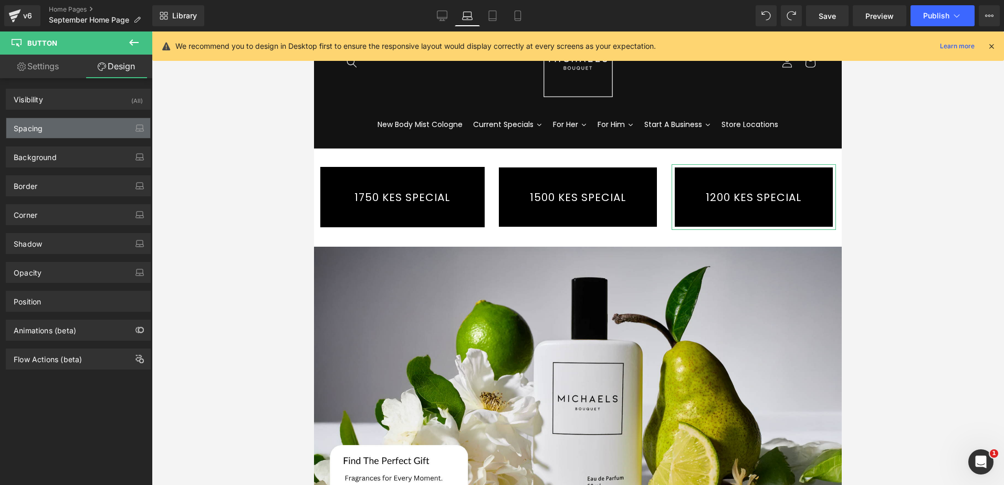
click at [75, 120] on div "Spacing" at bounding box center [78, 128] width 144 height 20
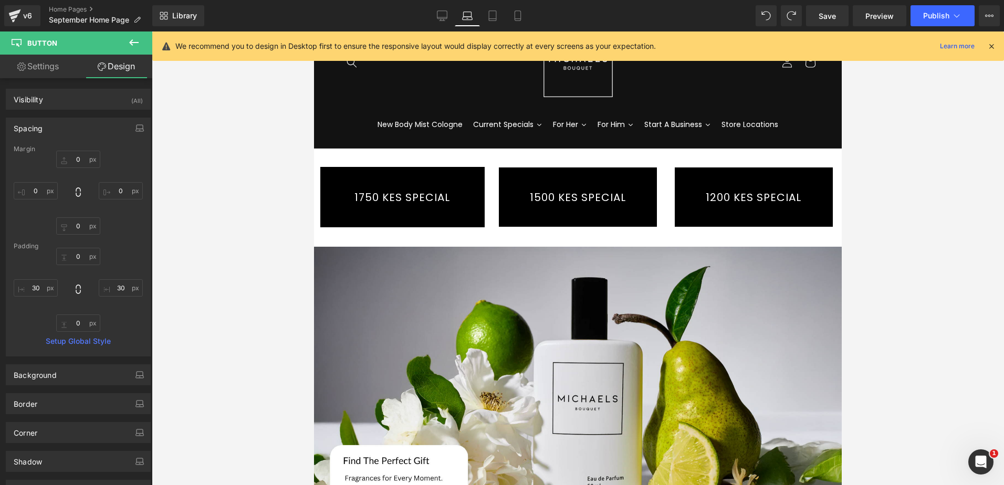
click at [549, 207] on link "1500 KES SPECIAL" at bounding box center [577, 197] width 164 height 66
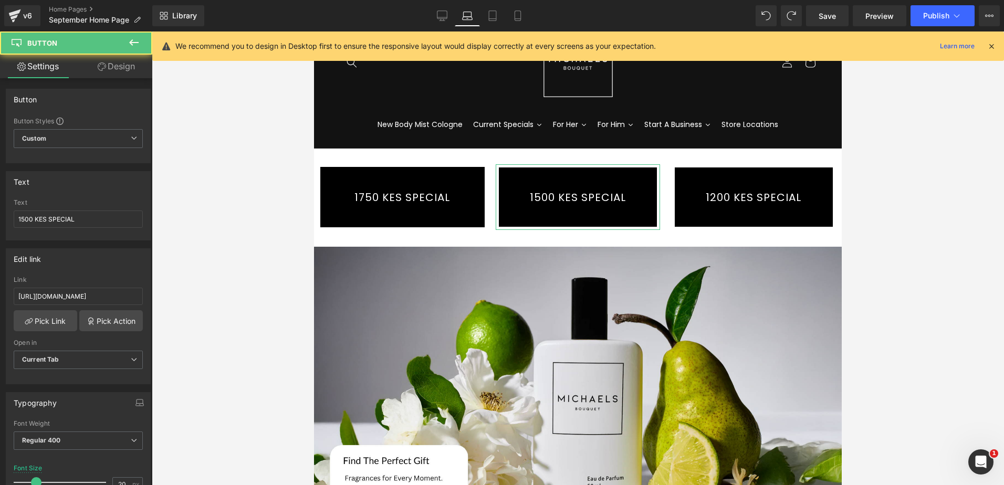
click at [124, 64] on link "Design" at bounding box center [116, 67] width 76 height 24
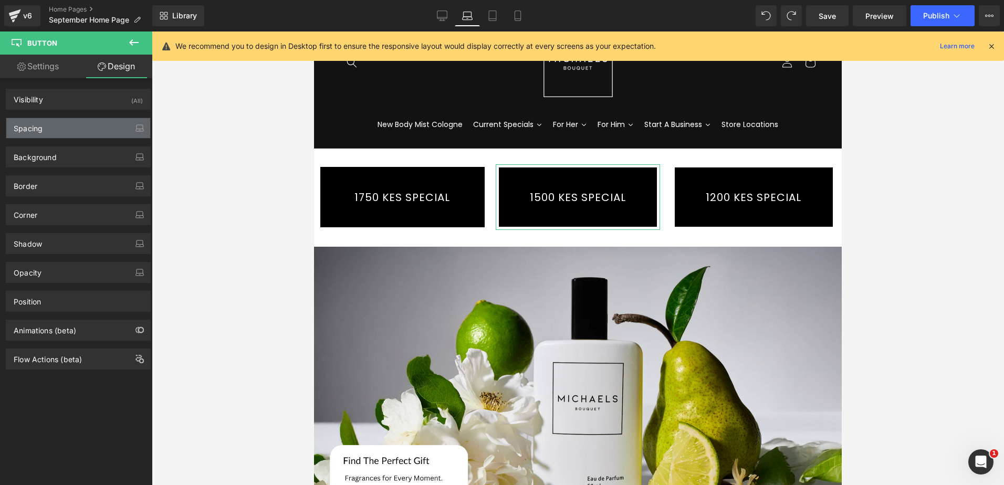
click at [84, 129] on div "Spacing" at bounding box center [78, 128] width 144 height 20
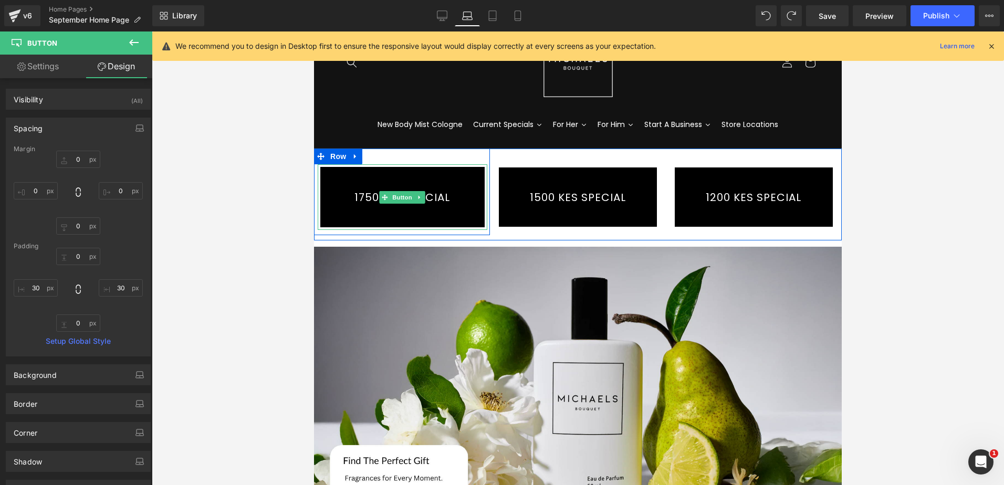
click at [427, 192] on link "1750 KES SPECIAL" at bounding box center [403, 197] width 170 height 66
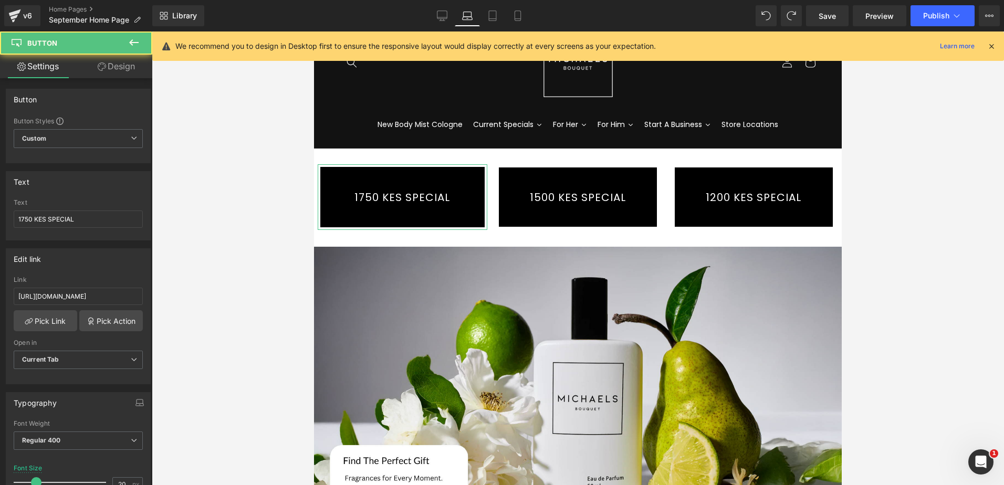
click at [118, 65] on link "Design" at bounding box center [116, 67] width 76 height 24
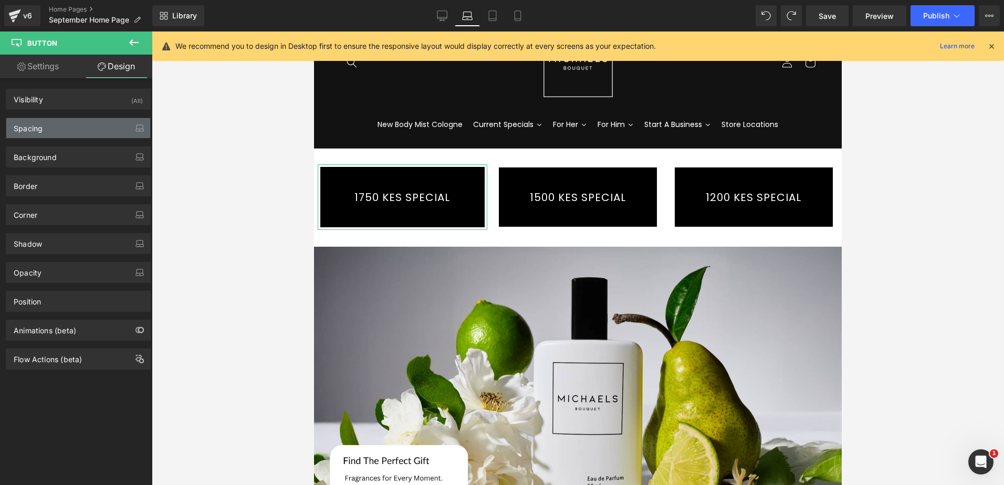
click at [82, 137] on div "Spacing" at bounding box center [78, 128] width 144 height 20
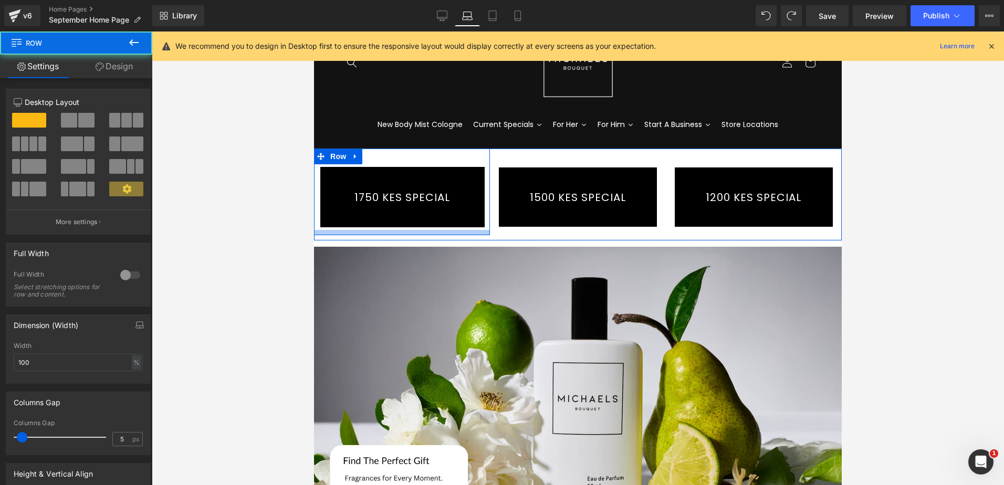
click at [457, 230] on div at bounding box center [402, 232] width 176 height 5
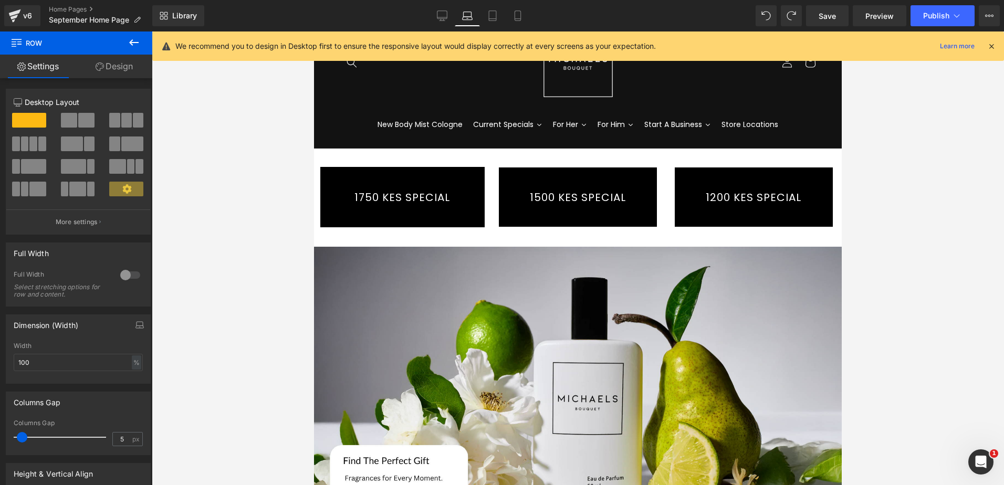
click at [129, 53] on button at bounding box center [133, 42] width 37 height 23
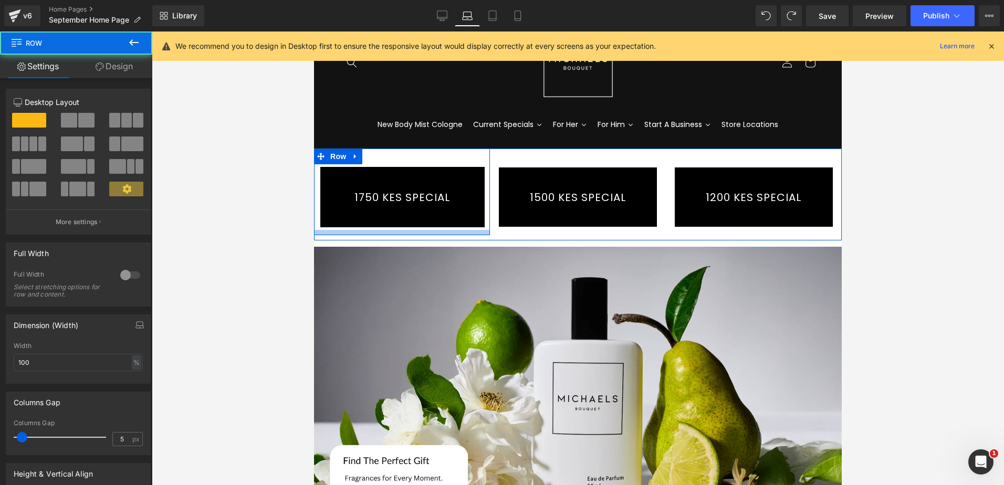
click at [432, 234] on div at bounding box center [402, 232] width 176 height 5
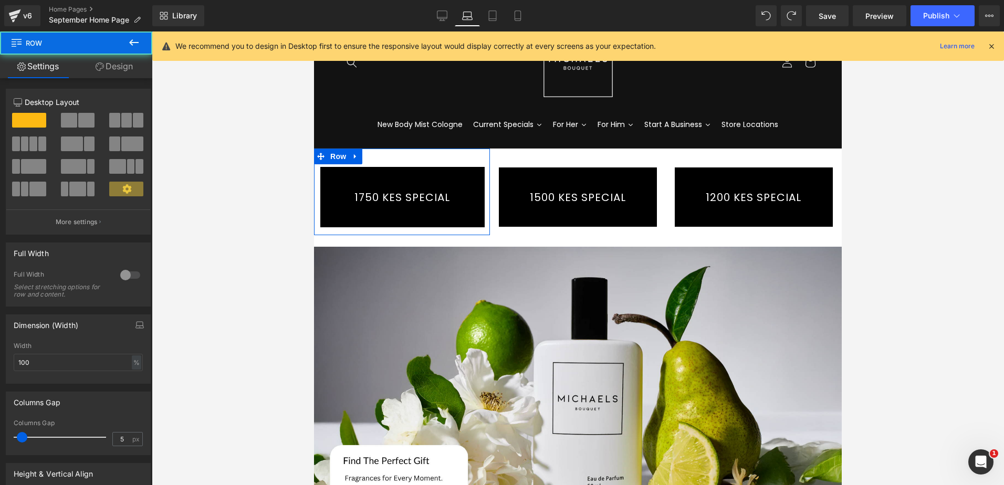
click at [125, 64] on link "Design" at bounding box center [114, 67] width 76 height 24
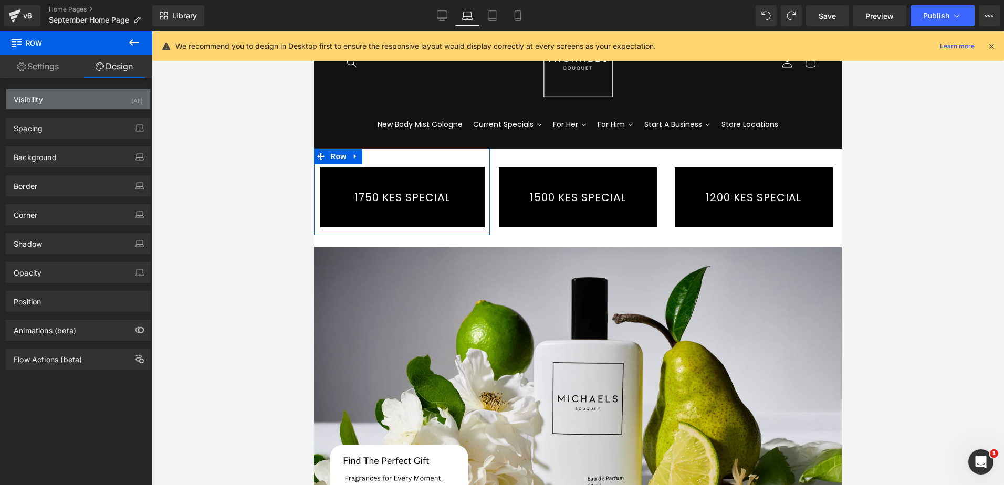
click at [117, 98] on div "Visibility (All)" at bounding box center [78, 99] width 144 height 20
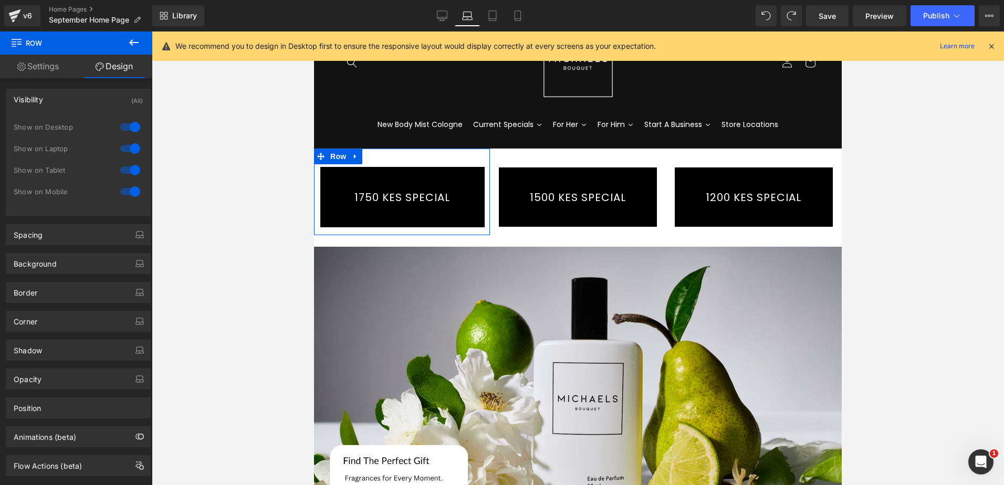
click at [118, 98] on div "Visibility (All)" at bounding box center [78, 99] width 144 height 20
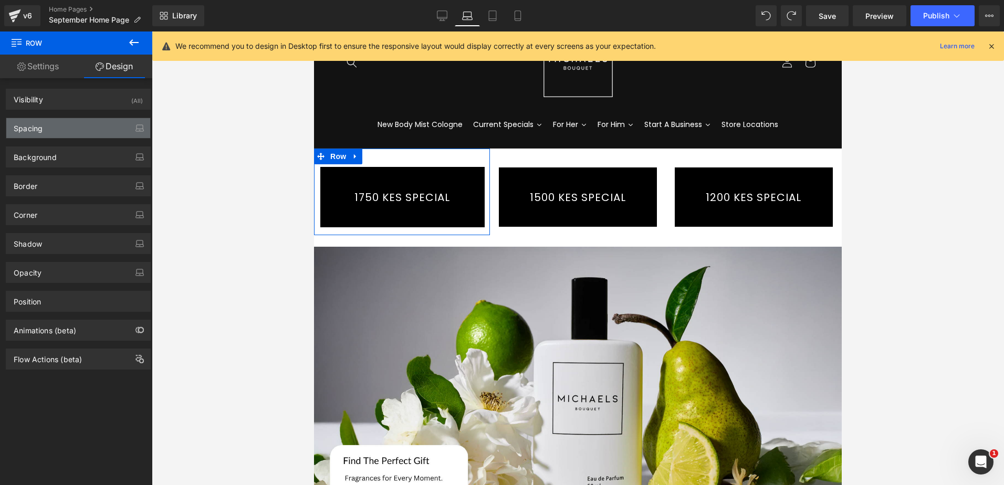
click at [107, 129] on div "Spacing" at bounding box center [78, 128] width 144 height 20
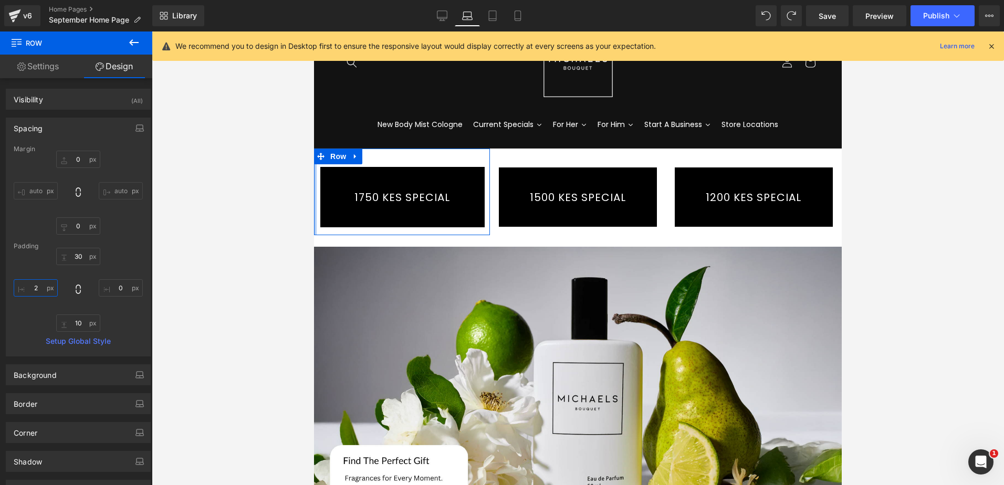
click at [39, 287] on input "2" at bounding box center [36, 287] width 44 height 17
type input "0"
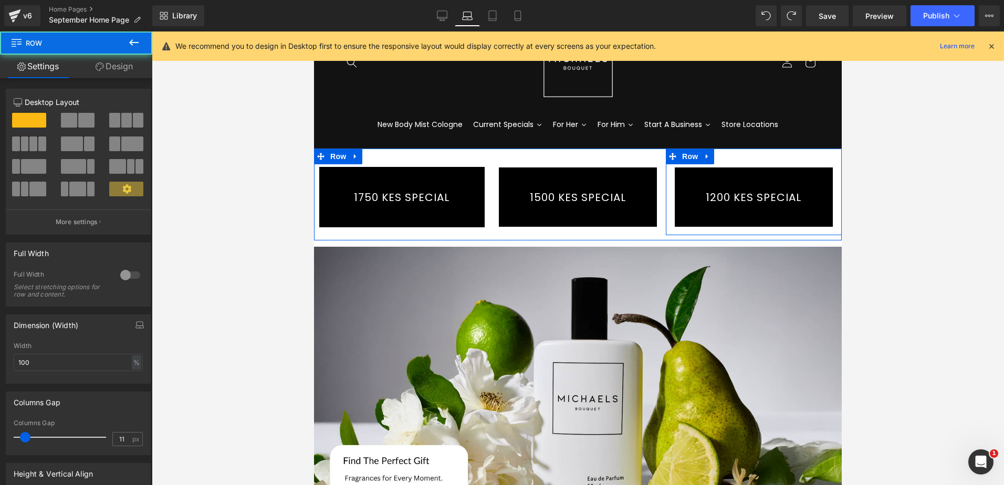
click at [817, 161] on div "1200 KES SPECIAL Button Row" at bounding box center [754, 192] width 176 height 87
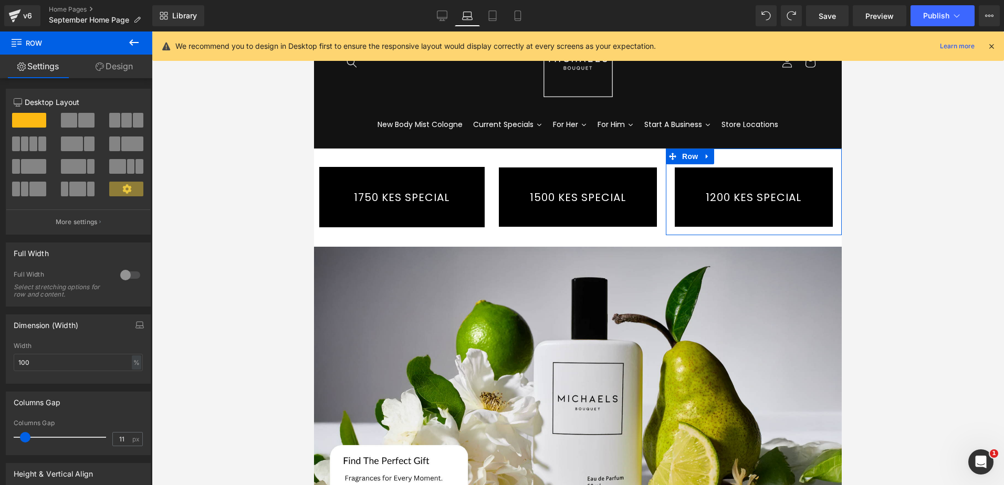
click at [120, 67] on link "Design" at bounding box center [114, 67] width 76 height 24
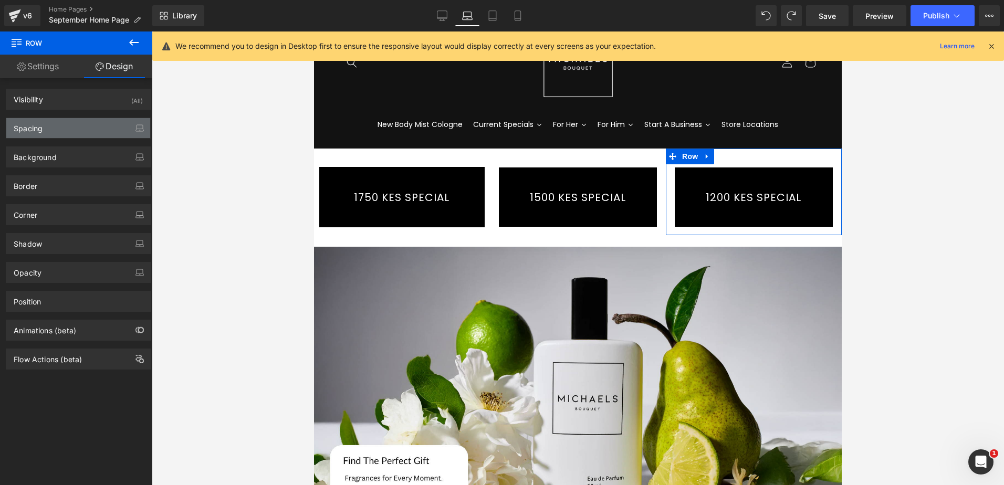
click at [89, 128] on div "Spacing" at bounding box center [78, 128] width 144 height 20
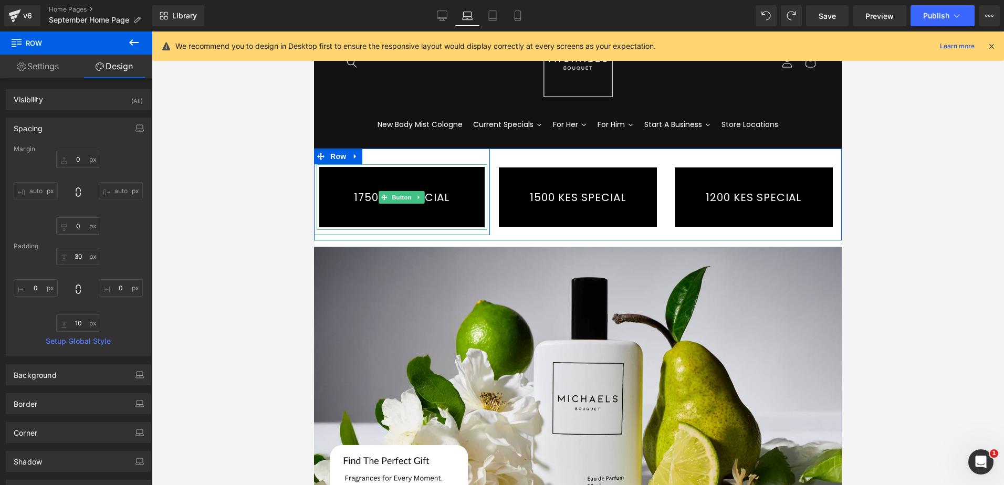
click at [326, 199] on link "1750 KES SPECIAL" at bounding box center [401, 197] width 171 height 66
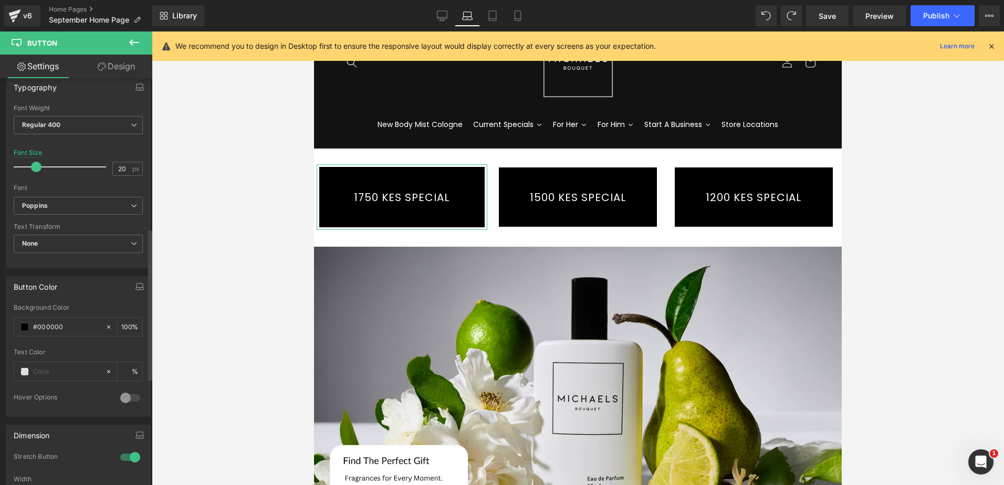
scroll to position [420, 0]
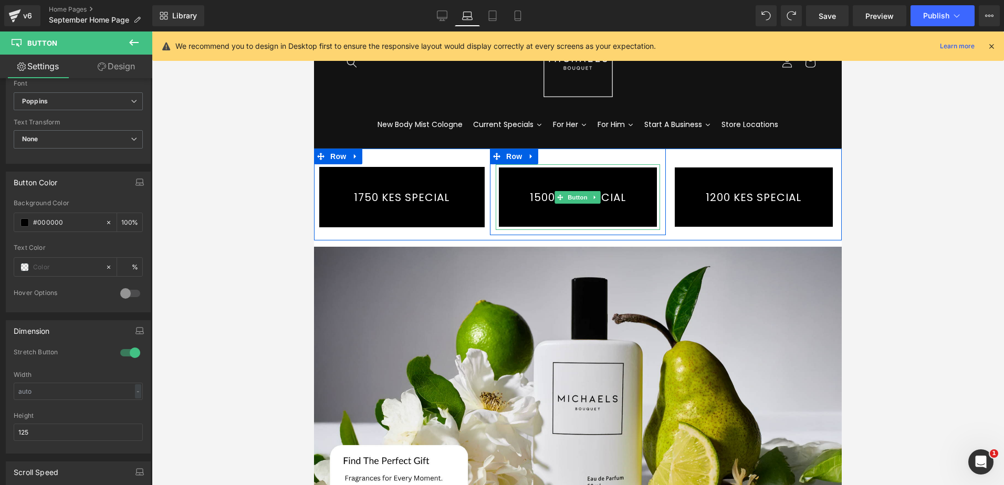
click at [598, 200] on link "1500 KES SPECIAL" at bounding box center [577, 197] width 164 height 66
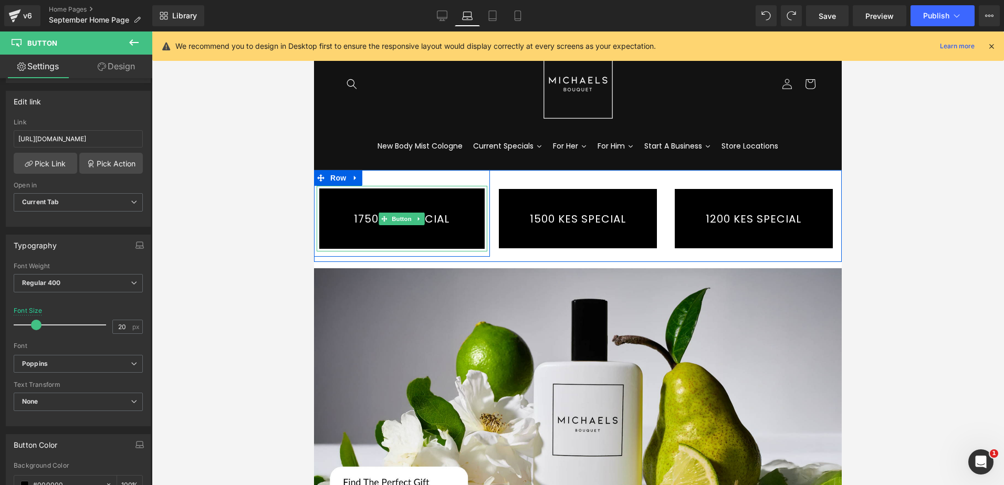
scroll to position [0, 0]
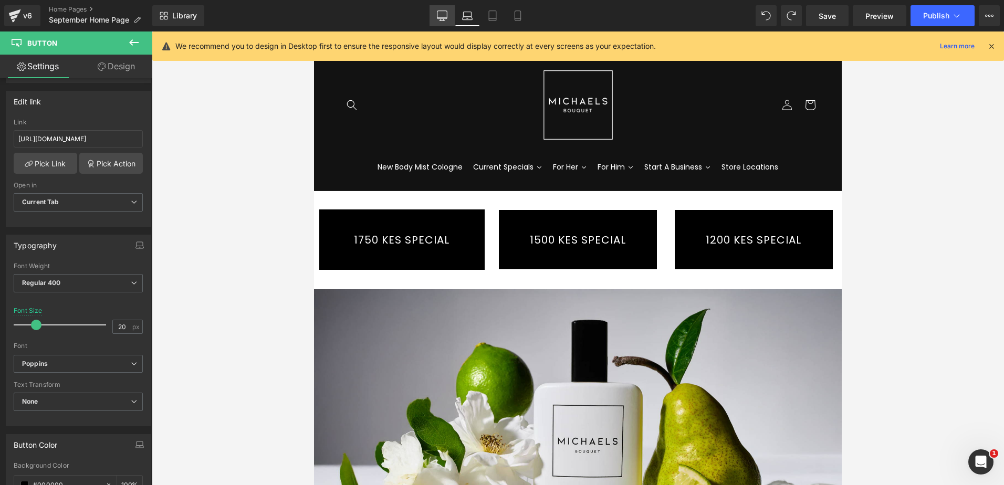
click at [438, 14] on icon at bounding box center [442, 15] width 10 height 10
type input "100"
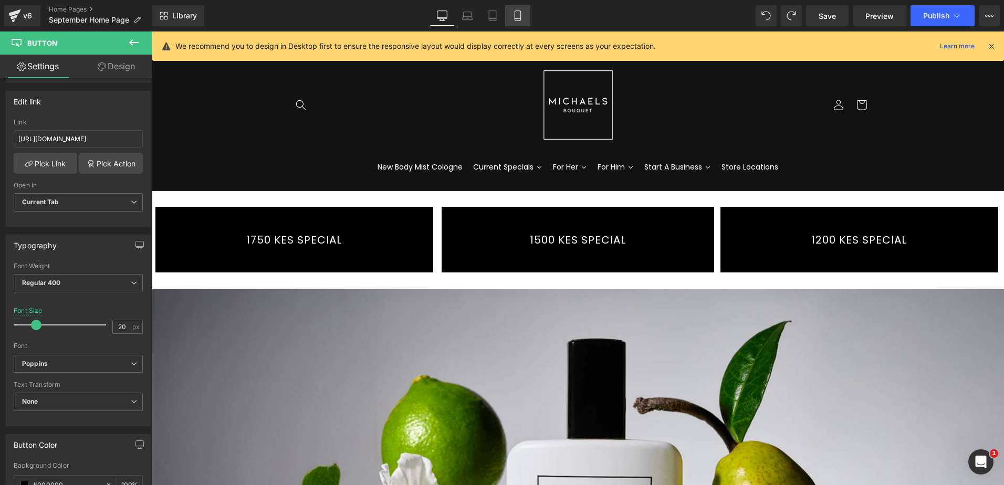
click at [520, 13] on icon at bounding box center [517, 15] width 10 height 10
type input "16"
type input "100"
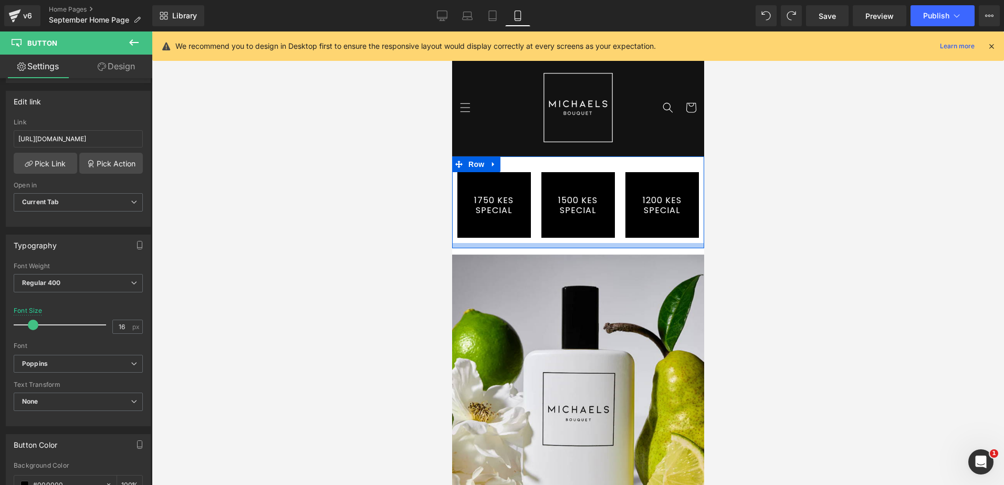
click at [464, 246] on div at bounding box center [577, 245] width 252 height 5
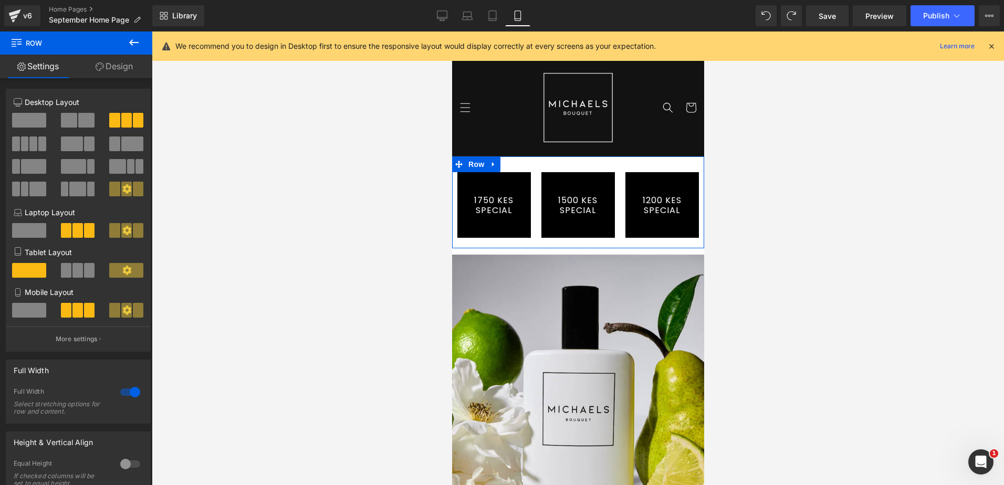
click at [113, 66] on link "Design" at bounding box center [114, 67] width 76 height 24
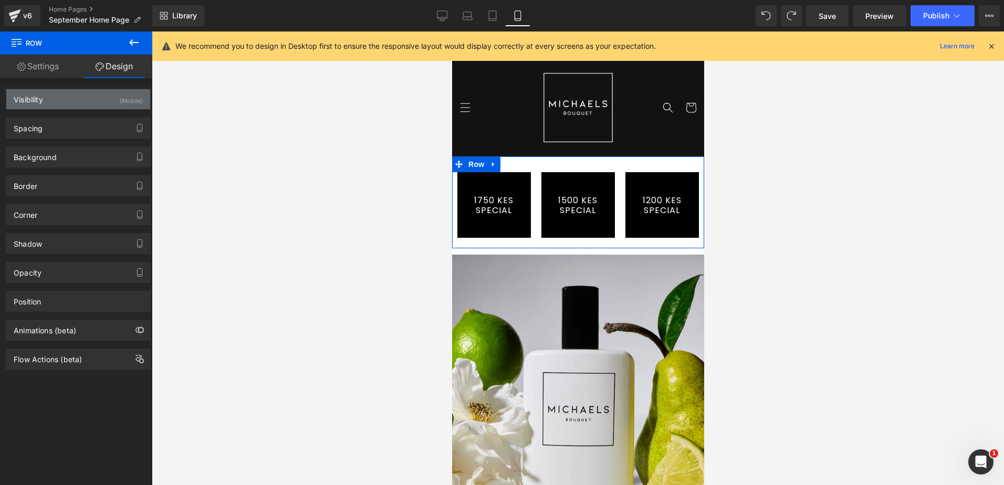
type input "0"
type input "10"
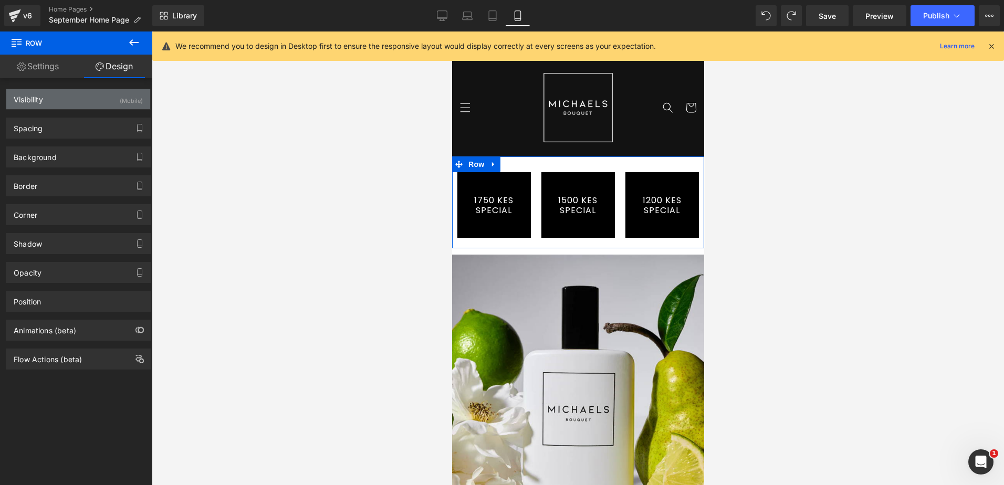
type input "0"
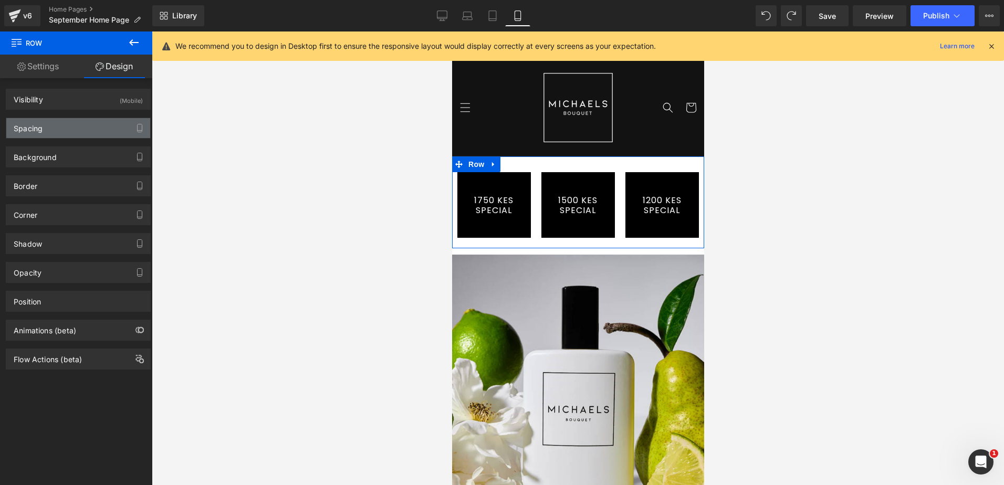
click at [93, 123] on div "Spacing" at bounding box center [78, 128] width 144 height 20
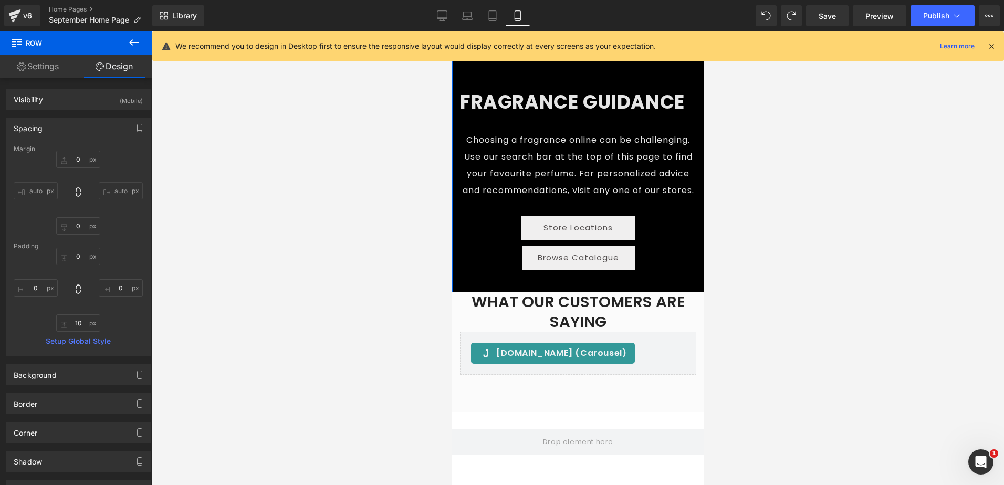
scroll to position [2362, 0]
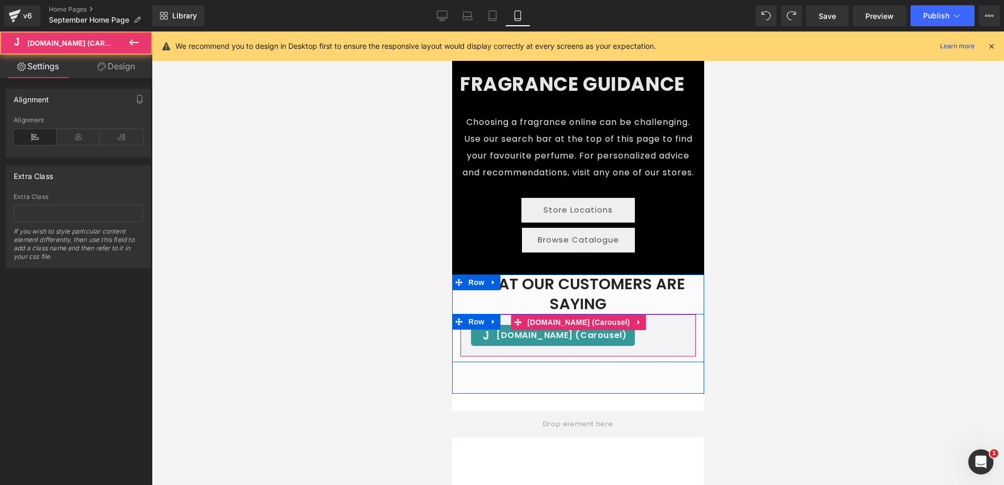
click at [599, 344] on div "[DOMAIN_NAME] (Carousel)" at bounding box center [577, 335] width 214 height 21
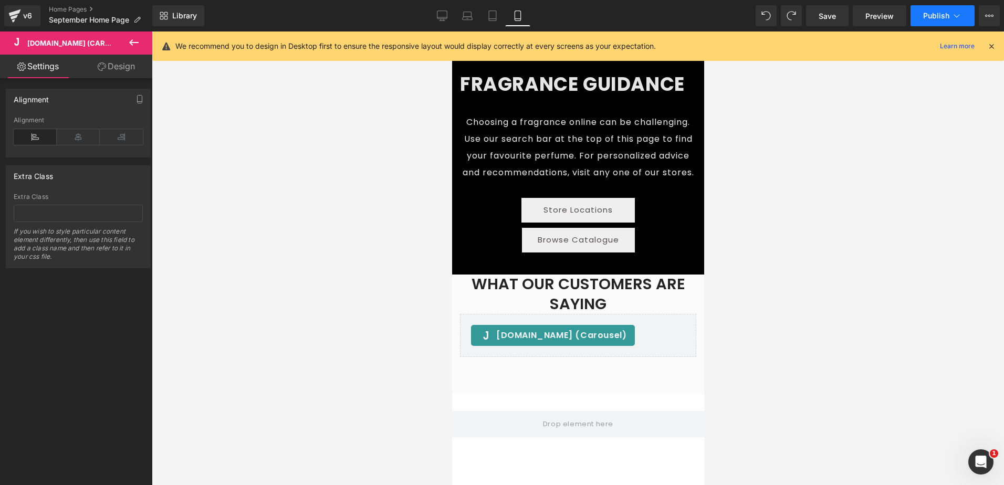
click at [936, 9] on button "Publish" at bounding box center [942, 15] width 64 height 21
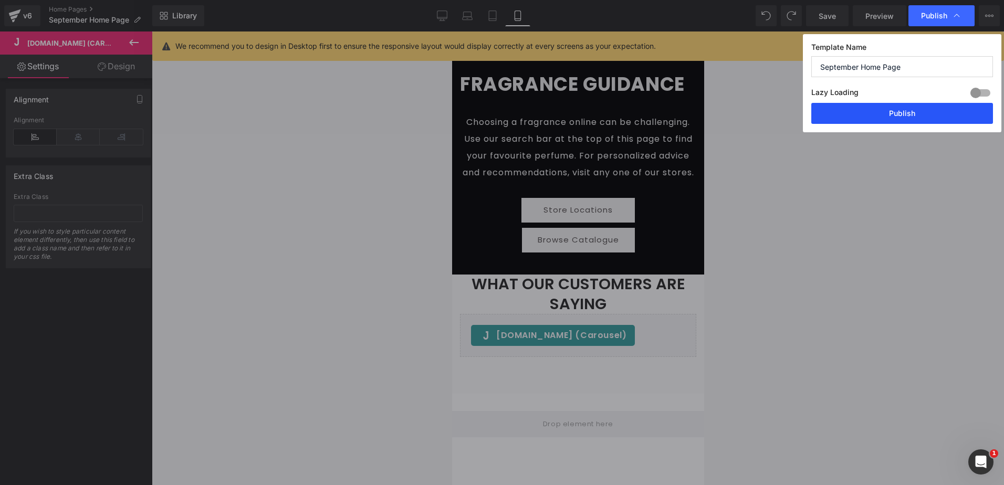
click at [919, 110] on button "Publish" at bounding box center [902, 113] width 182 height 21
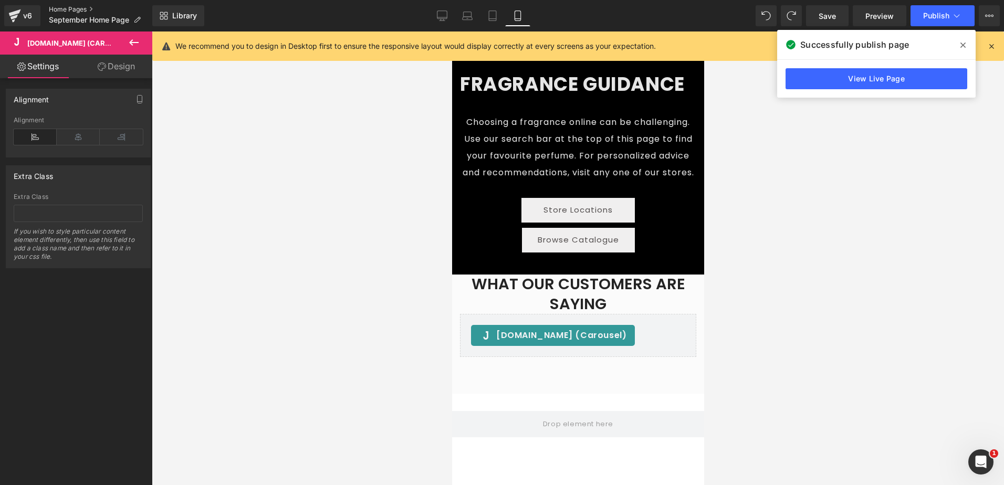
click at [75, 10] on link "Home Pages" at bounding box center [100, 9] width 103 height 8
